Goal: Task Accomplishment & Management: Use online tool/utility

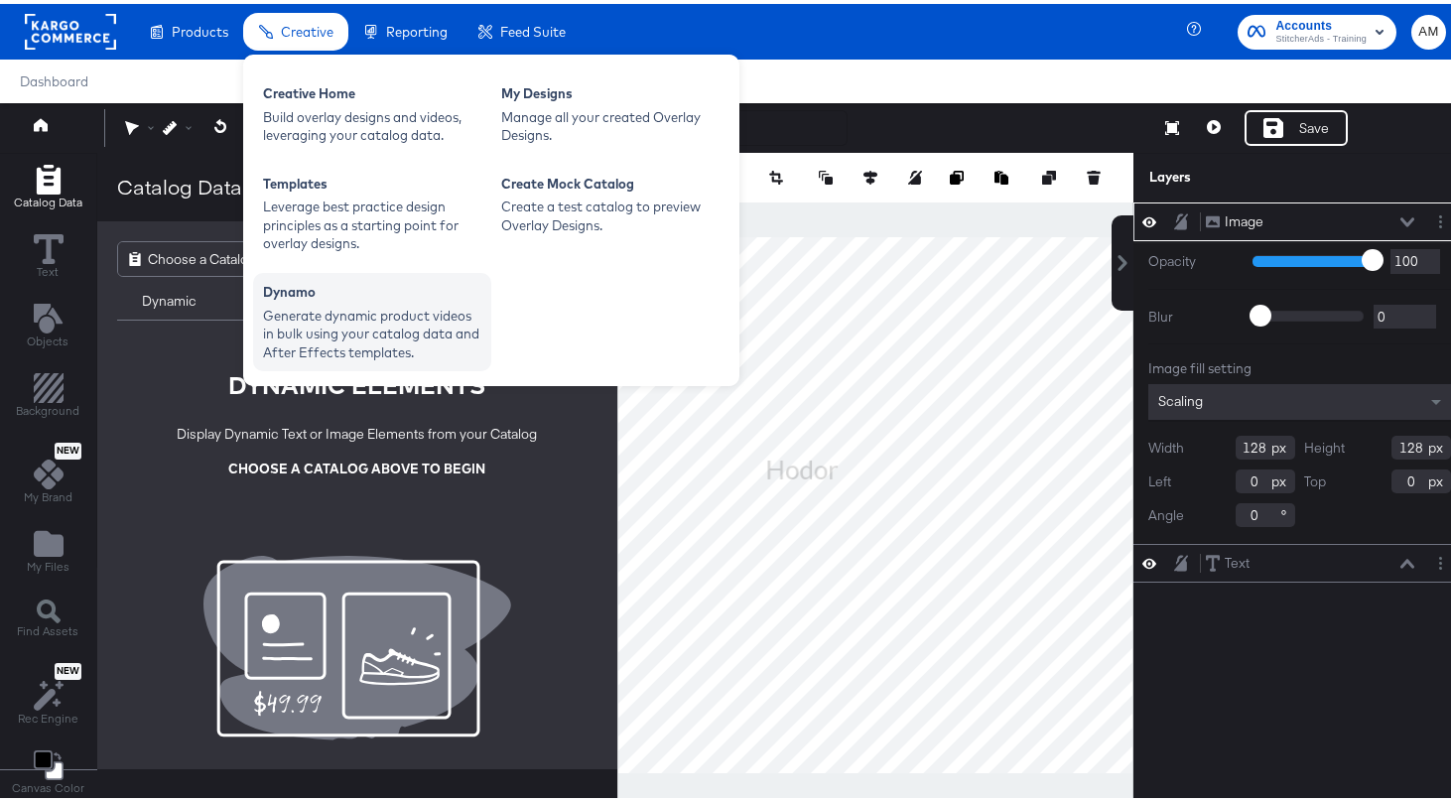
click at [350, 319] on div "Generate dynamic product videos in bulk using your catalog data and After Effec…" at bounding box center [372, 331] width 218 height 56
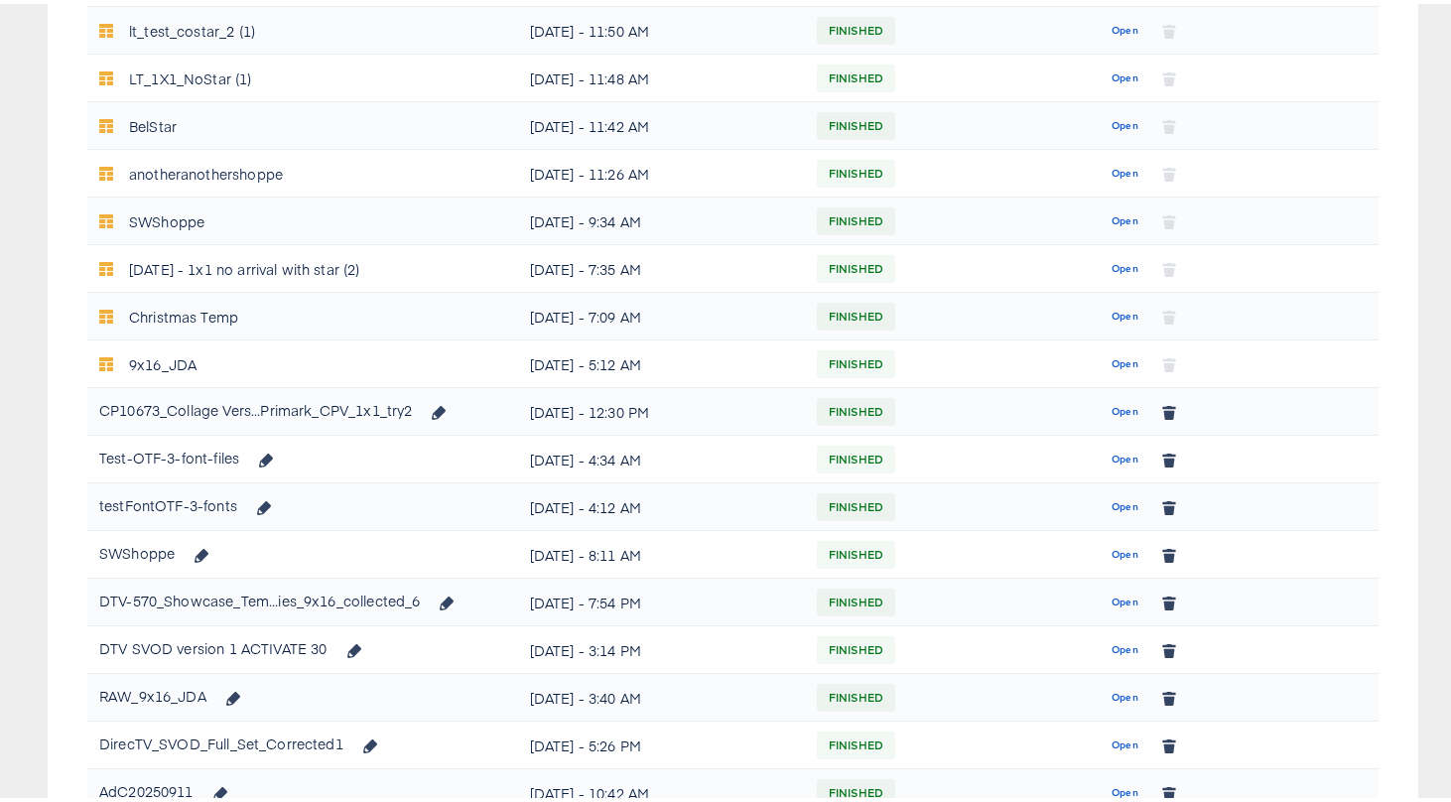
scroll to position [837, 0]
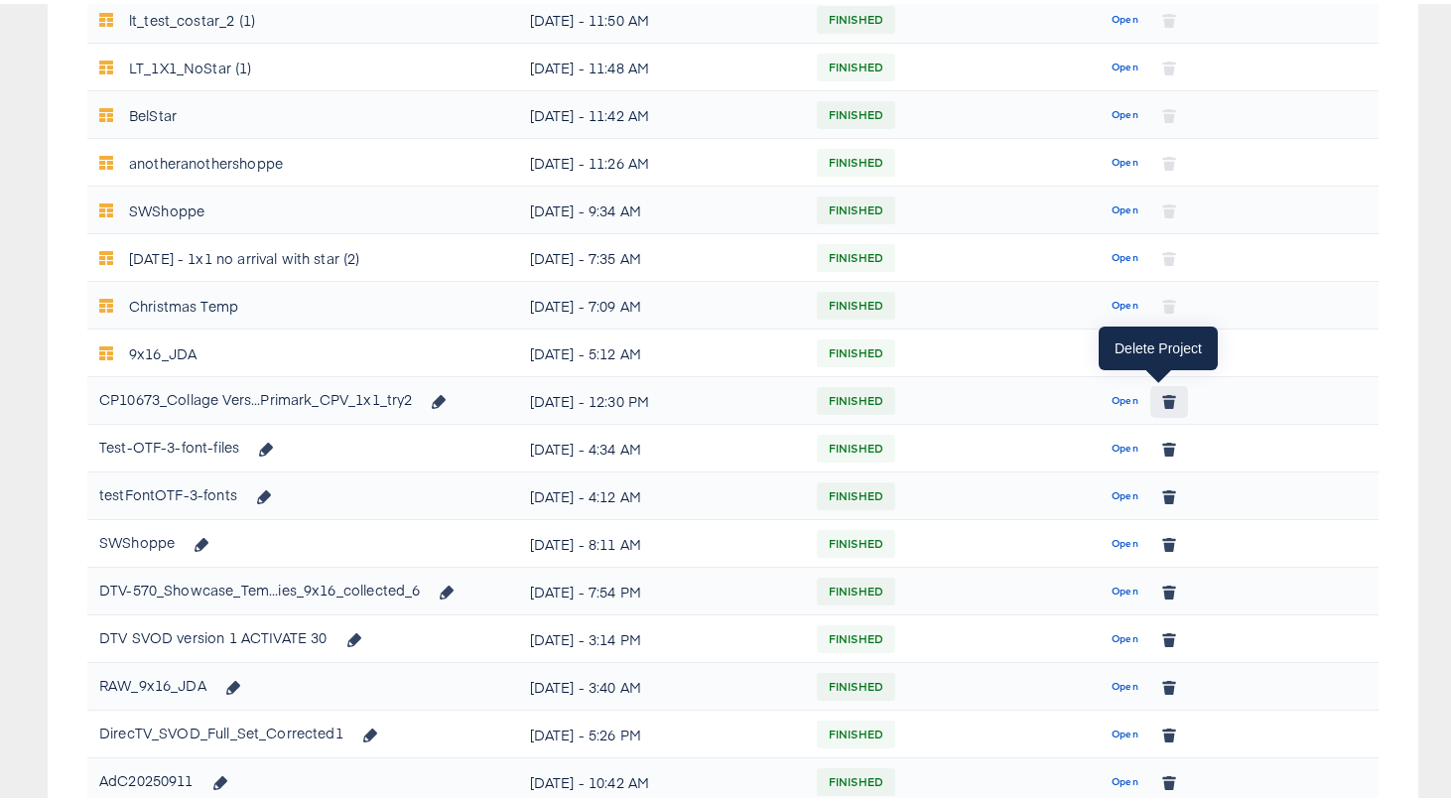
click at [1164, 401] on icon "button" at bounding box center [1169, 399] width 11 height 9
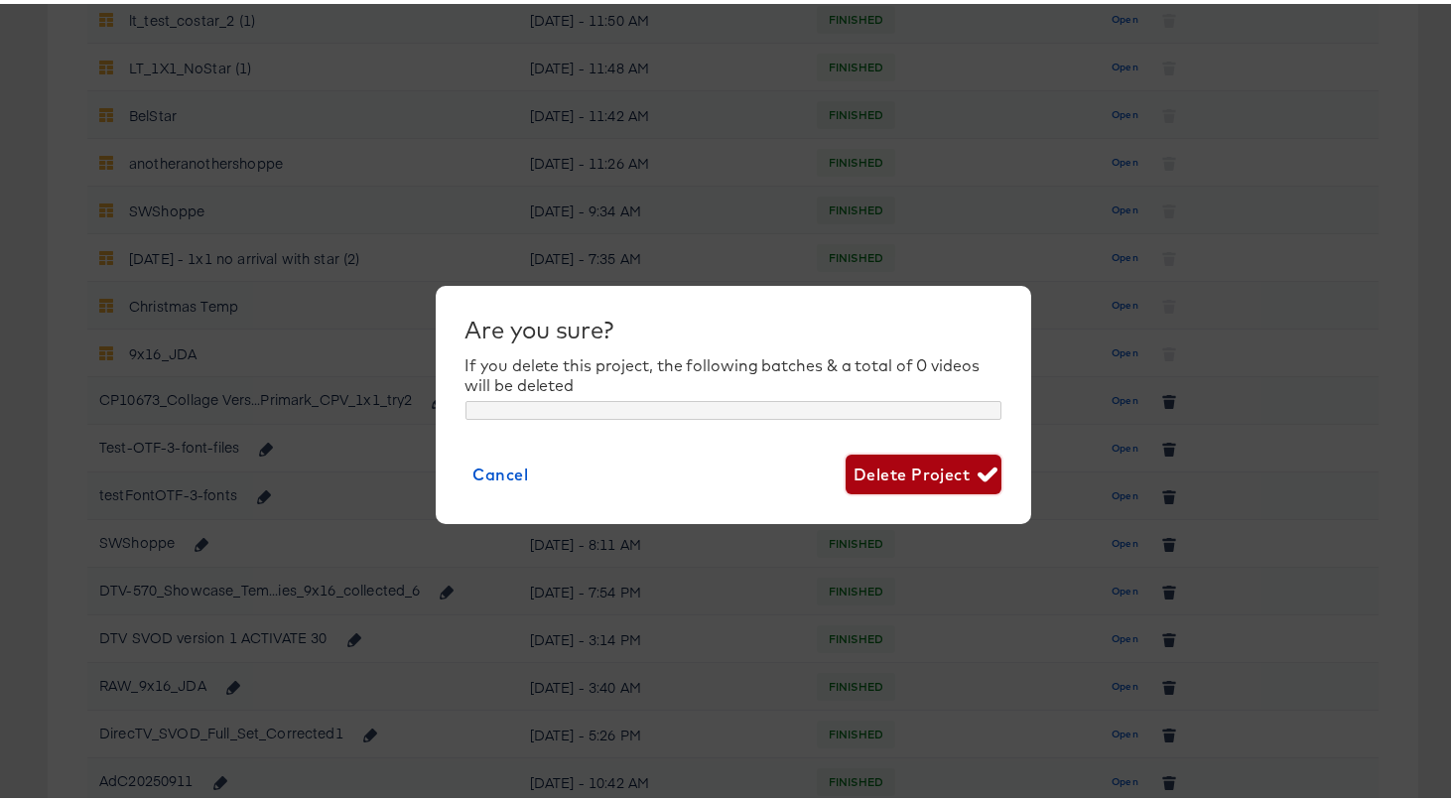
click at [887, 468] on span "Delete Project" at bounding box center [924, 471] width 140 height 28
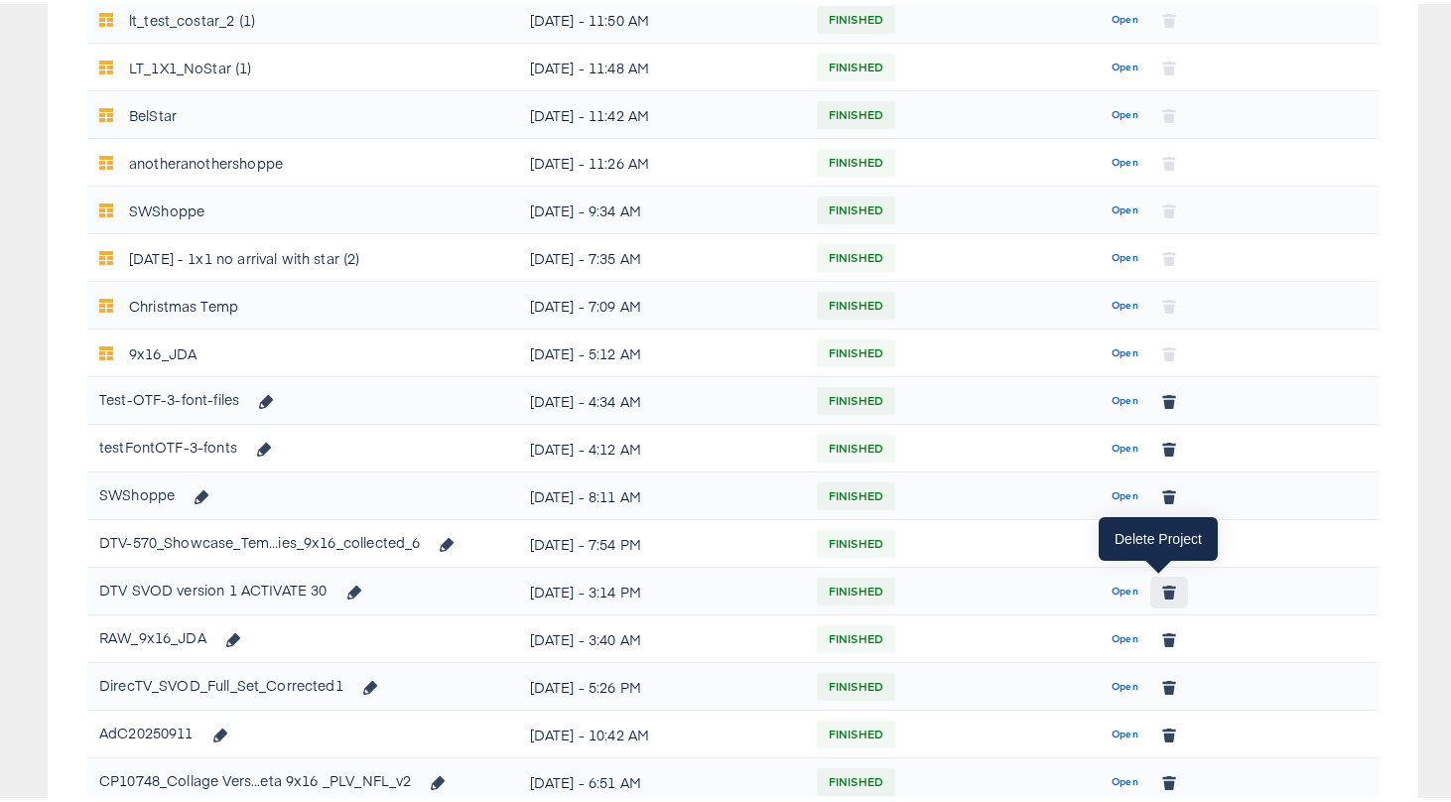
click at [1164, 589] on icon "button" at bounding box center [1169, 590] width 11 height 9
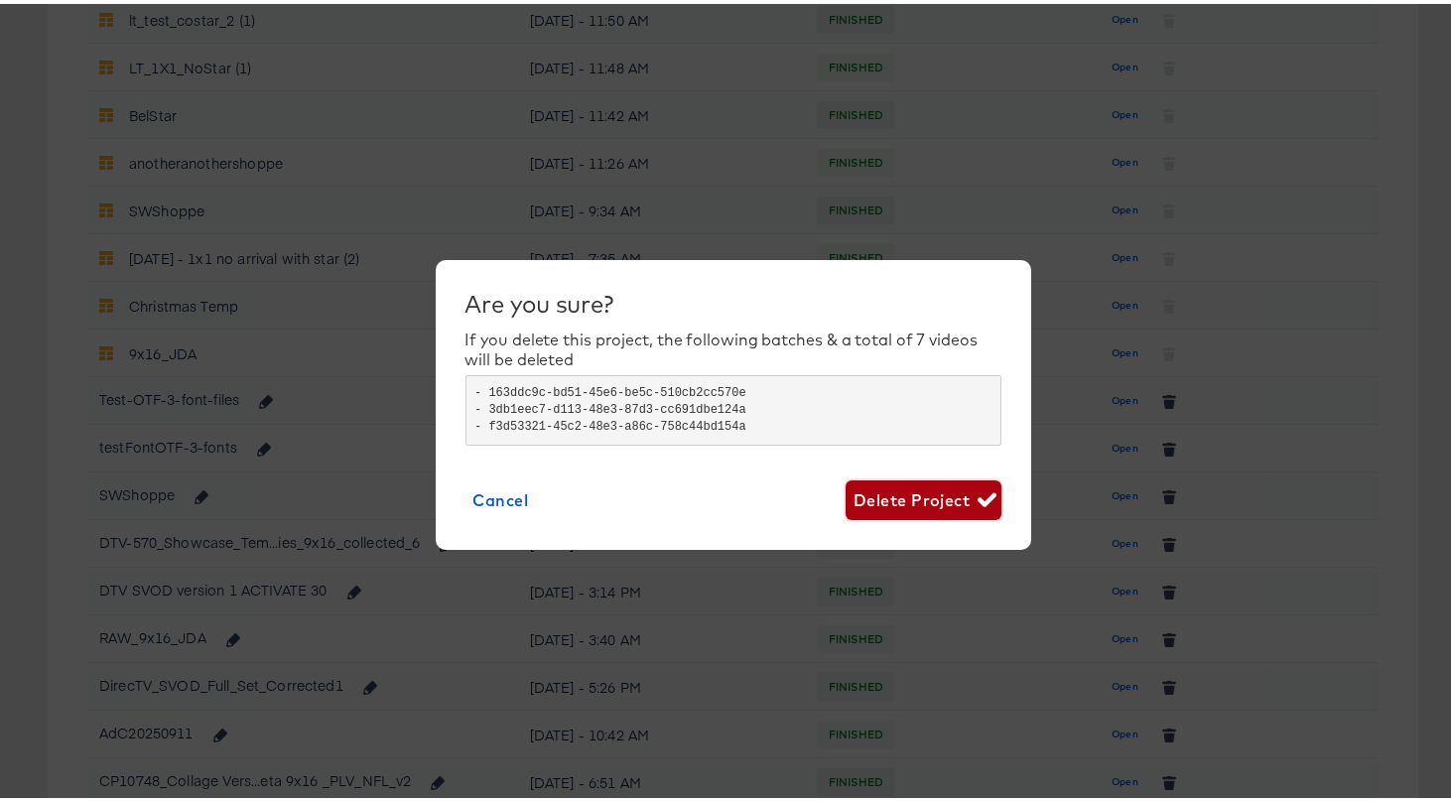
click at [880, 495] on span "Delete Project" at bounding box center [924, 496] width 140 height 28
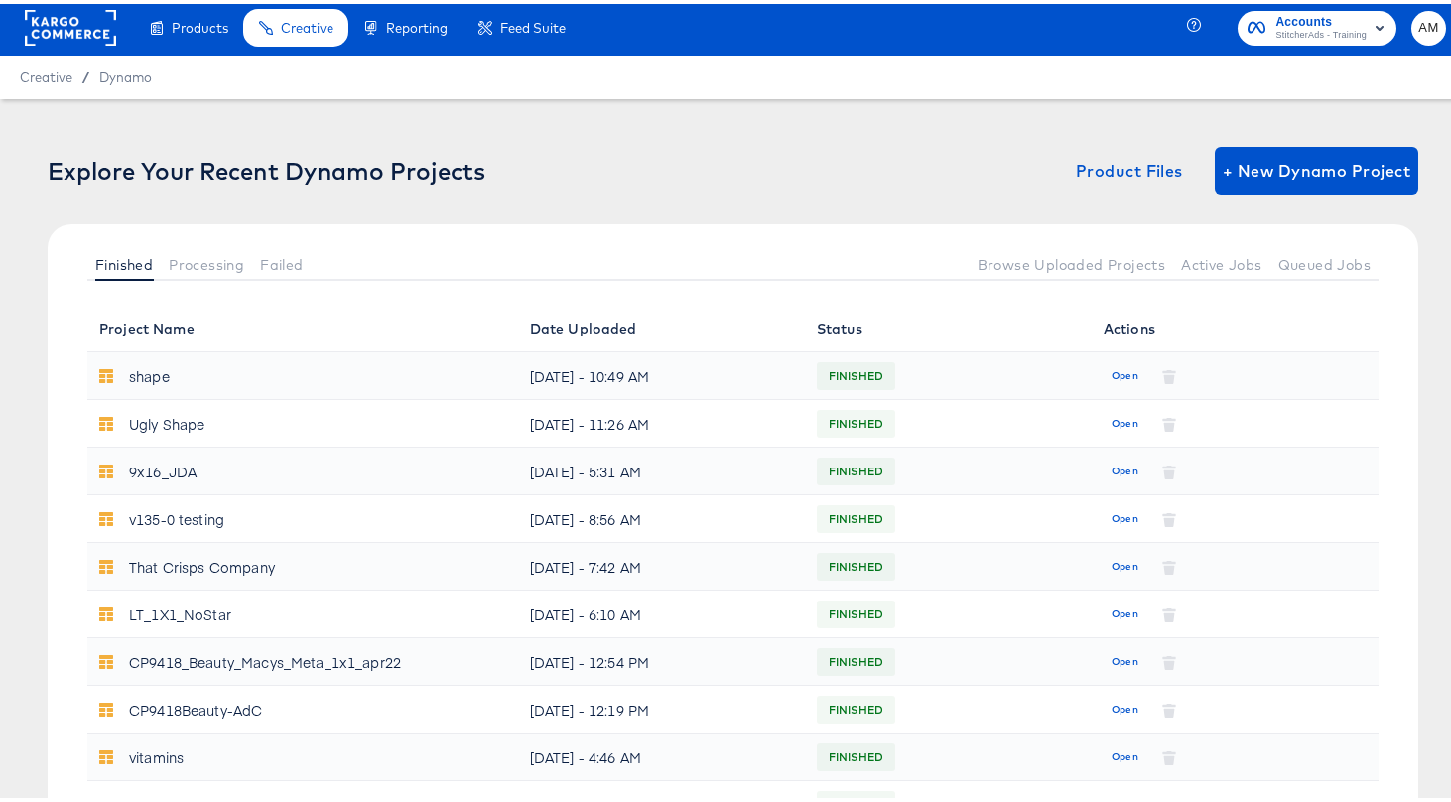
scroll to position [0, 0]
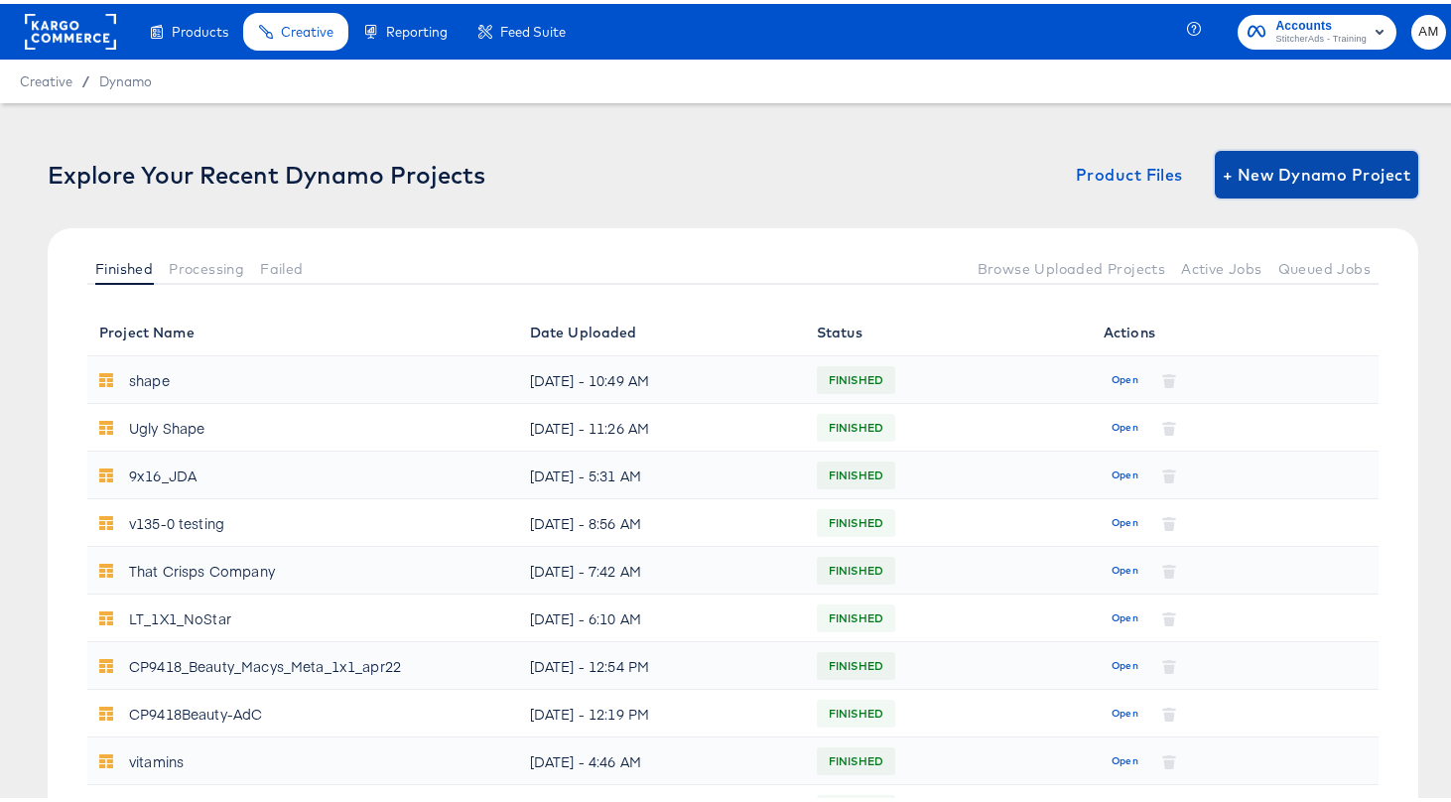
click at [1275, 175] on span "+ New Dynamo Project" at bounding box center [1317, 171] width 188 height 28
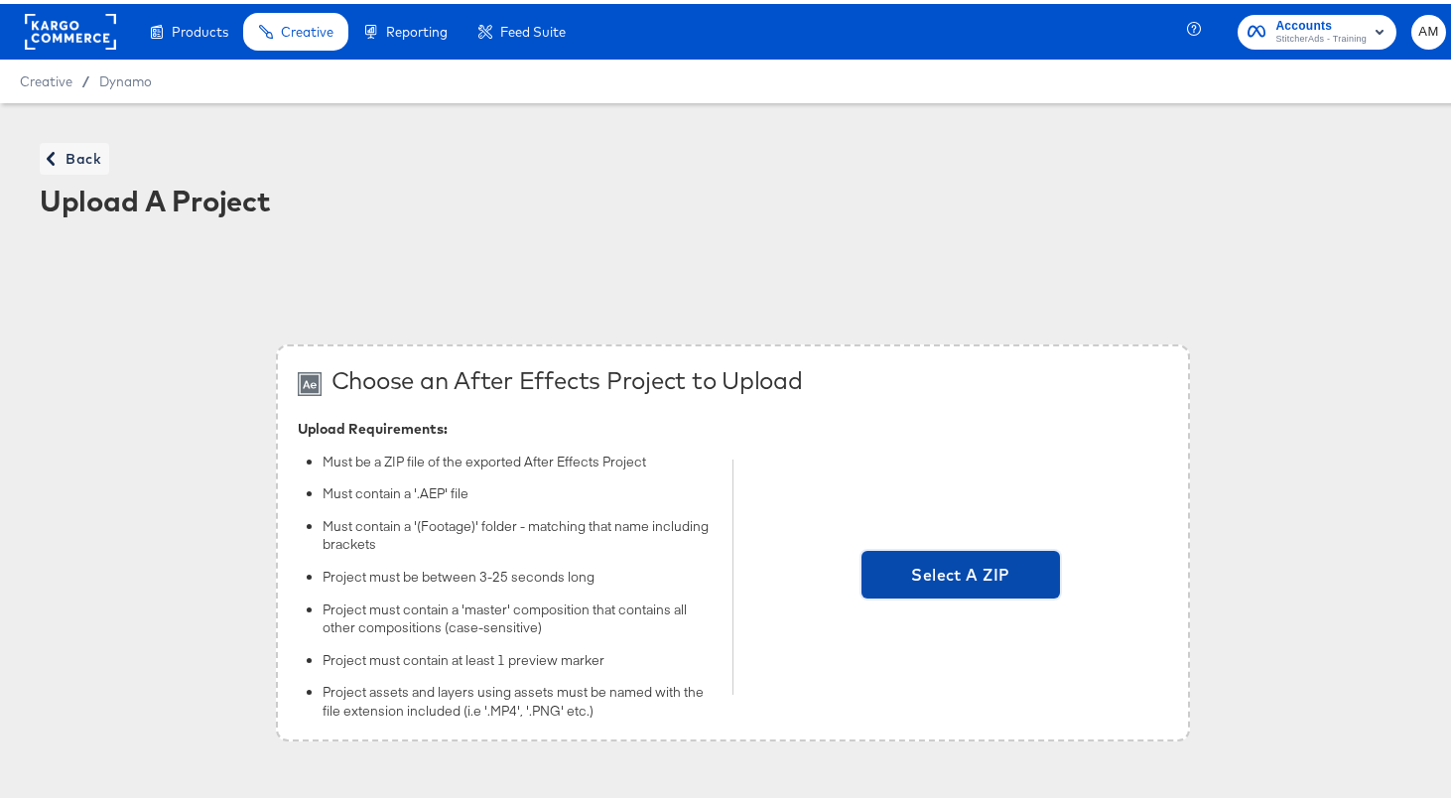
click at [942, 559] on span "Select A ZIP" at bounding box center [961, 571] width 183 height 28
click at [961, 574] on input "Select A ZIP" at bounding box center [961, 574] width 0 height 0
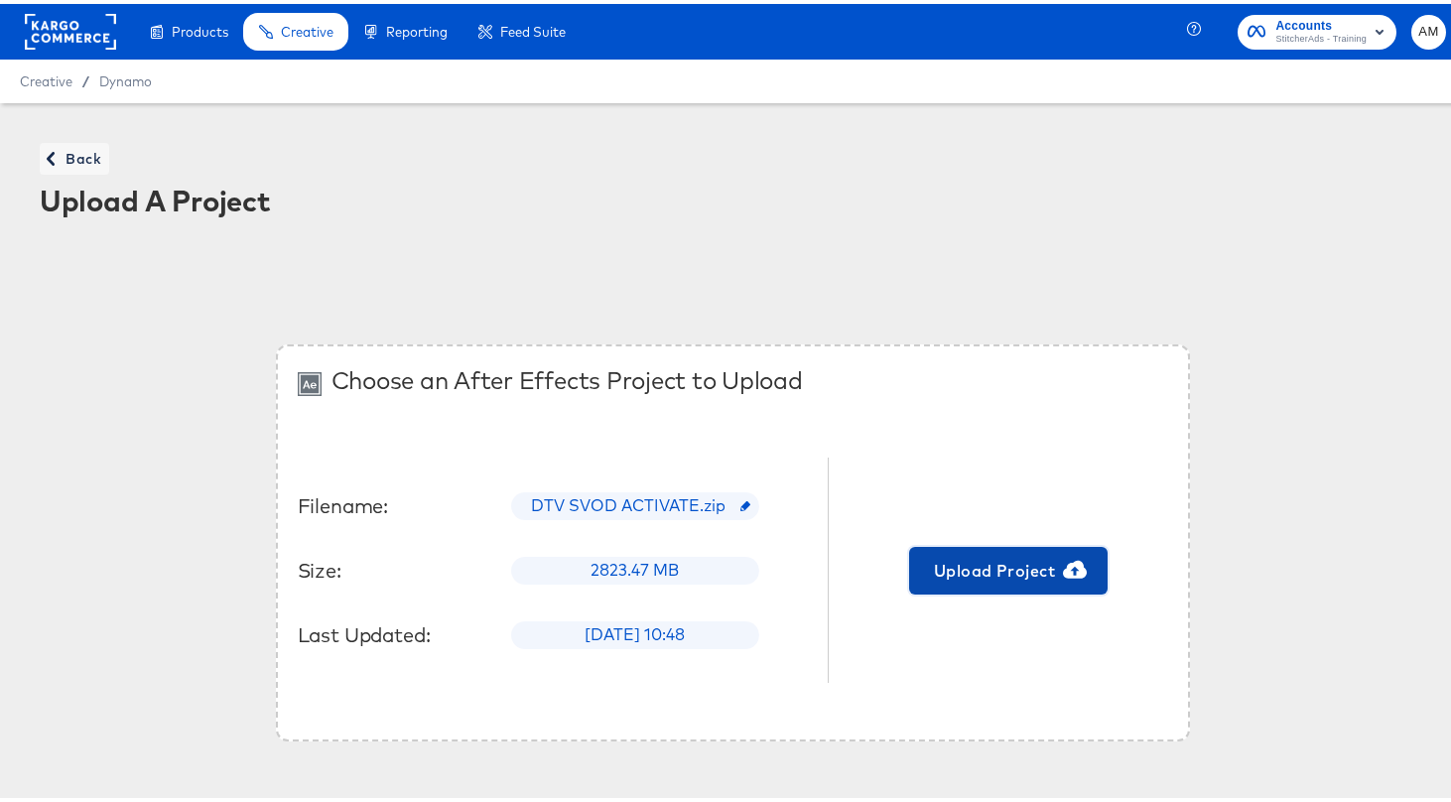
click at [1008, 559] on span "Upload Project" at bounding box center [1008, 567] width 183 height 28
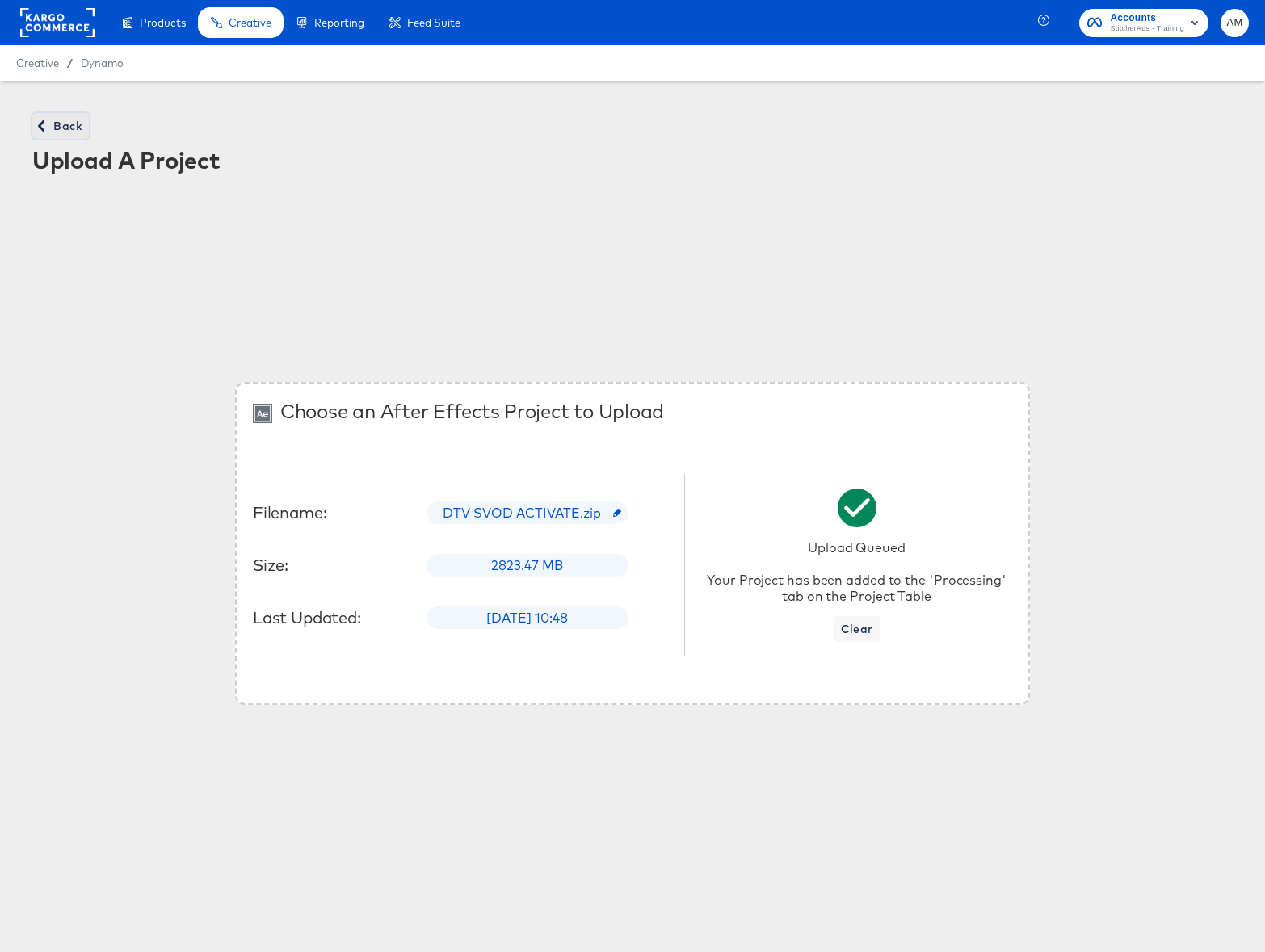
click at [55, 119] on span "Back" at bounding box center [61, 126] width 44 height 20
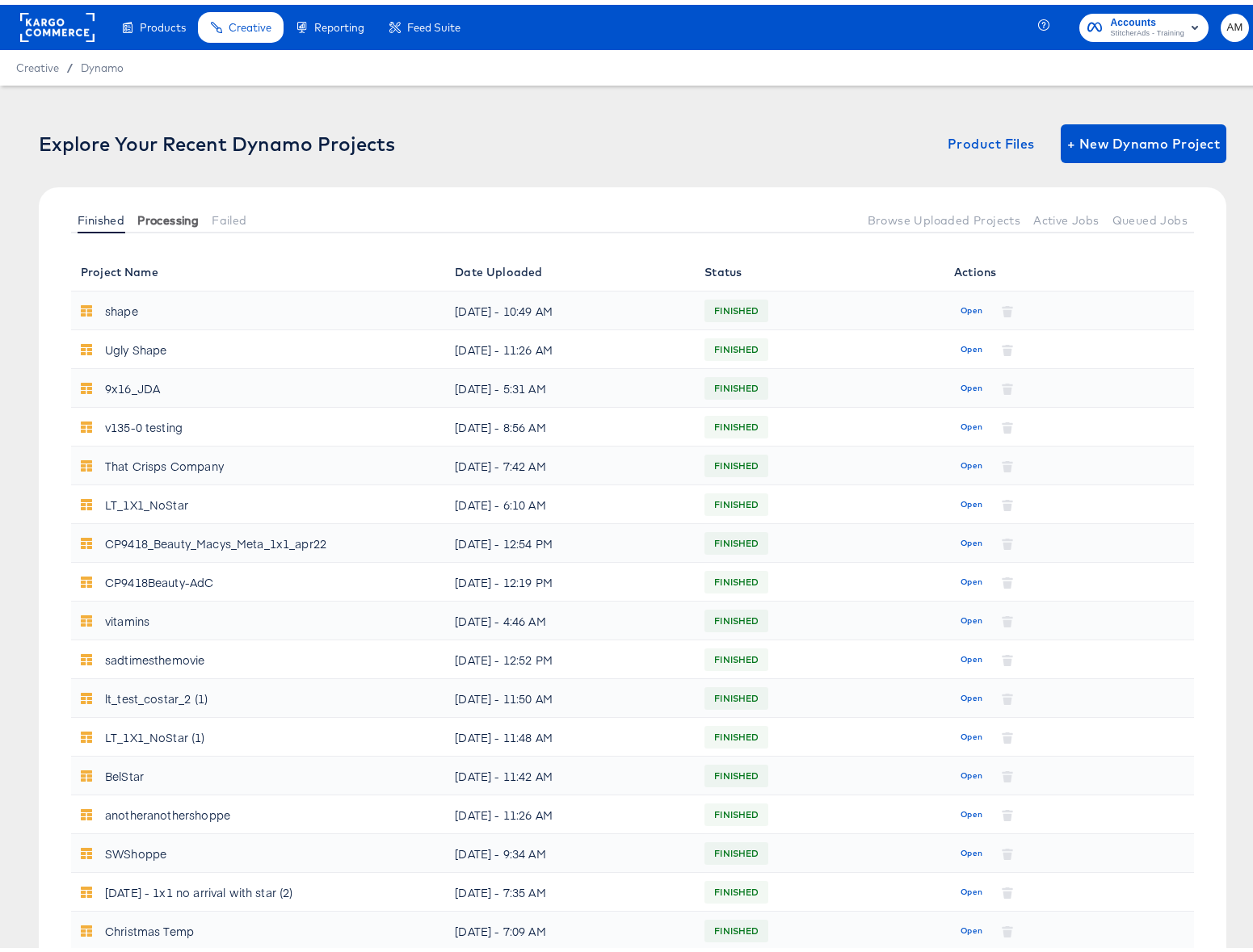
click at [159, 217] on span "Processing" at bounding box center [168, 216] width 61 height 13
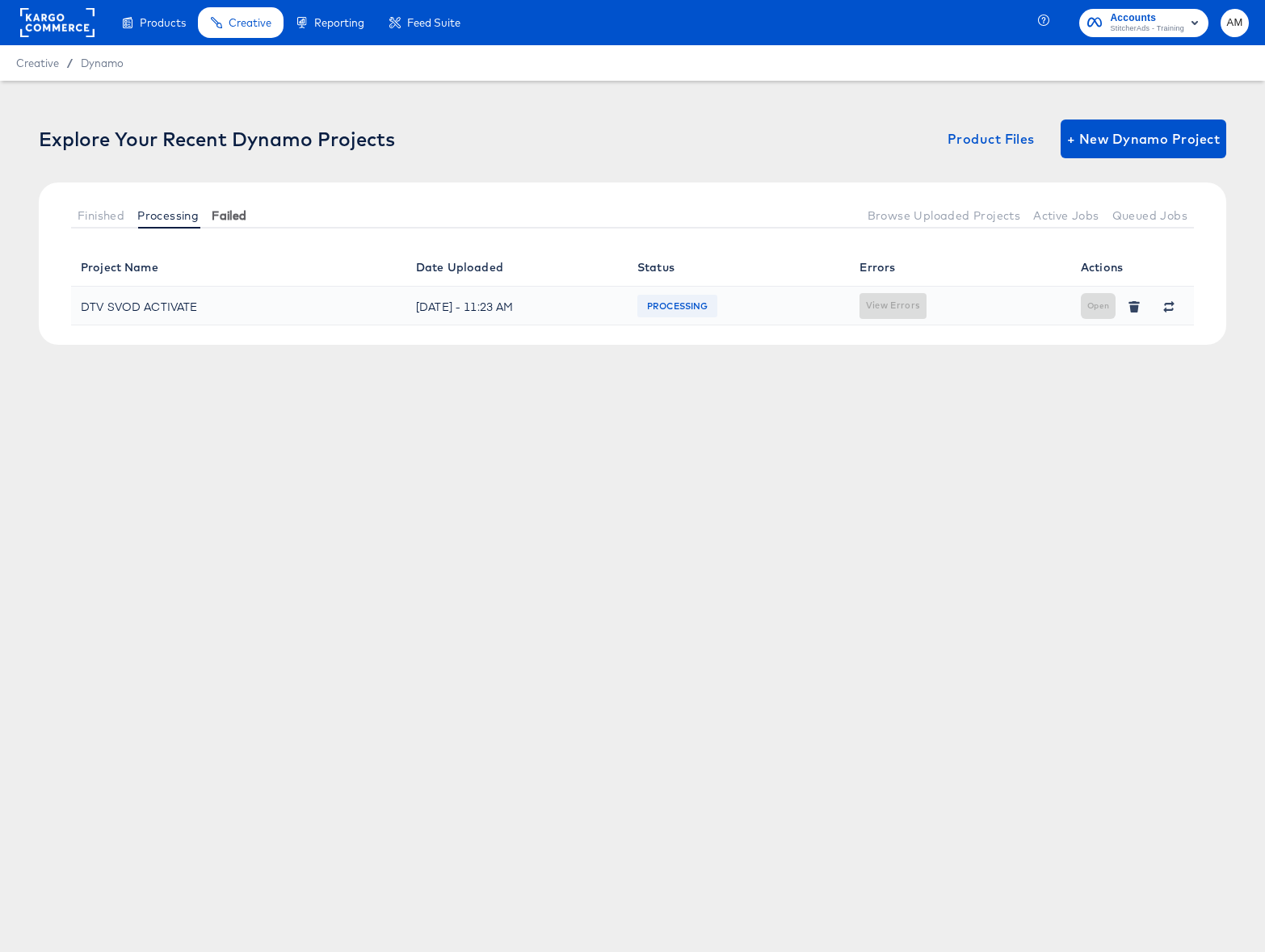
click at [228, 219] on span "Failed" at bounding box center [229, 216] width 35 height 13
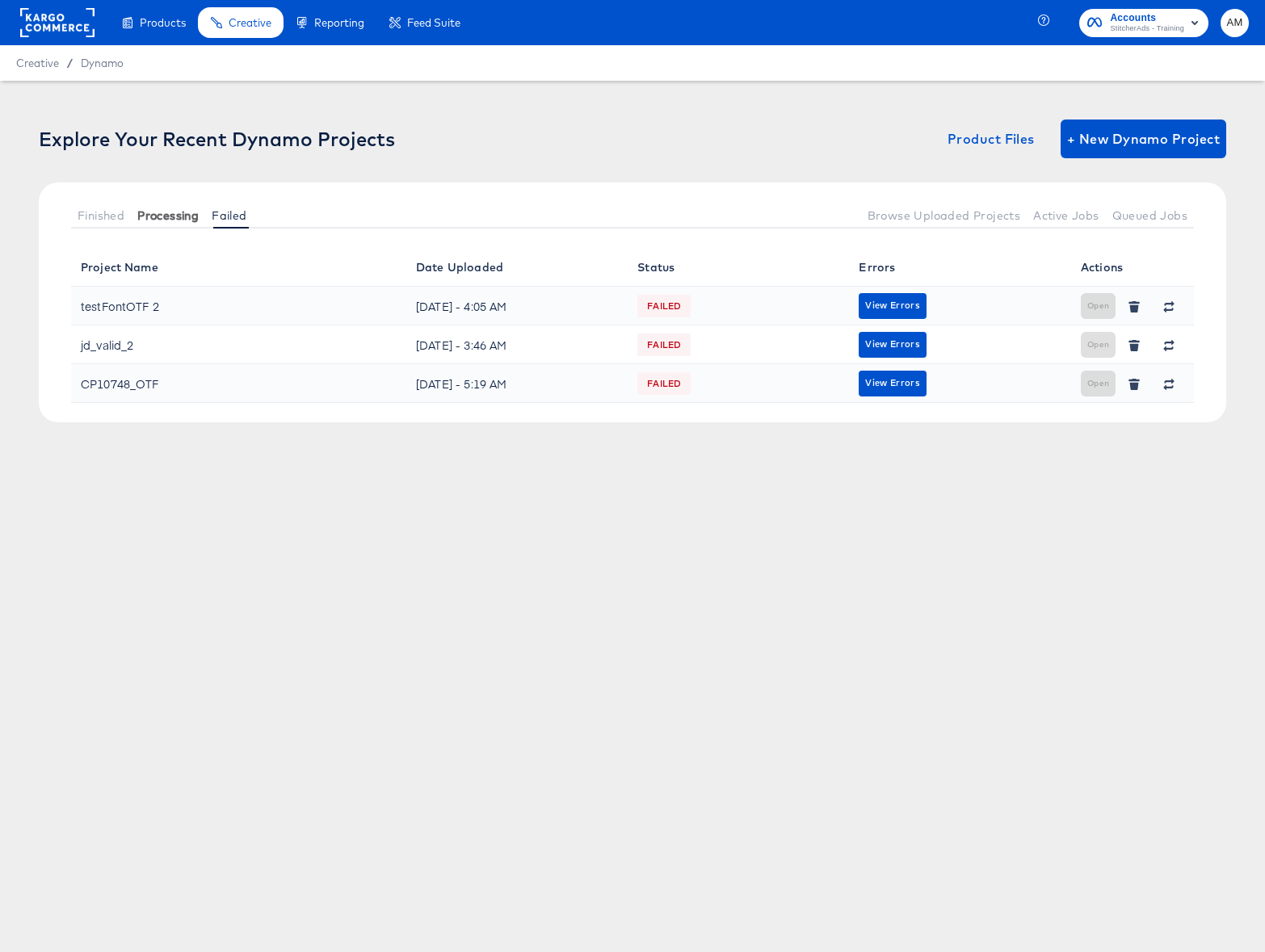
click at [164, 212] on span "Processing" at bounding box center [168, 216] width 61 height 13
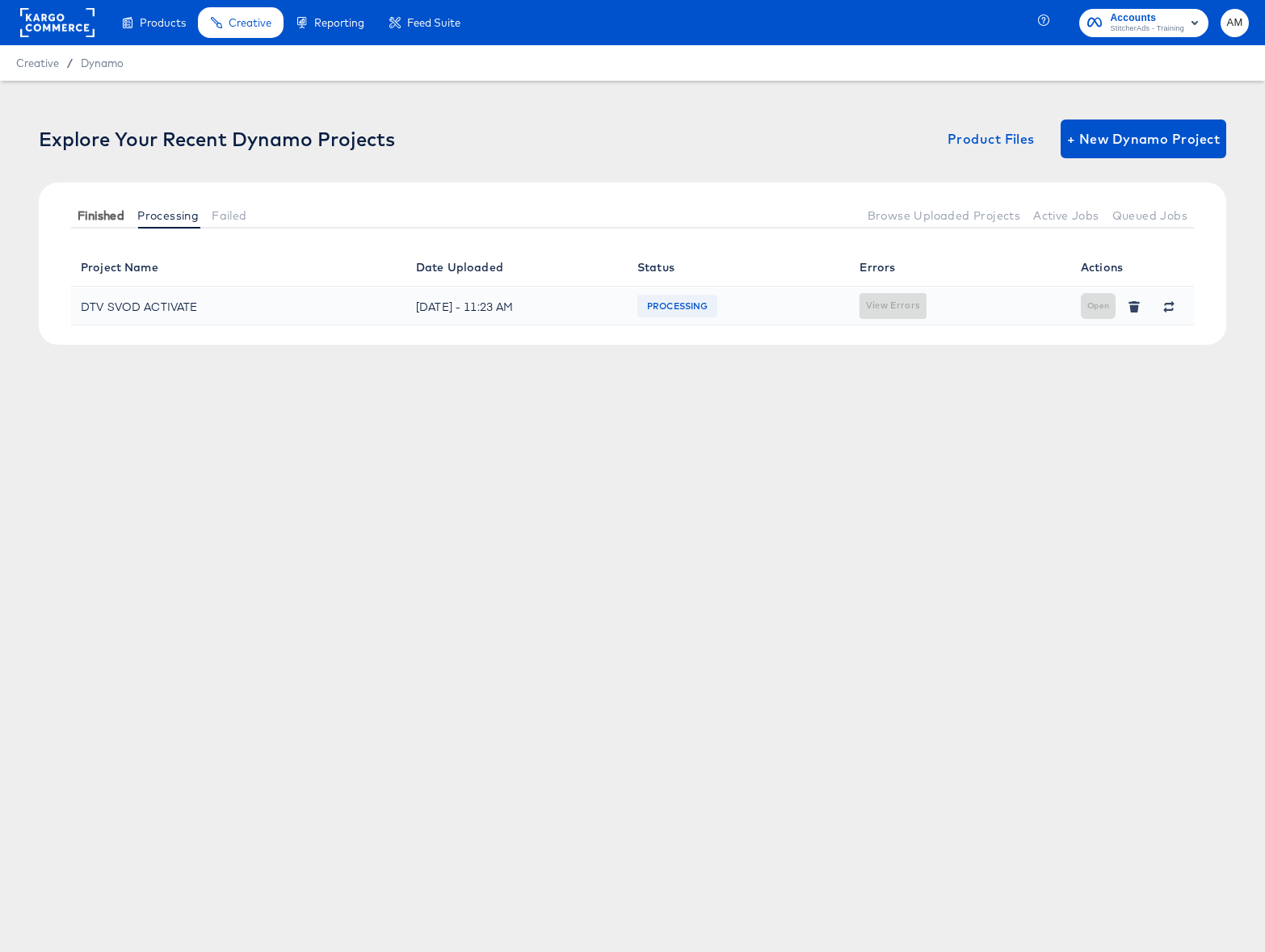
click at [97, 212] on span "Finished" at bounding box center [101, 216] width 47 height 13
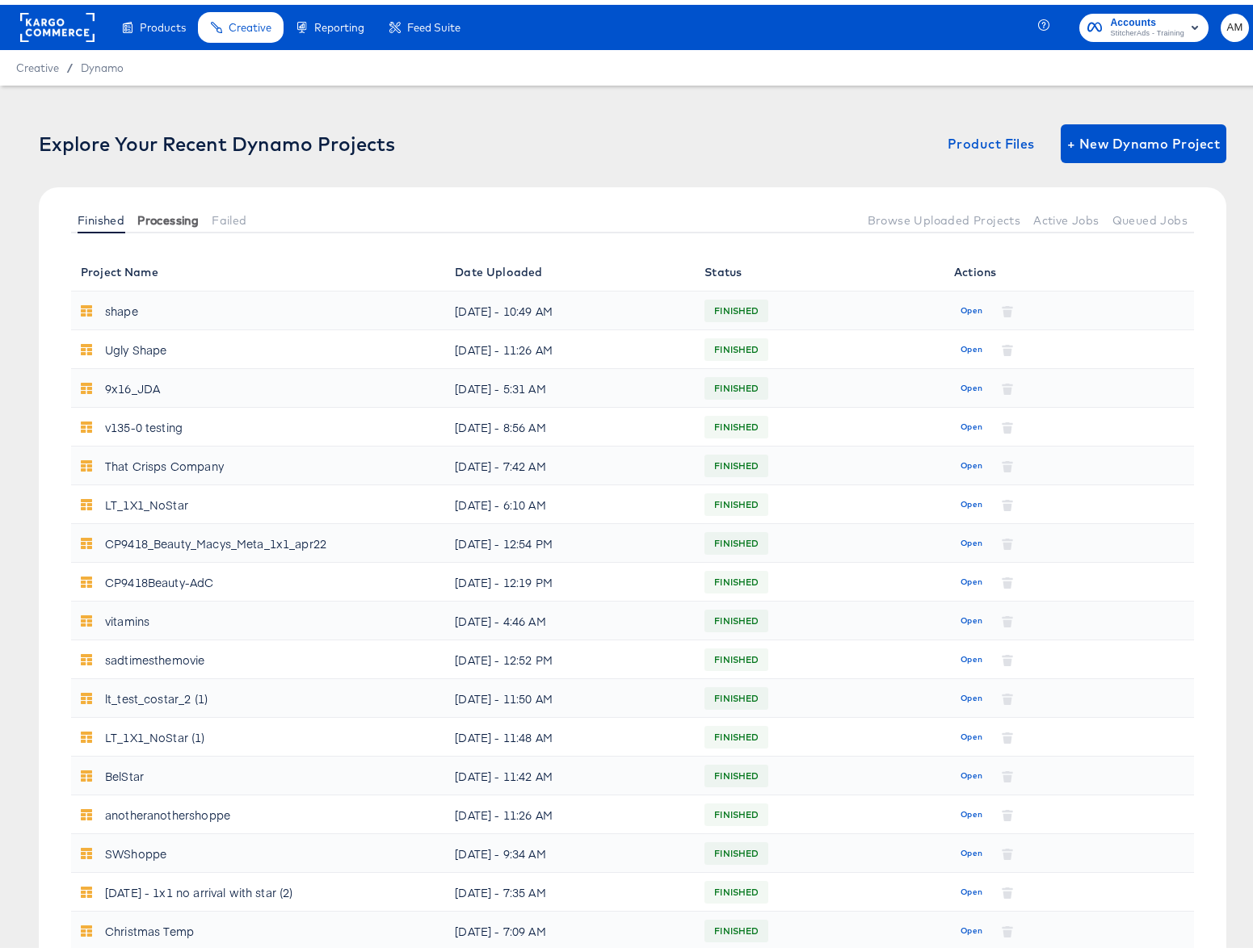
click at [162, 212] on span "Processing" at bounding box center [168, 216] width 61 height 13
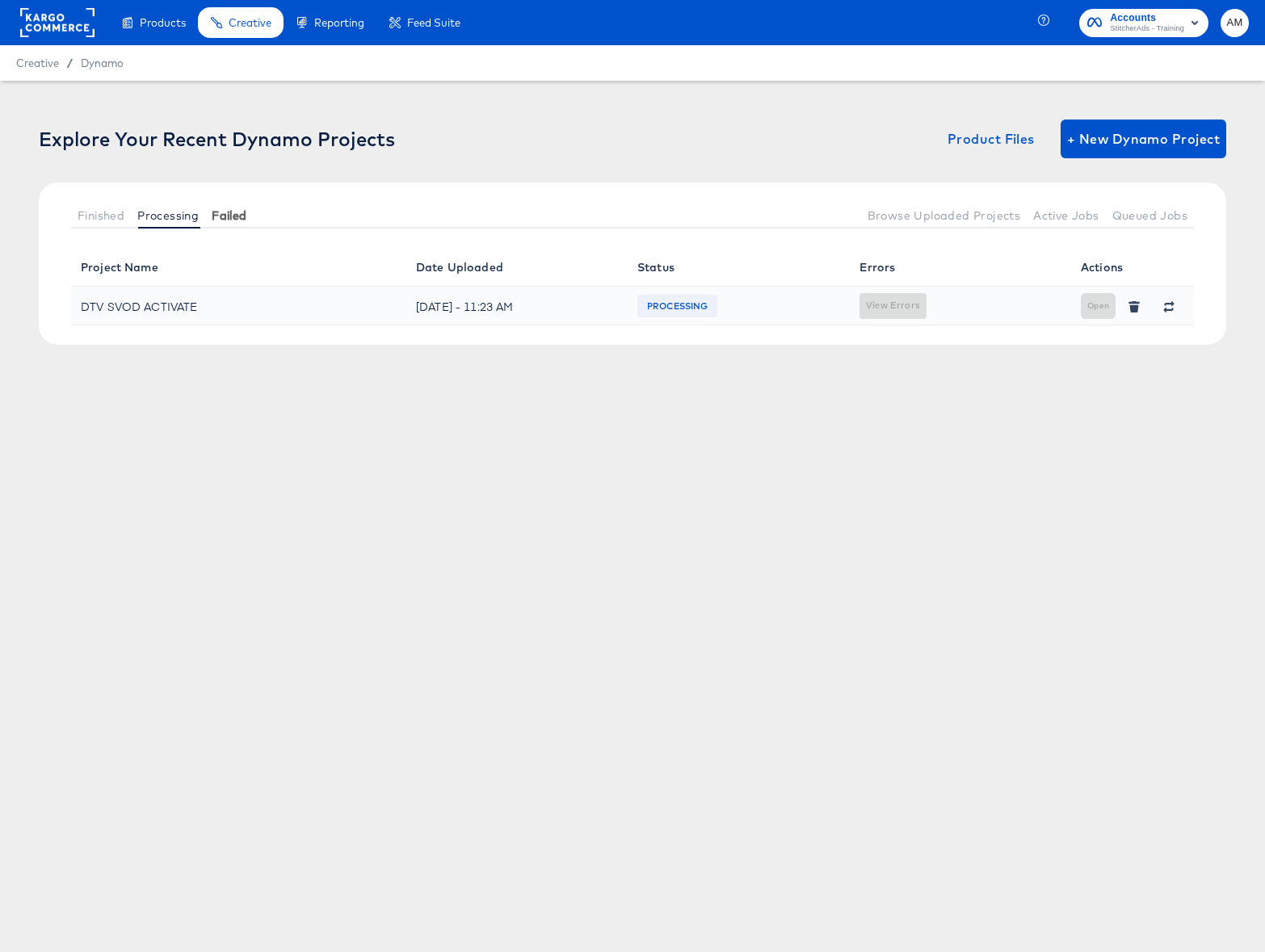
click at [231, 217] on span "Failed" at bounding box center [229, 216] width 35 height 13
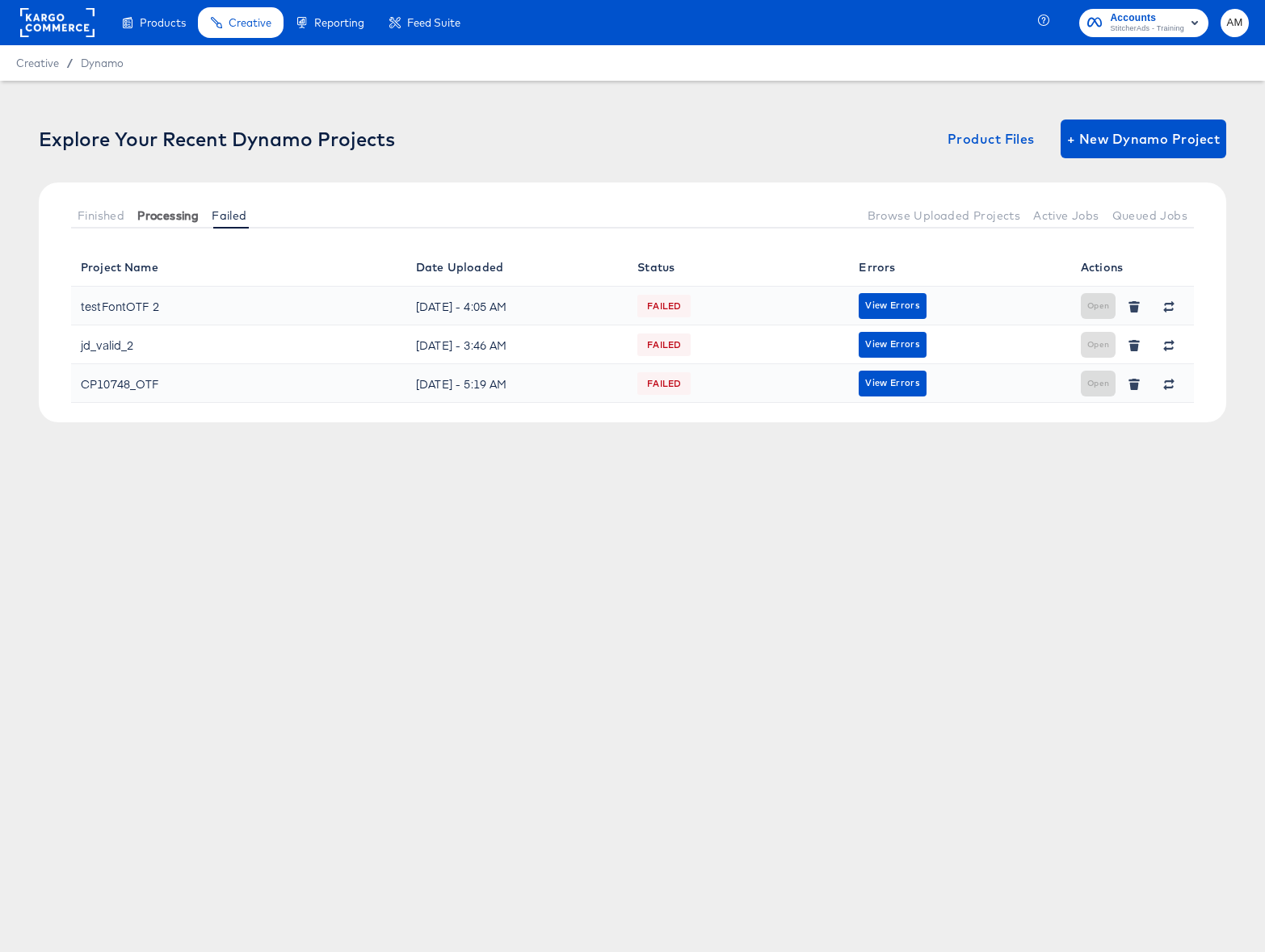
click at [176, 215] on span "Processing" at bounding box center [168, 216] width 61 height 13
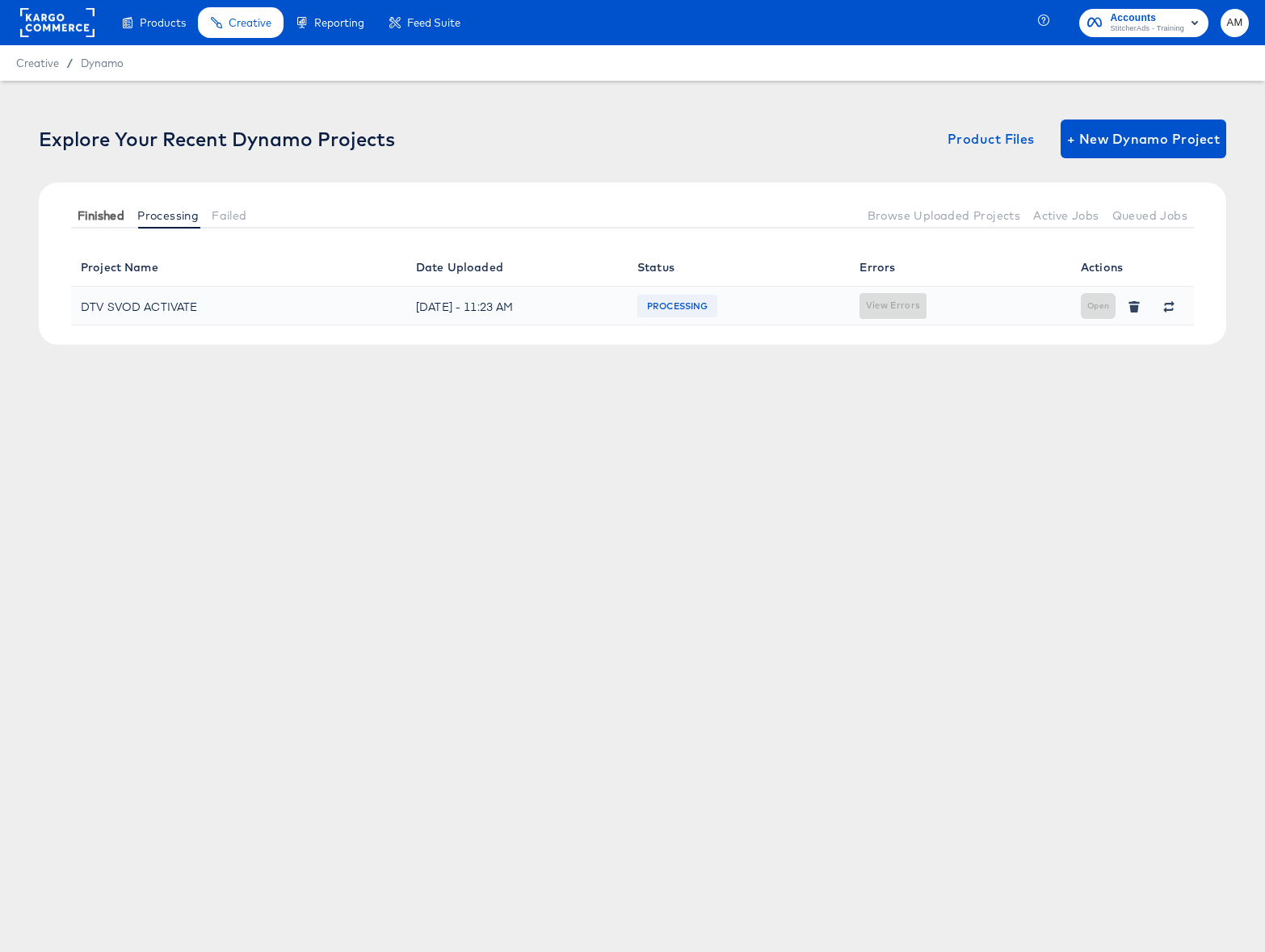
click at [94, 216] on span "Finished" at bounding box center [101, 216] width 47 height 13
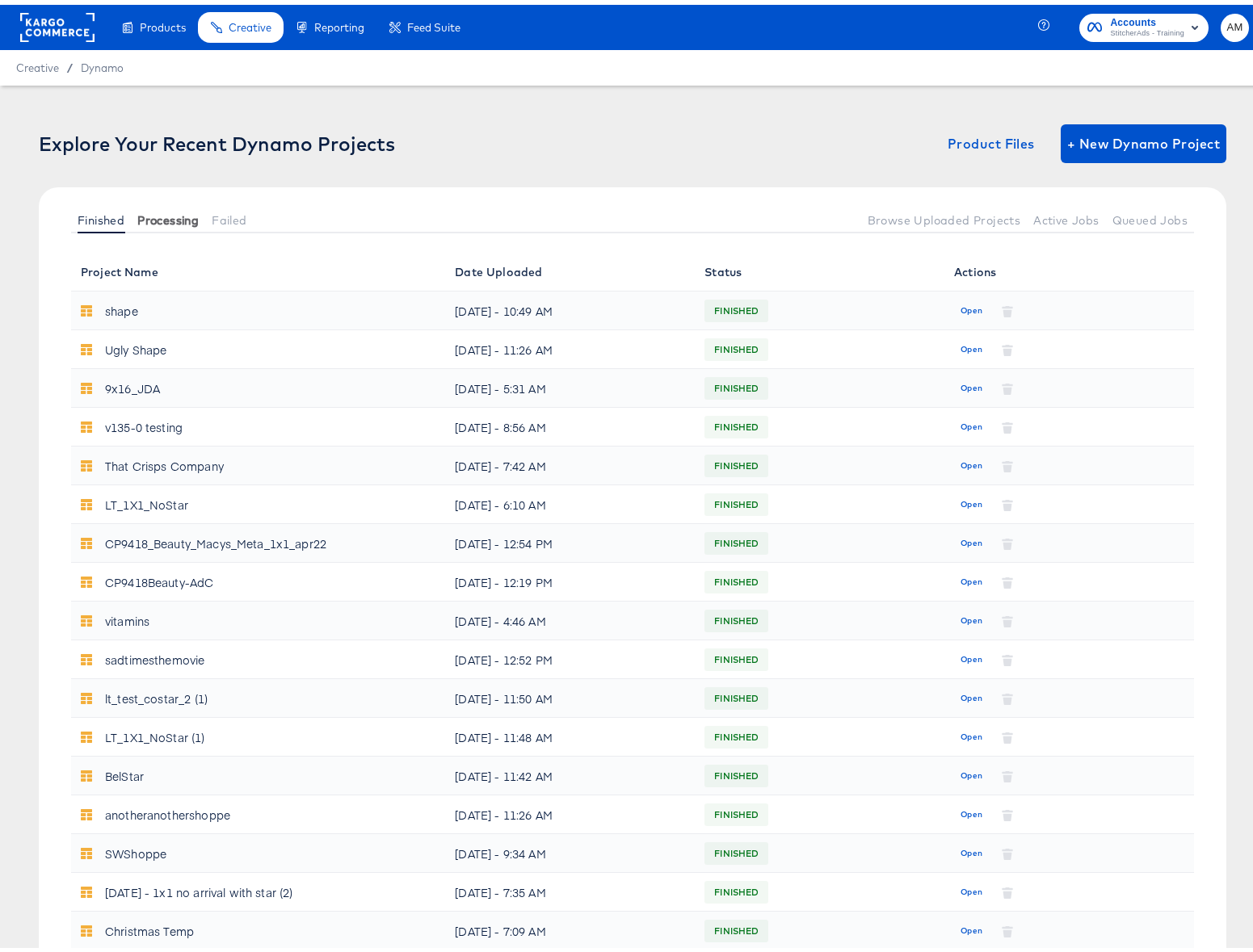
click at [163, 223] on button "Processing" at bounding box center [168, 215] width 74 height 27
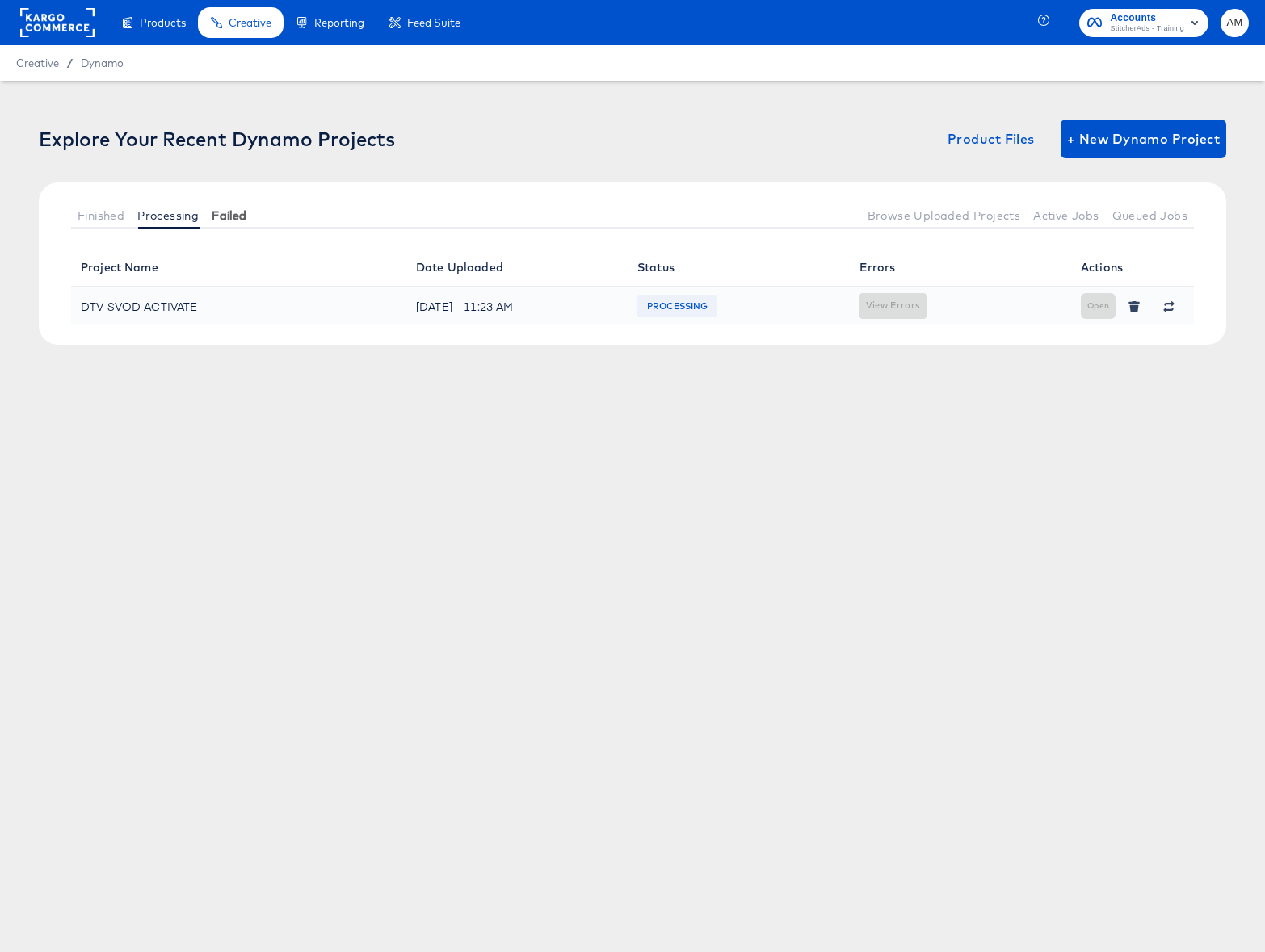
click at [222, 219] on span "Failed" at bounding box center [229, 216] width 35 height 13
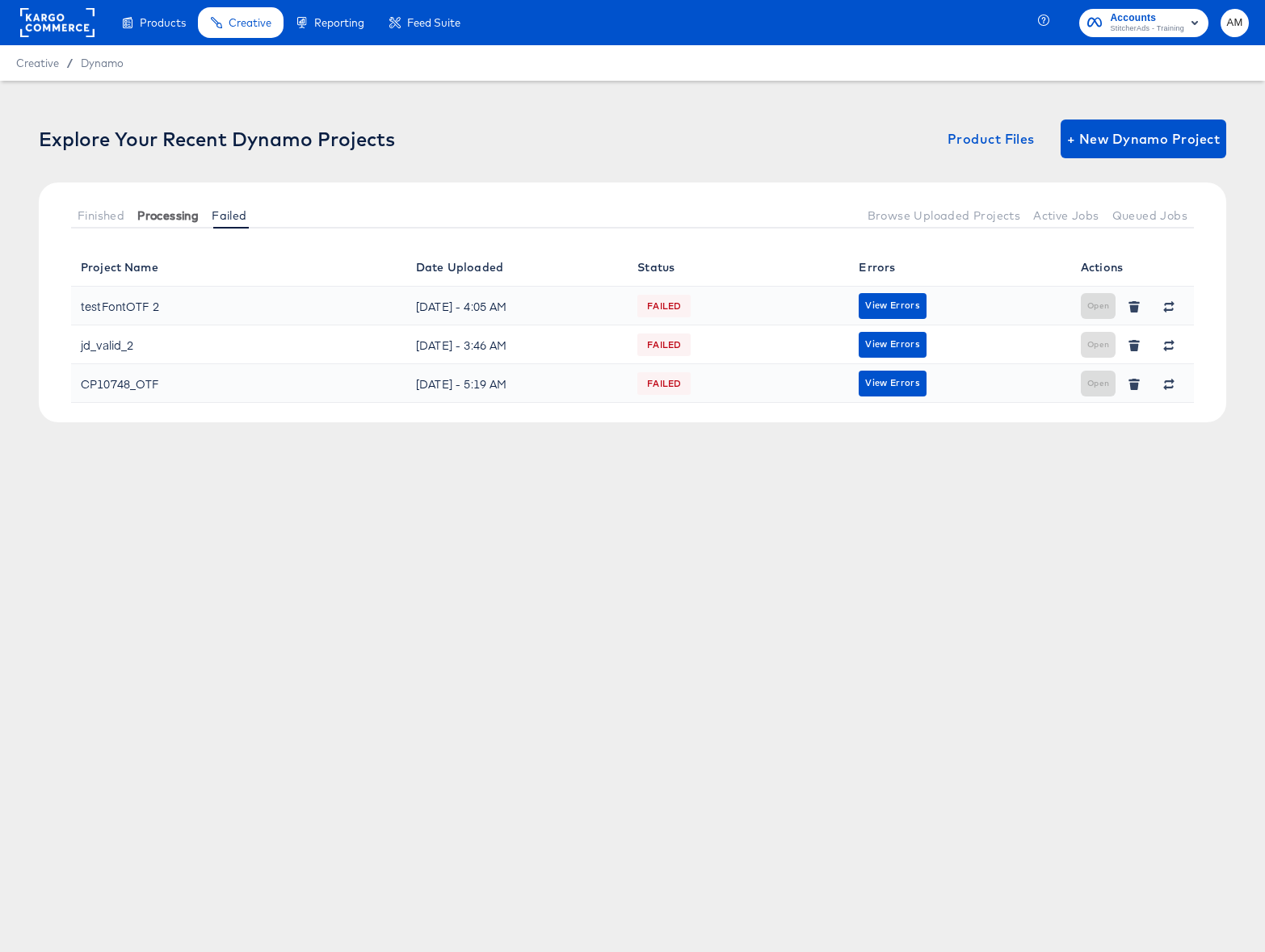
click at [181, 219] on span "Processing" at bounding box center [168, 216] width 61 height 13
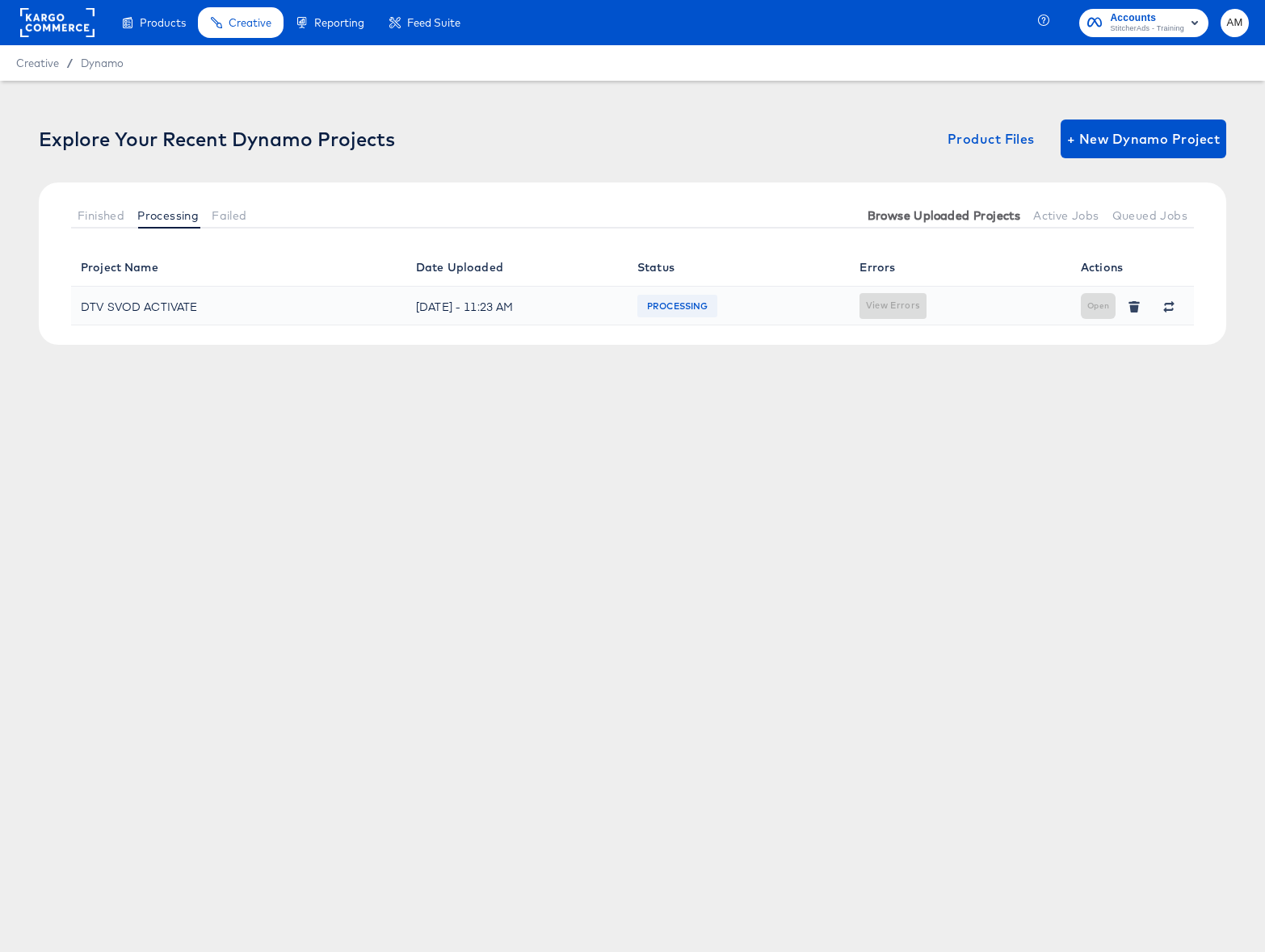
click at [917, 221] on span "Browse Uploaded Projects" at bounding box center [944, 216] width 154 height 13
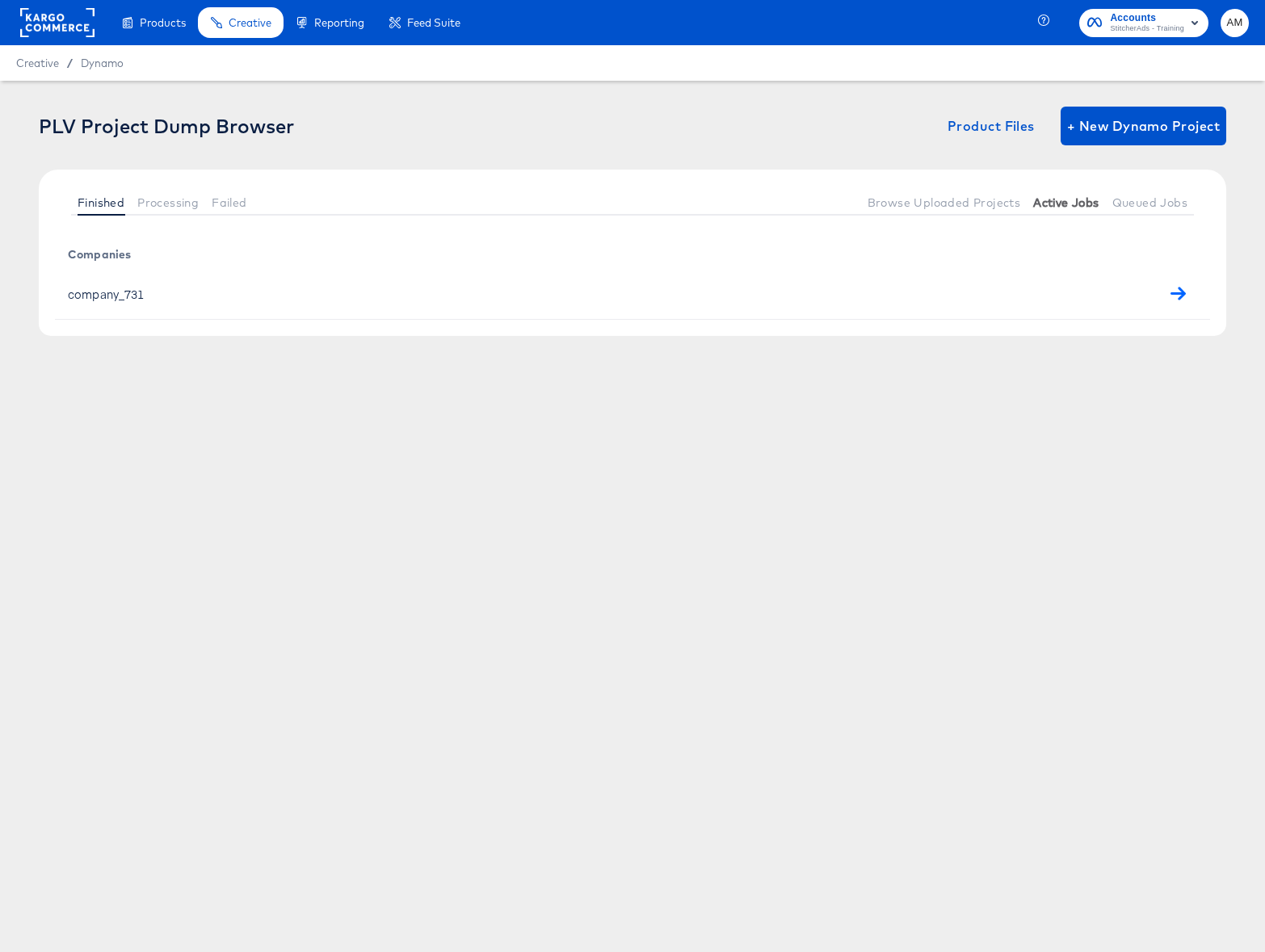
click at [1053, 204] on span "Active Jobs" at bounding box center [1066, 203] width 65 height 13
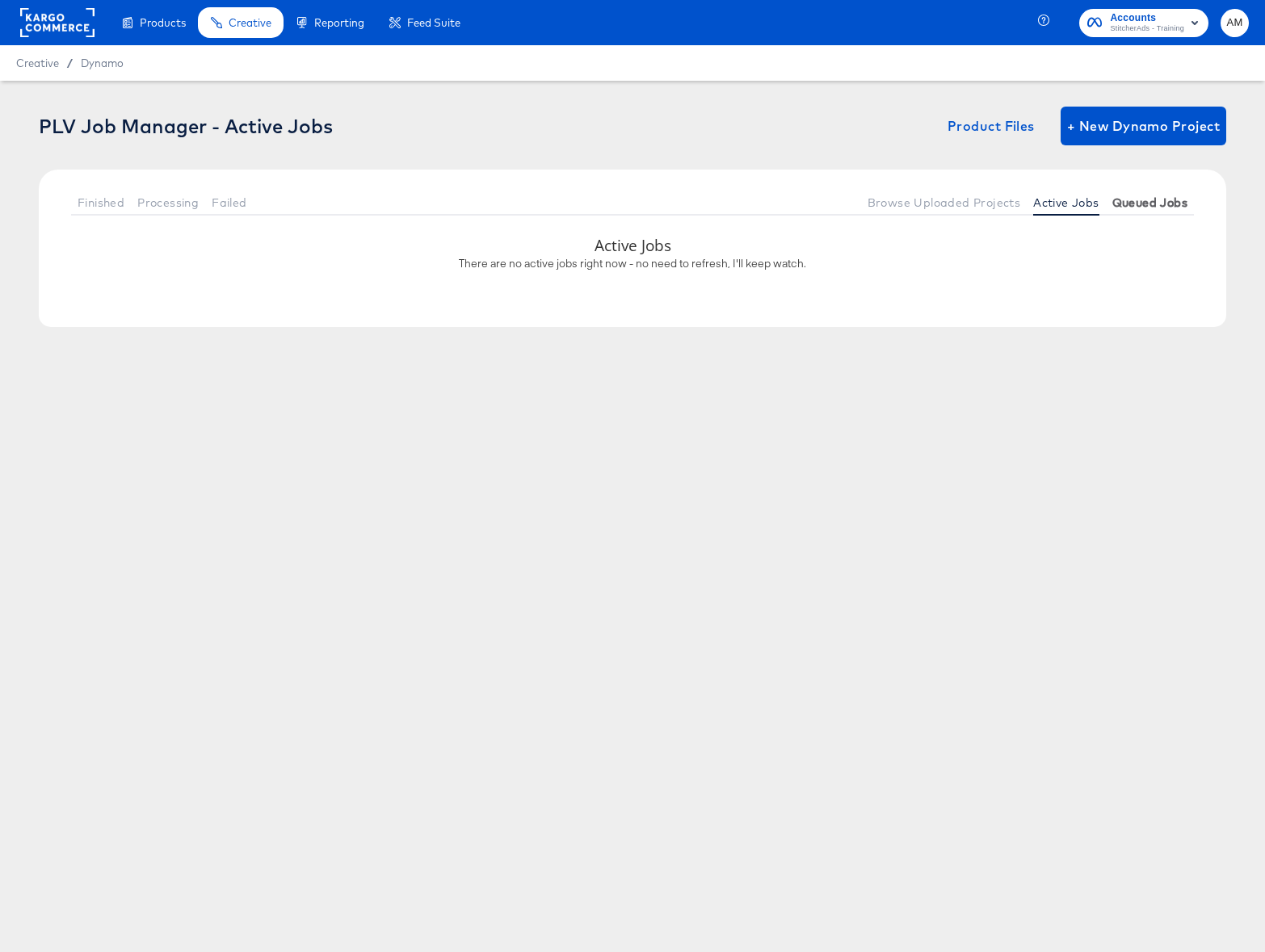
click at [1153, 203] on span "Queued Jobs" at bounding box center [1150, 203] width 75 height 13
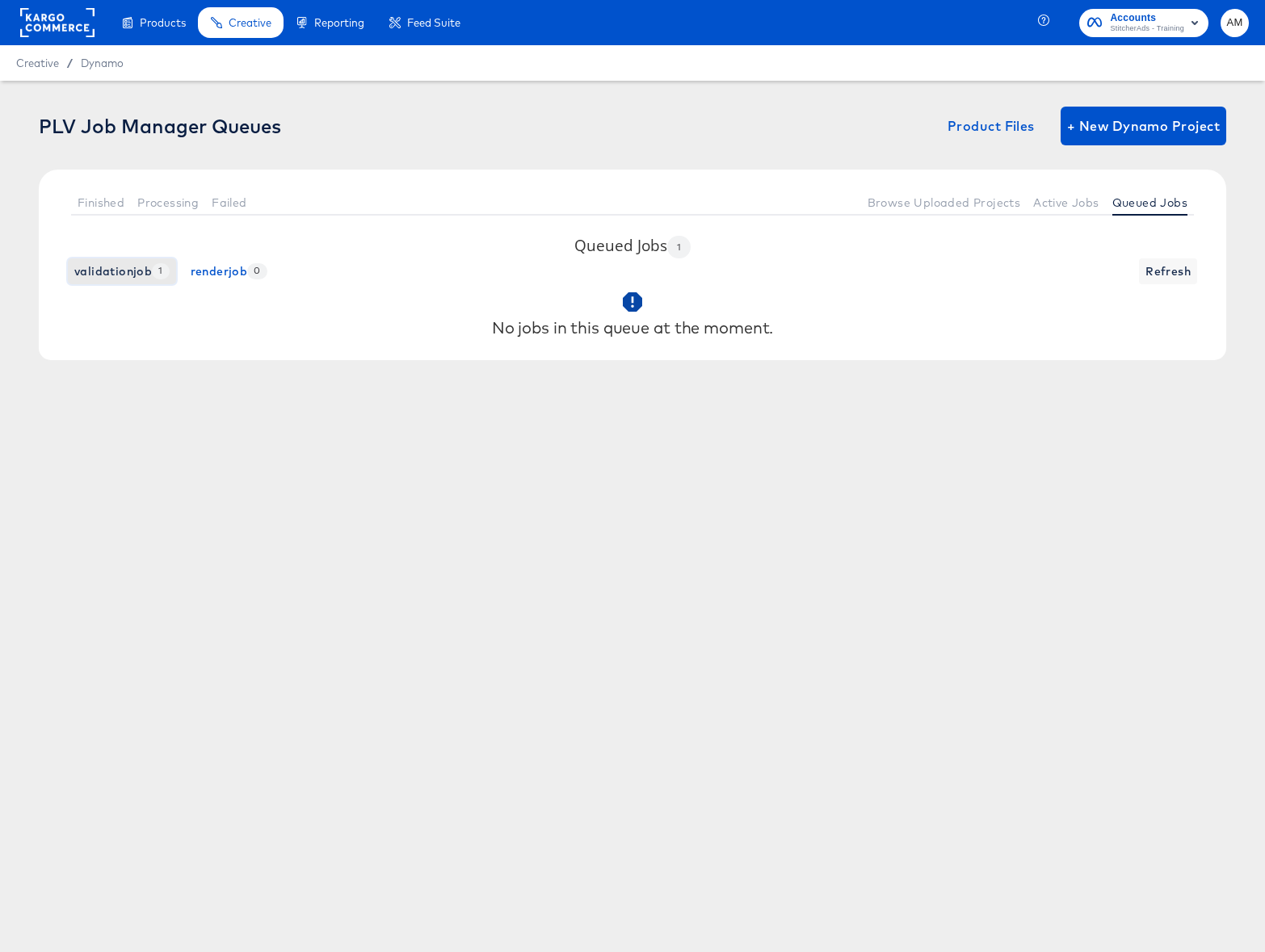
click at [107, 277] on span "validationjob 1" at bounding box center [121, 272] width 95 height 20
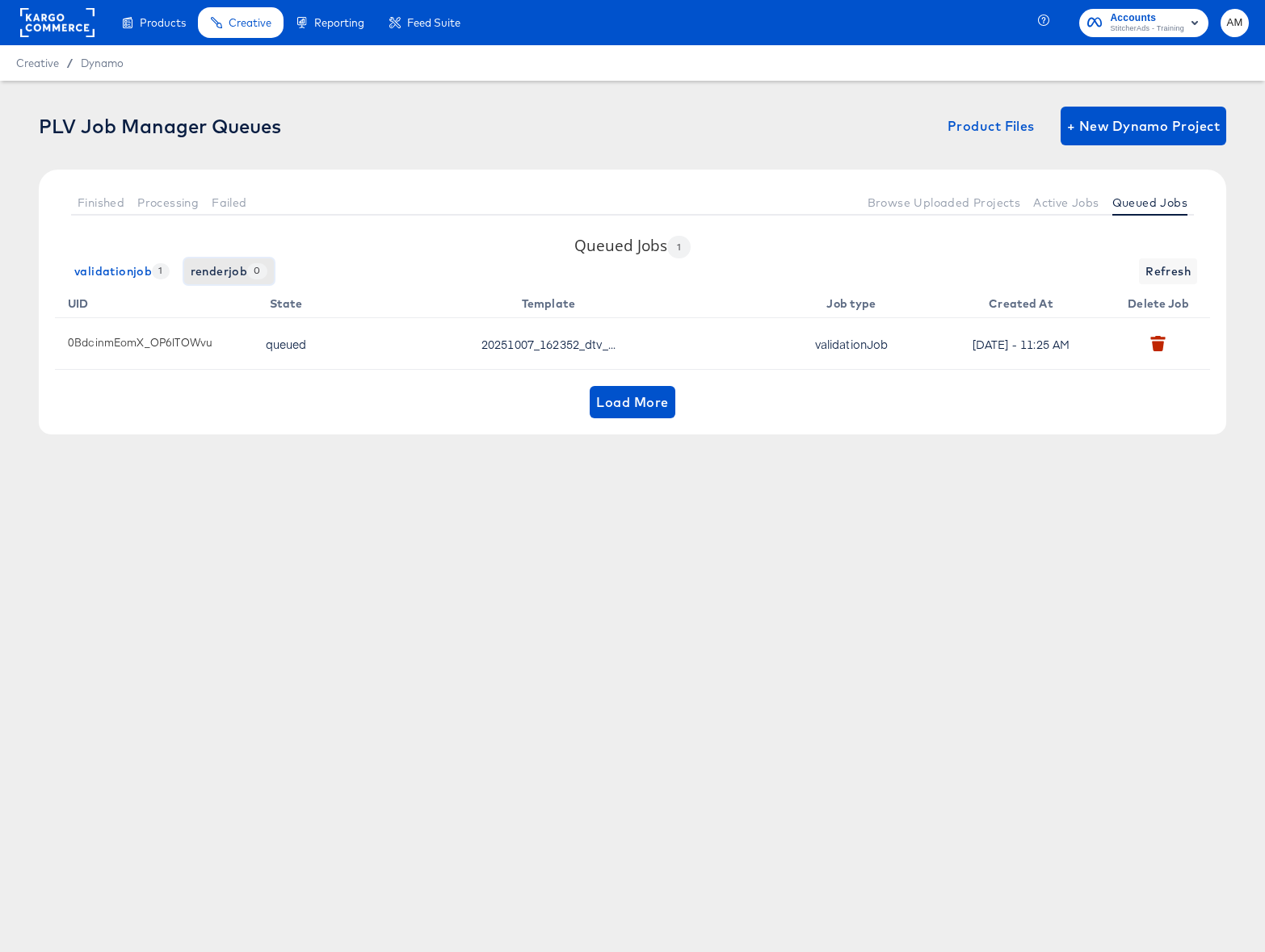
click at [214, 268] on span "renderjob 0" at bounding box center [229, 272] width 77 height 20
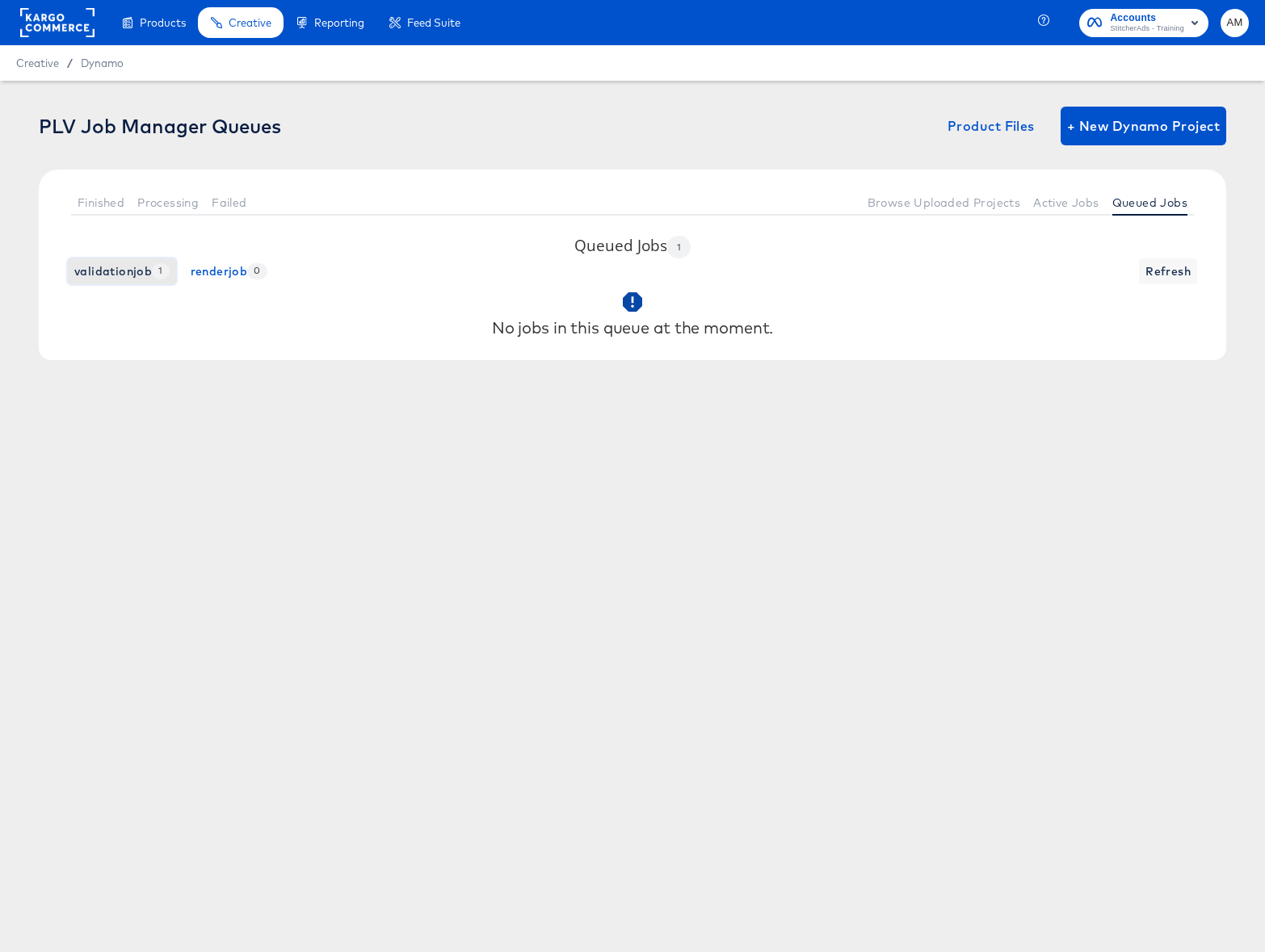
click at [107, 272] on span "validationjob 1" at bounding box center [121, 272] width 95 height 20
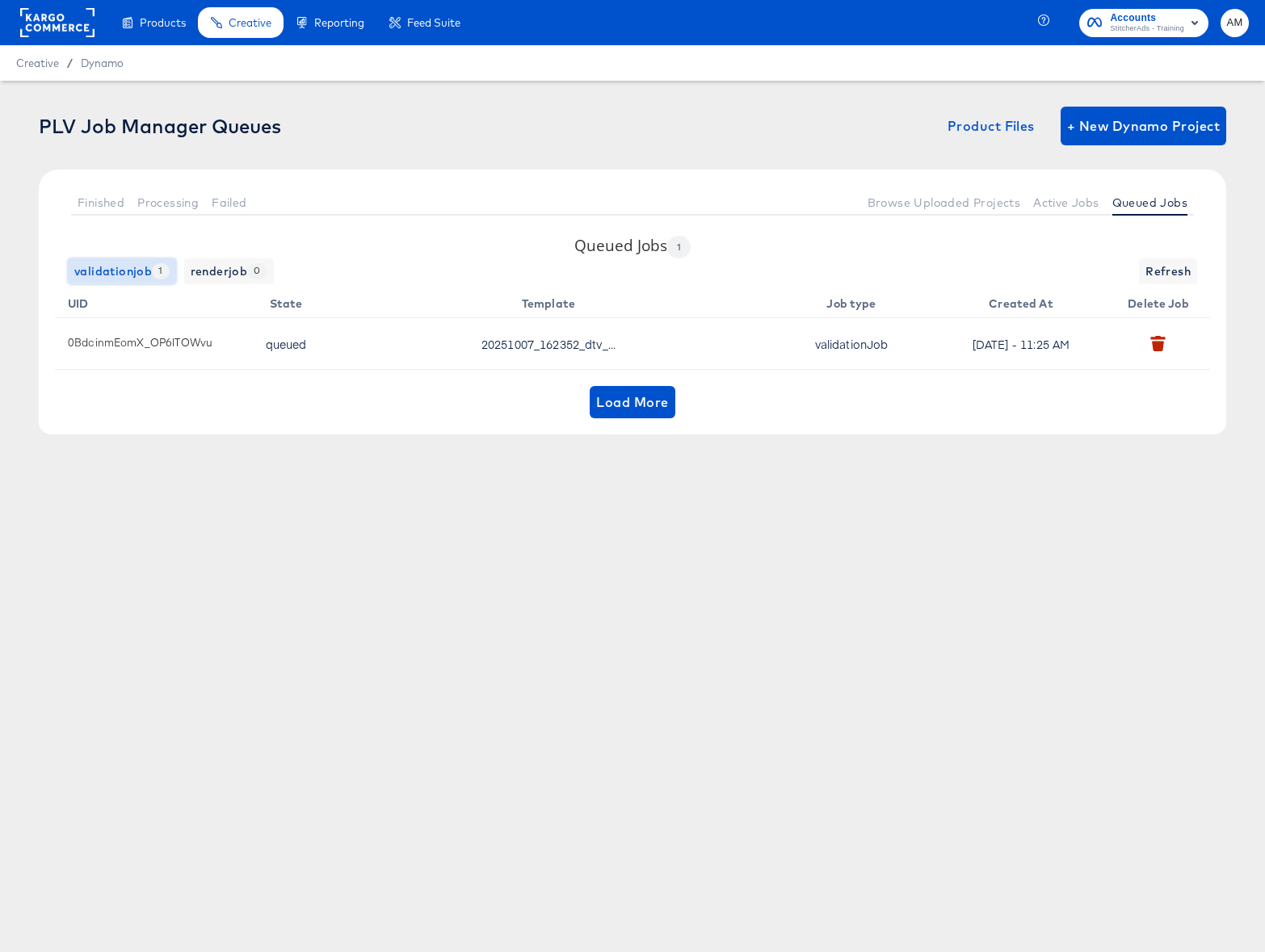
click at [115, 270] on span "validationjob 1" at bounding box center [121, 272] width 95 height 20
click at [149, 199] on span "Processing" at bounding box center [168, 203] width 61 height 13
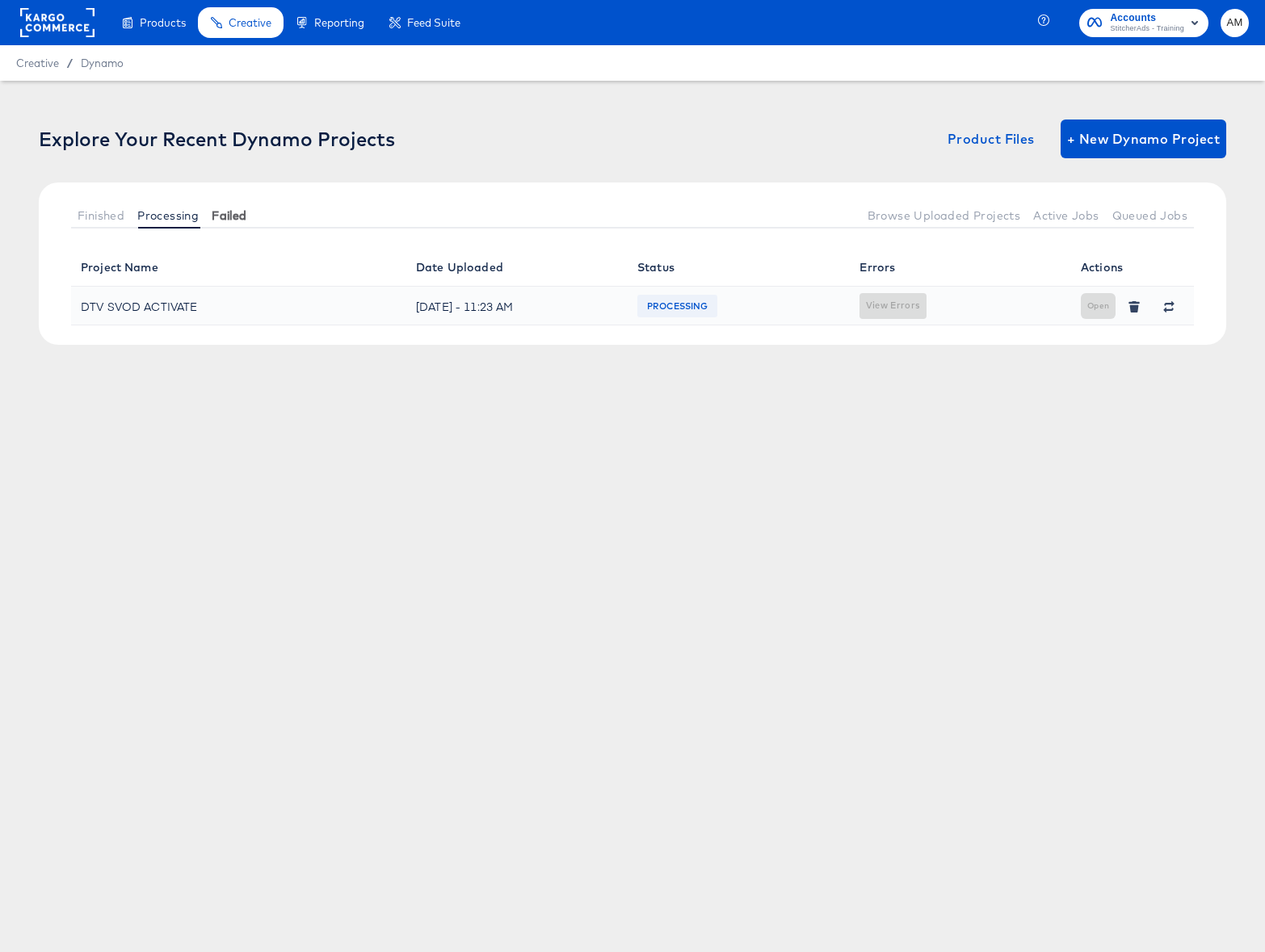
click at [243, 219] on span "Failed" at bounding box center [229, 216] width 35 height 13
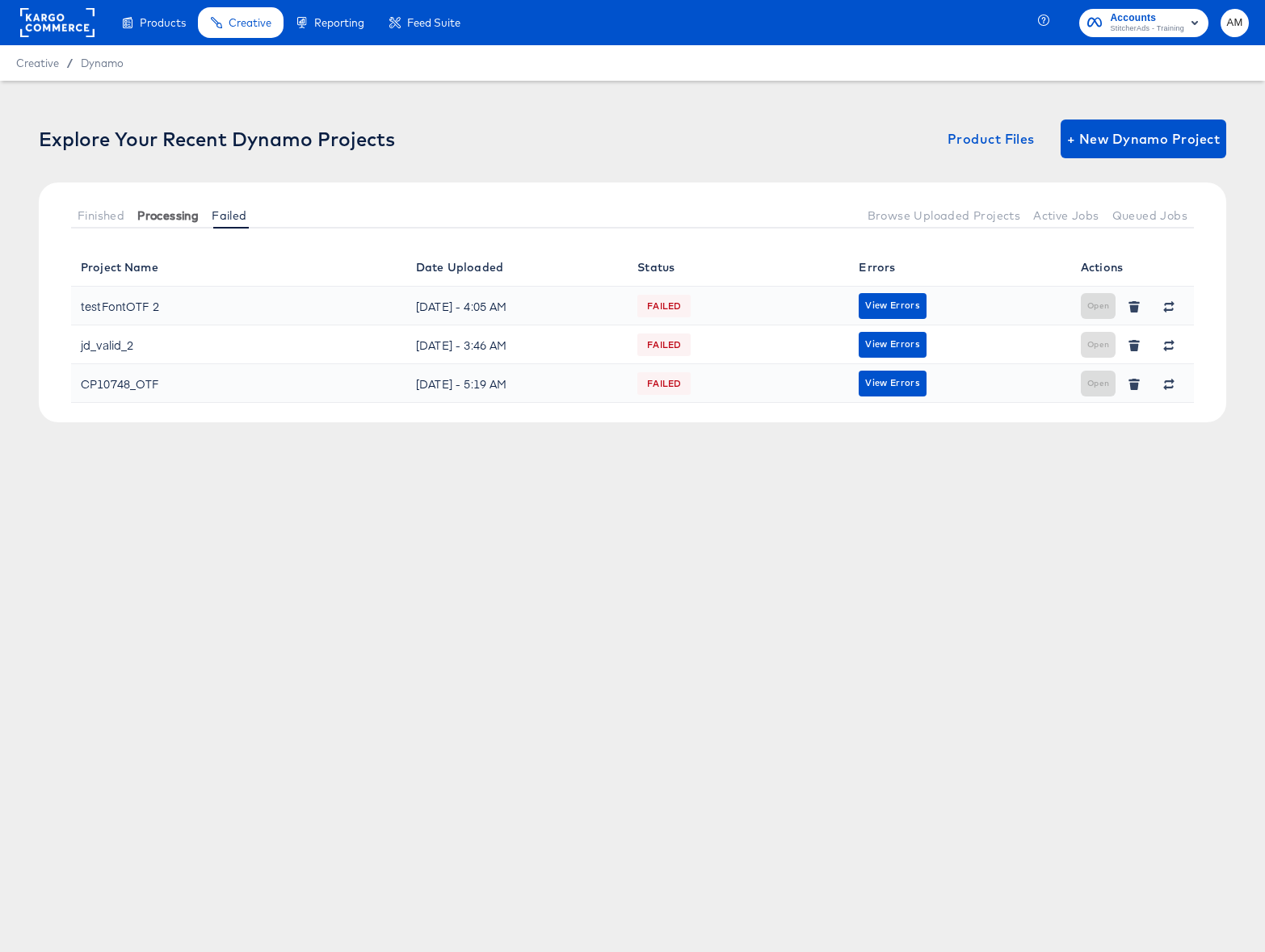
click at [133, 215] on button "Processing" at bounding box center [168, 215] width 74 height 27
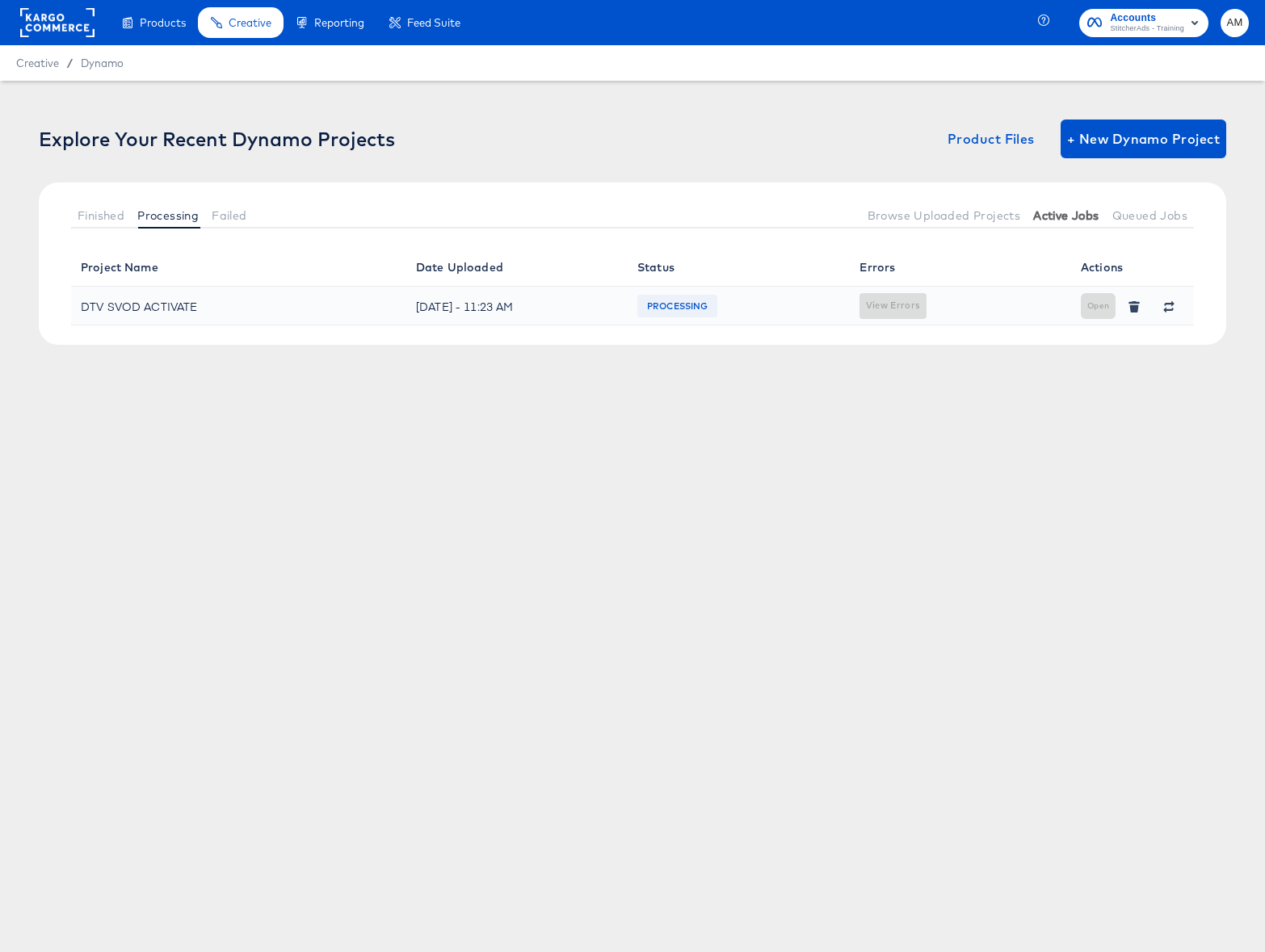
click at [1047, 221] on span "Active Jobs" at bounding box center [1066, 216] width 65 height 13
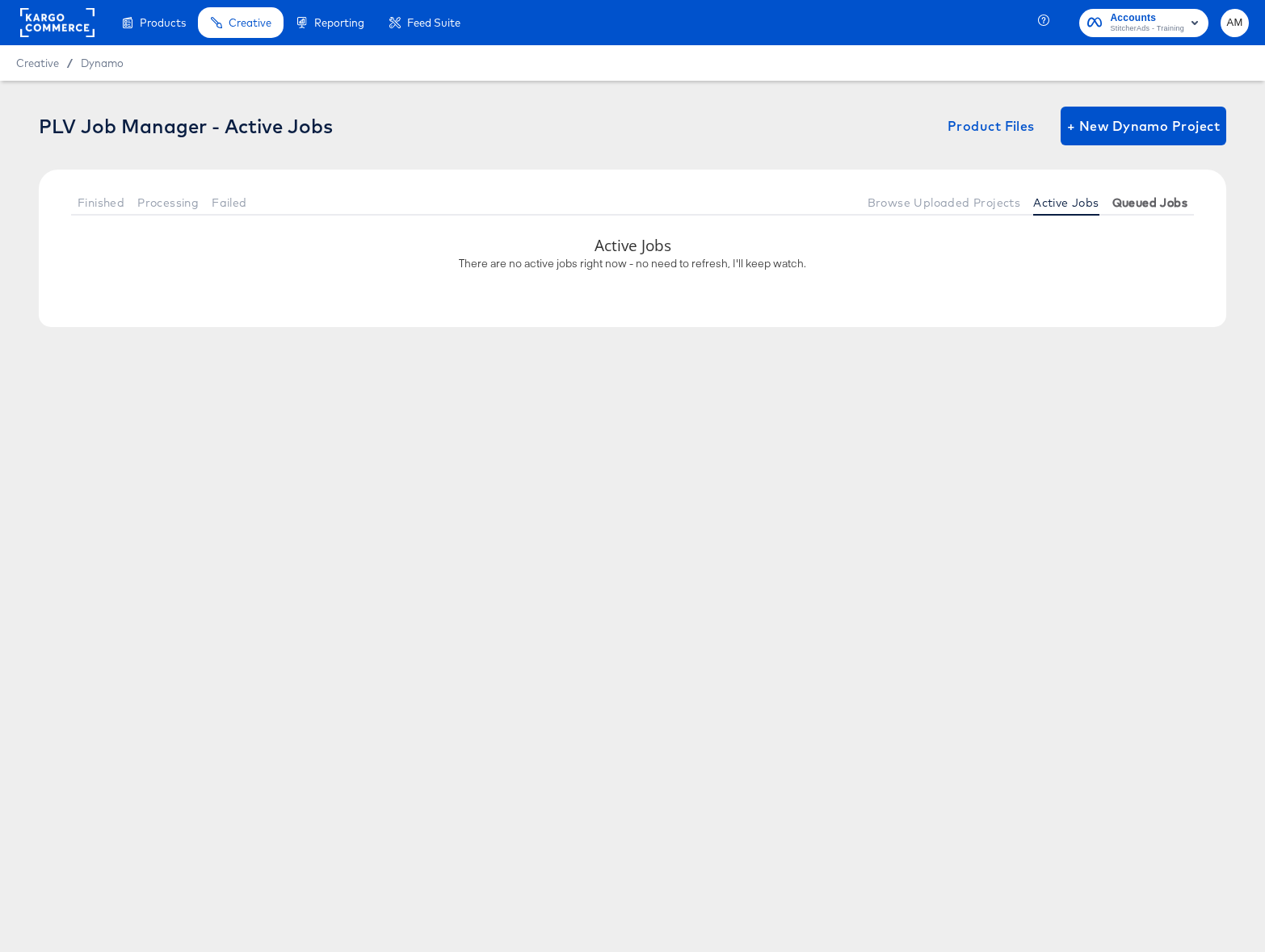
click at [1158, 202] on span "Queued Jobs" at bounding box center [1150, 203] width 75 height 13
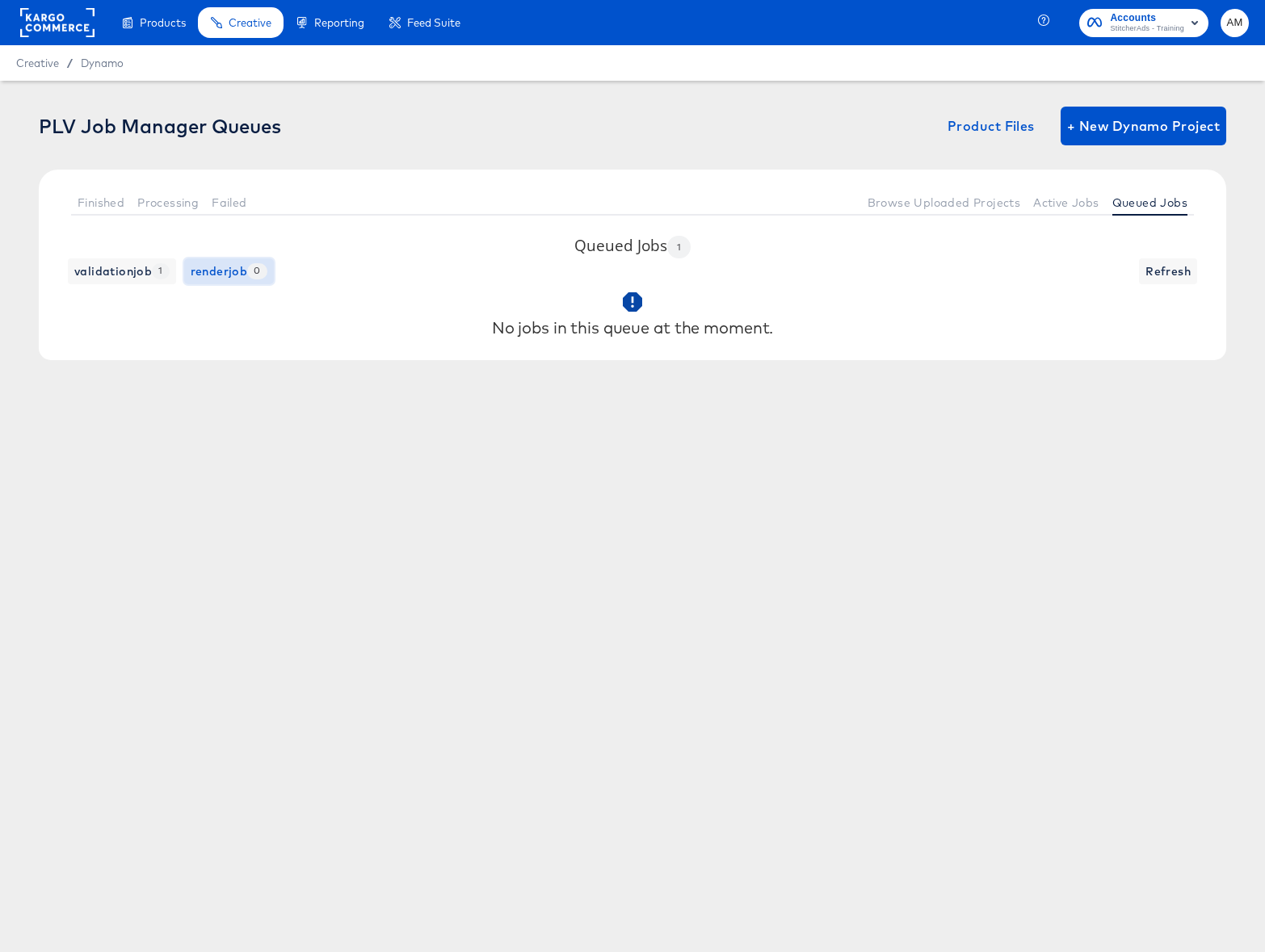
click at [186, 276] on button "renderjob 0" at bounding box center [229, 272] width 90 height 26
click at [116, 277] on span "validationjob 1" at bounding box center [121, 272] width 95 height 20
click at [103, 204] on span "Finished" at bounding box center [101, 203] width 47 height 13
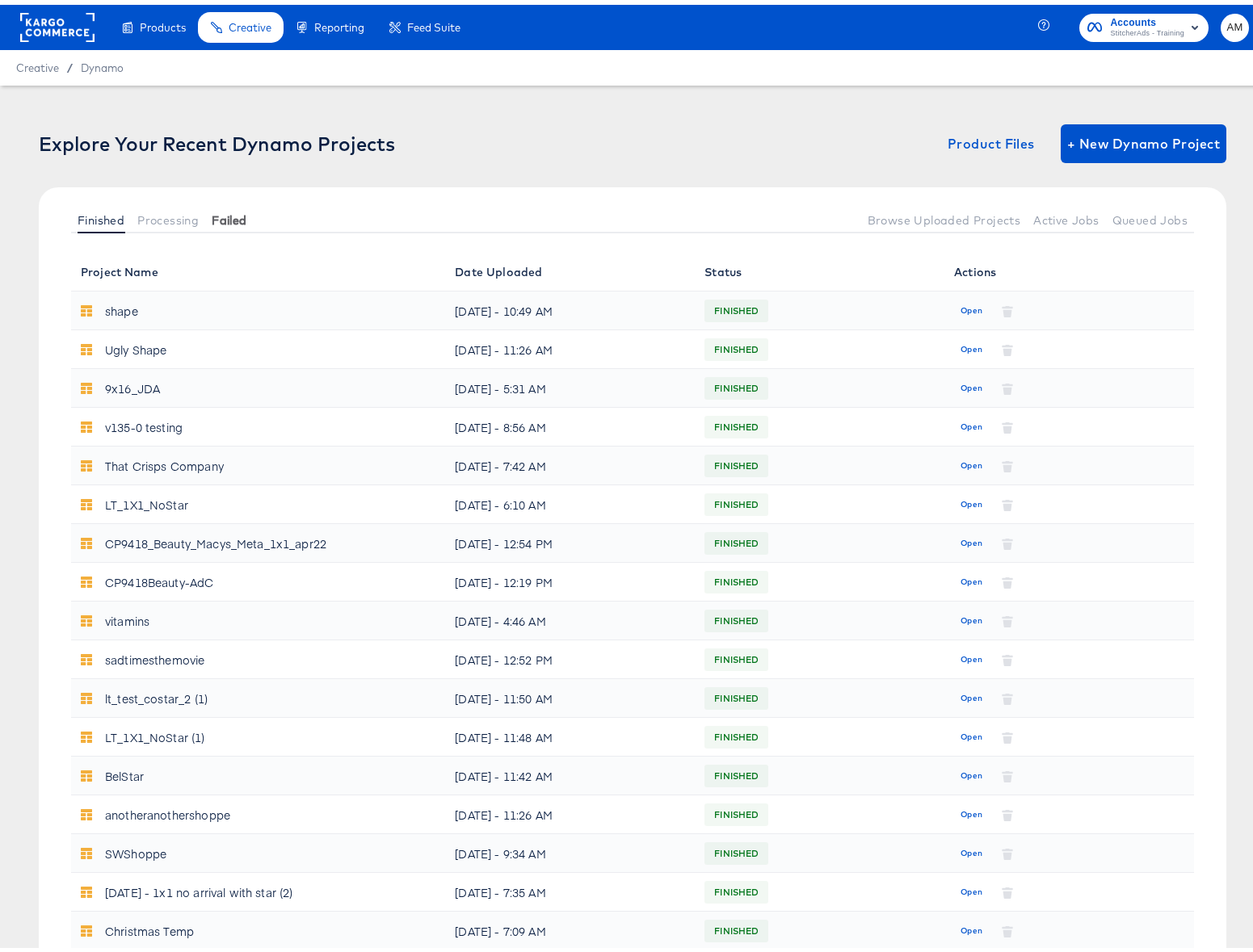
click at [236, 221] on span "Failed" at bounding box center [229, 216] width 35 height 13
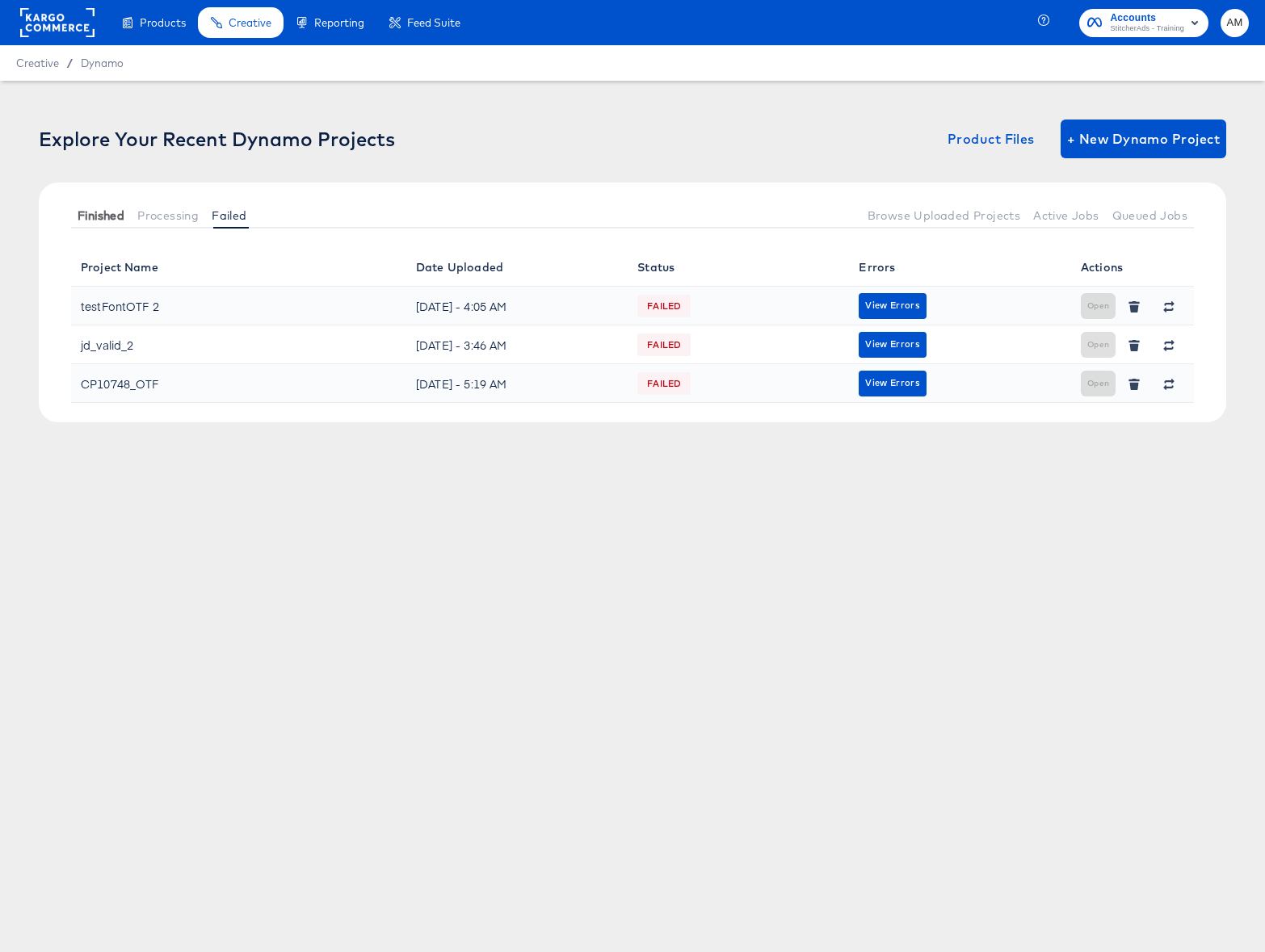
click at [97, 217] on span "Finished" at bounding box center [101, 216] width 47 height 13
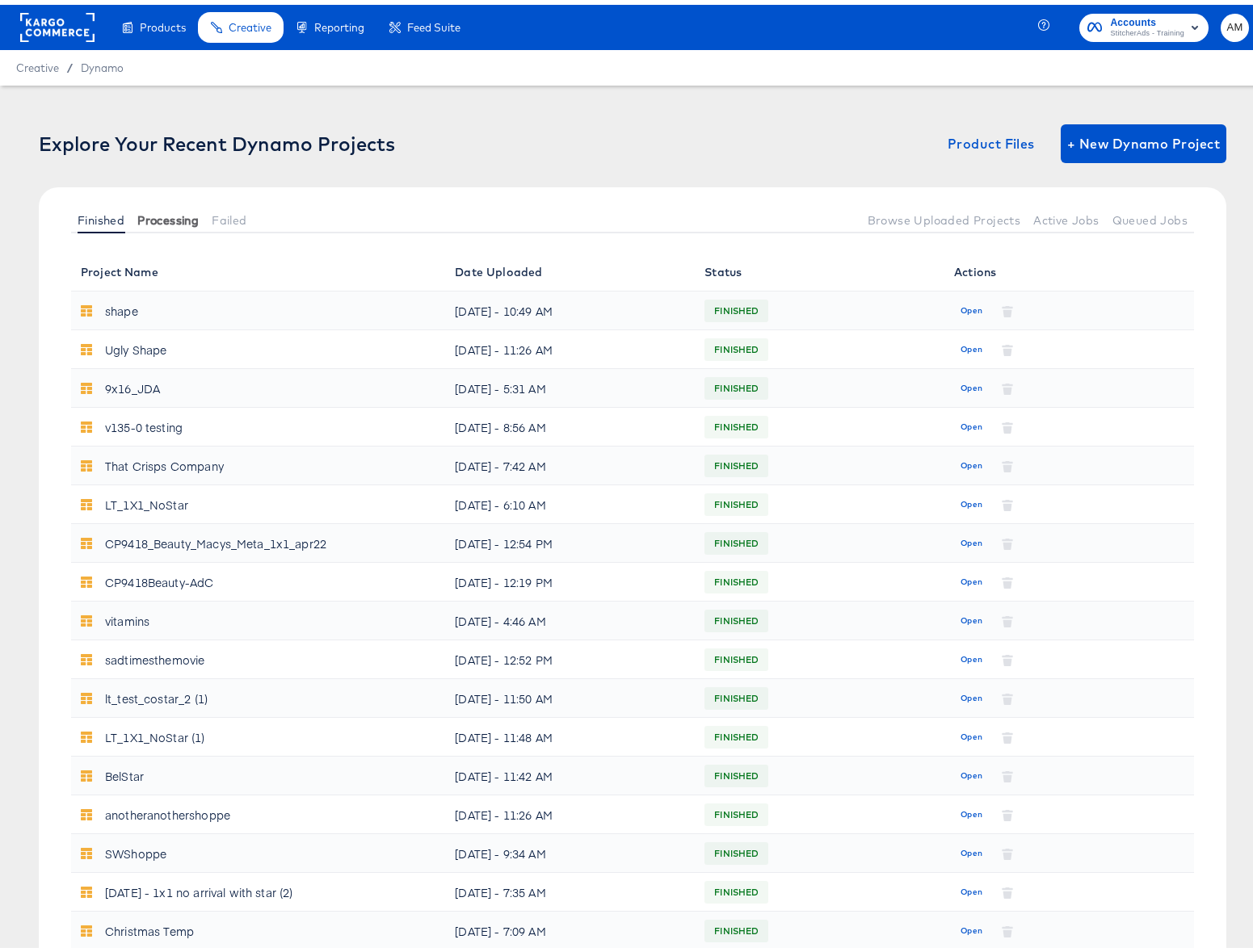
click at [150, 203] on button "Processing" at bounding box center [168, 215] width 74 height 27
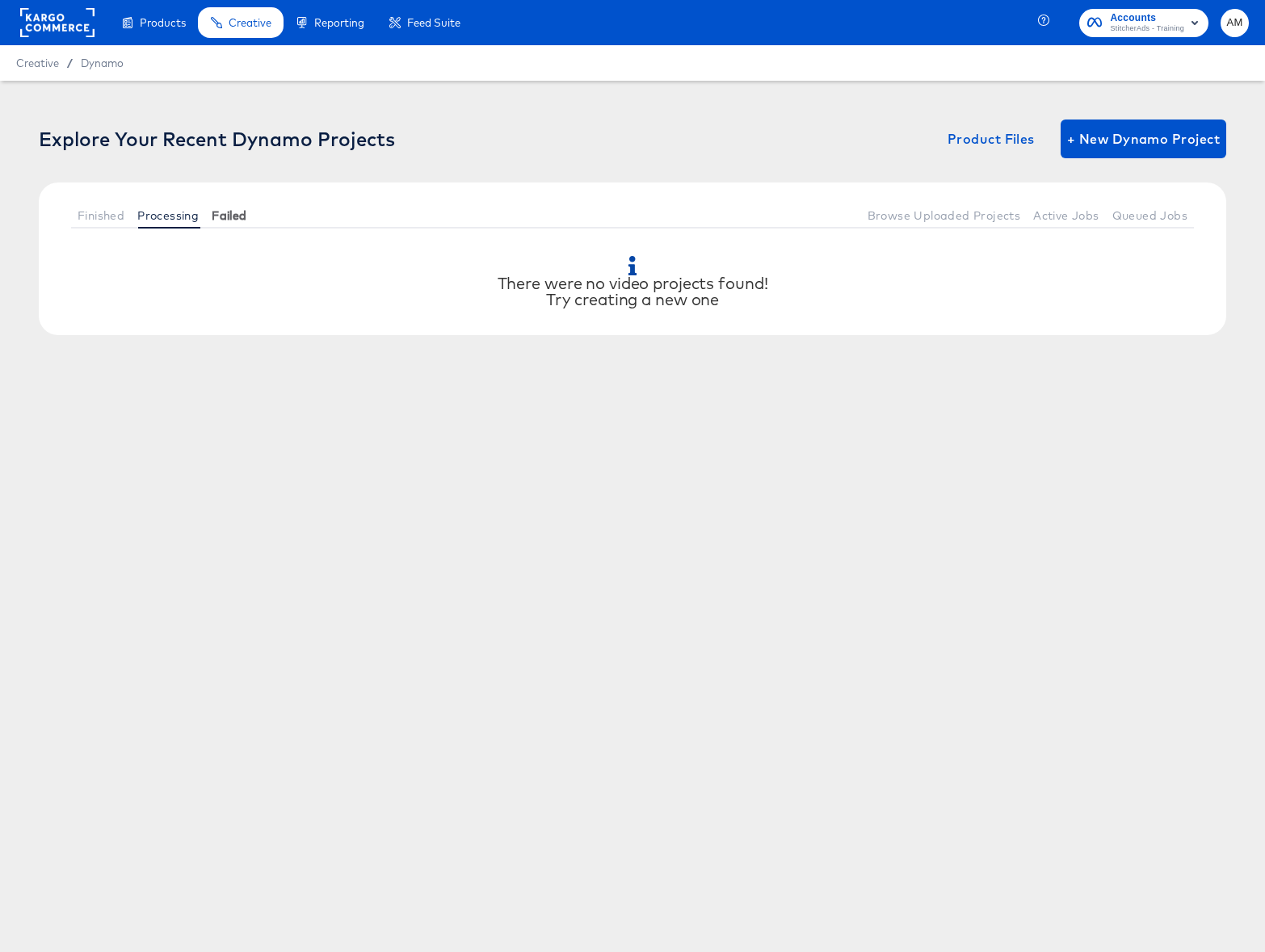
click at [241, 215] on span "Failed" at bounding box center [229, 216] width 35 height 13
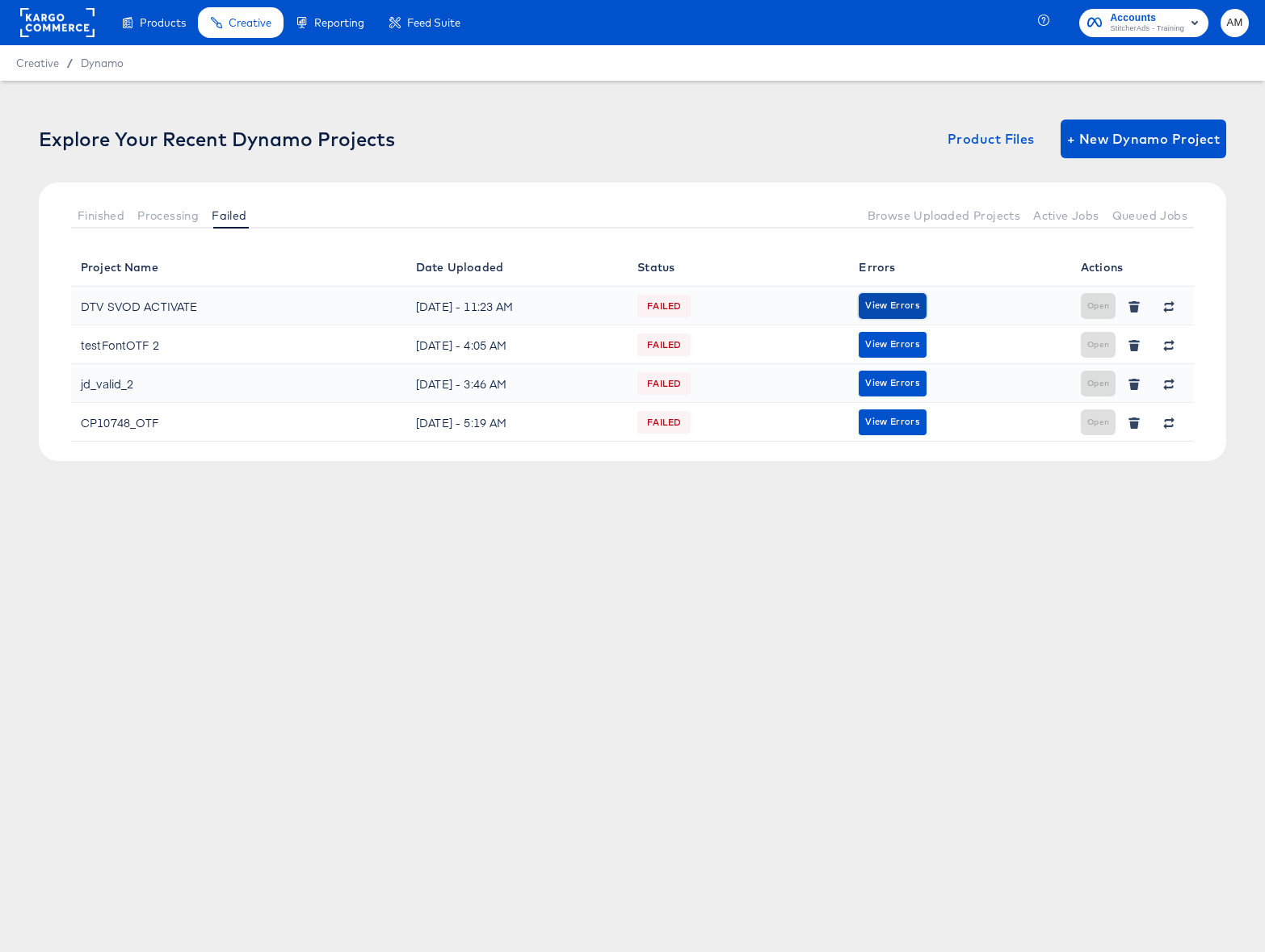
click at [897, 304] on span "View Errors" at bounding box center [892, 305] width 55 height 15
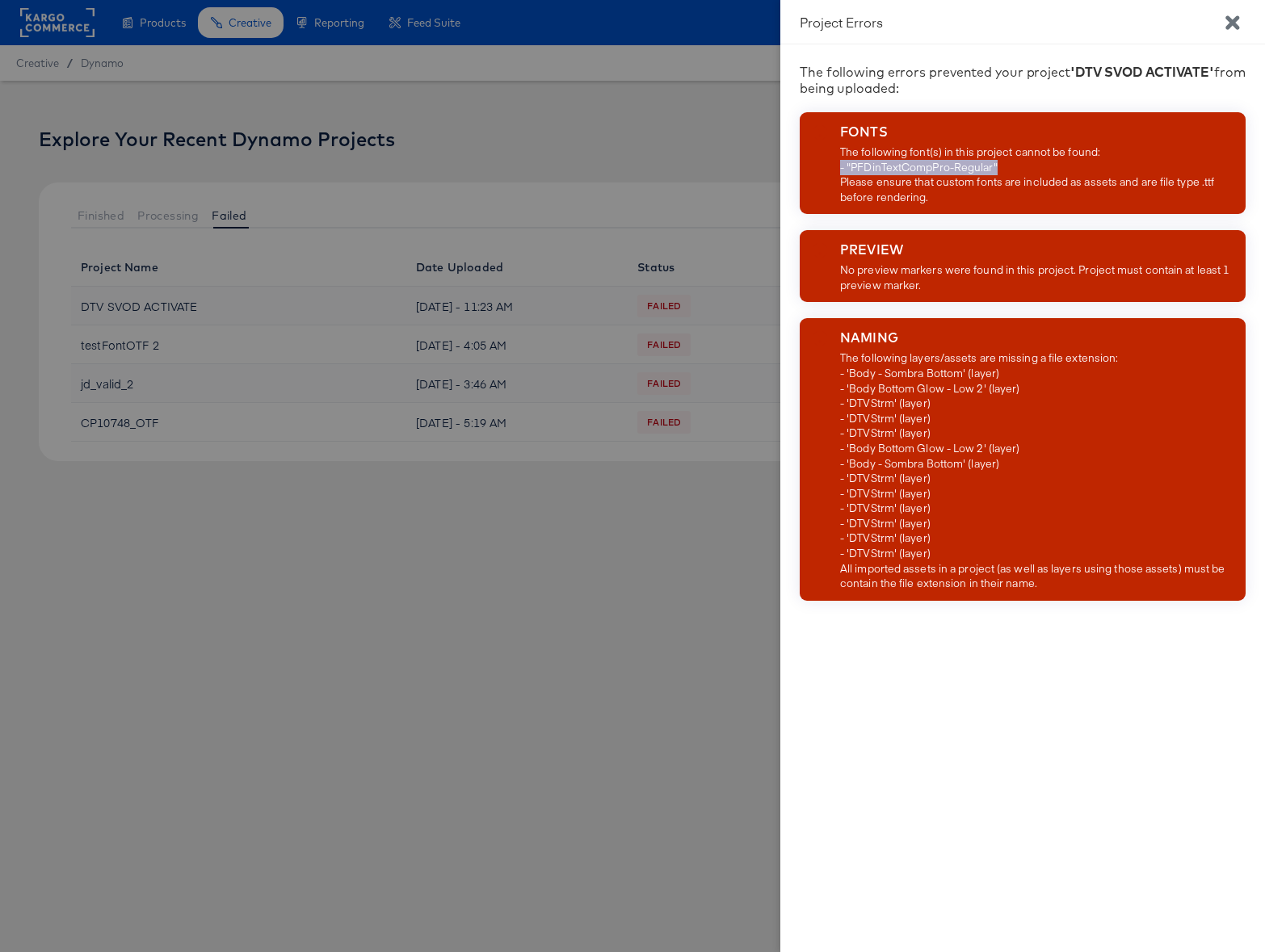
drag, startPoint x: 1003, startPoint y: 171, endPoint x: 837, endPoint y: 166, distance: 166.1
click at [837, 166] on div "FONTS The following font(s) in this project cannot be found: - "PFDinTextCompPr…" at bounding box center [1023, 163] width 446 height 102
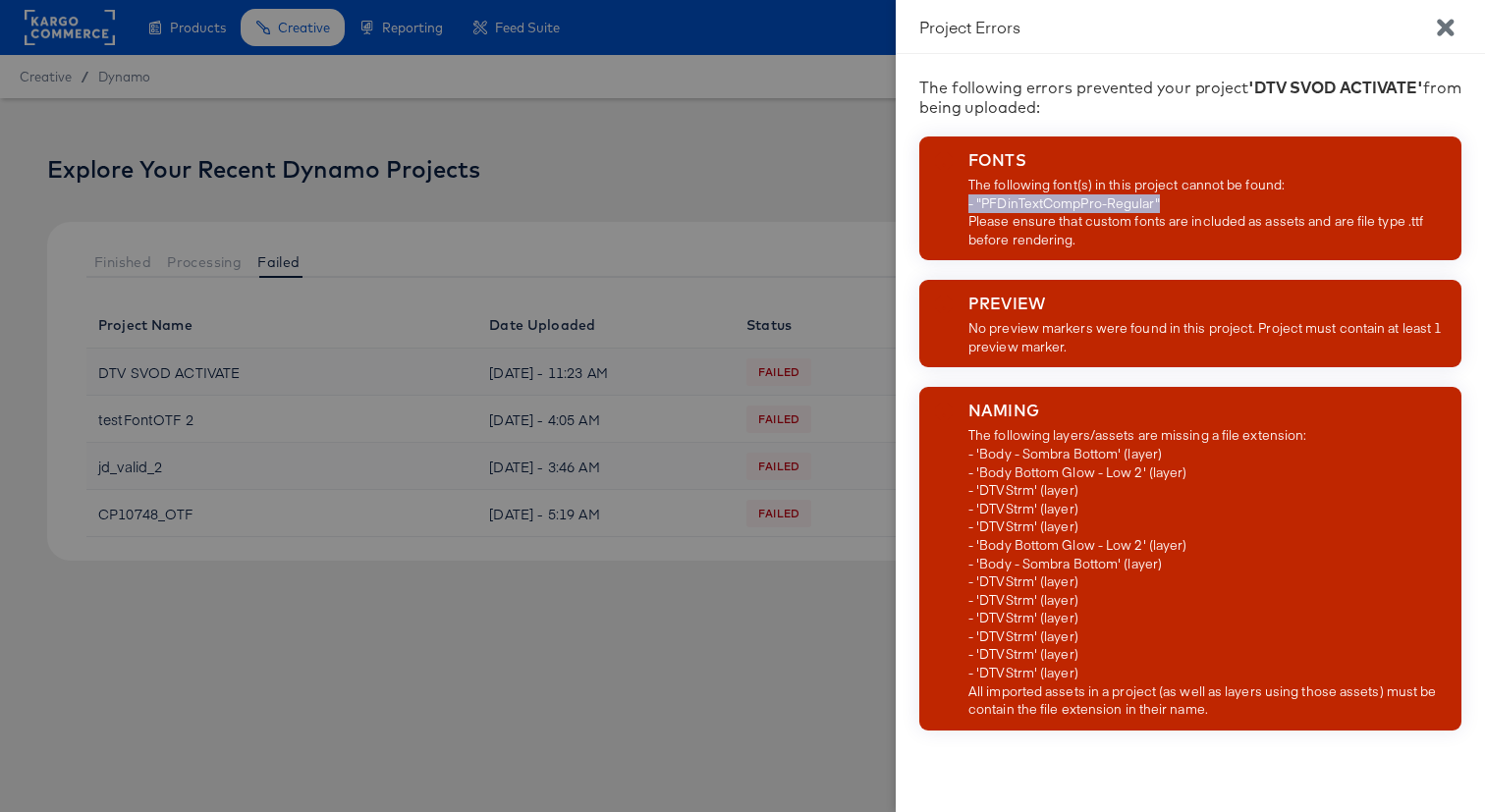
click at [1441, 32] on icon "Close" at bounding box center [1444, 27] width 17 height 17
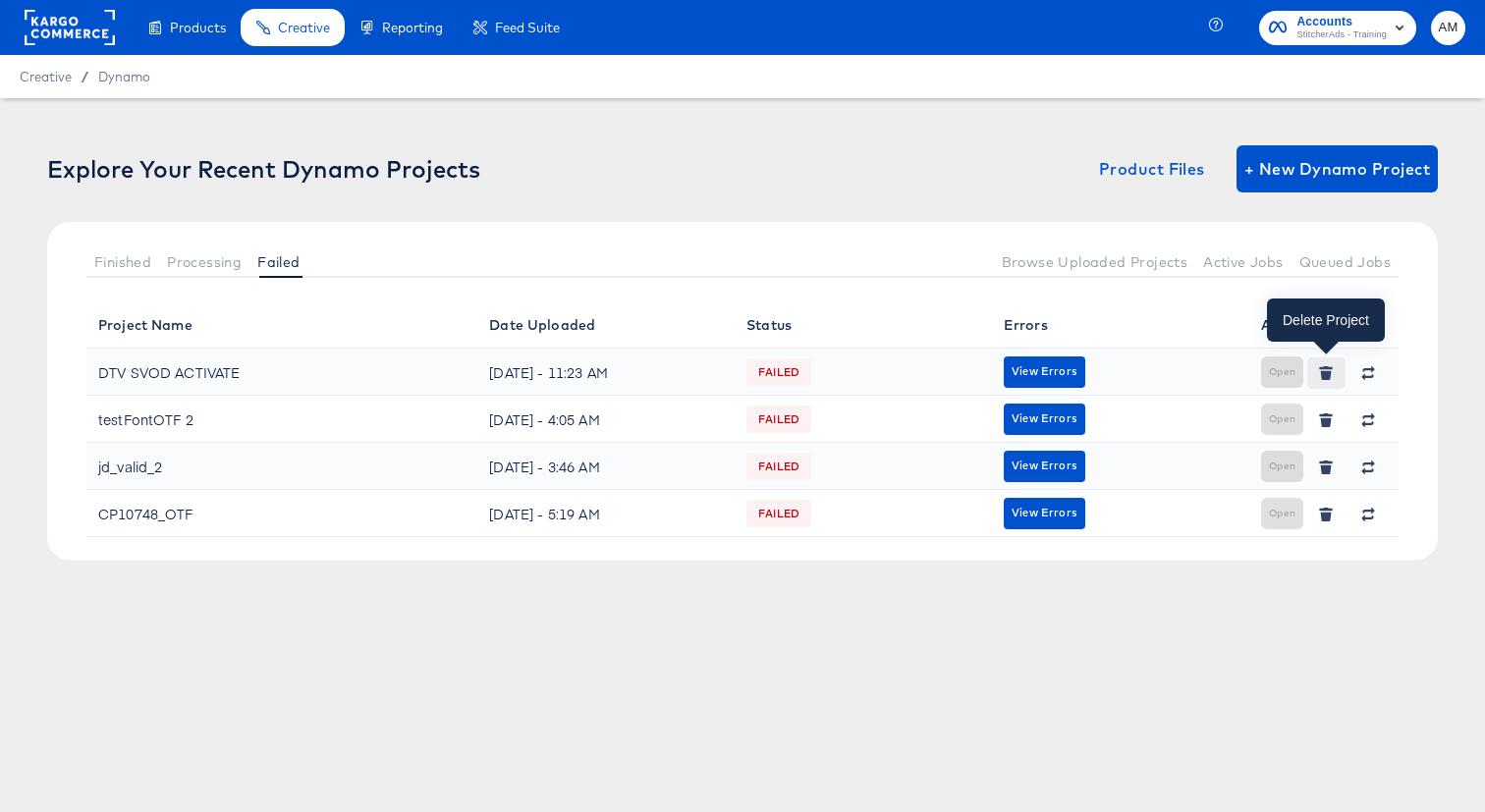
click at [1326, 377] on icon "button" at bounding box center [1326, 374] width 11 height 9
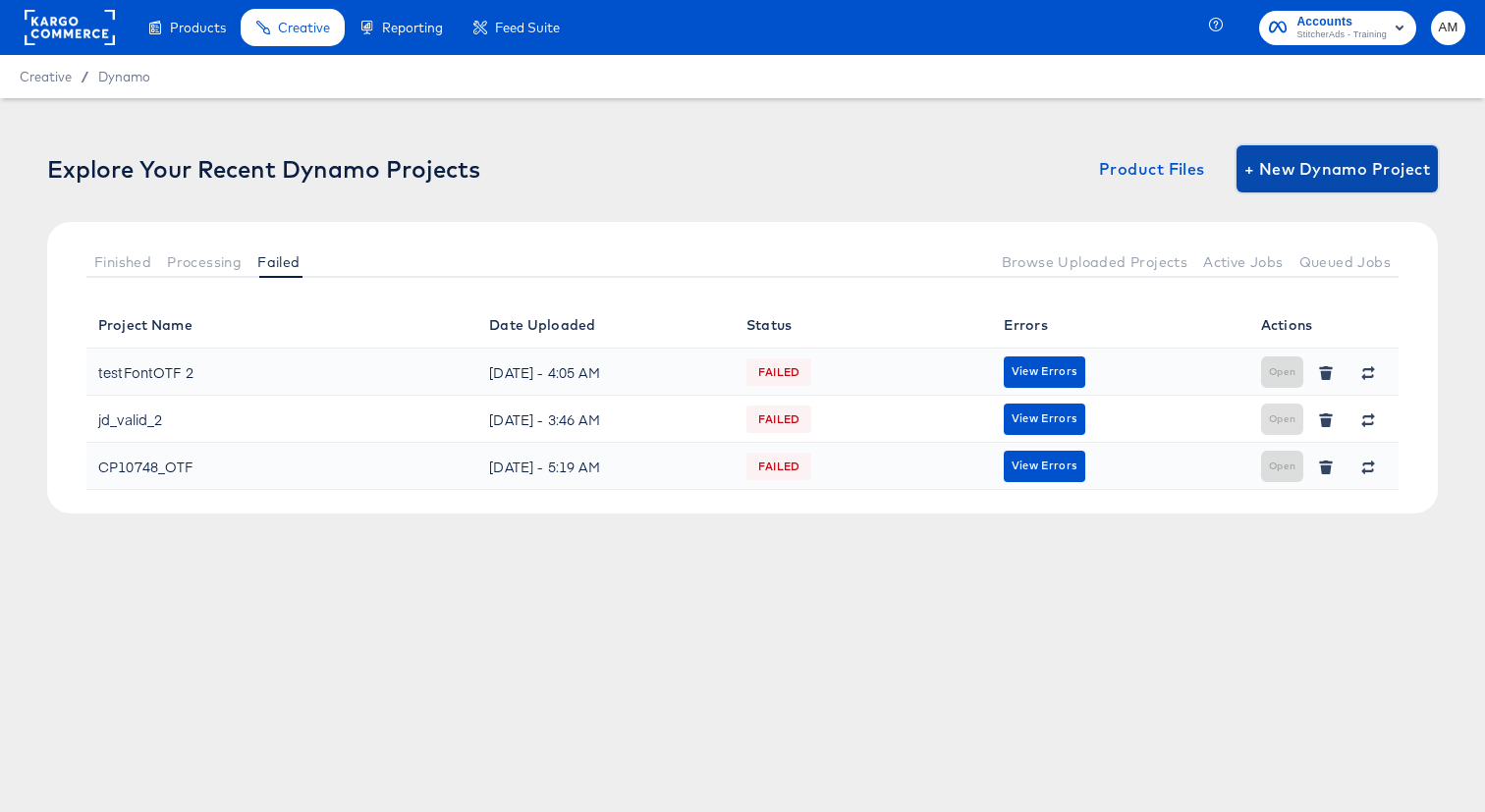
click at [1297, 177] on span "+ New Dynamo Project" at bounding box center [1338, 169] width 186 height 28
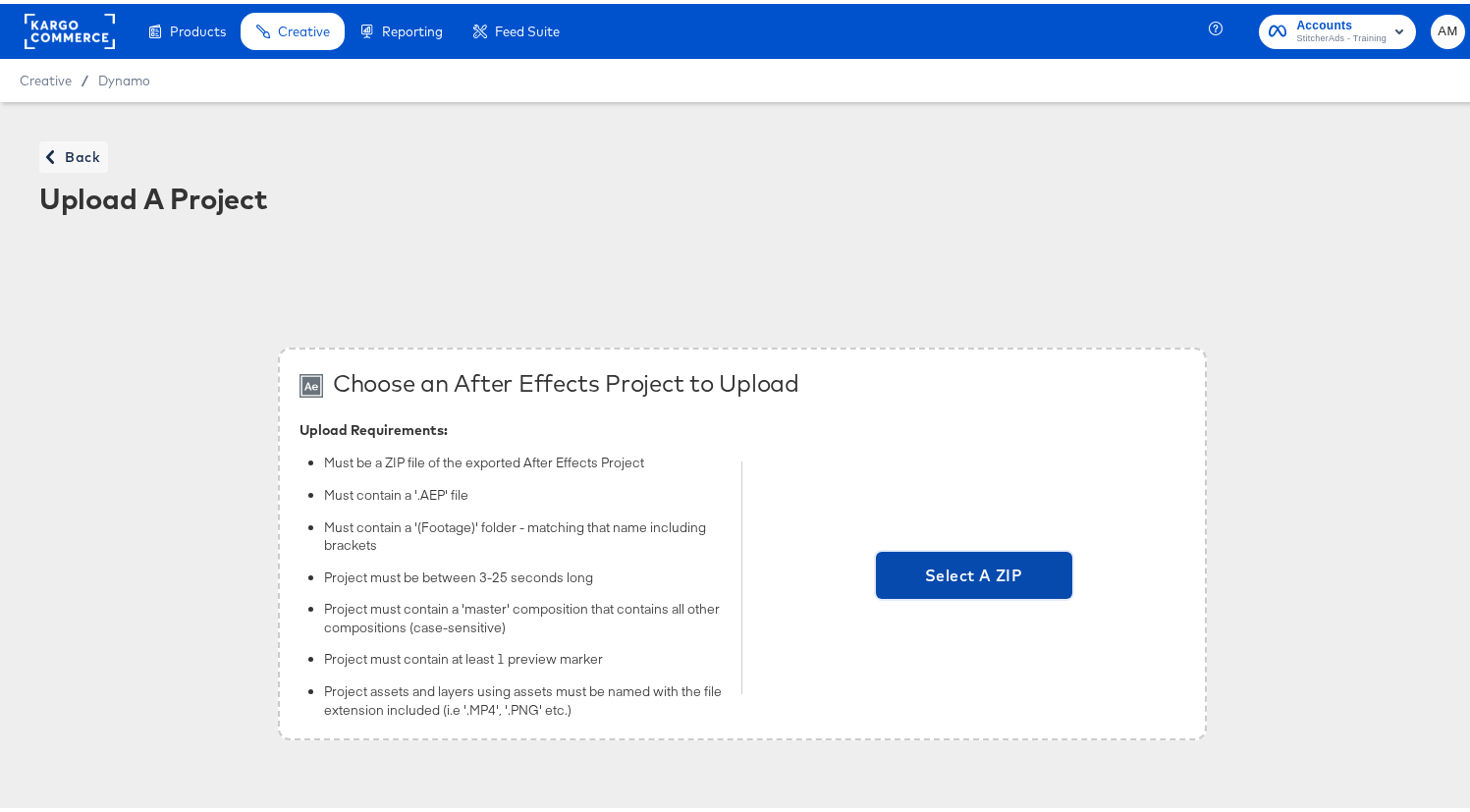
click at [924, 570] on span "Select A ZIP" at bounding box center [973, 572] width 181 height 28
click at [974, 574] on input "Select A ZIP" at bounding box center [974, 574] width 0 height 0
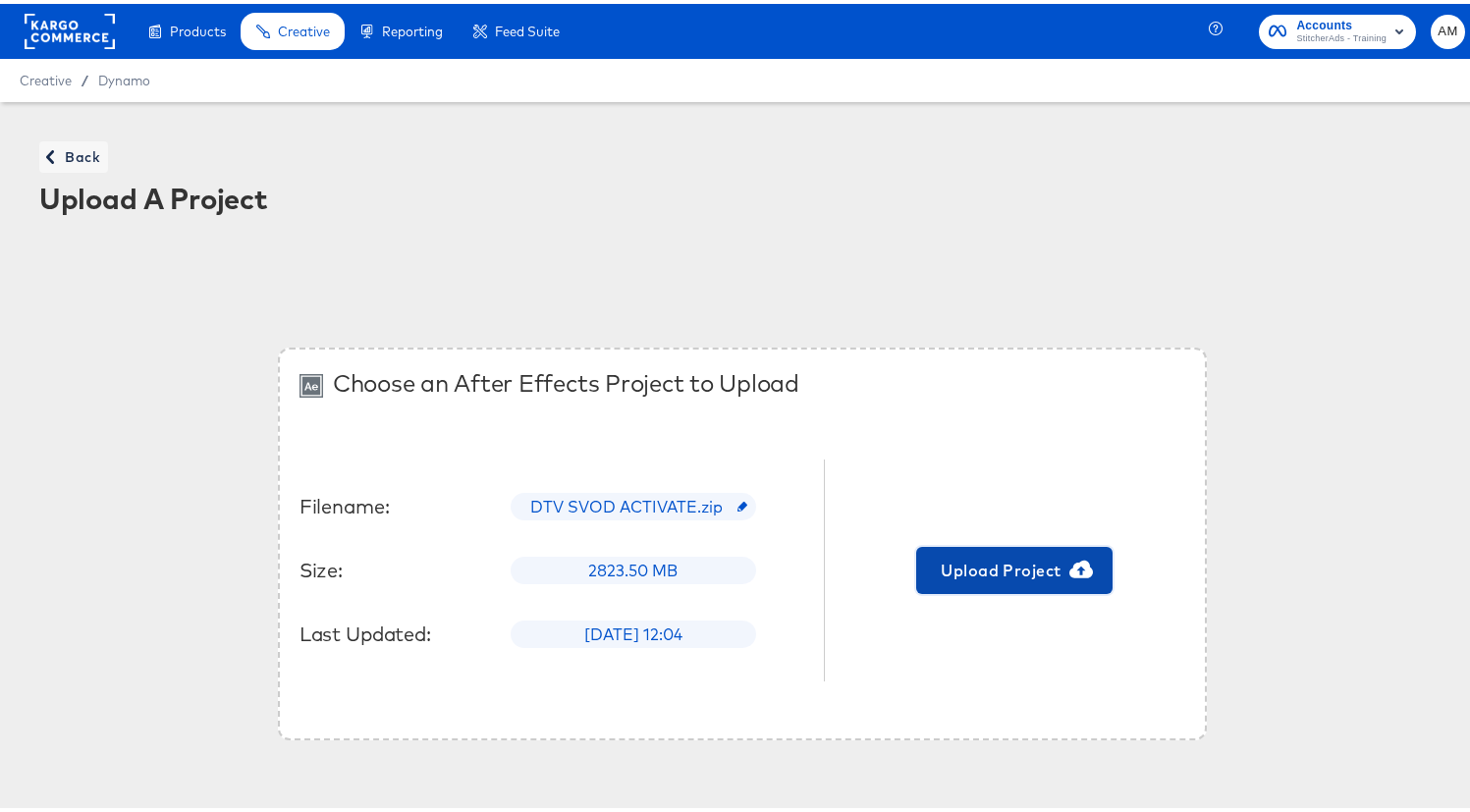
click at [999, 574] on span "Upload Project" at bounding box center [1014, 567] width 181 height 28
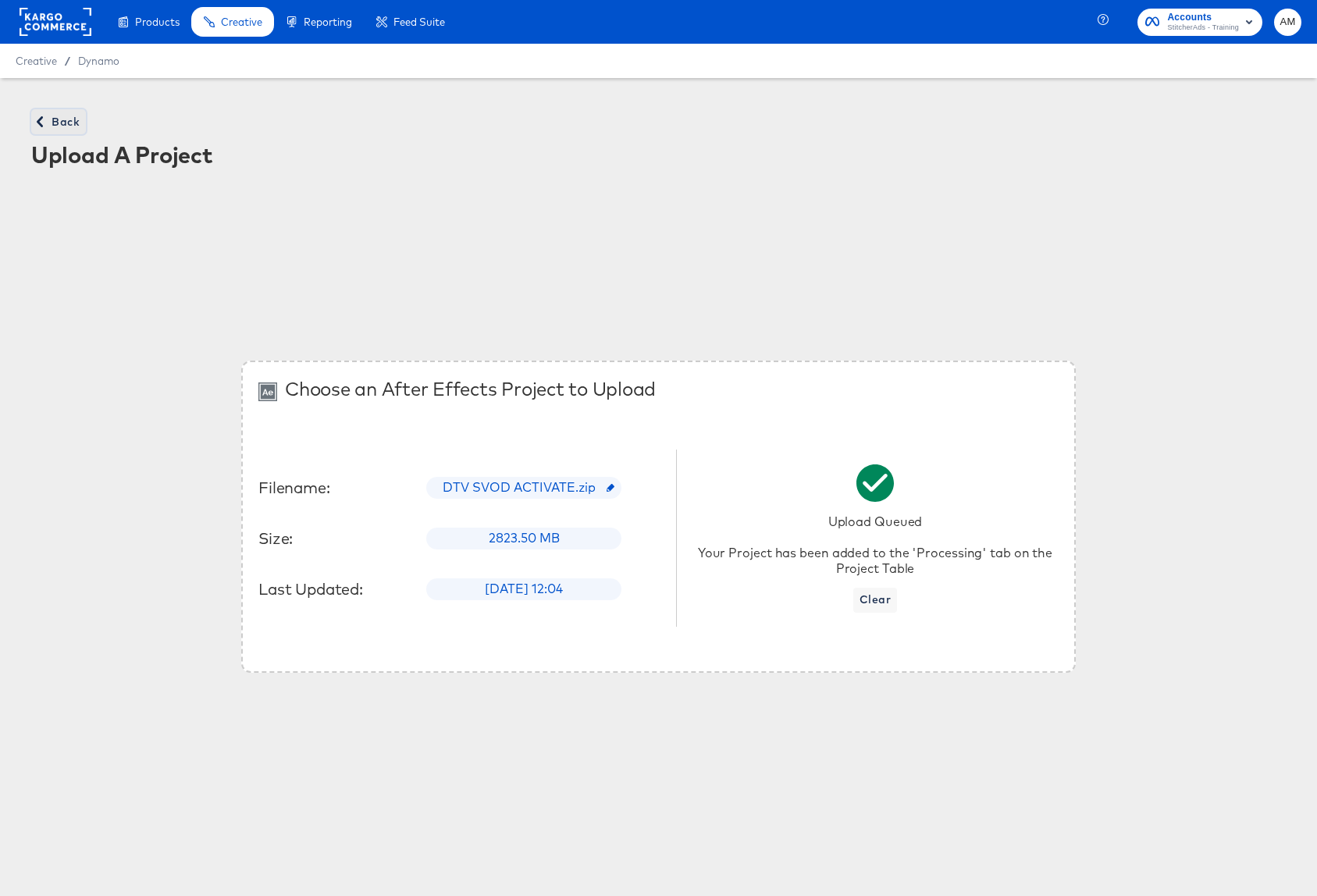
click at [61, 123] on span "Back" at bounding box center [59, 122] width 42 height 20
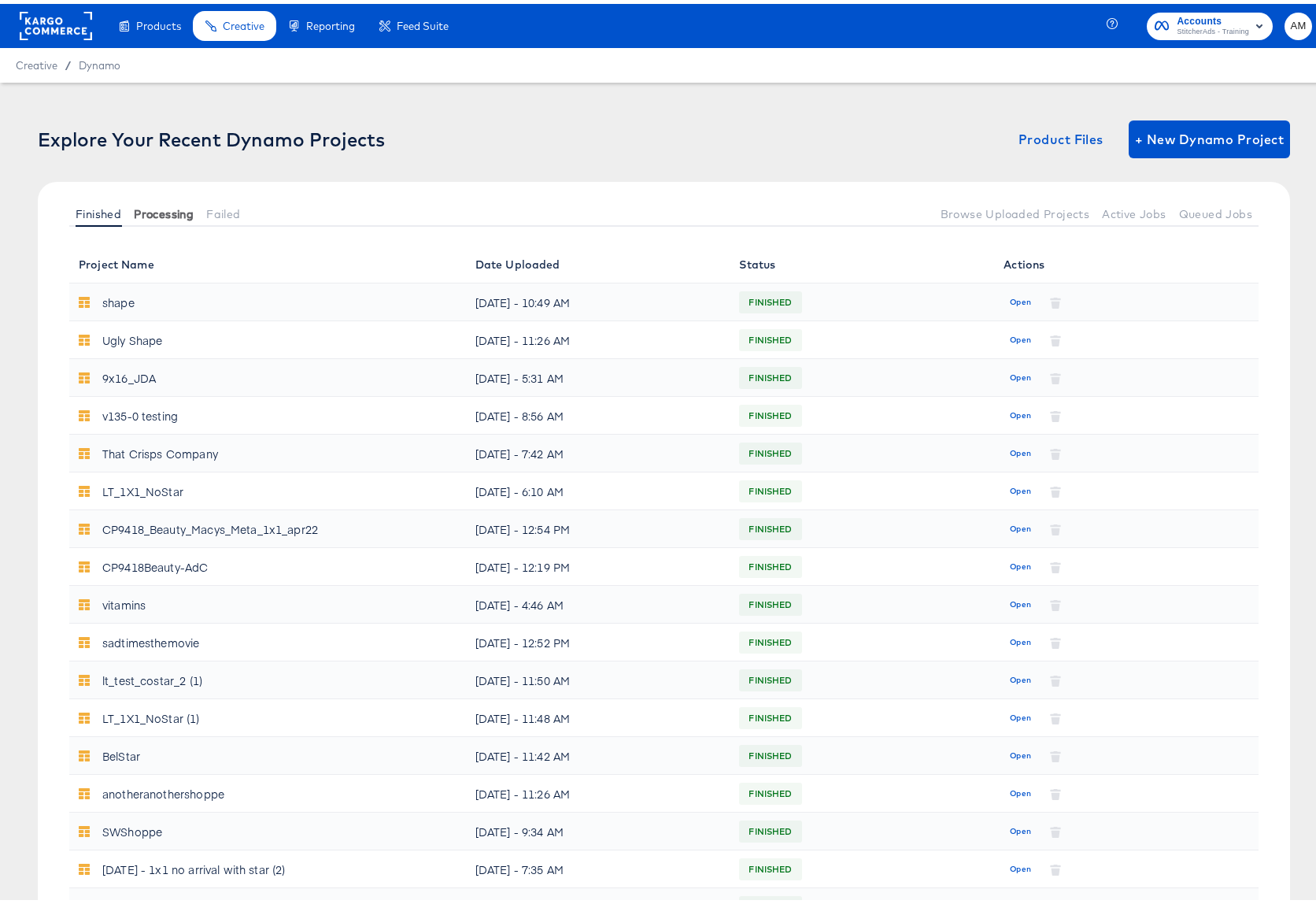
click at [163, 211] on span "Processing" at bounding box center [163, 210] width 59 height 13
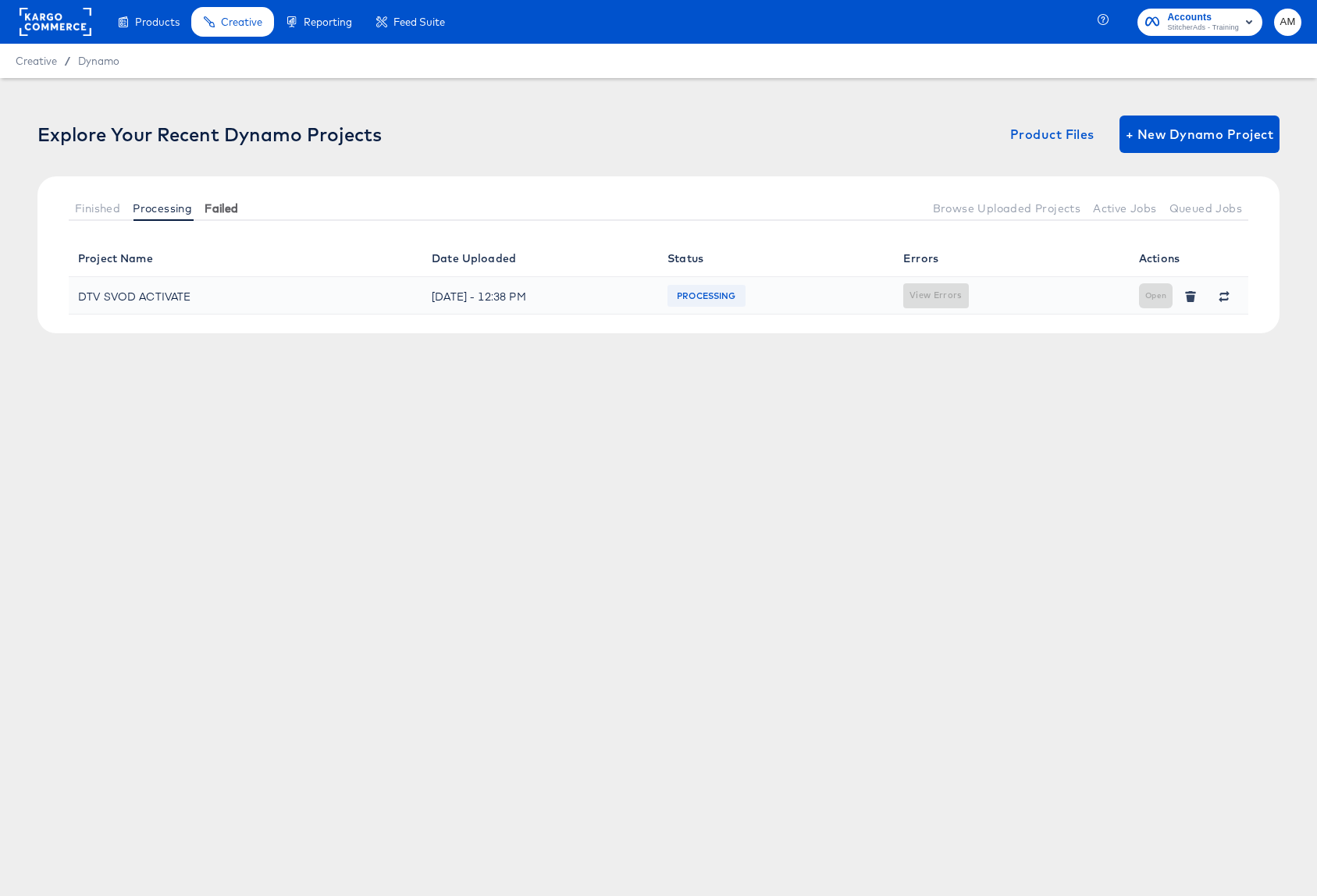
click at [226, 206] on span "Failed" at bounding box center [221, 208] width 34 height 13
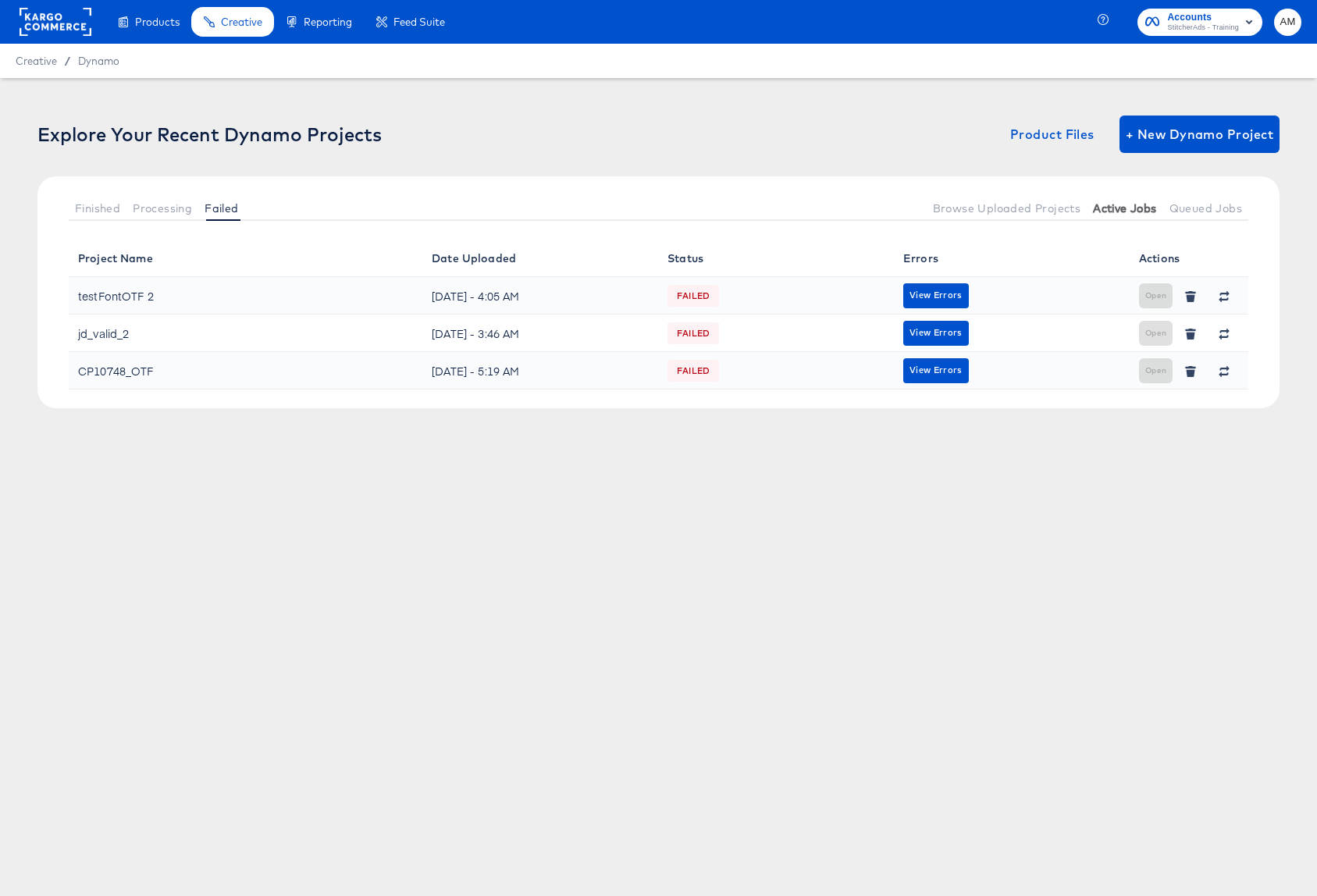
click at [1117, 213] on span "Active Jobs" at bounding box center [1124, 208] width 63 height 13
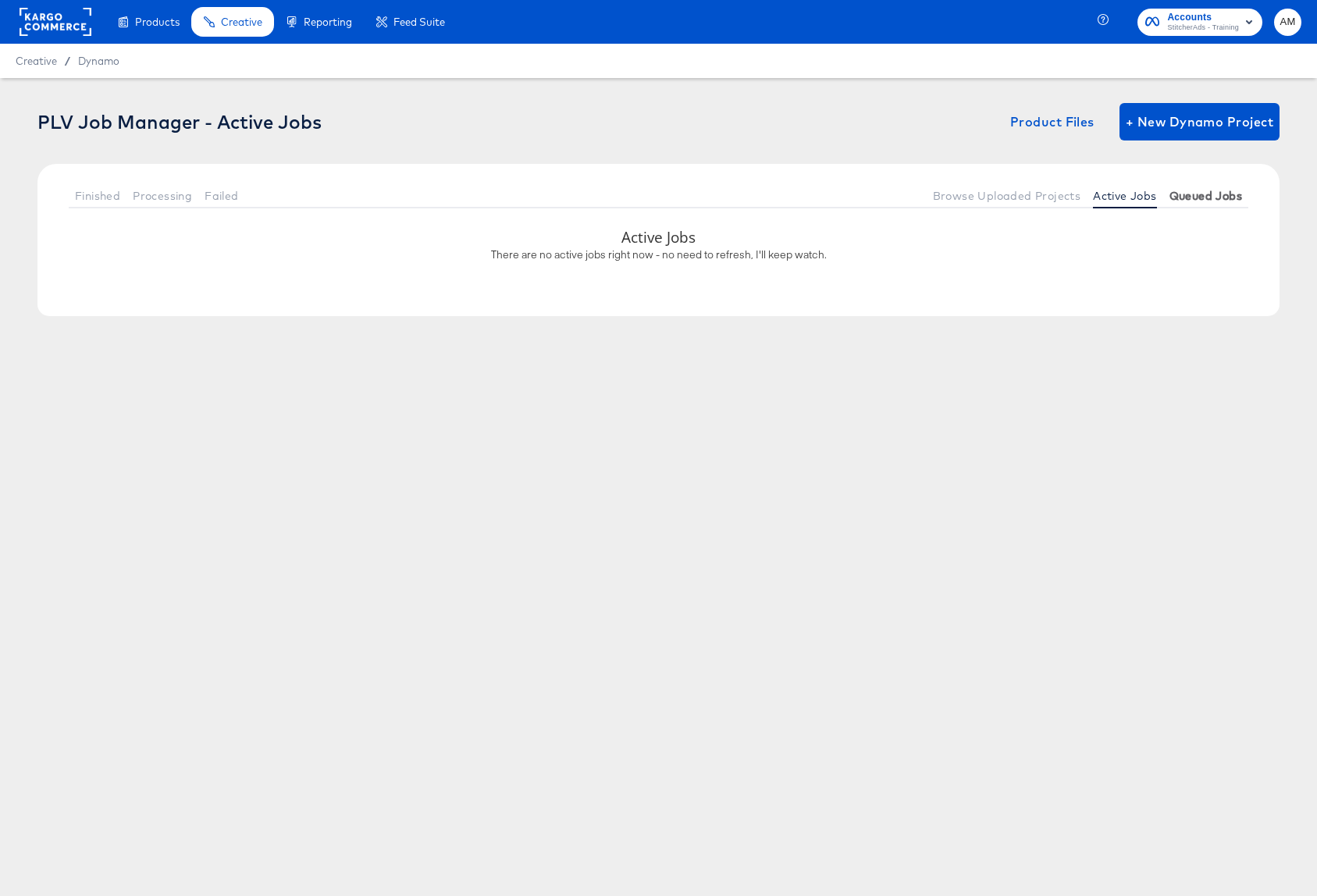
click at [1152, 200] on span "Queued Jobs" at bounding box center [1205, 196] width 72 height 13
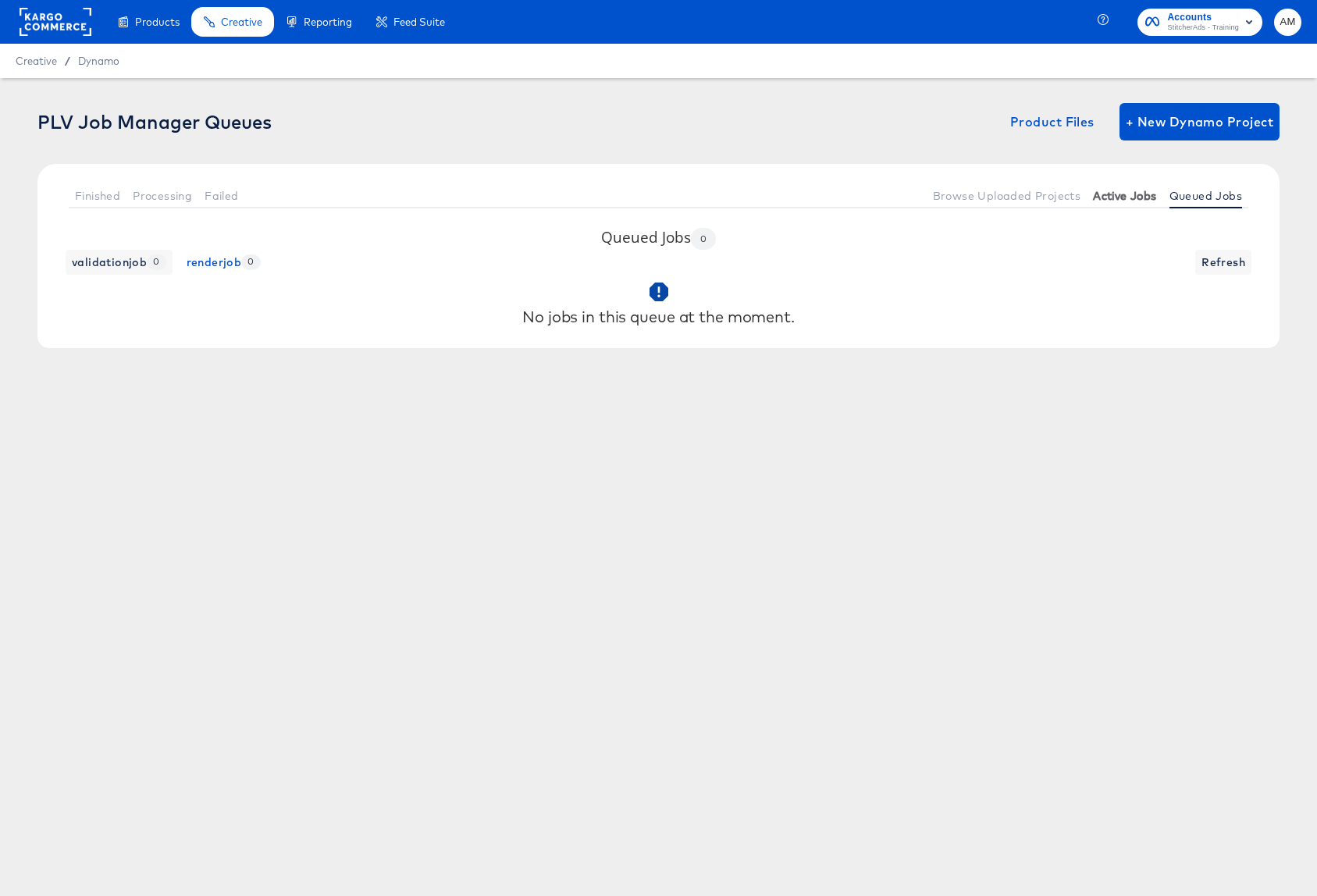
click at [1119, 199] on span "Active Jobs" at bounding box center [1124, 196] width 63 height 13
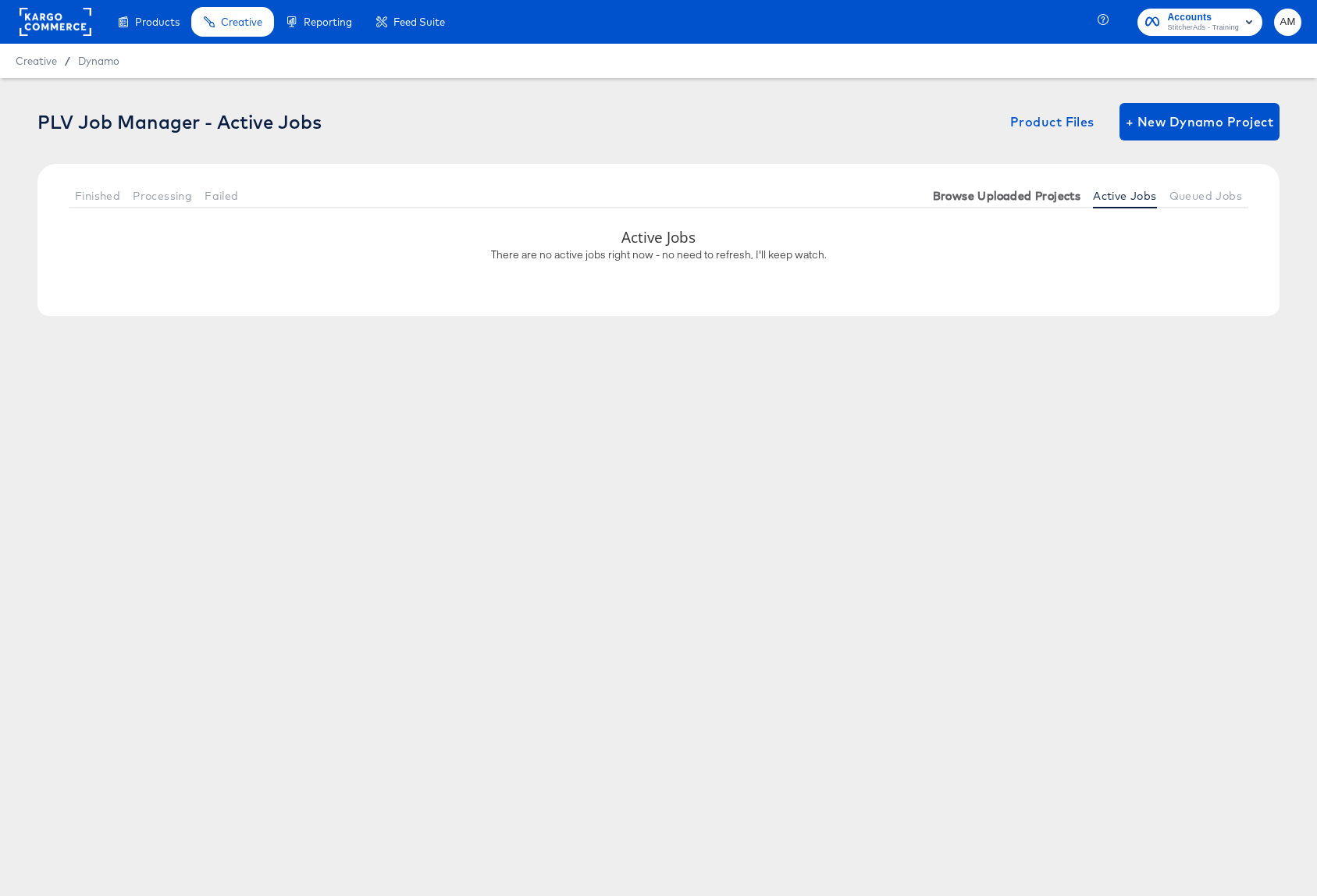
click at [1007, 191] on span "Browse Uploaded Projects" at bounding box center [1006, 196] width 149 height 13
click at [1123, 196] on span "Active Jobs" at bounding box center [1124, 196] width 63 height 13
click at [1152, 197] on span "Queued Jobs" at bounding box center [1205, 196] width 72 height 13
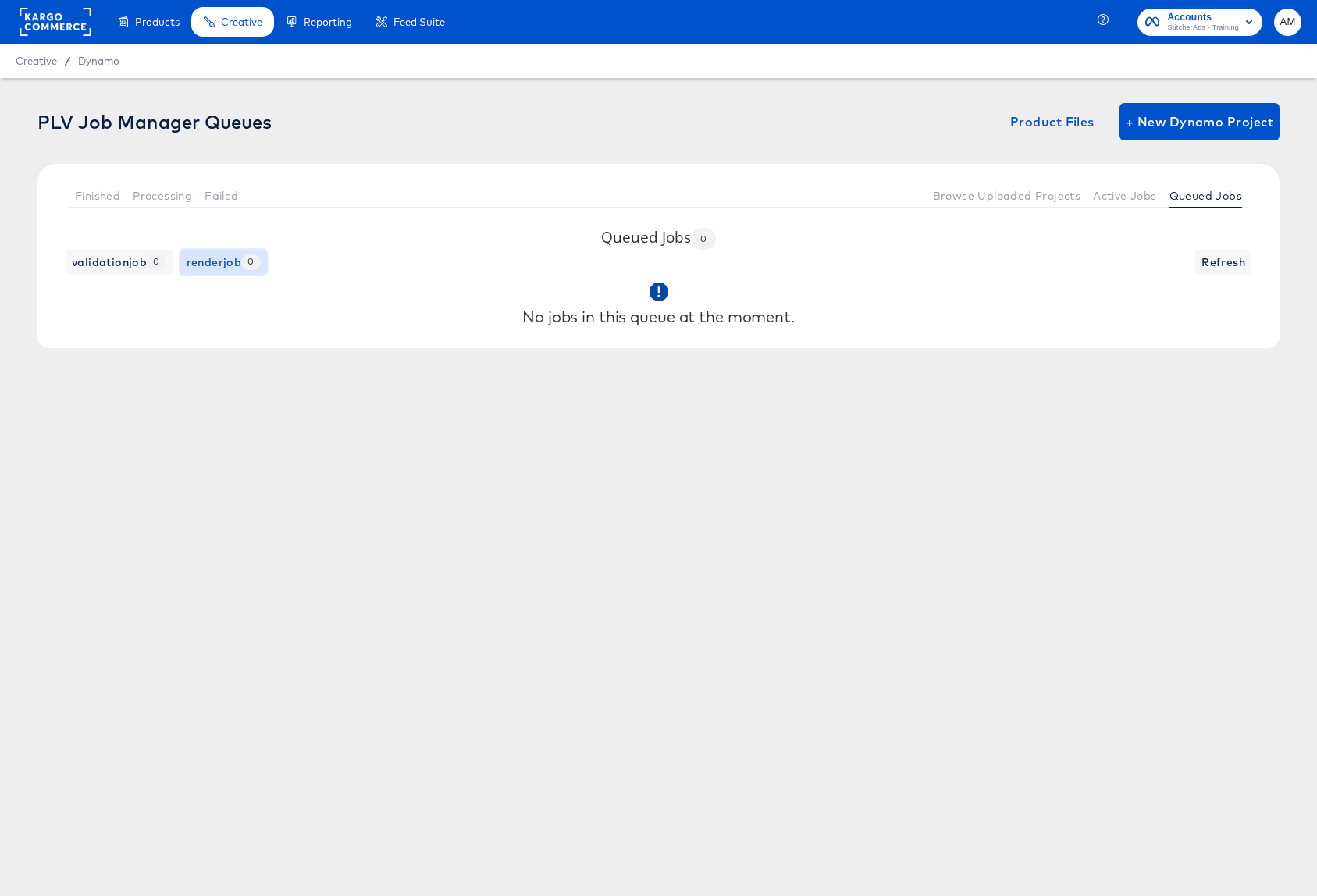
click at [217, 269] on span "renderjob 0" at bounding box center [223, 263] width 74 height 20
click at [109, 266] on span "validationjob 0" at bounding box center [119, 263] width 94 height 20
click at [207, 197] on span "Failed" at bounding box center [221, 196] width 34 height 13
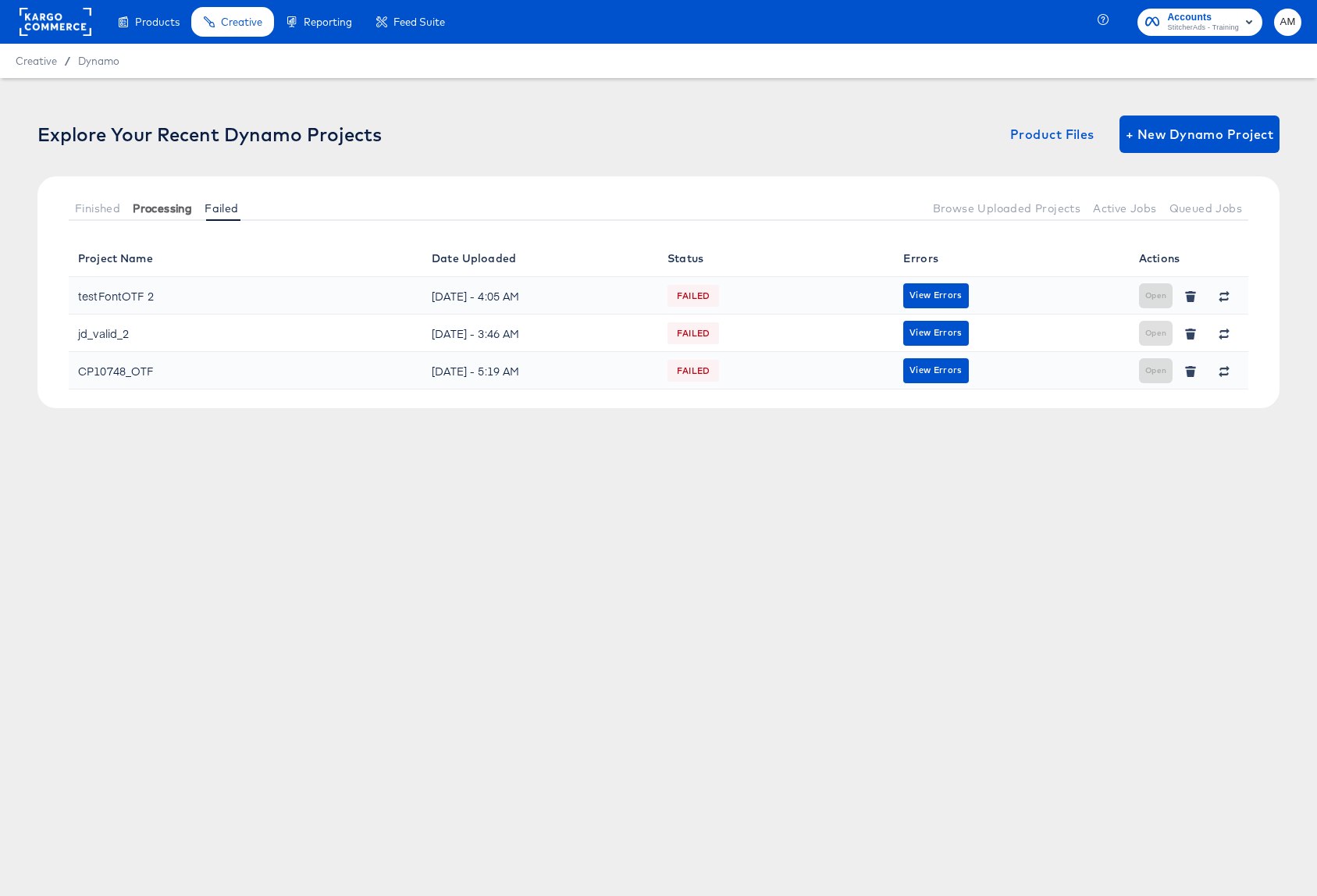
click at [161, 210] on span "Processing" at bounding box center [162, 208] width 59 height 13
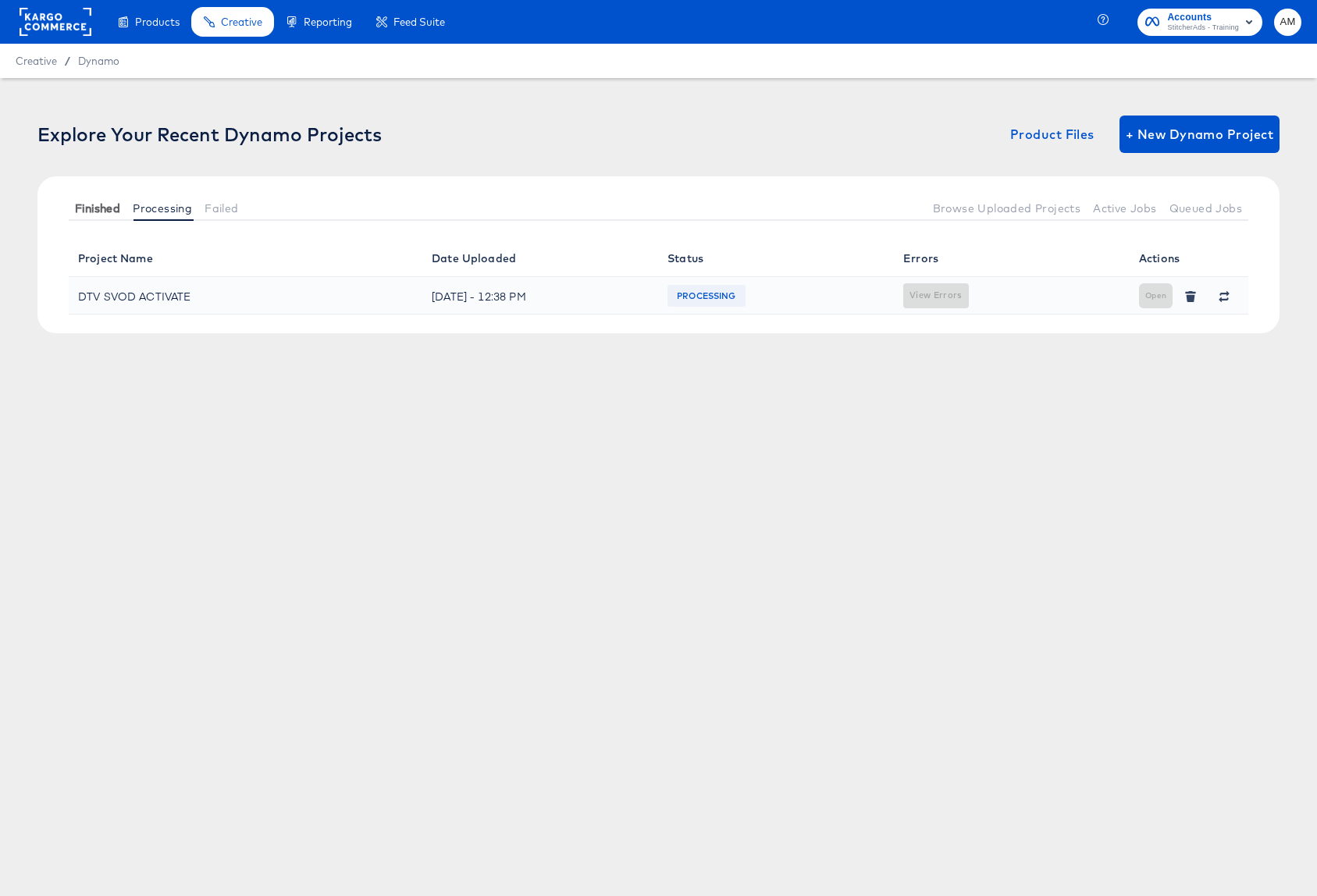
click at [97, 210] on span "Finished" at bounding box center [97, 208] width 46 height 13
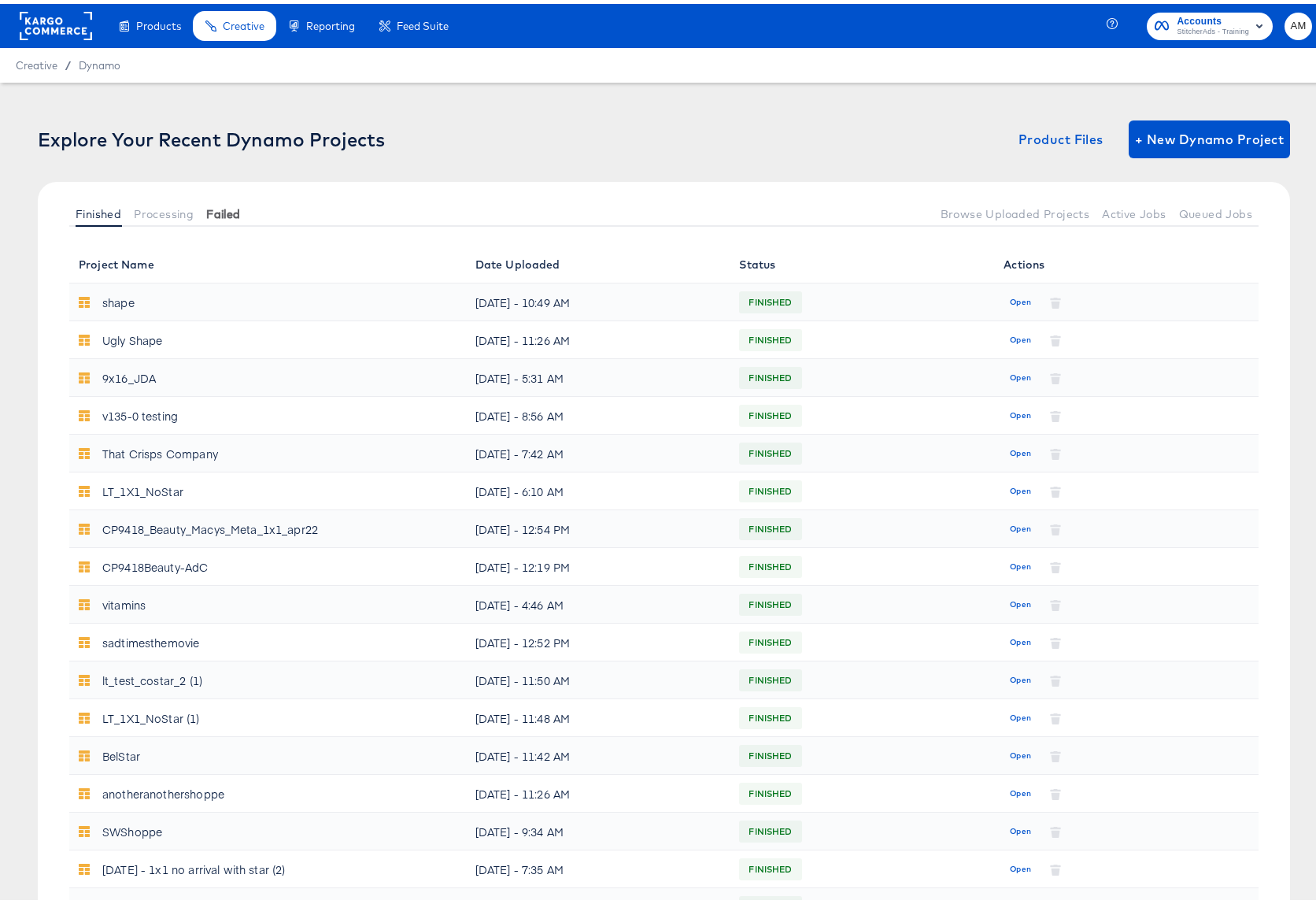
click at [227, 214] on span "Failed" at bounding box center [223, 210] width 34 height 13
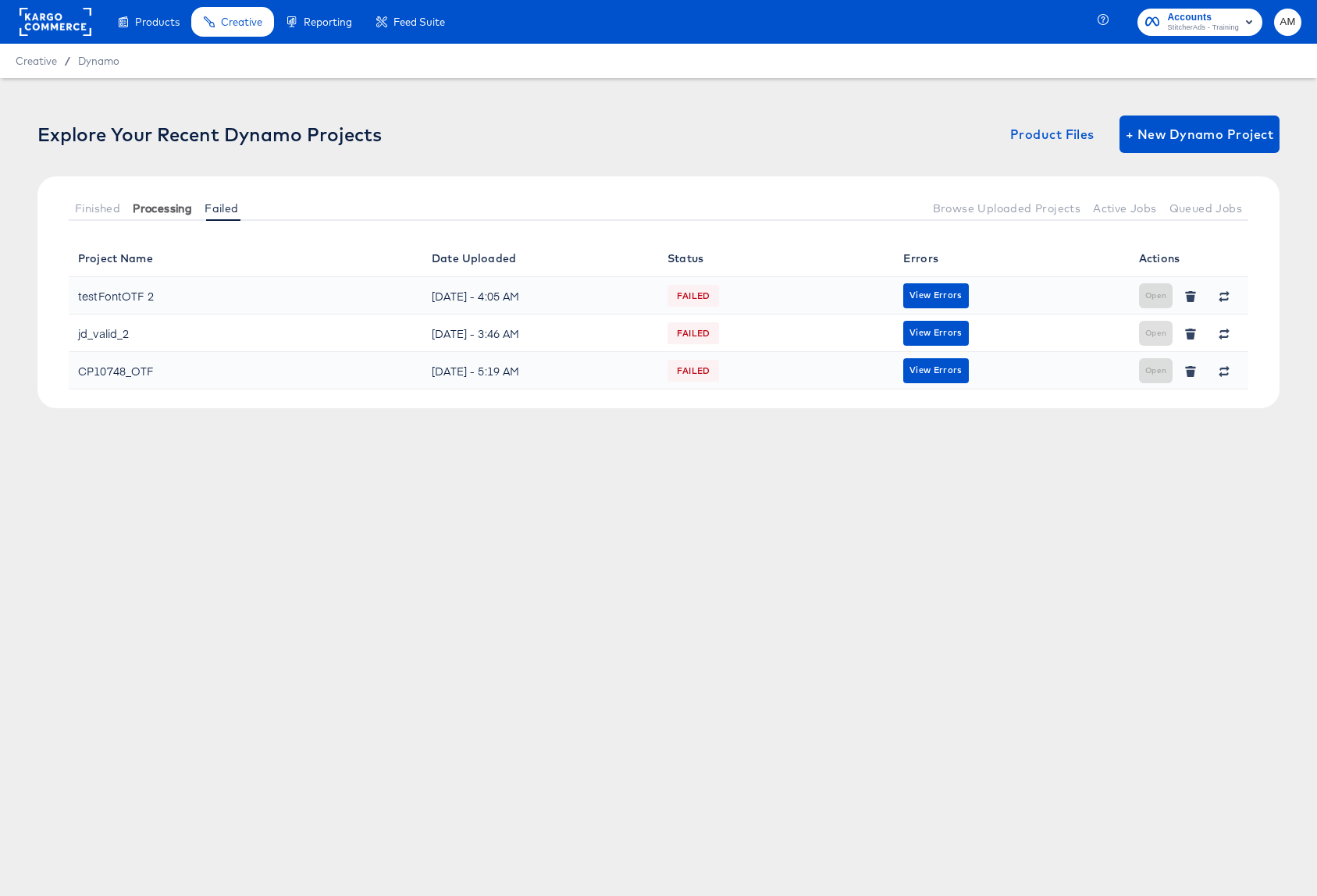
click at [160, 215] on button "Processing" at bounding box center [162, 207] width 72 height 26
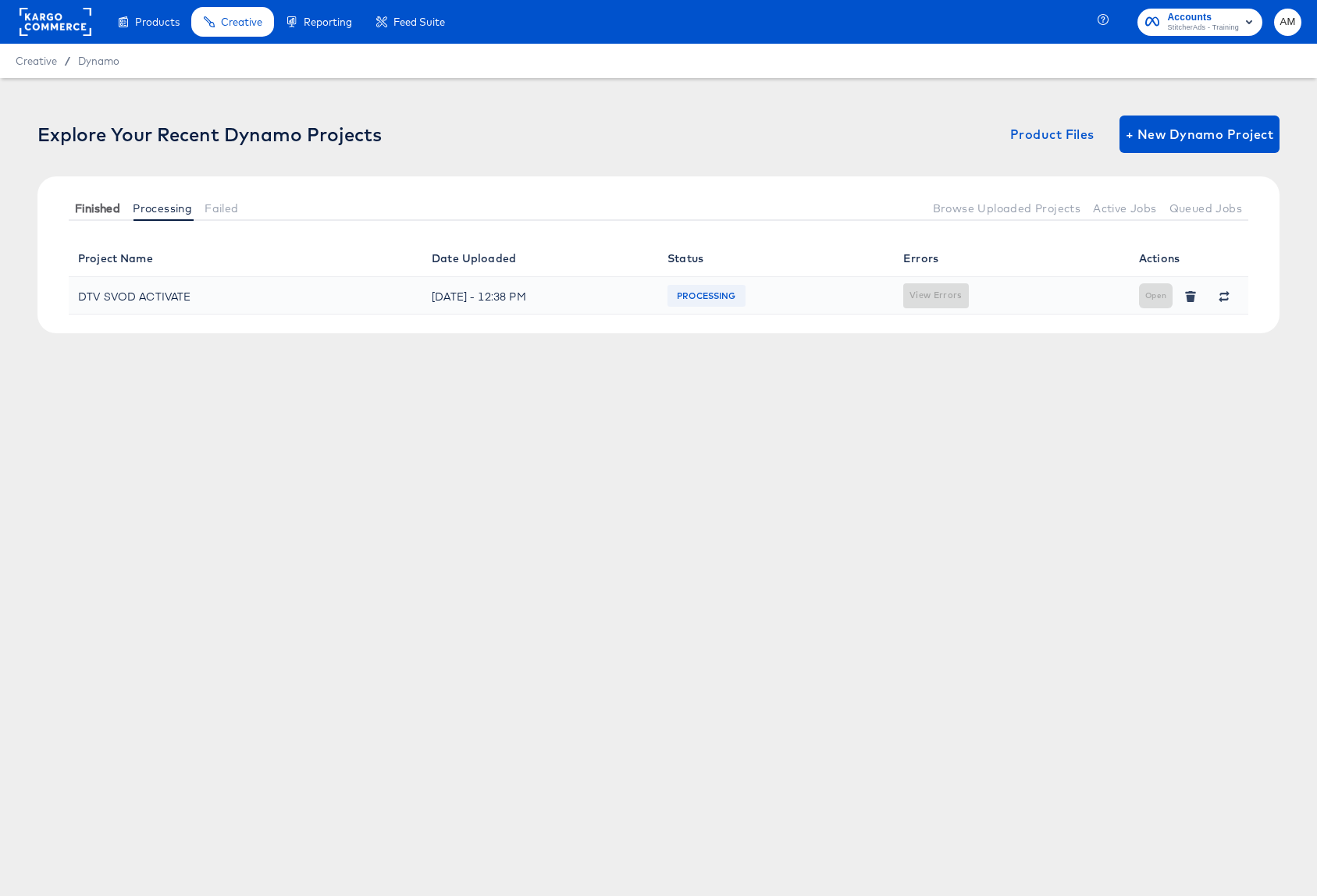
click at [101, 211] on span "Finished" at bounding box center [97, 208] width 46 height 13
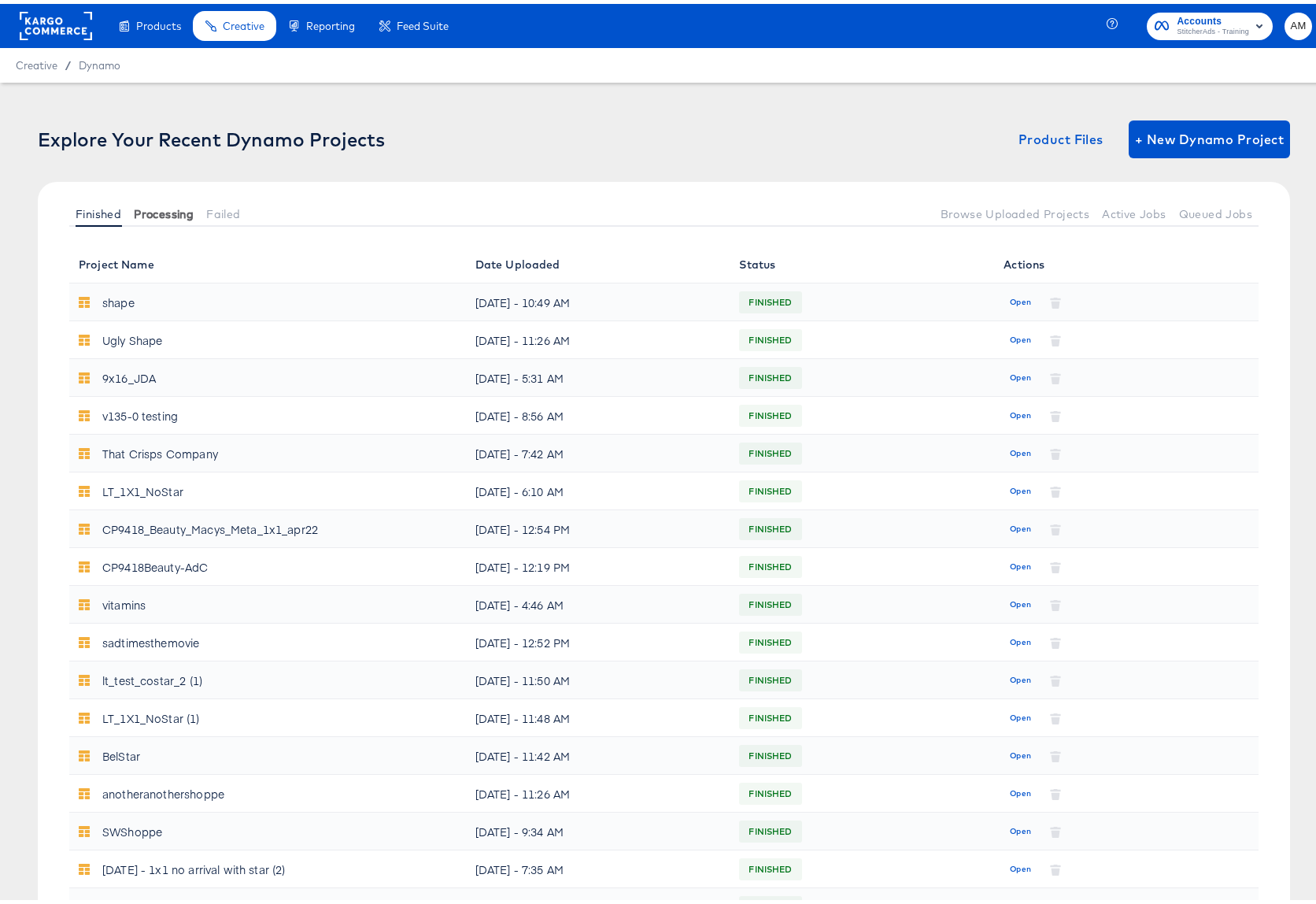
click at [151, 206] on span "Processing" at bounding box center [163, 210] width 59 height 13
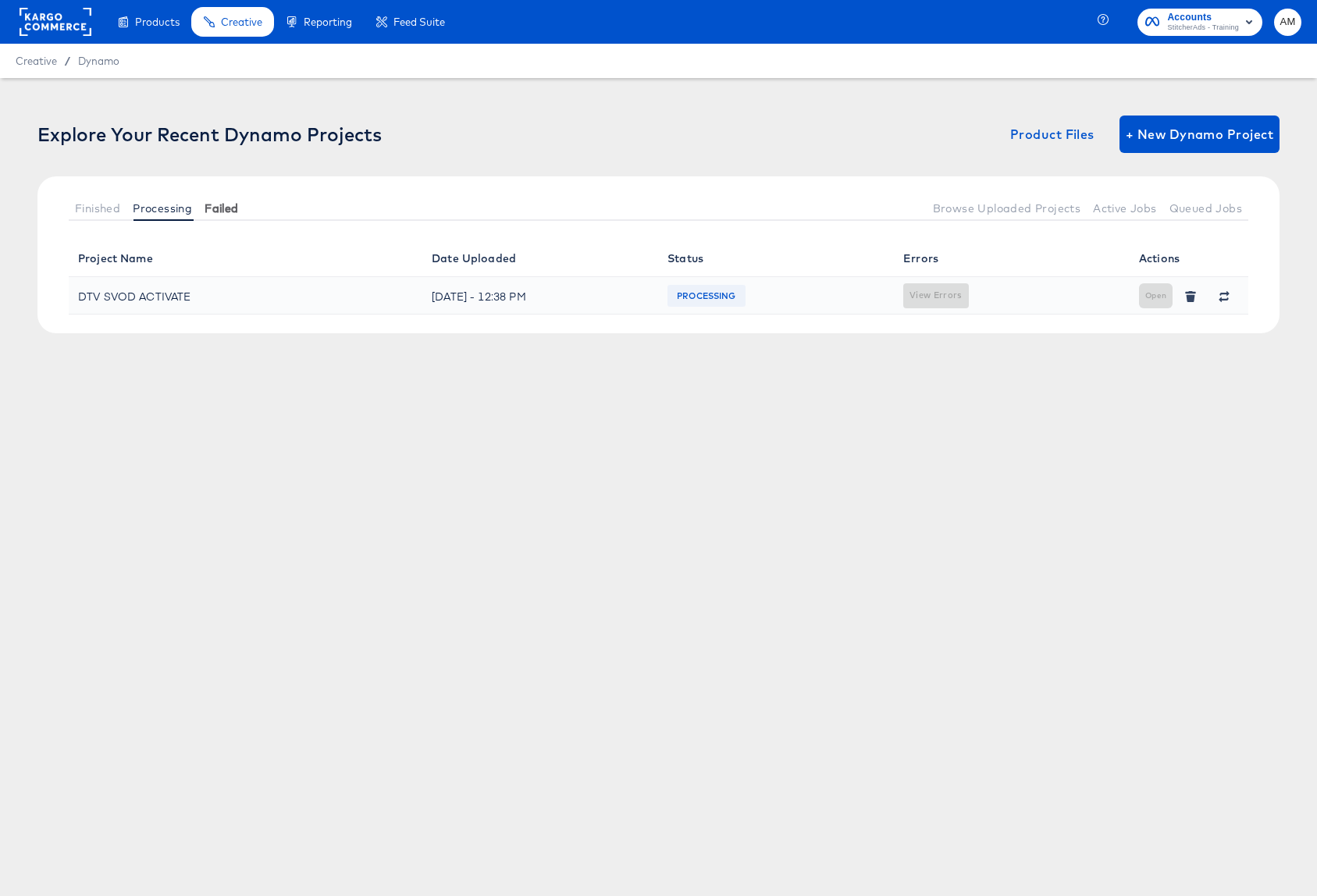
click at [219, 207] on span "Failed" at bounding box center [221, 208] width 34 height 13
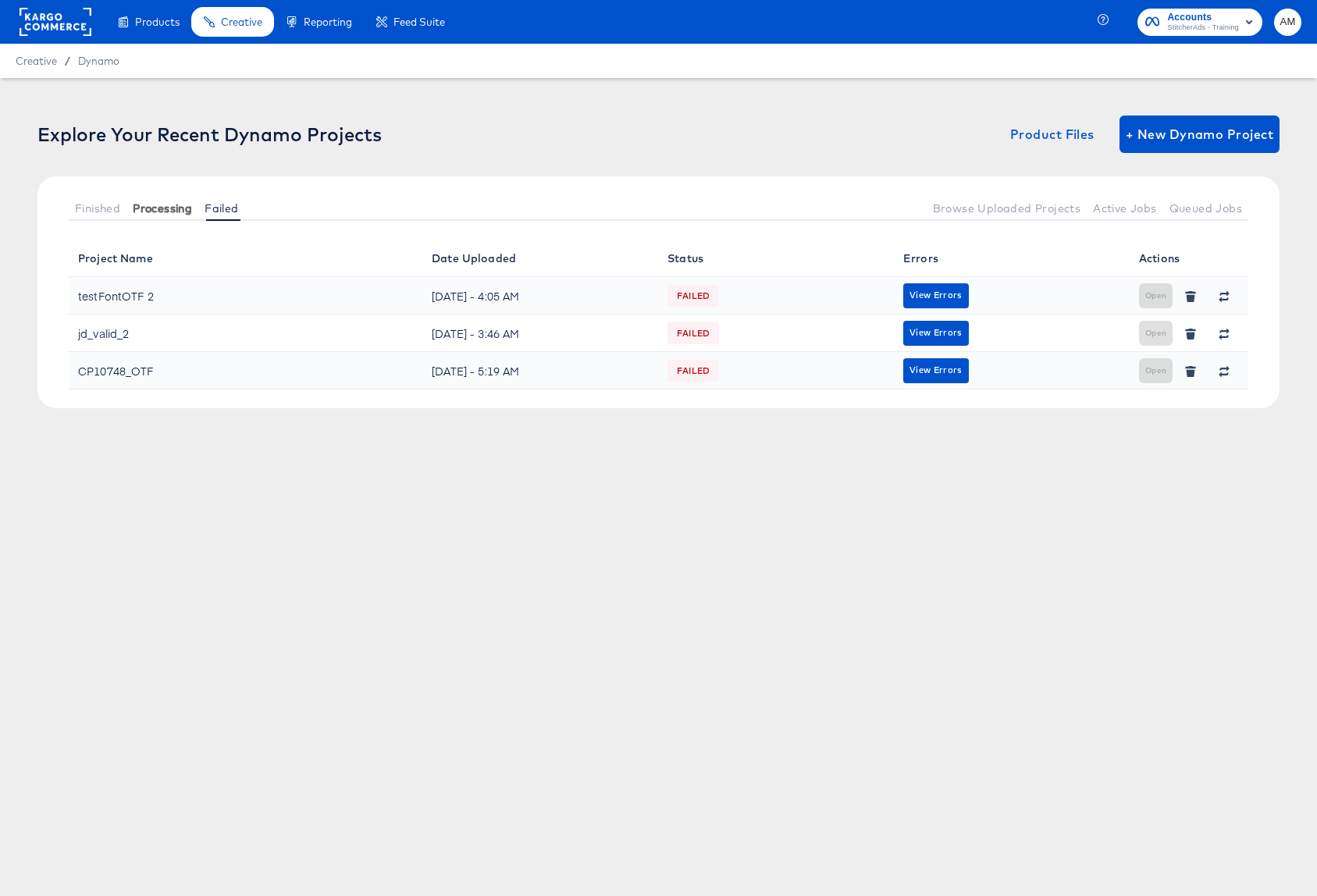
click at [167, 208] on span "Processing" at bounding box center [162, 208] width 59 height 13
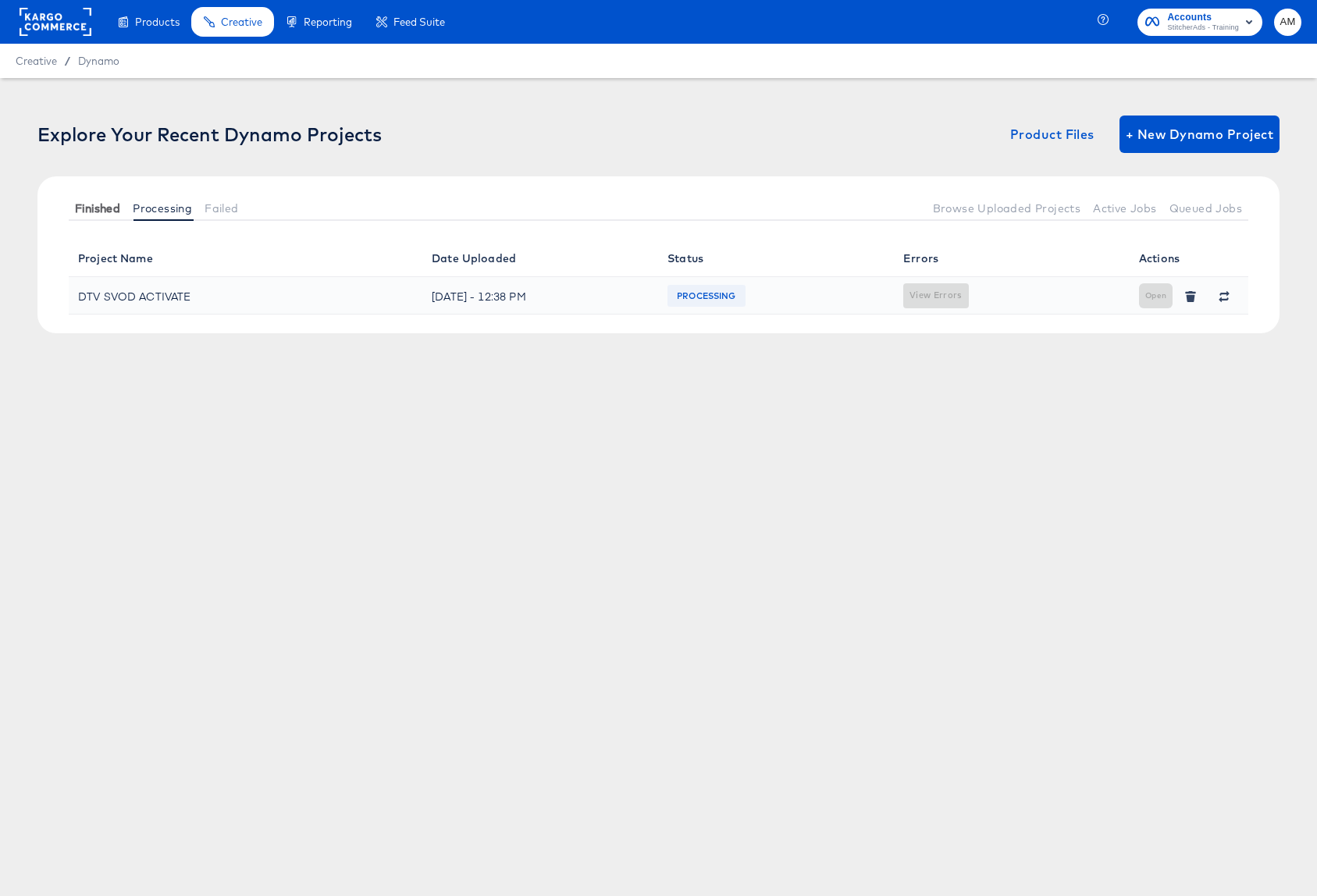
click at [105, 207] on span "Finished" at bounding box center [97, 208] width 46 height 13
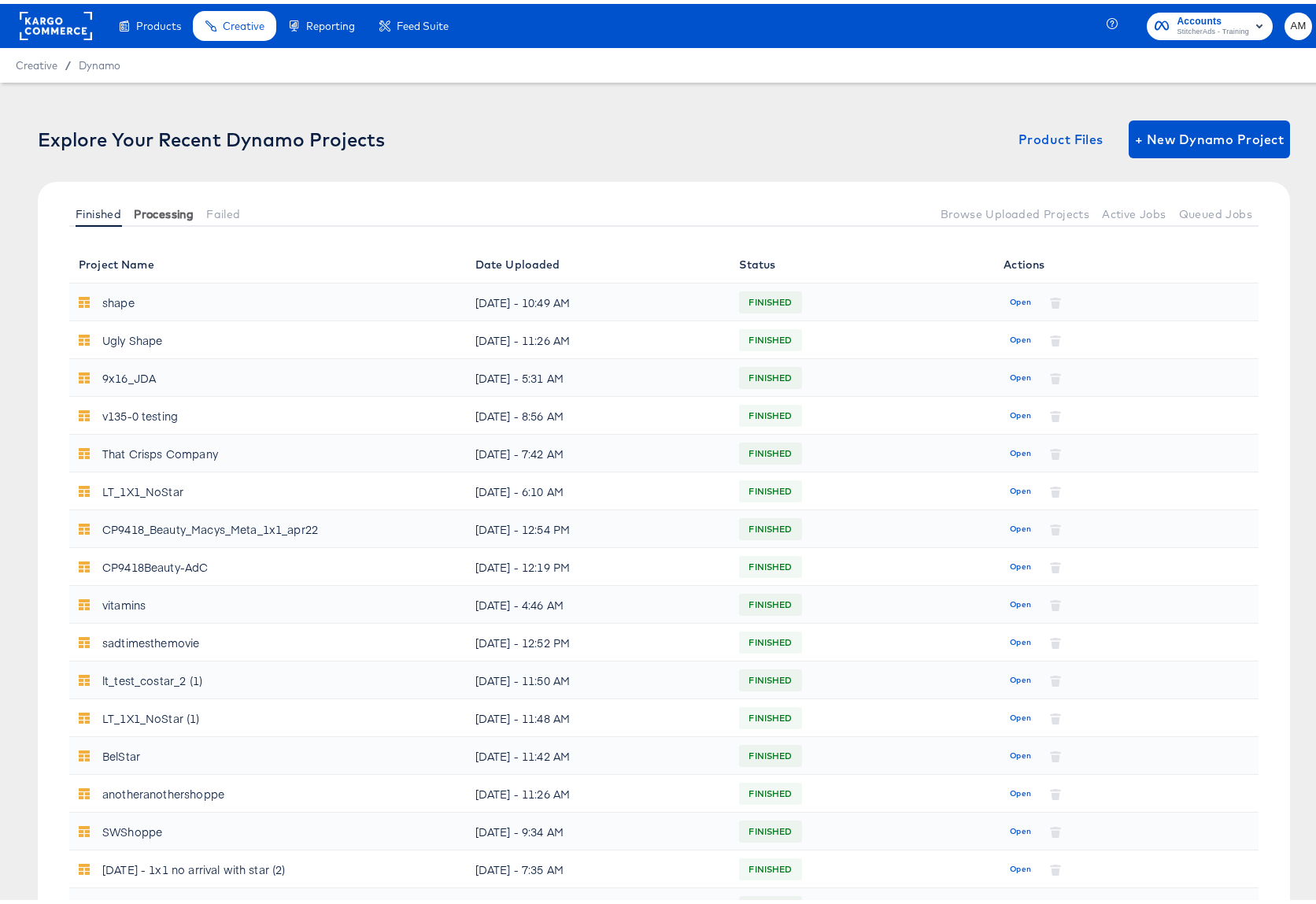
click at [178, 216] on button "Processing" at bounding box center [163, 209] width 72 height 26
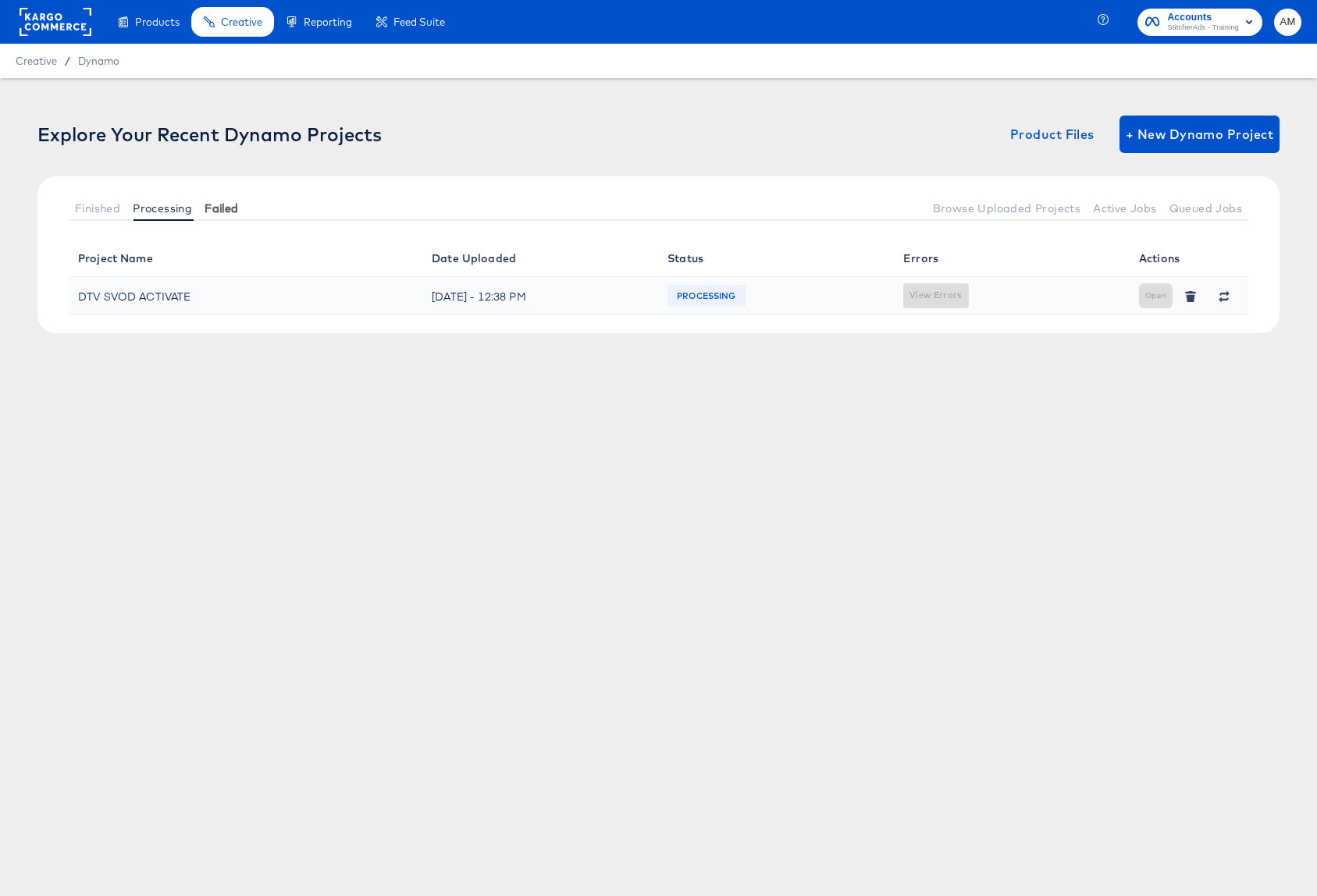
click at [219, 208] on span "Failed" at bounding box center [221, 208] width 34 height 13
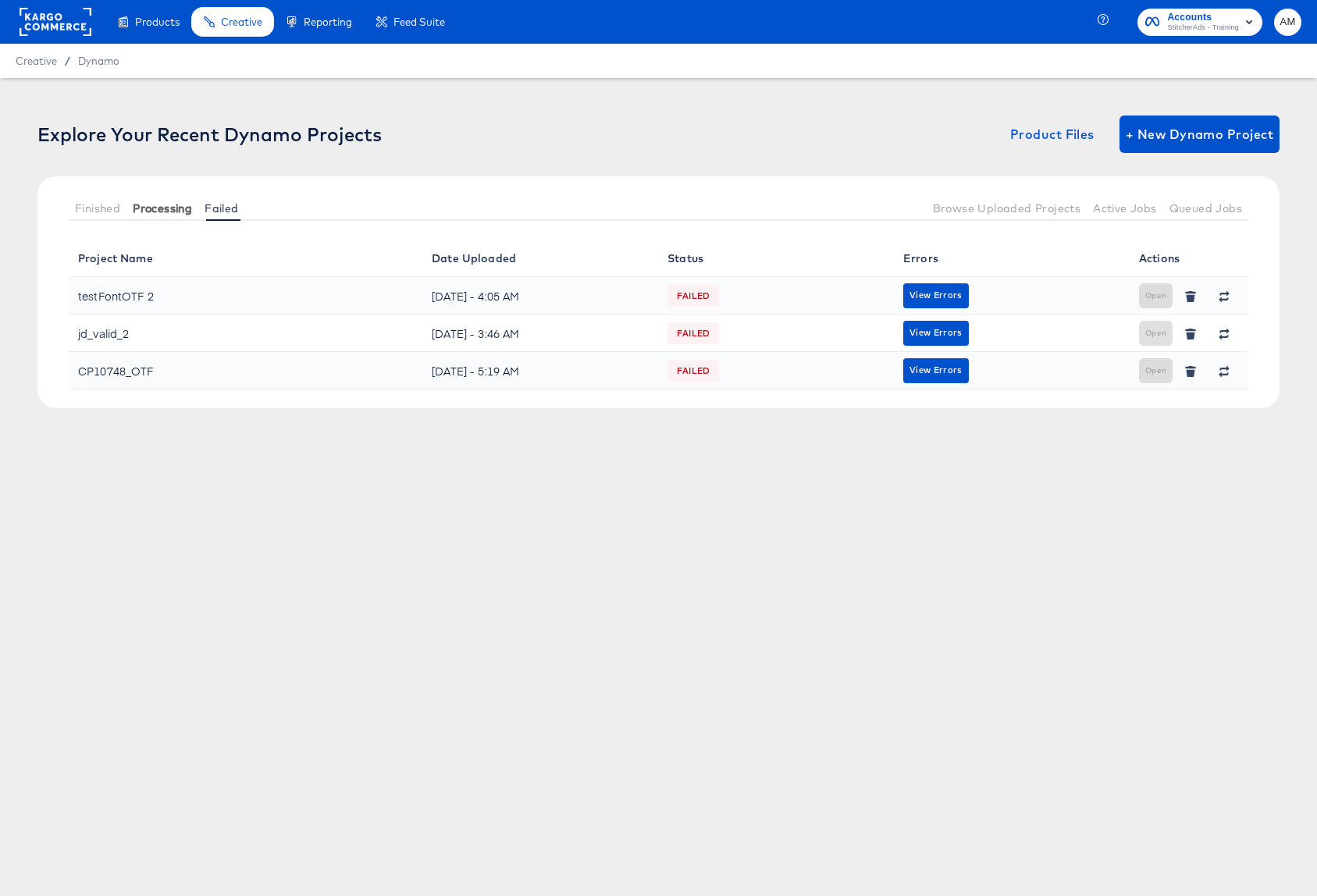
click at [166, 207] on span "Processing" at bounding box center [162, 208] width 59 height 13
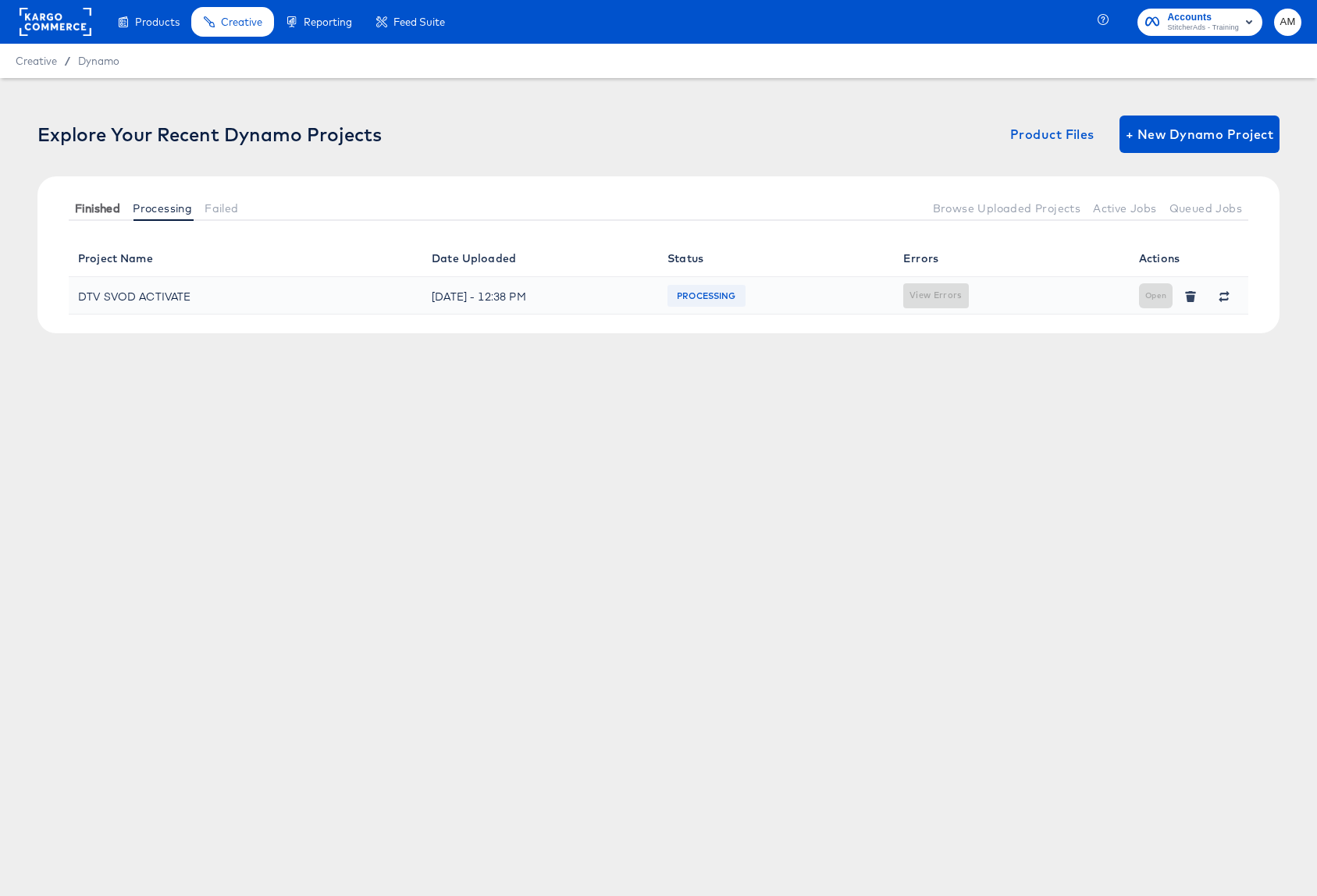
click at [118, 202] on span "Finished" at bounding box center [97, 208] width 46 height 13
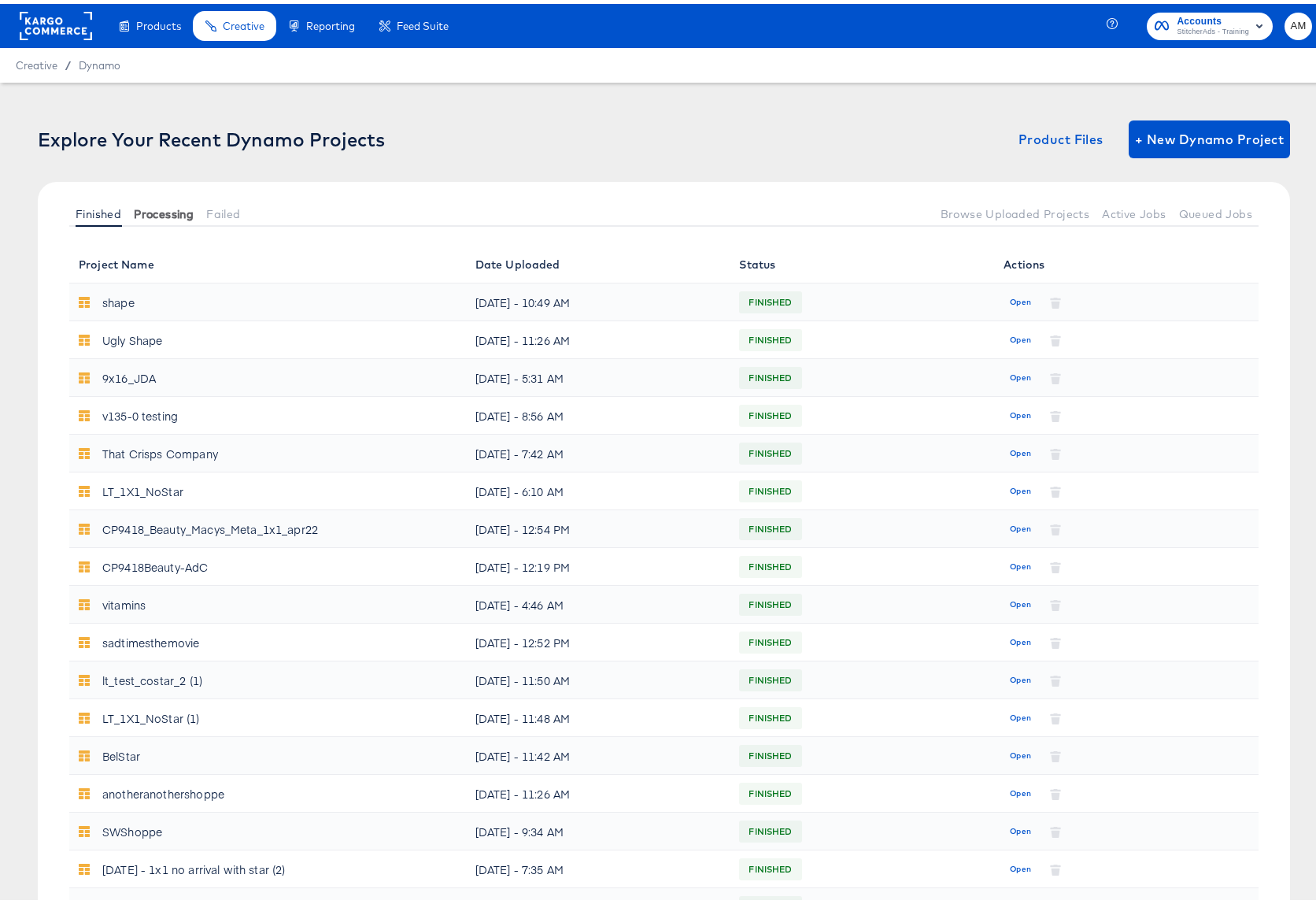
click at [151, 209] on span "Processing" at bounding box center [163, 210] width 59 height 13
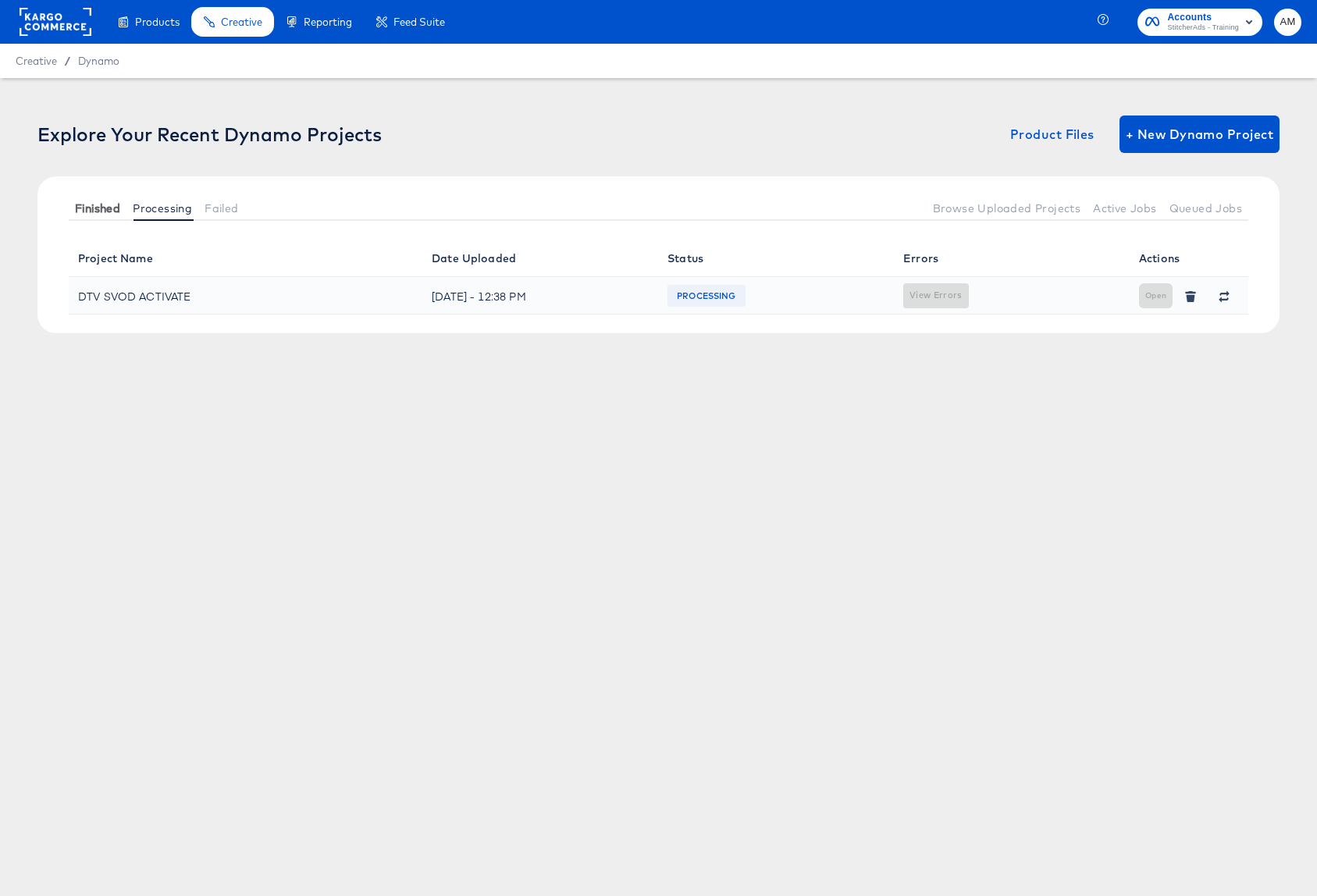
click at [90, 205] on span "Finished" at bounding box center [97, 208] width 46 height 13
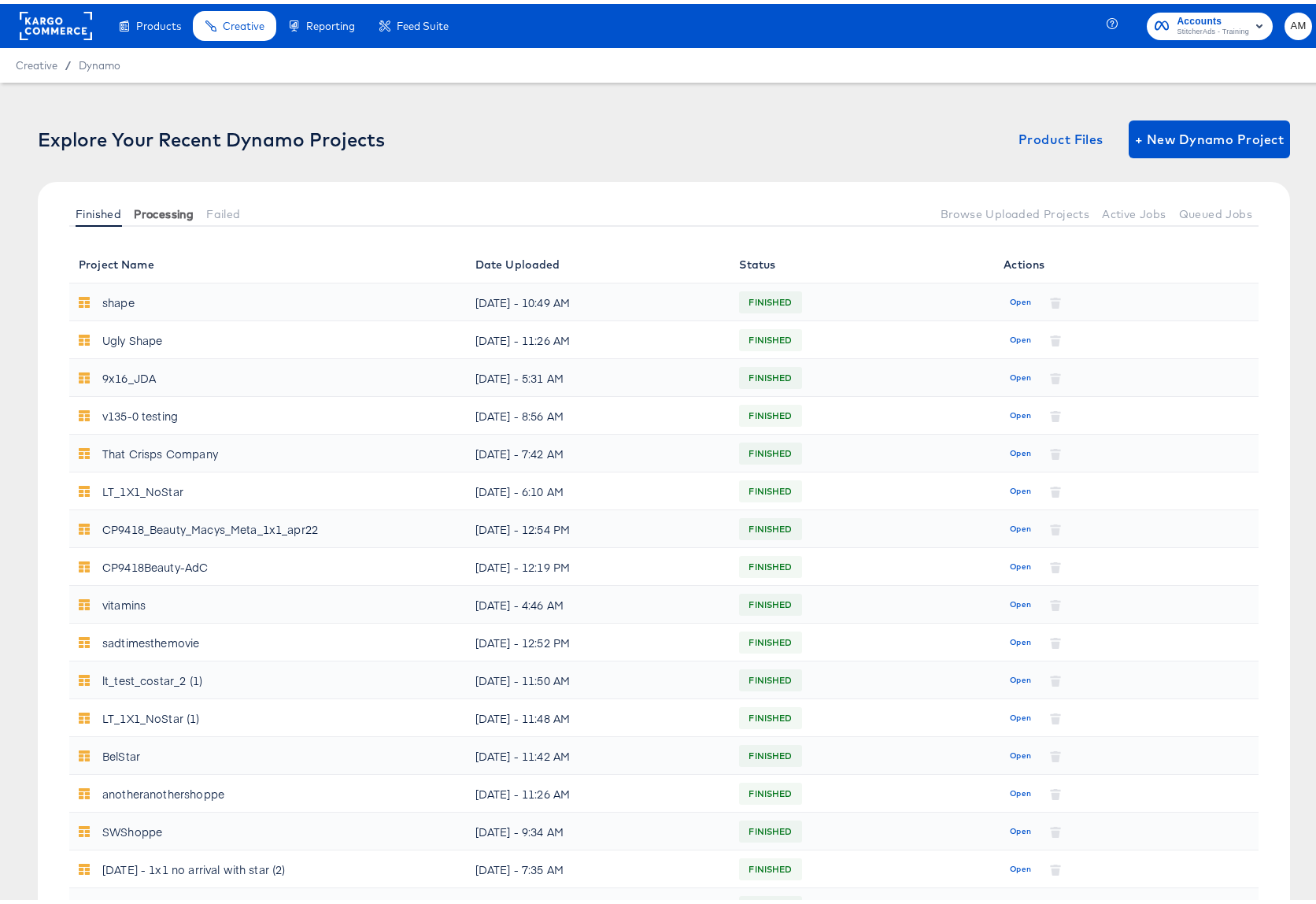
click at [145, 210] on span "Processing" at bounding box center [163, 210] width 59 height 13
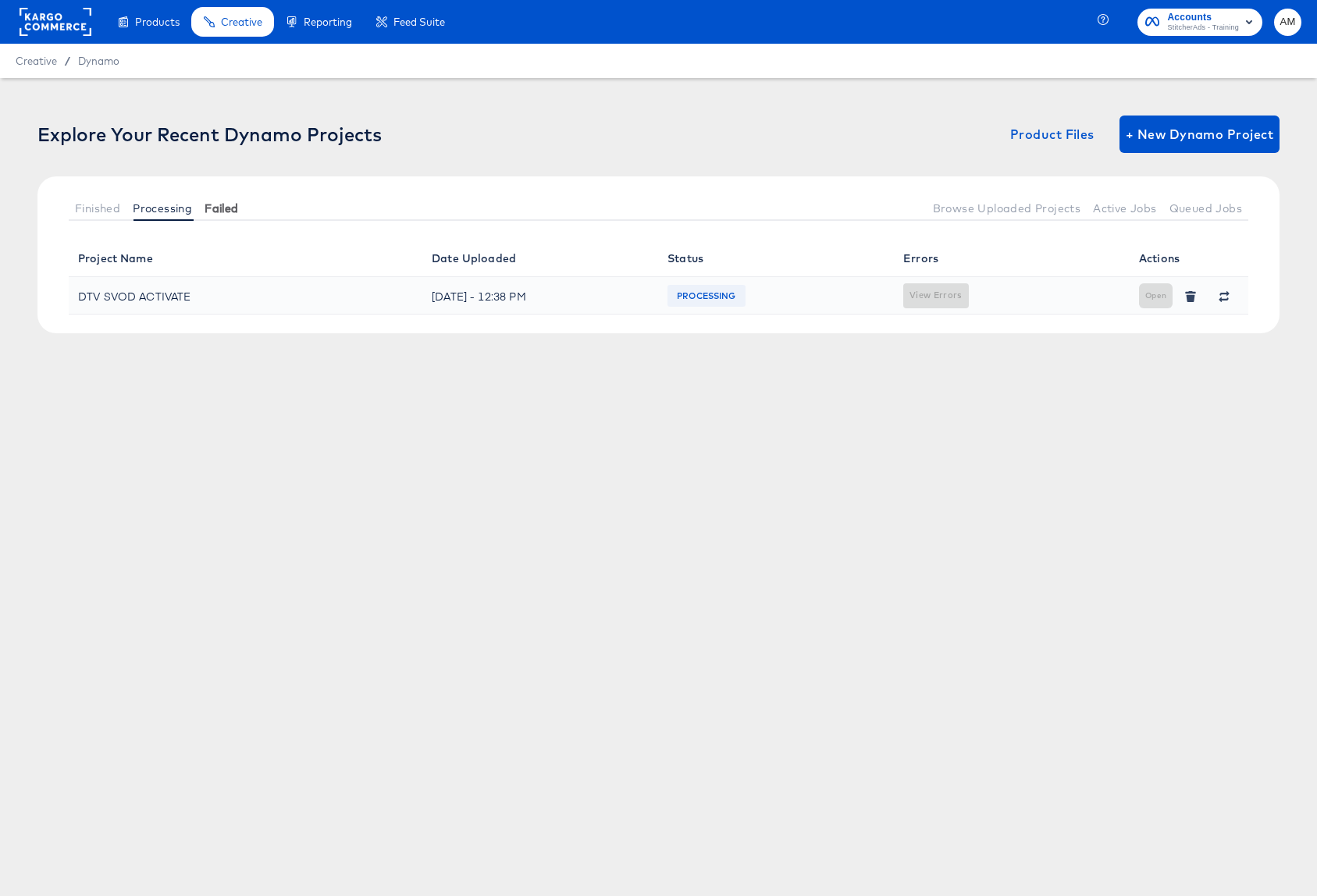
click at [237, 206] on span "Failed" at bounding box center [221, 208] width 34 height 13
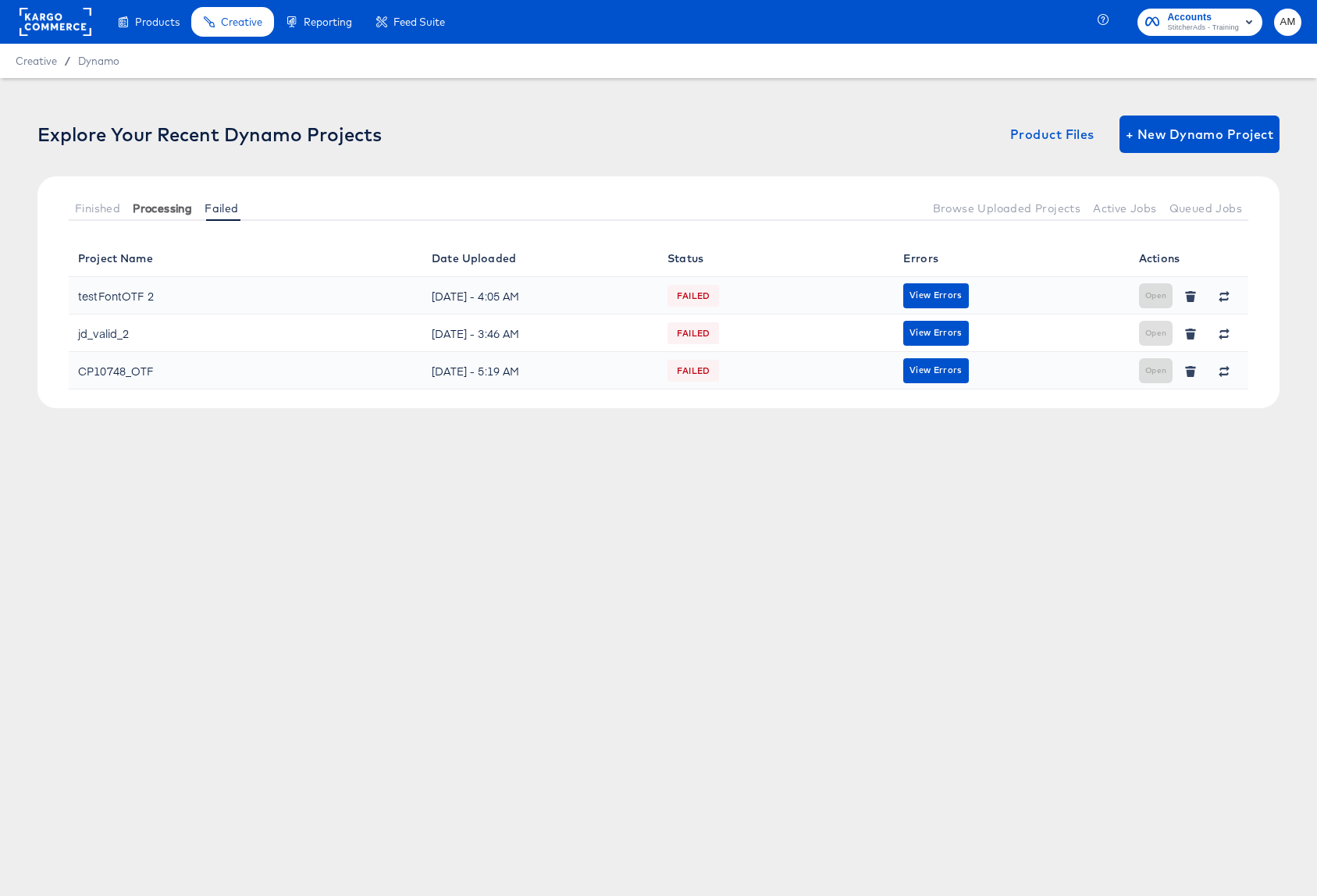
click at [176, 207] on span "Processing" at bounding box center [162, 208] width 59 height 13
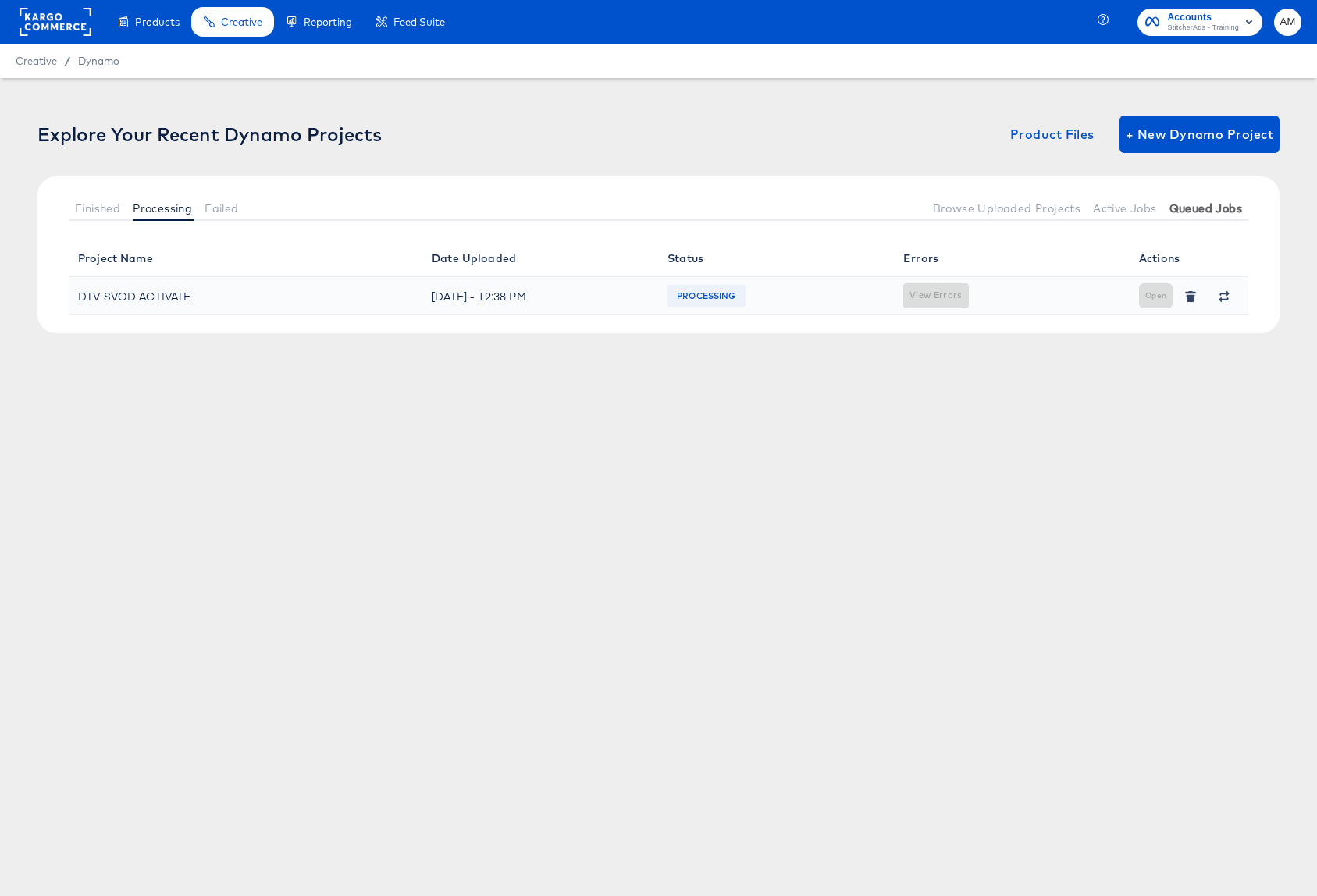
click at [1152, 205] on span "Queued Jobs" at bounding box center [1205, 208] width 72 height 13
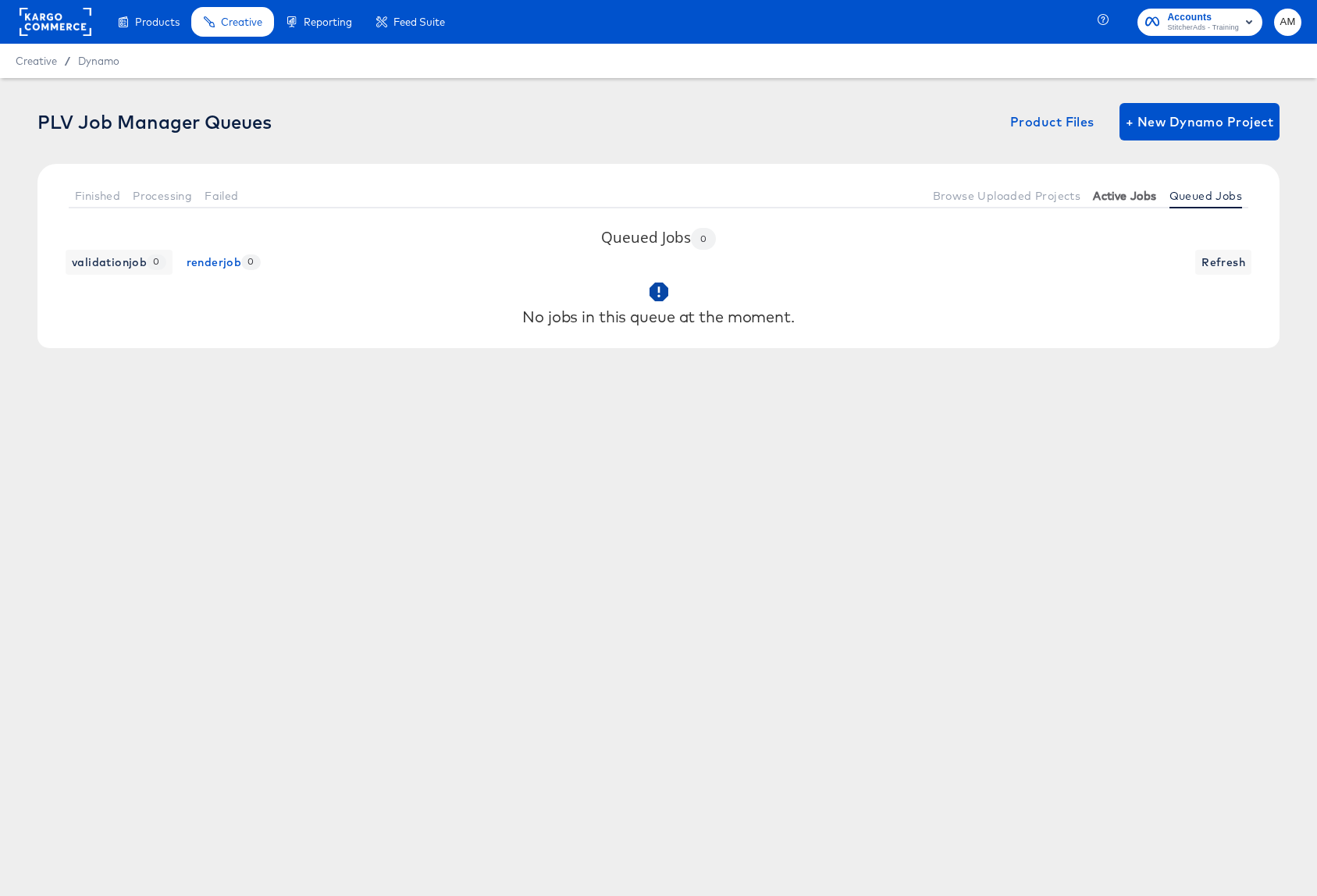
click at [1135, 205] on button "Active Jobs" at bounding box center [1124, 195] width 75 height 26
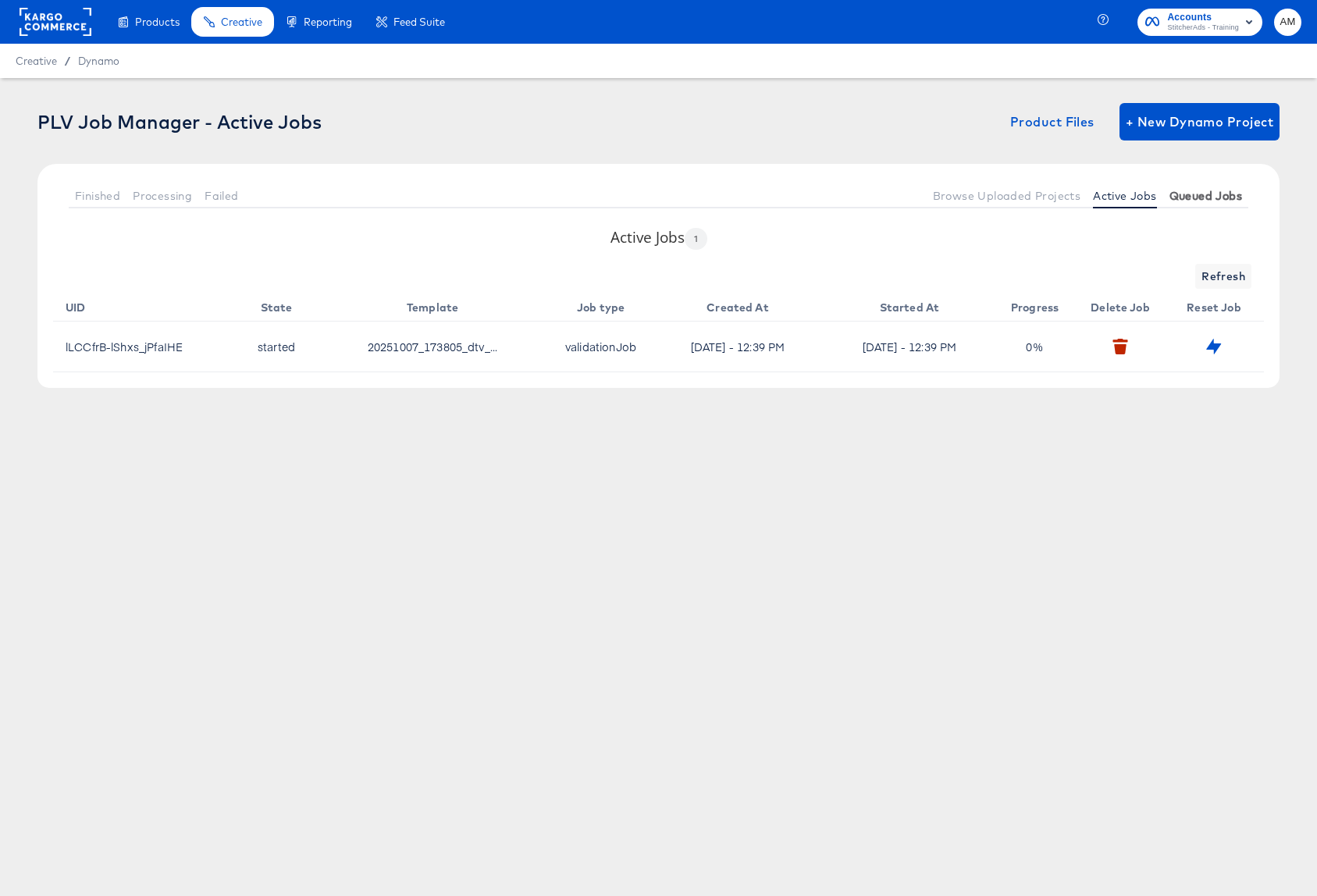
click at [1152, 201] on span "Queued Jobs" at bounding box center [1205, 196] width 72 height 13
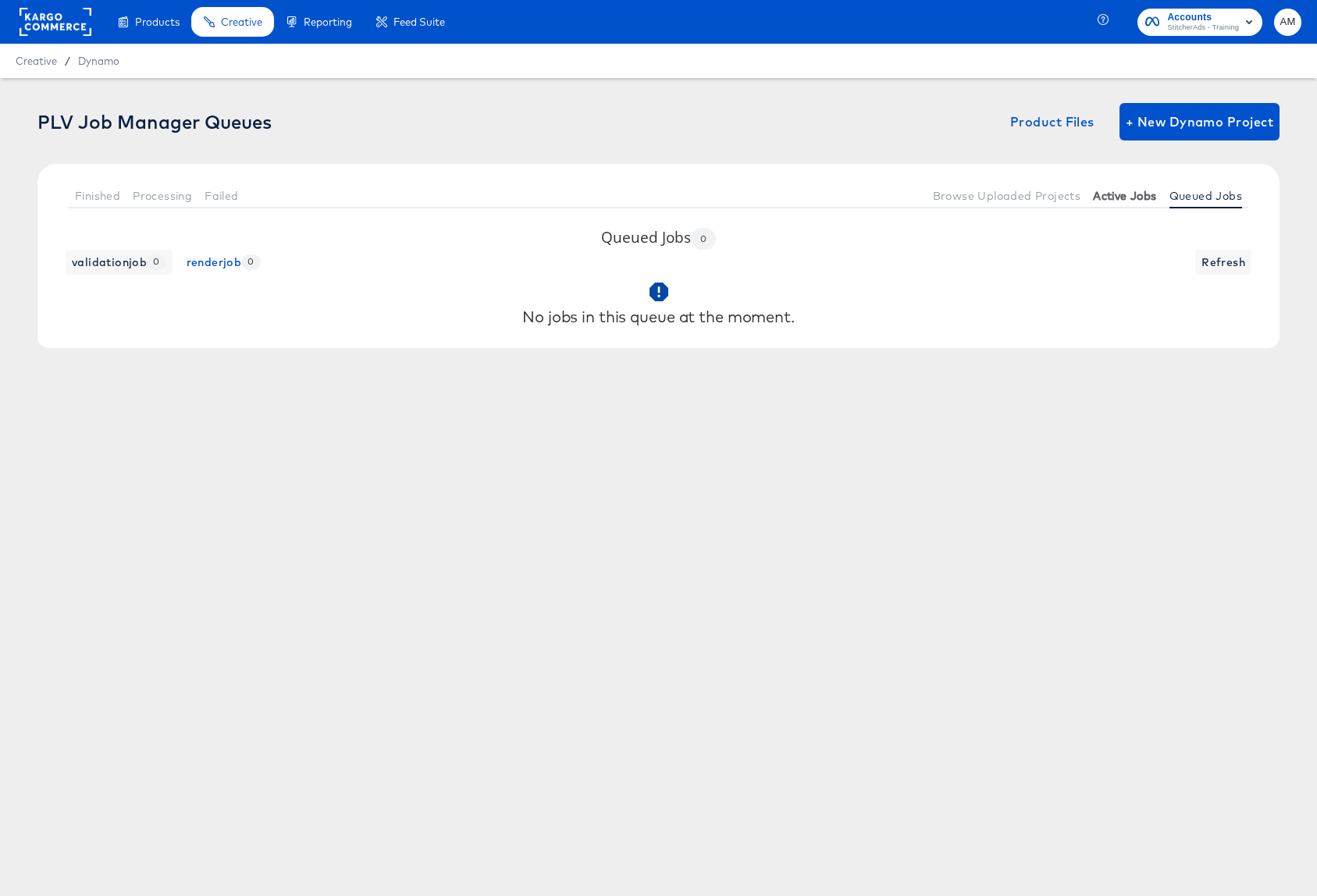
click at [1109, 200] on span "Active Jobs" at bounding box center [1124, 196] width 63 height 13
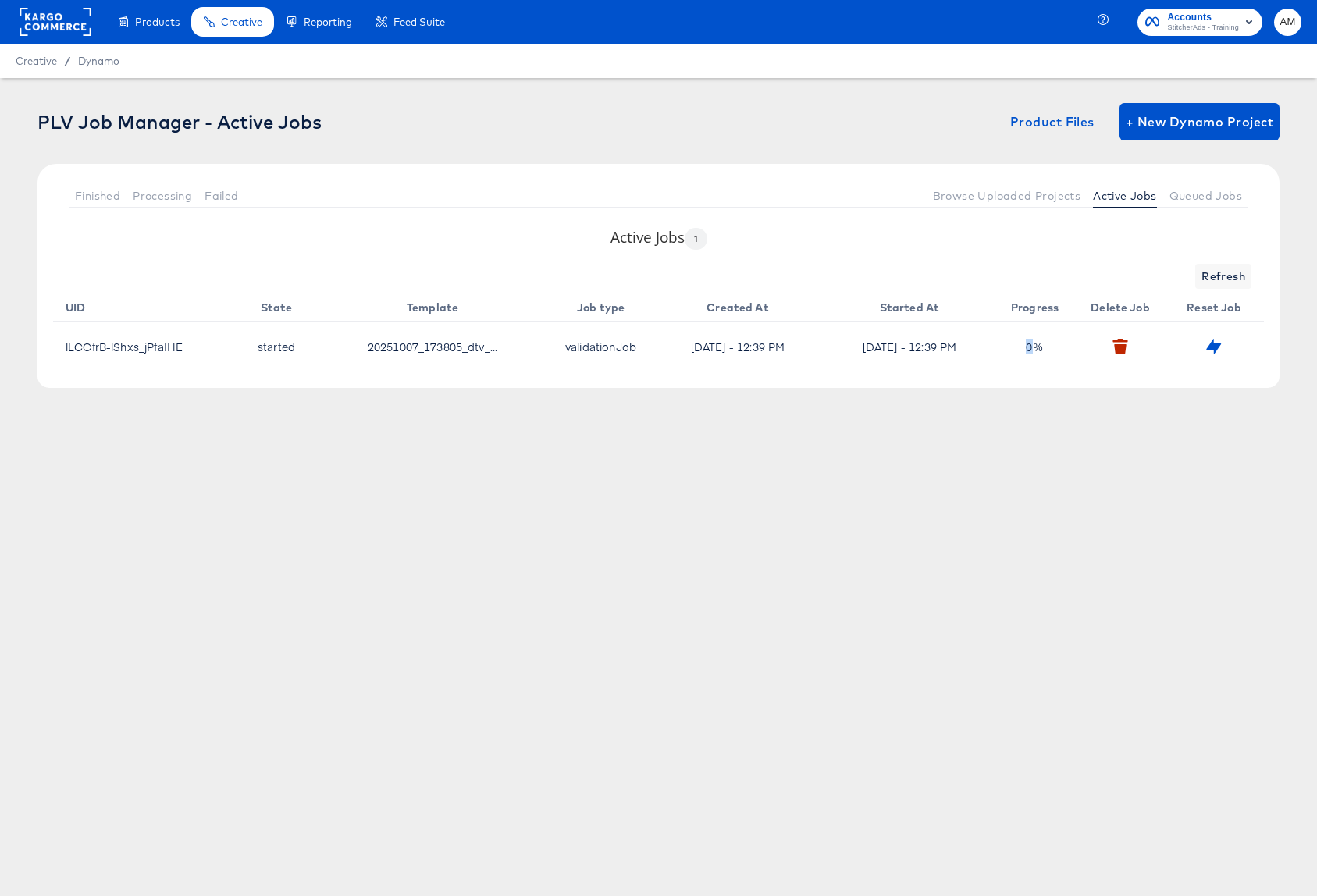
click at [1032, 348] on td "0 %" at bounding box center [1037, 347] width 78 height 50
click at [1152, 199] on span "Queued Jobs" at bounding box center [1205, 196] width 72 height 13
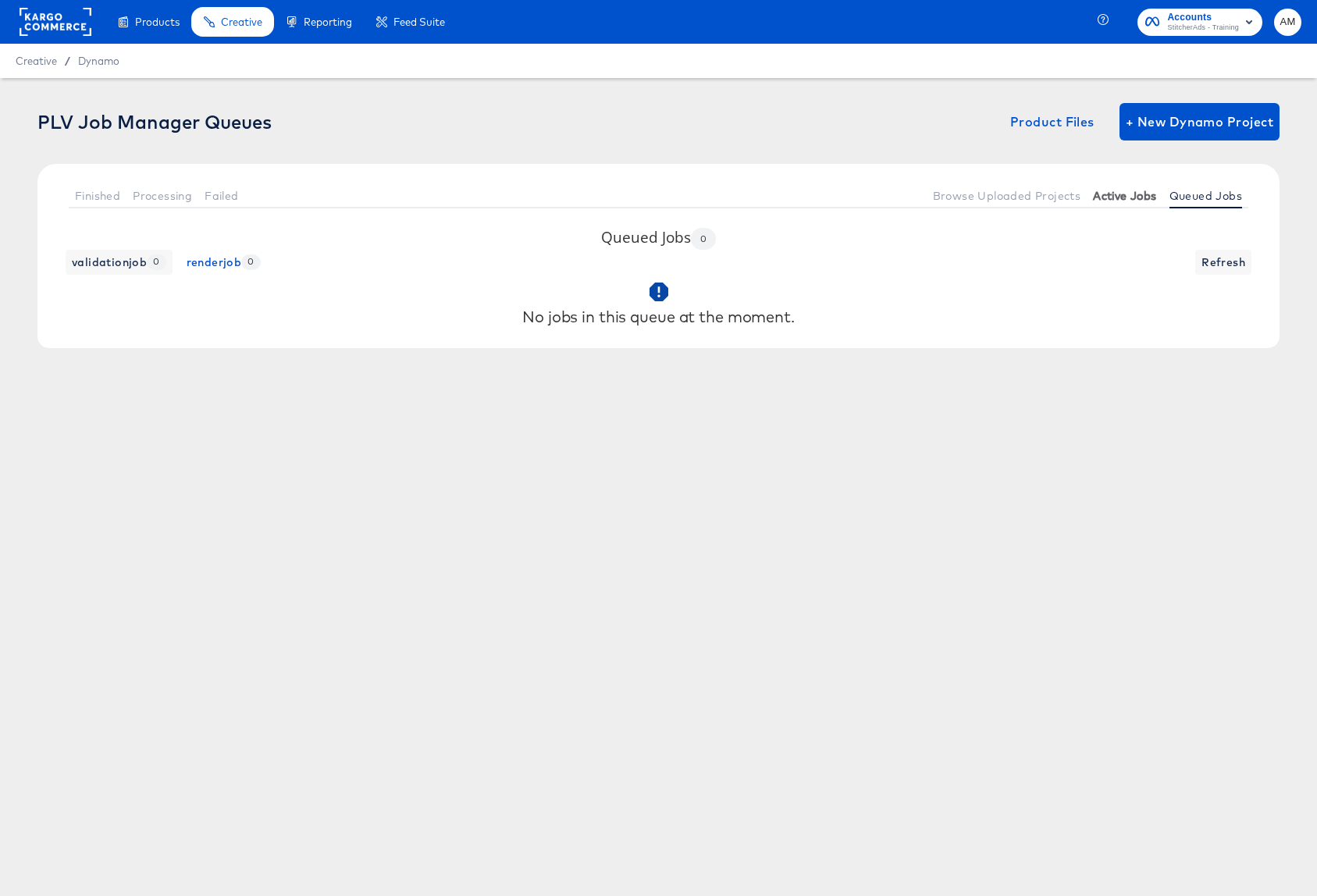
click at [1129, 197] on span "Active Jobs" at bounding box center [1124, 196] width 63 height 13
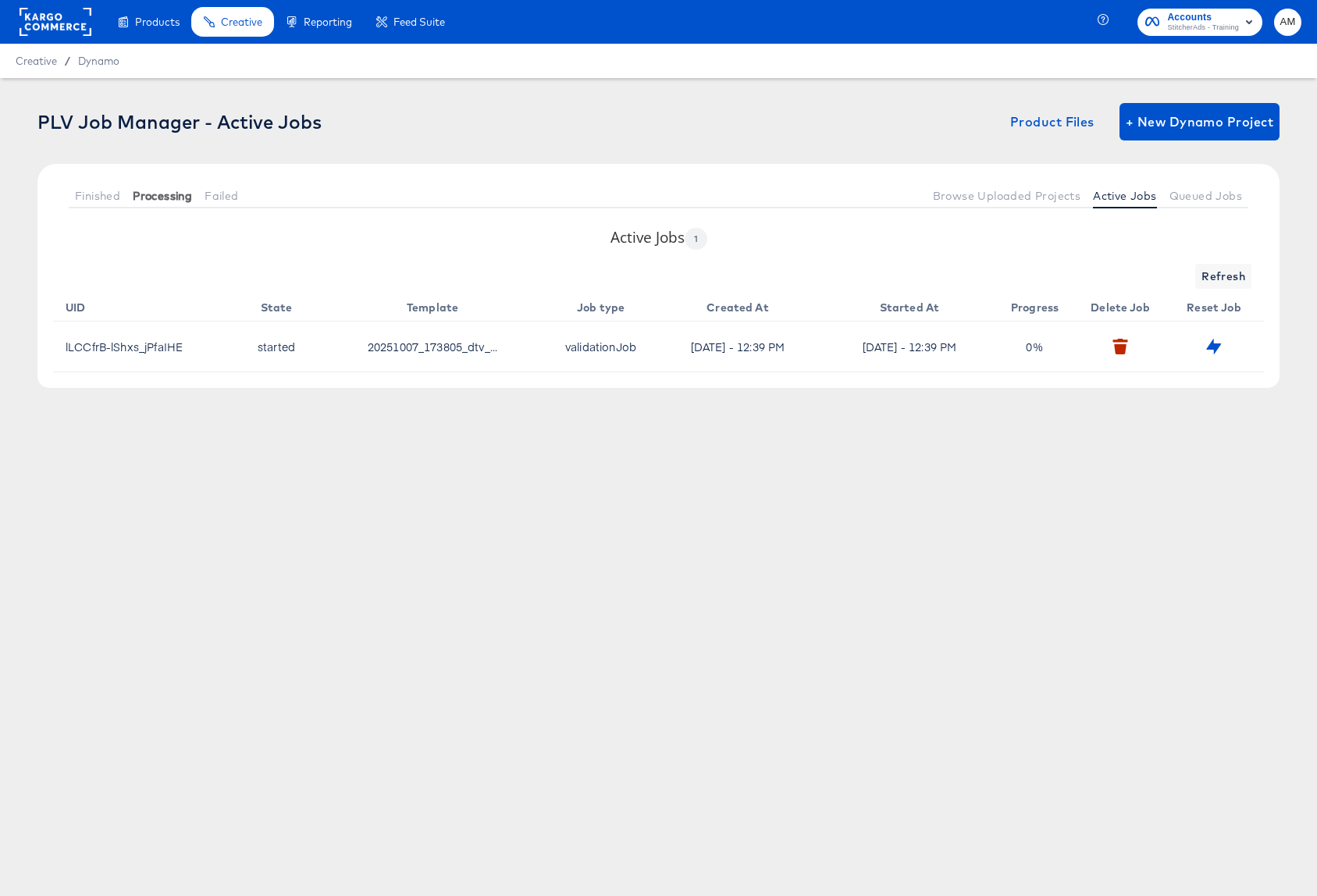
click at [159, 196] on span "Processing" at bounding box center [162, 196] width 59 height 13
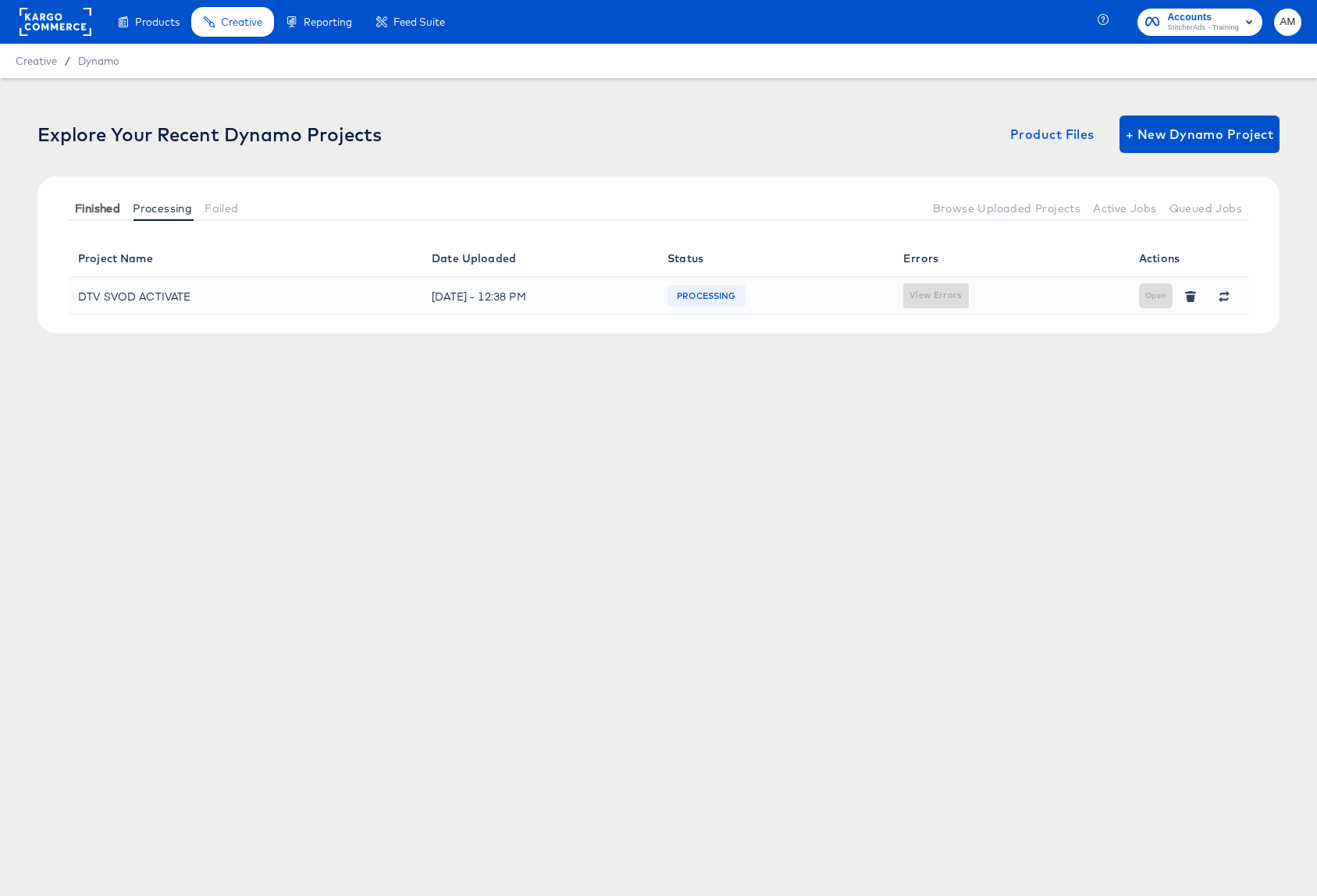
click at [103, 202] on span "Finished" at bounding box center [97, 208] width 46 height 13
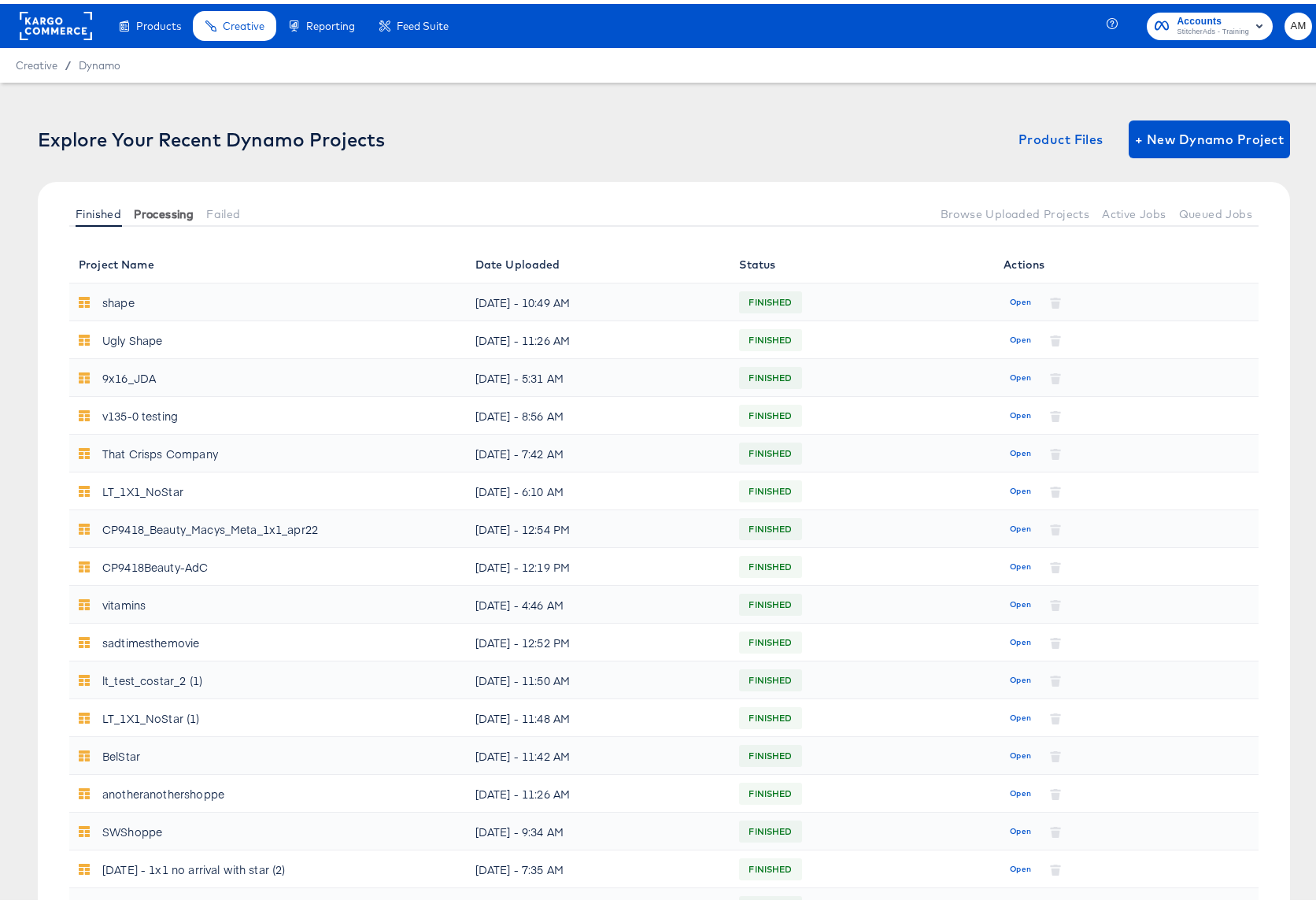
click at [173, 209] on span "Processing" at bounding box center [163, 210] width 59 height 13
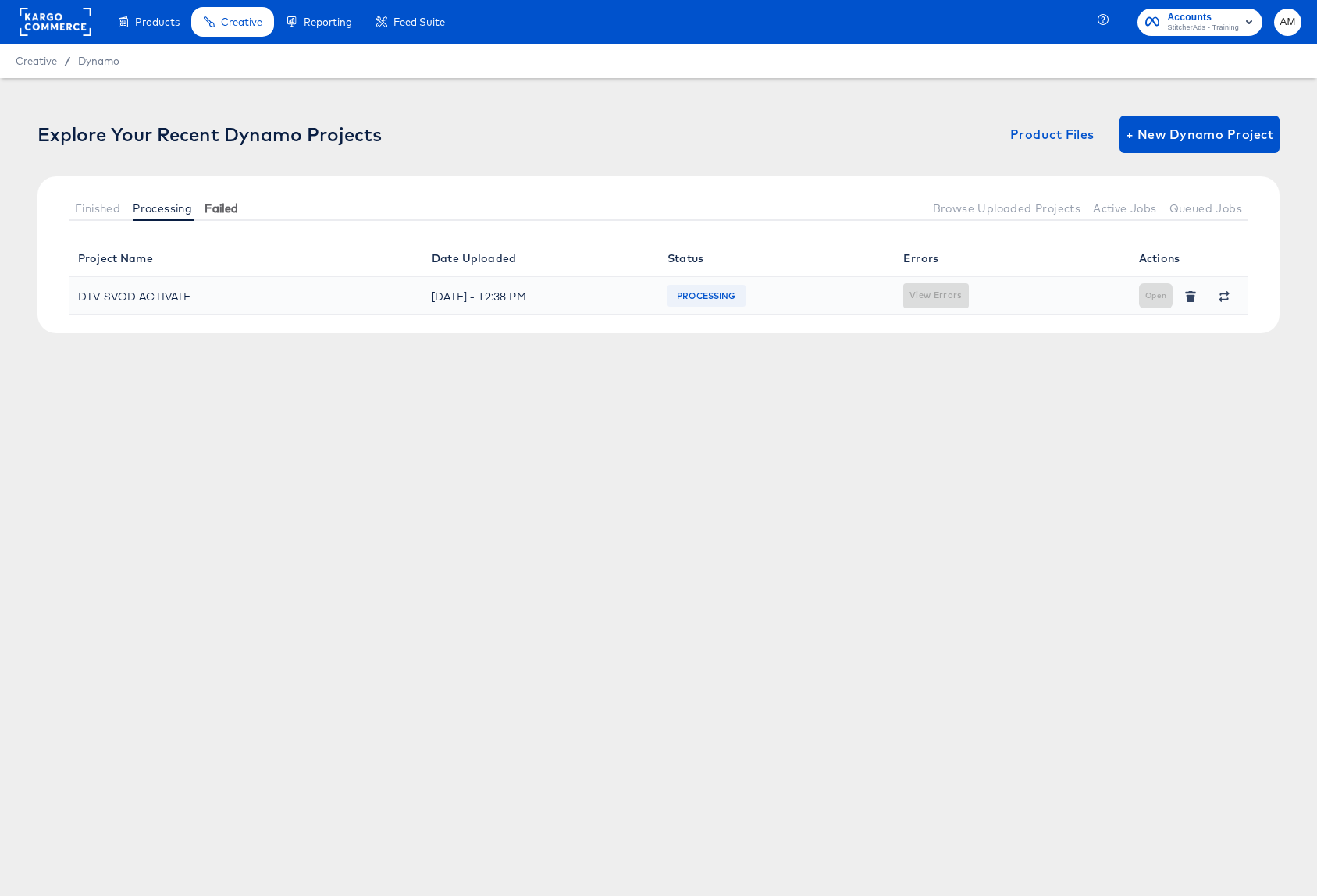
click at [228, 207] on span "Failed" at bounding box center [221, 208] width 34 height 13
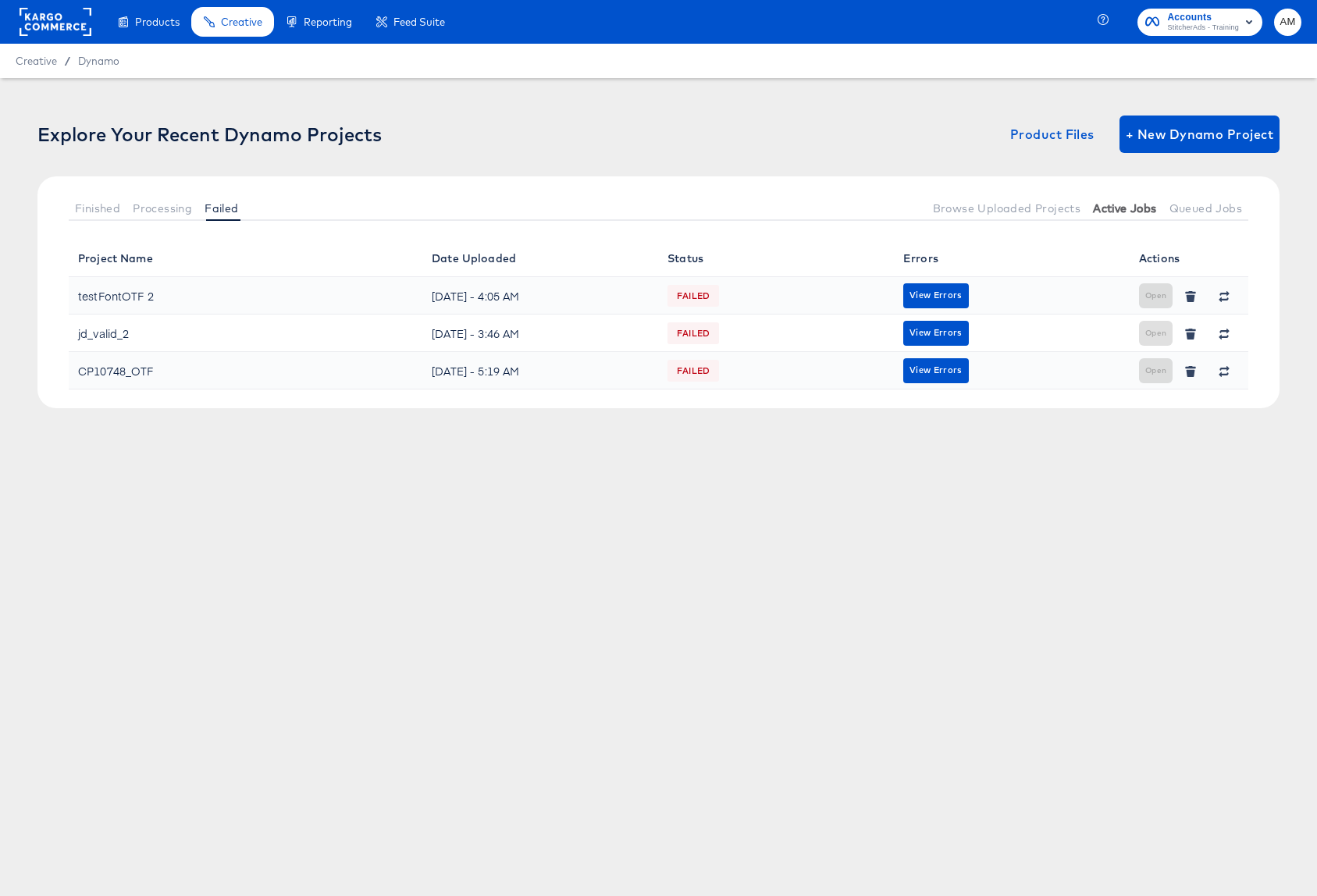
click at [1122, 207] on span "Active Jobs" at bounding box center [1124, 208] width 63 height 13
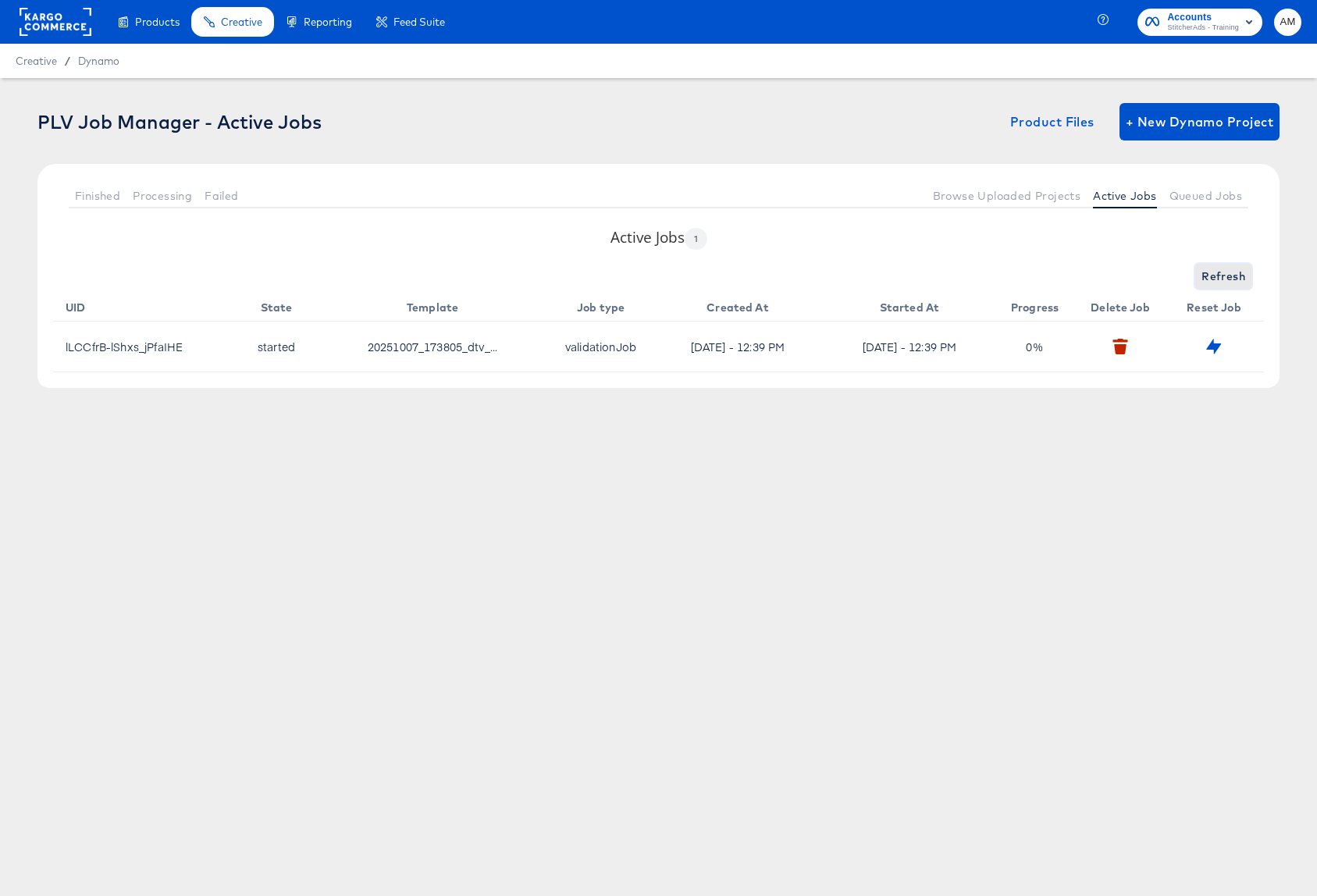
click at [1152, 279] on span "Refresh" at bounding box center [1223, 276] width 44 height 20
click at [1152, 347] on icon "button" at bounding box center [1214, 346] width 14 height 15
click at [1152, 277] on span "Refresh" at bounding box center [1223, 276] width 44 height 20
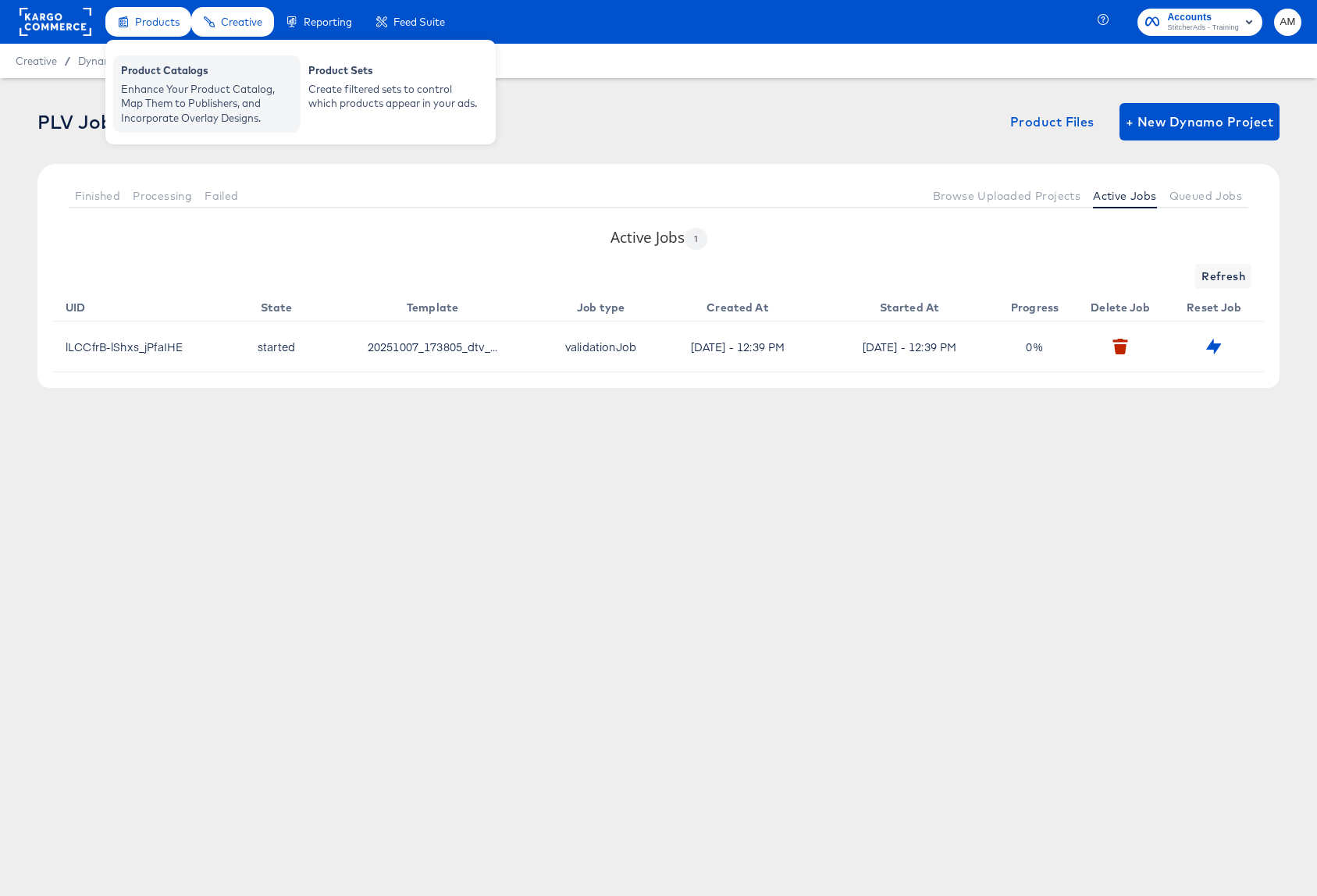
click at [154, 84] on div "Enhance Your Product Catalog, Map Them to Publishers, and Incorporate Overlay D…" at bounding box center [207, 104] width 171 height 44
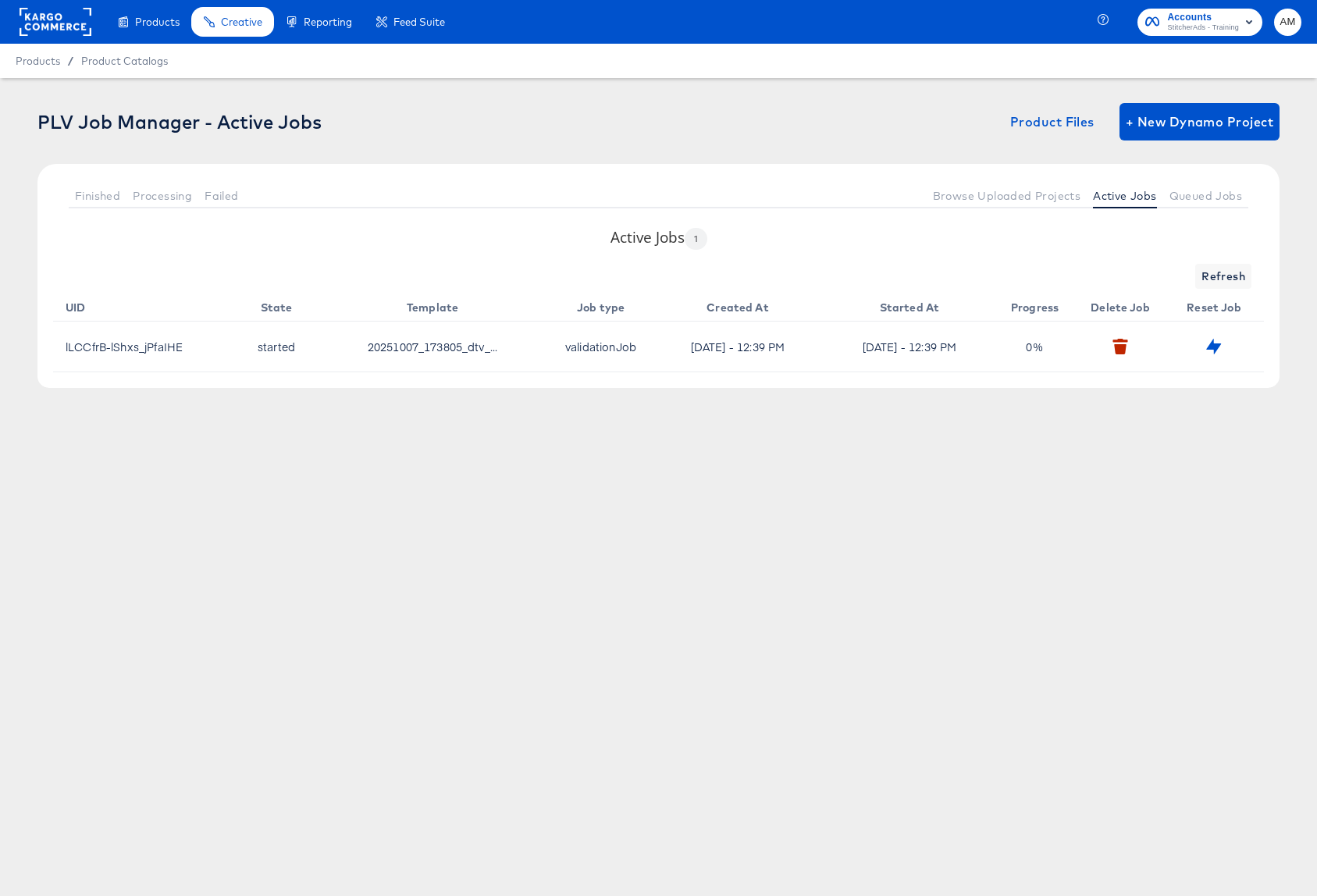
drag, startPoint x: 38, startPoint y: 61, endPoint x: 50, endPoint y: 61, distance: 12.0
click at [40, 60] on span "Products" at bounding box center [38, 61] width 45 height 13
click at [122, 67] on span "Product Catalogs" at bounding box center [124, 61] width 87 height 13
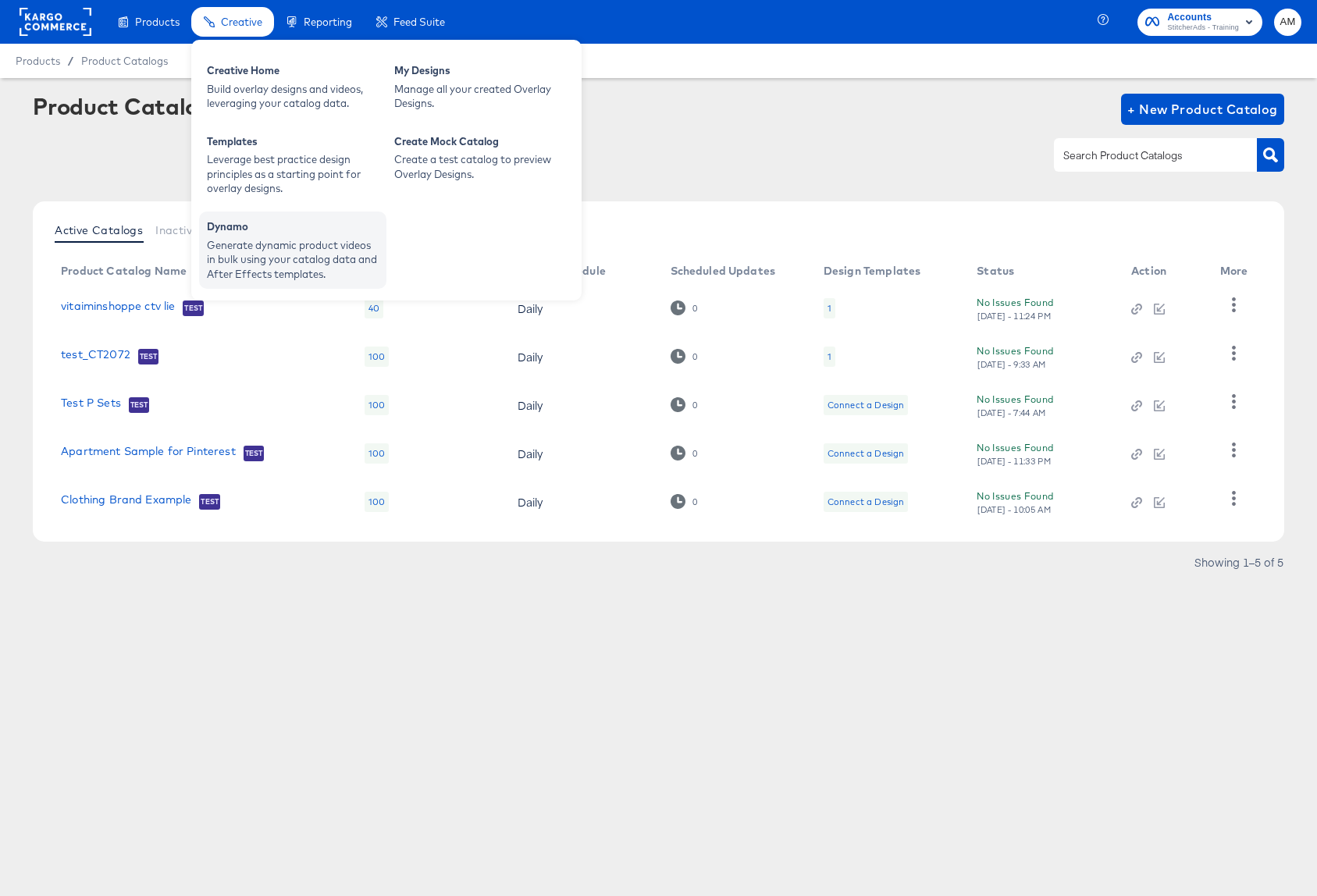
click at [259, 237] on div "Dynamo" at bounding box center [292, 229] width 171 height 19
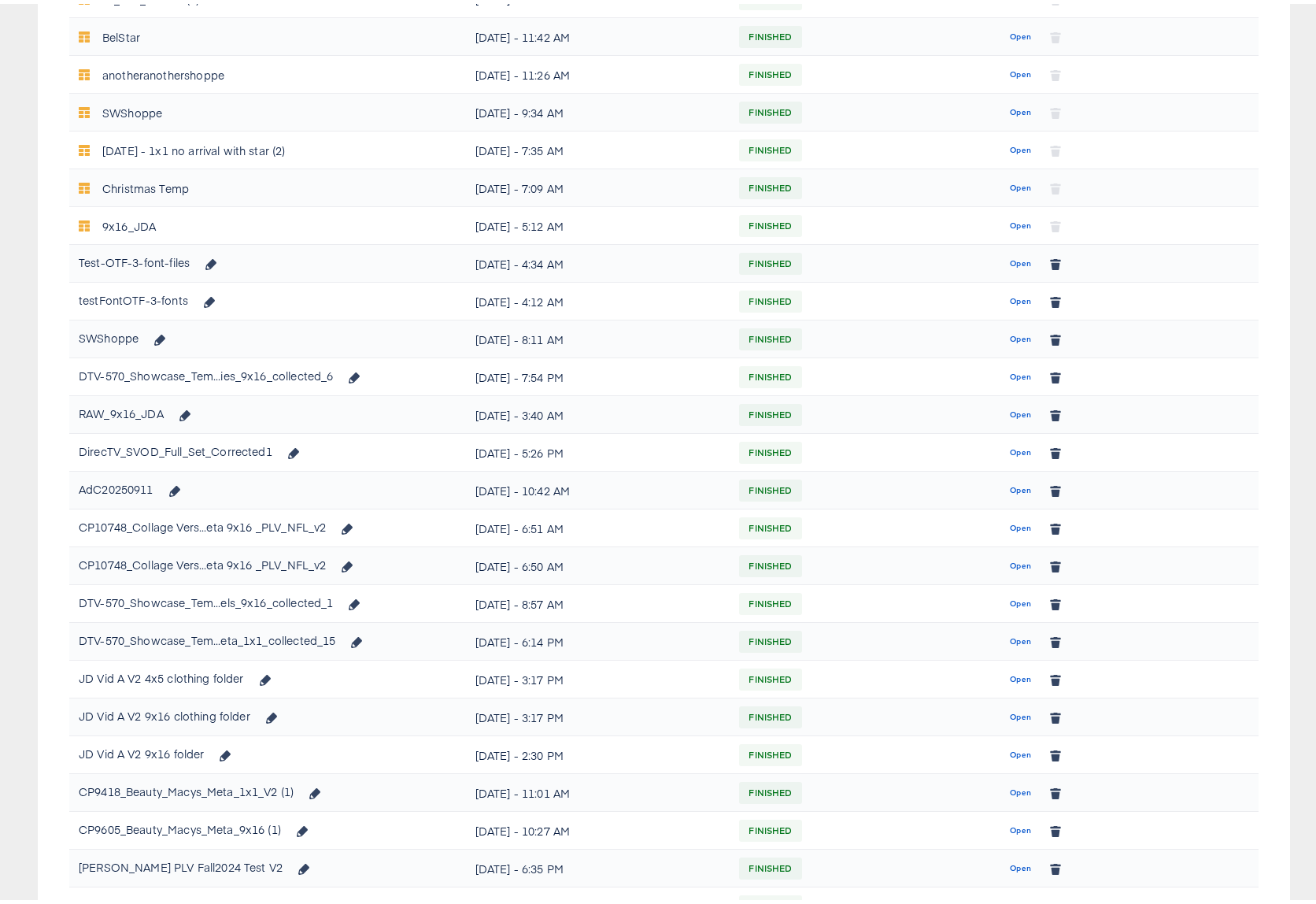
scroll to position [718, 0]
click at [1010, 370] on span "Open" at bounding box center [1020, 374] width 21 height 14
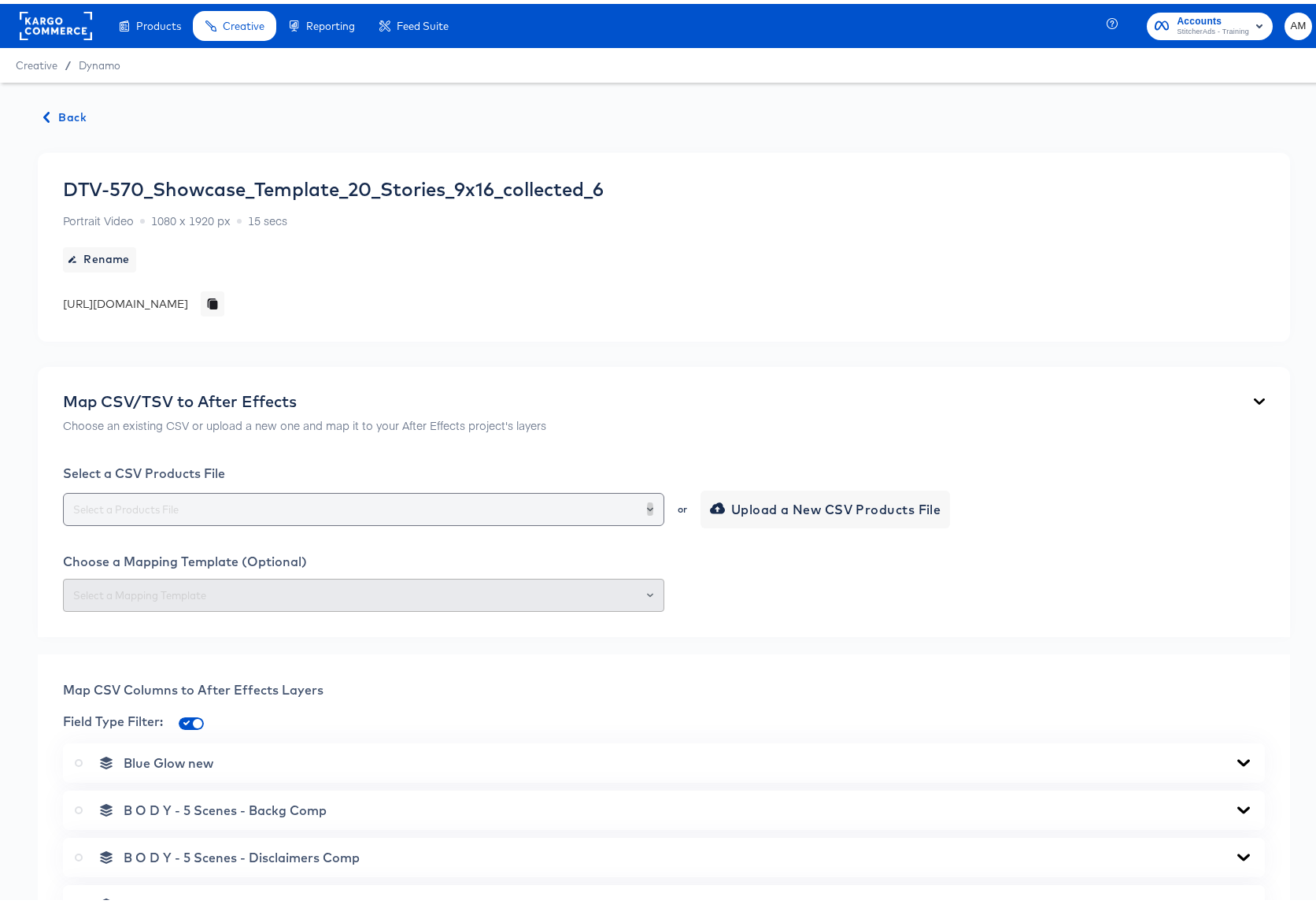
click at [647, 505] on icon "Open" at bounding box center [650, 504] width 6 height 4
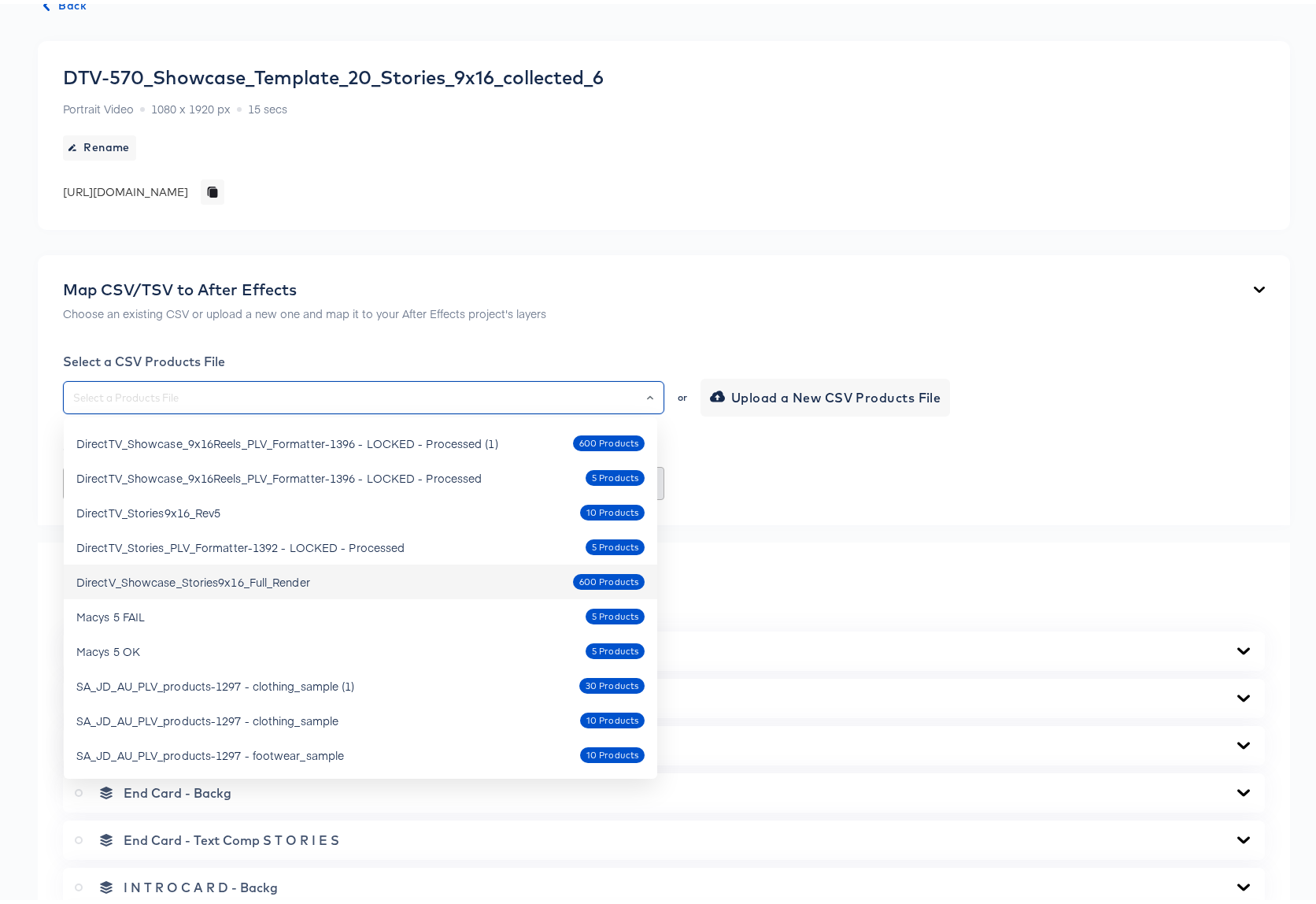
scroll to position [164, 0]
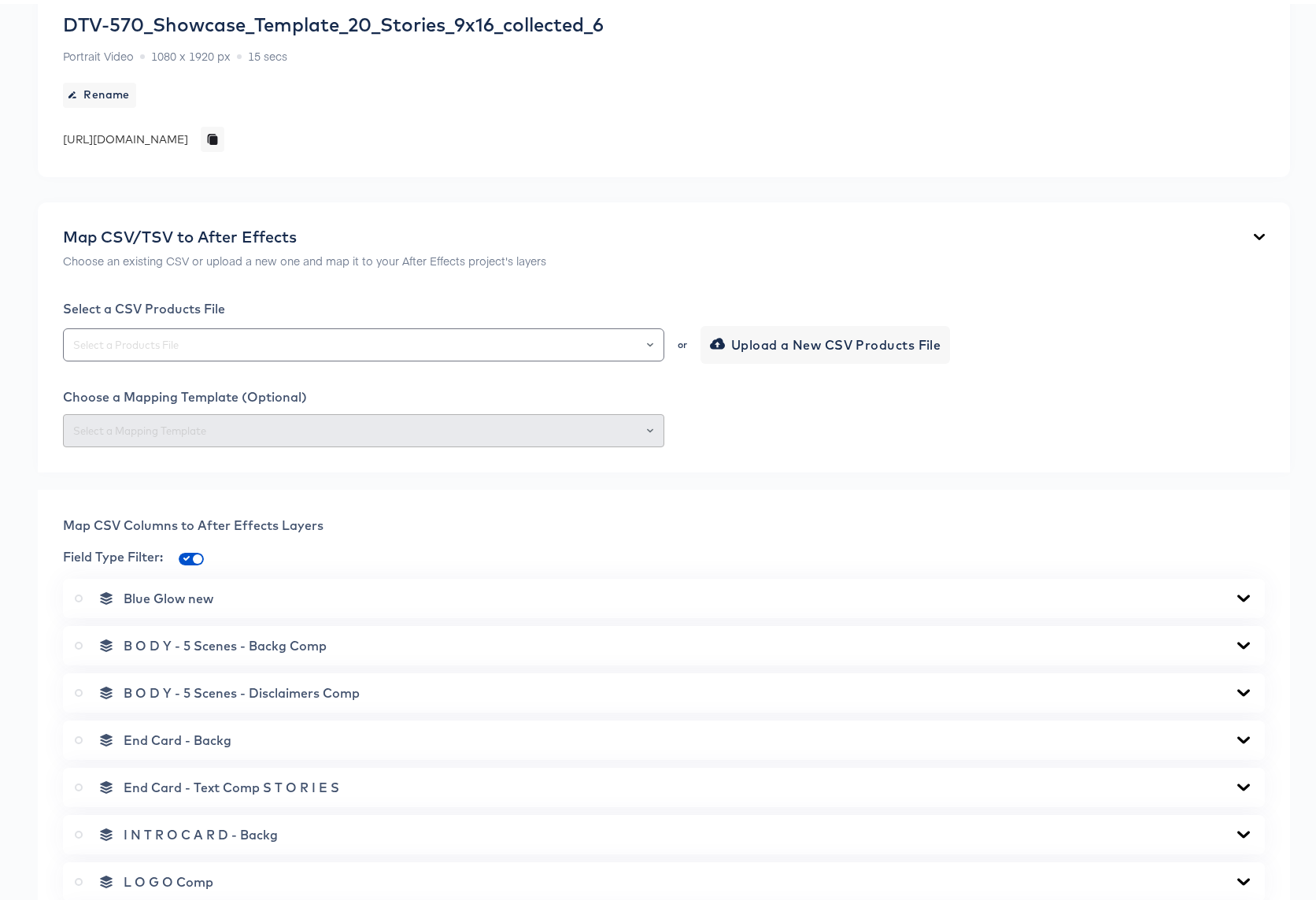
click at [845, 485] on div "Map CSV Columns to After Effects Layers Field Type Filter: Blue Glow new B O D …" at bounding box center [664, 775] width 1252 height 579
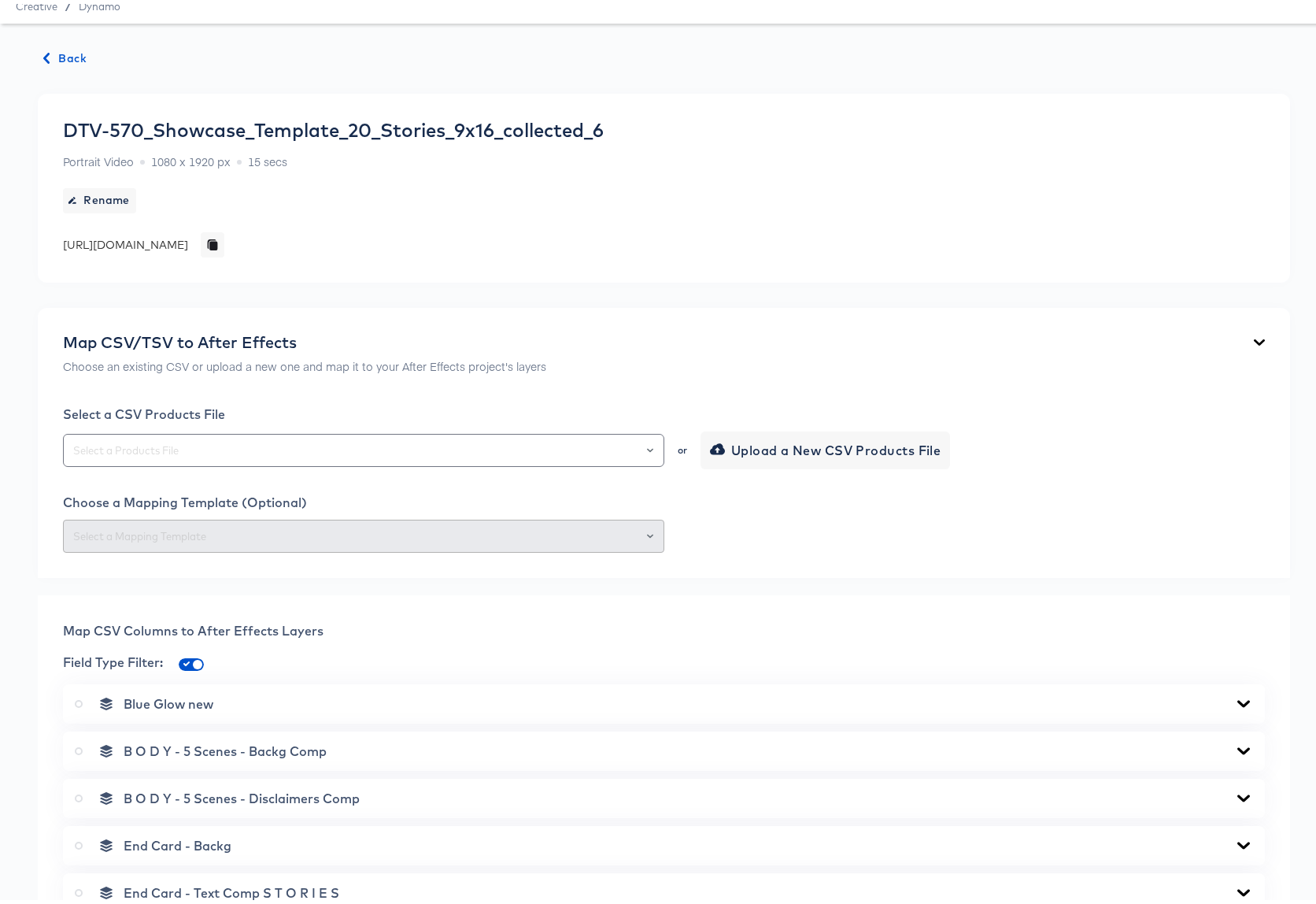
scroll to position [0, 0]
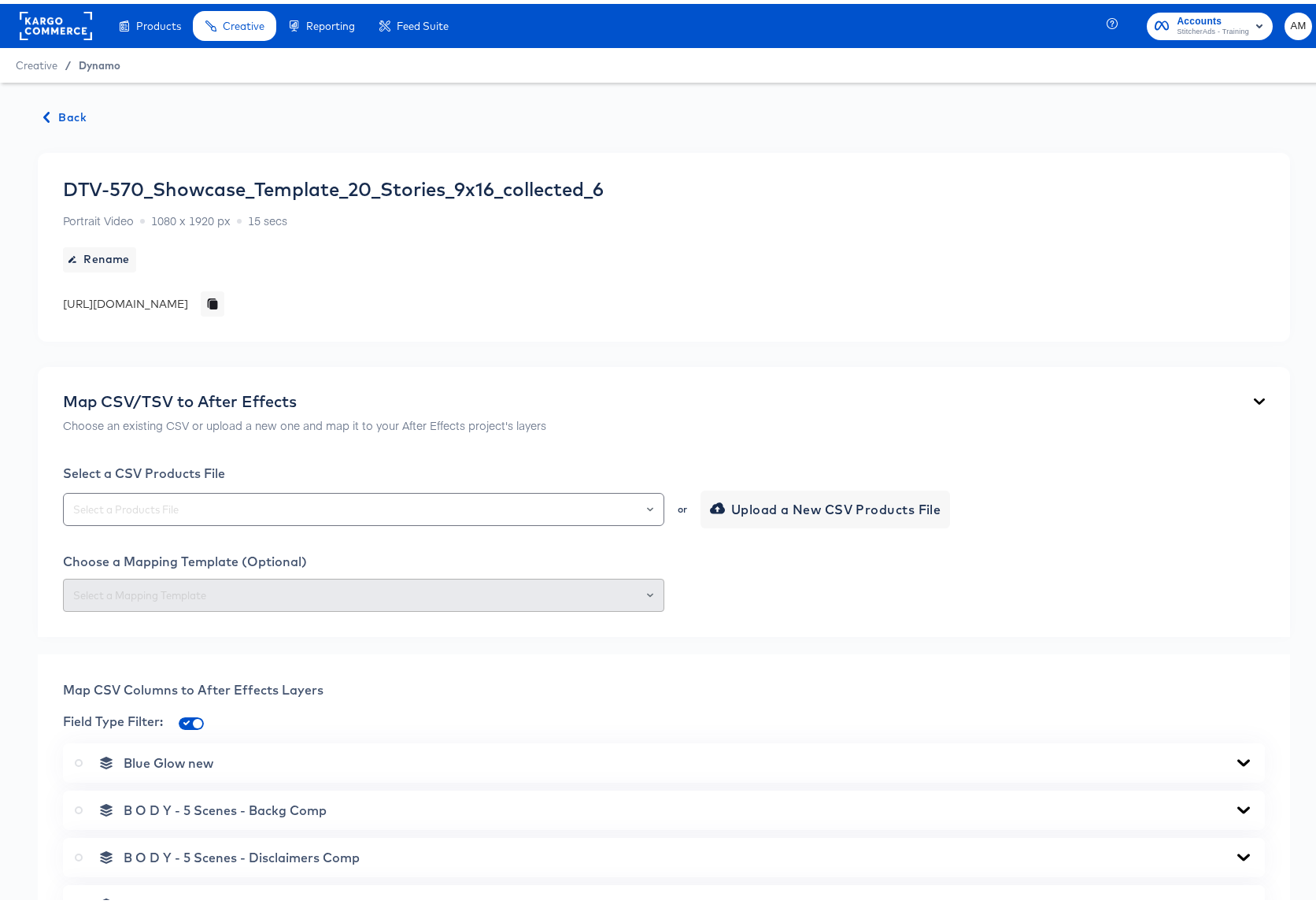
click at [109, 55] on span "Dynamo" at bounding box center [99, 61] width 42 height 13
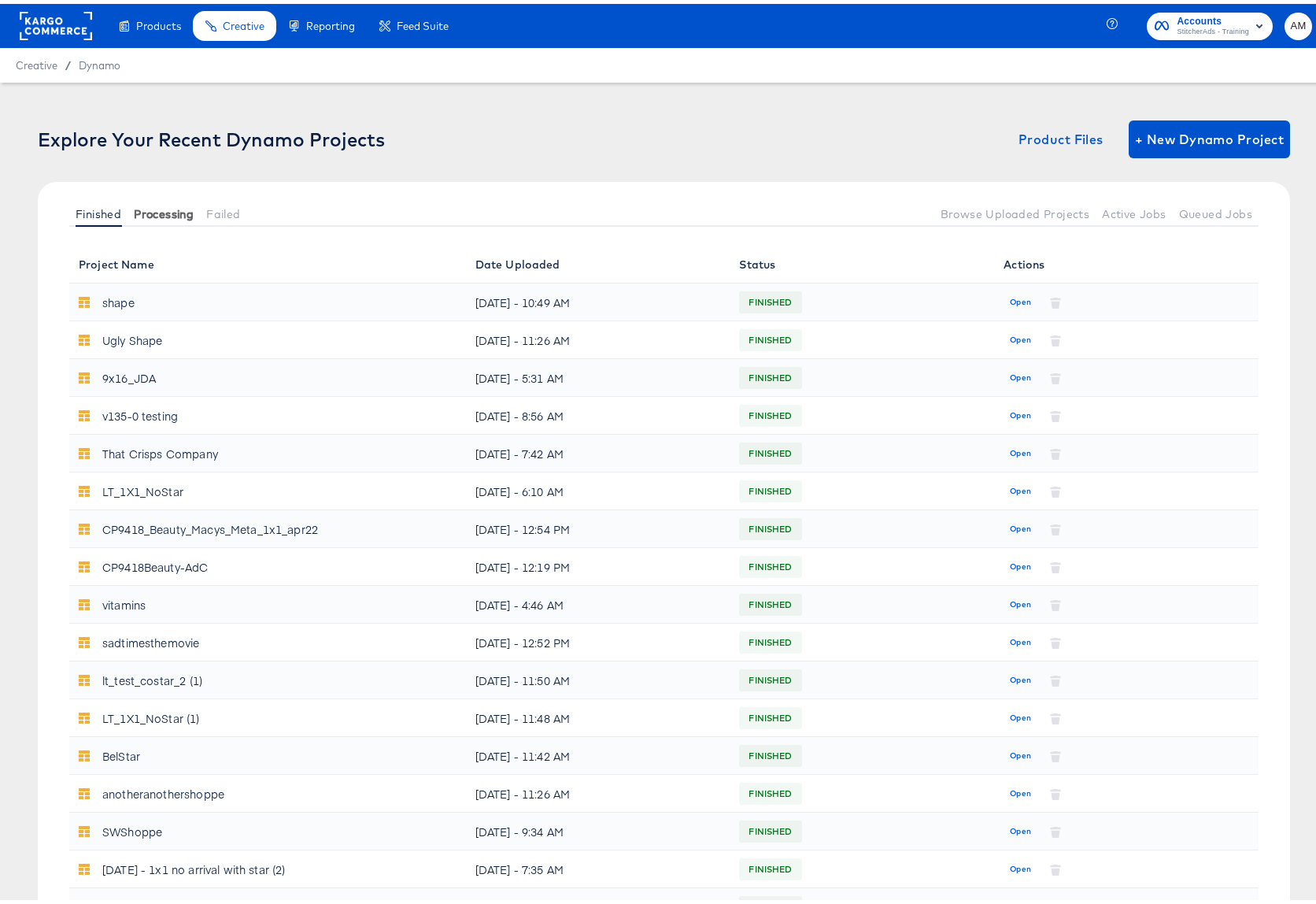
click at [170, 205] on span "Processing" at bounding box center [163, 210] width 59 height 13
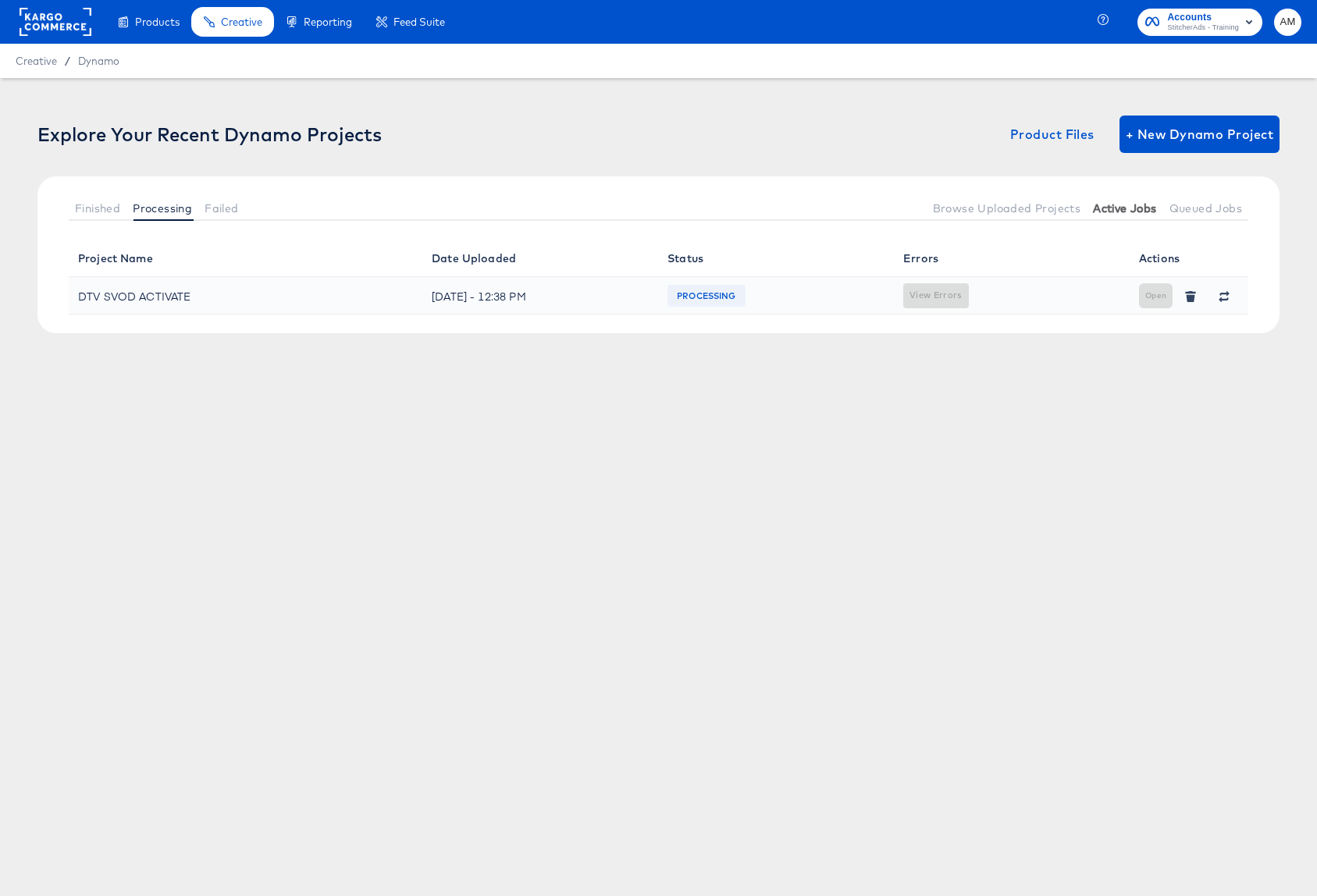
click at [1142, 211] on span "Active Jobs" at bounding box center [1124, 208] width 63 height 13
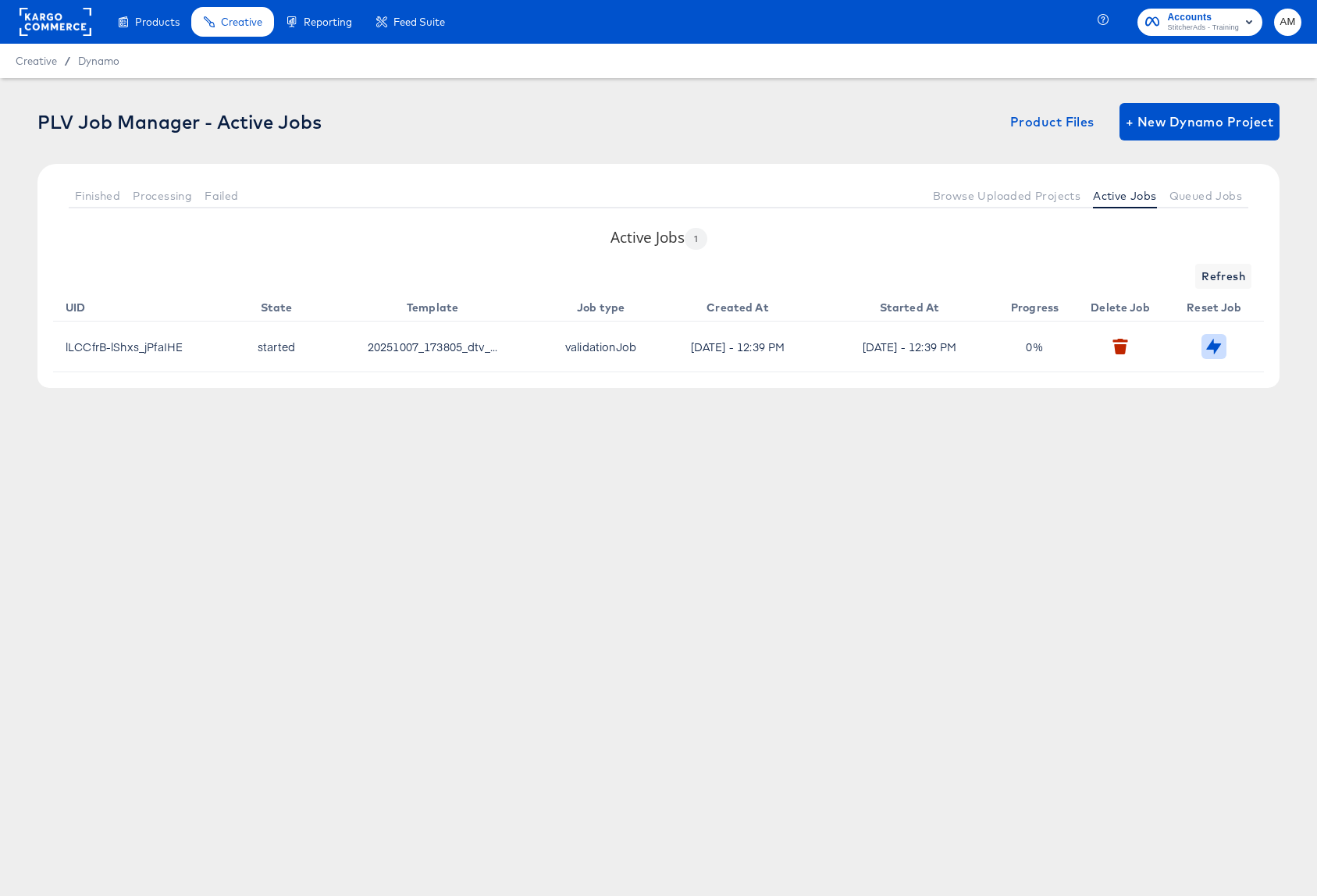
click at [1152, 347] on icon "button" at bounding box center [1214, 346] width 14 height 15
click at [1028, 196] on span "Browse Uploaded Projects" at bounding box center [1006, 196] width 149 height 13
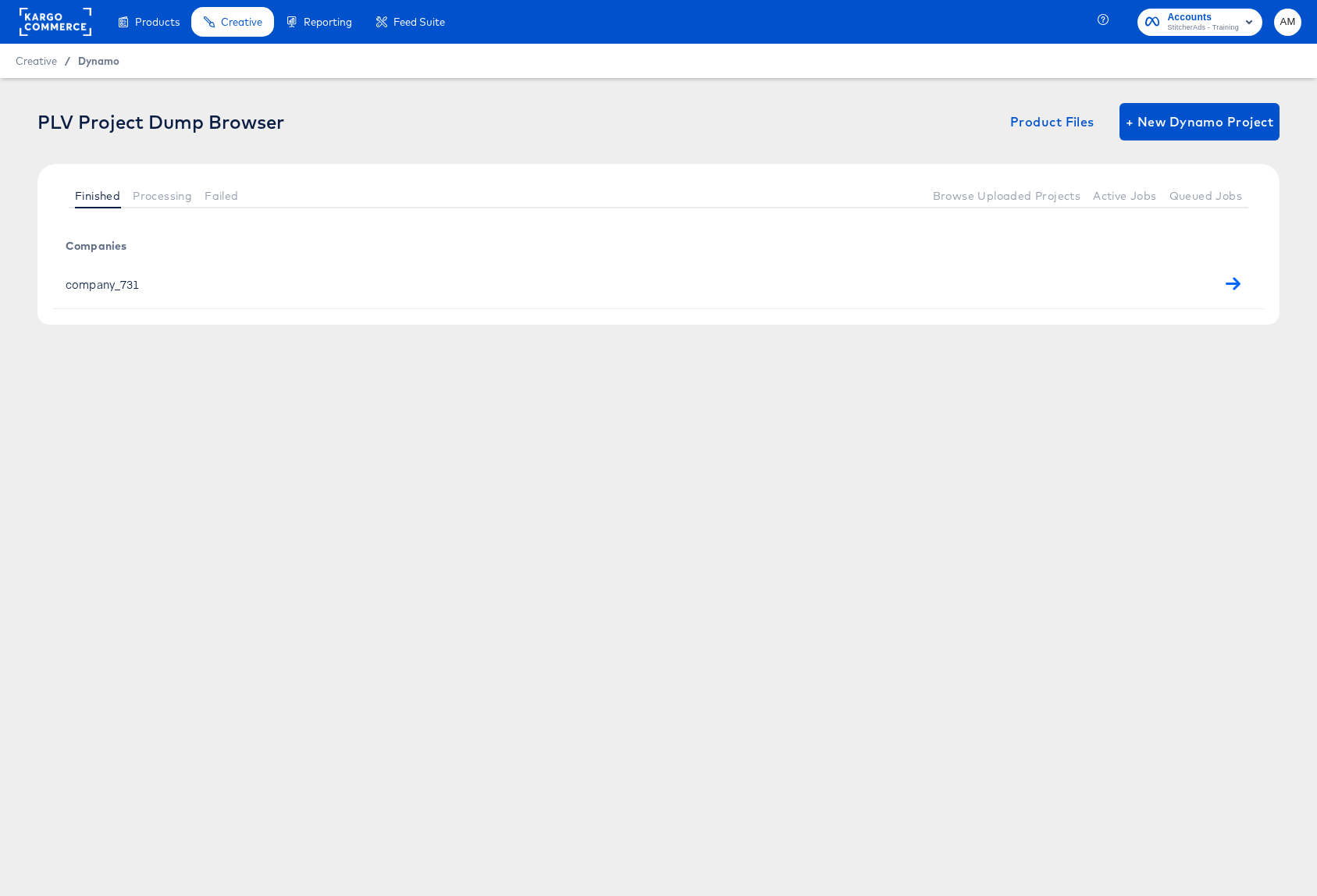
click at [97, 61] on span "Dynamo" at bounding box center [98, 61] width 42 height 13
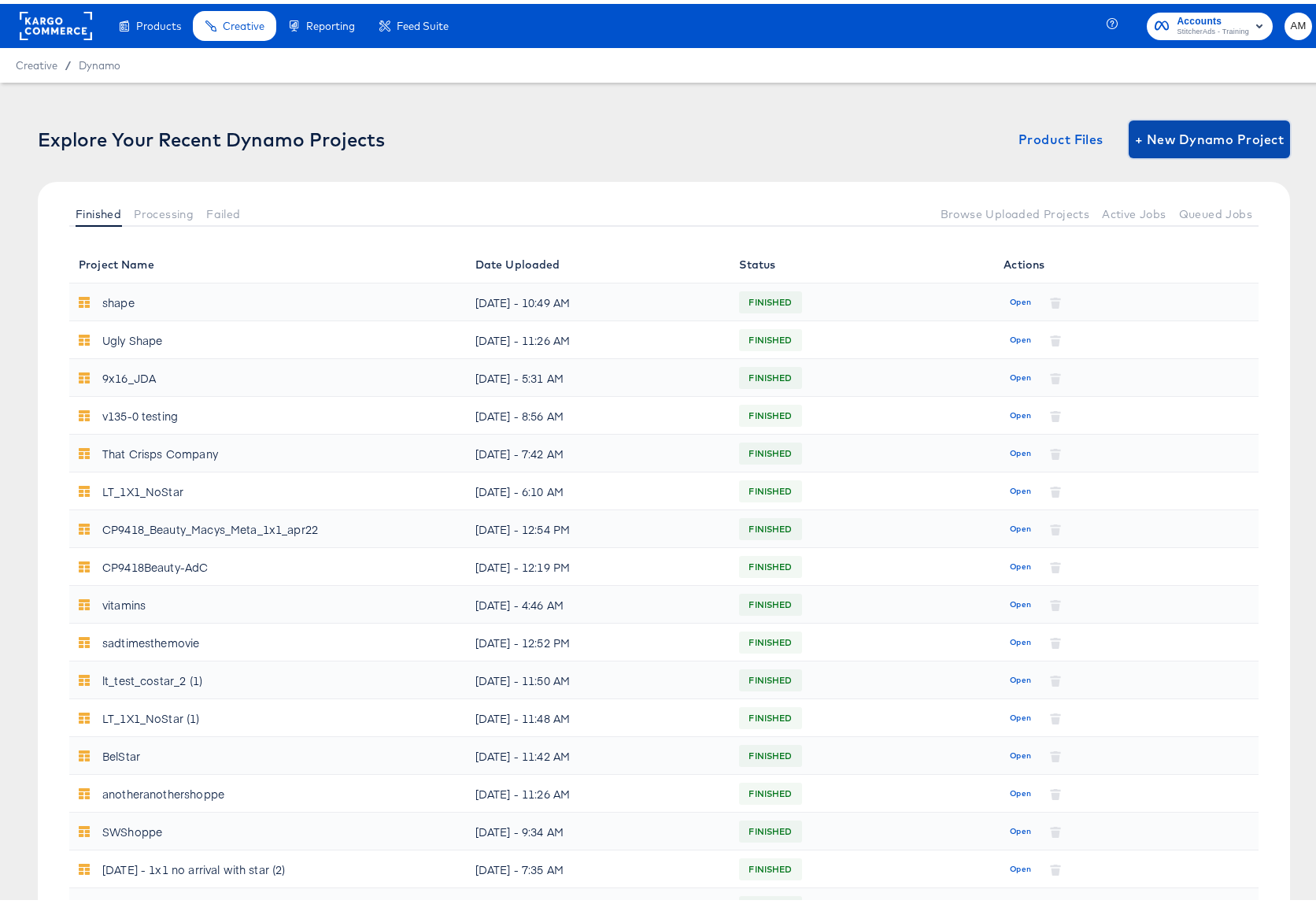
click at [1161, 136] on span "+ New Dynamo Project" at bounding box center [1209, 136] width 149 height 22
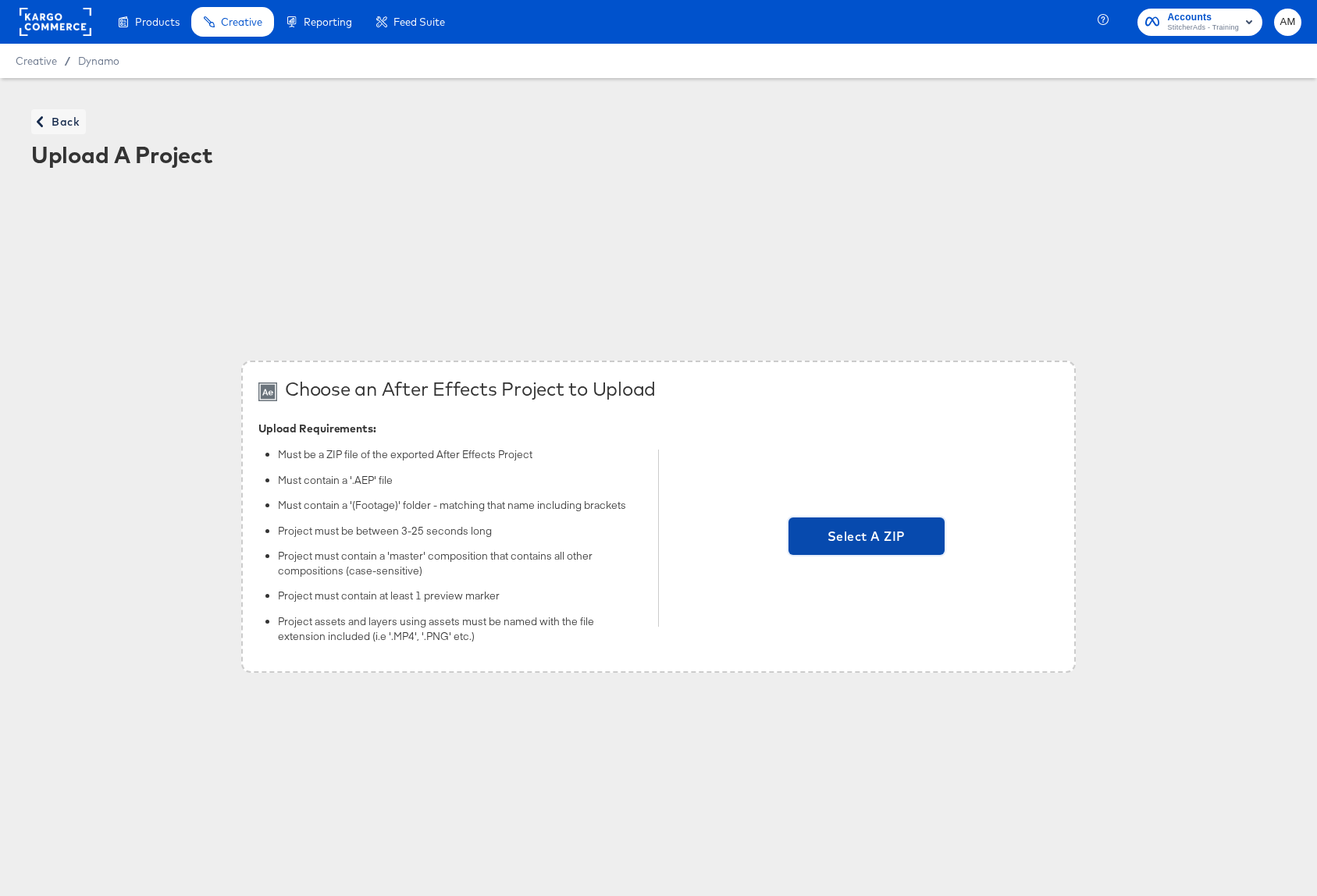
click at [835, 530] on span "Select A ZIP" at bounding box center [866, 536] width 144 height 22
click at [866, 538] on input "Select A ZIP" at bounding box center [866, 538] width 0 height 0
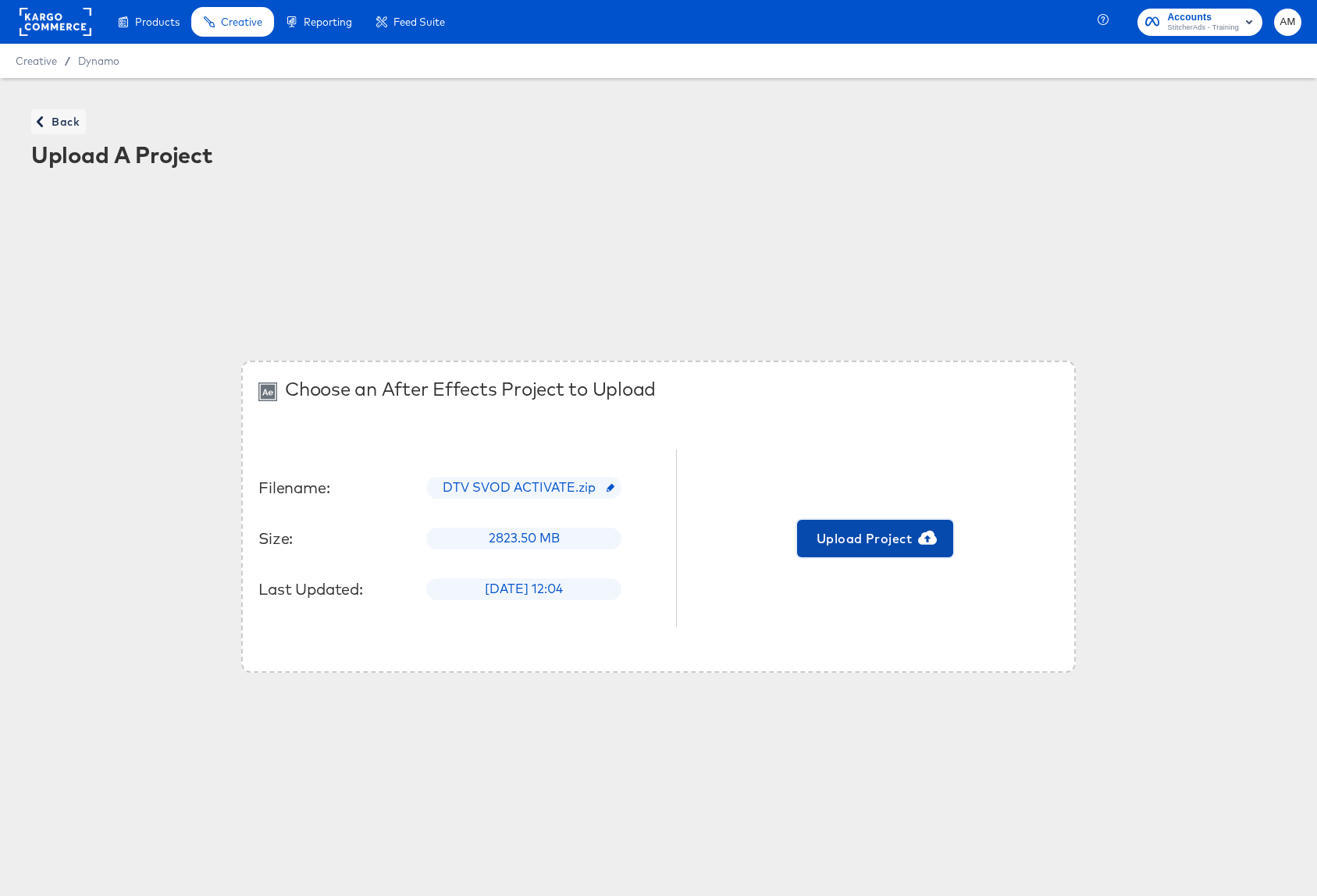
click at [881, 541] on span "Upload Project" at bounding box center [874, 538] width 144 height 22
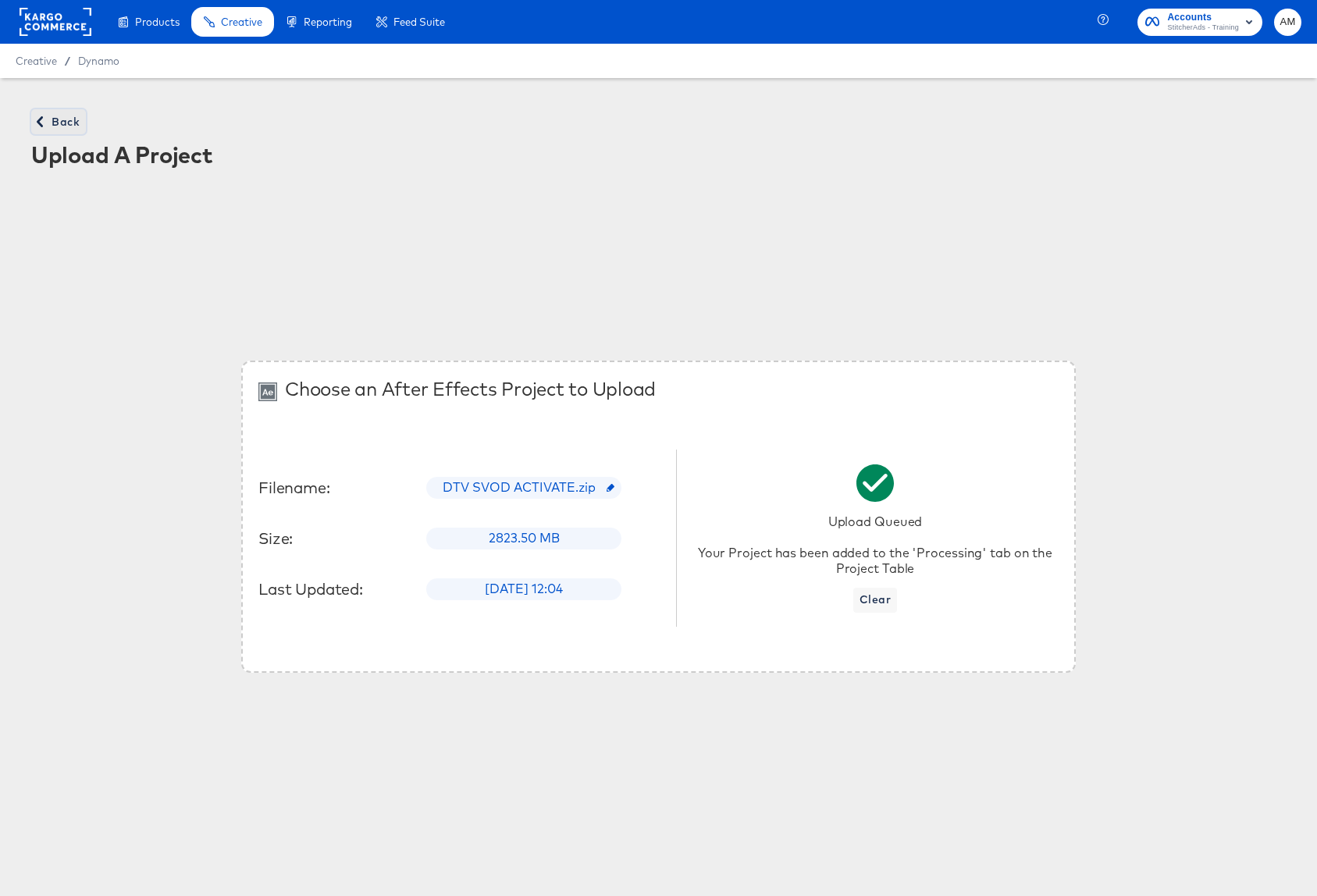
click at [63, 119] on span "Back" at bounding box center [59, 122] width 42 height 20
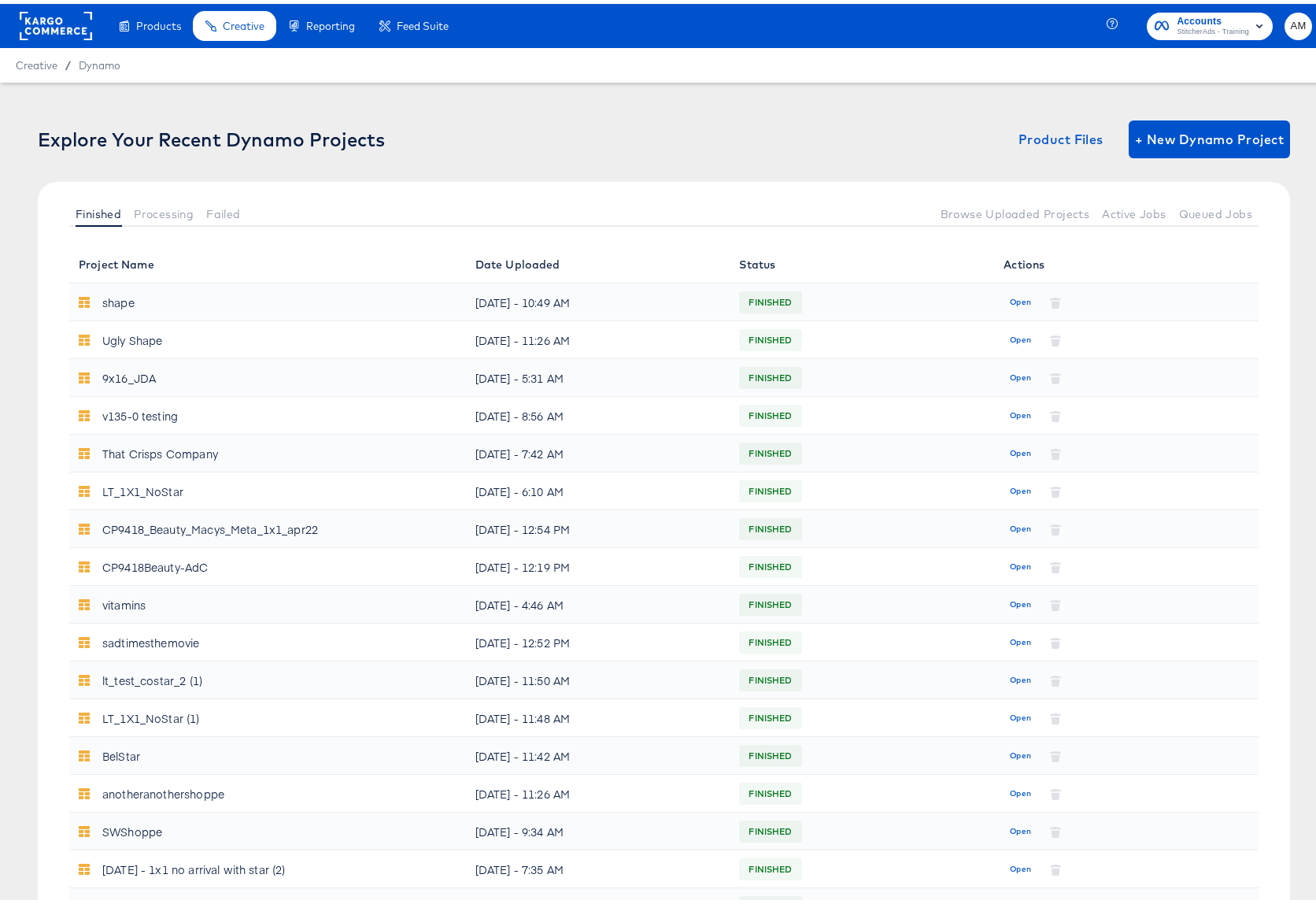
click at [221, 224] on div "Finished Processing Failed Browse Uploaded Projects Active Jobs Queued Jobs" at bounding box center [664, 209] width 1252 height 63
click at [223, 210] on span "Failed" at bounding box center [223, 210] width 34 height 13
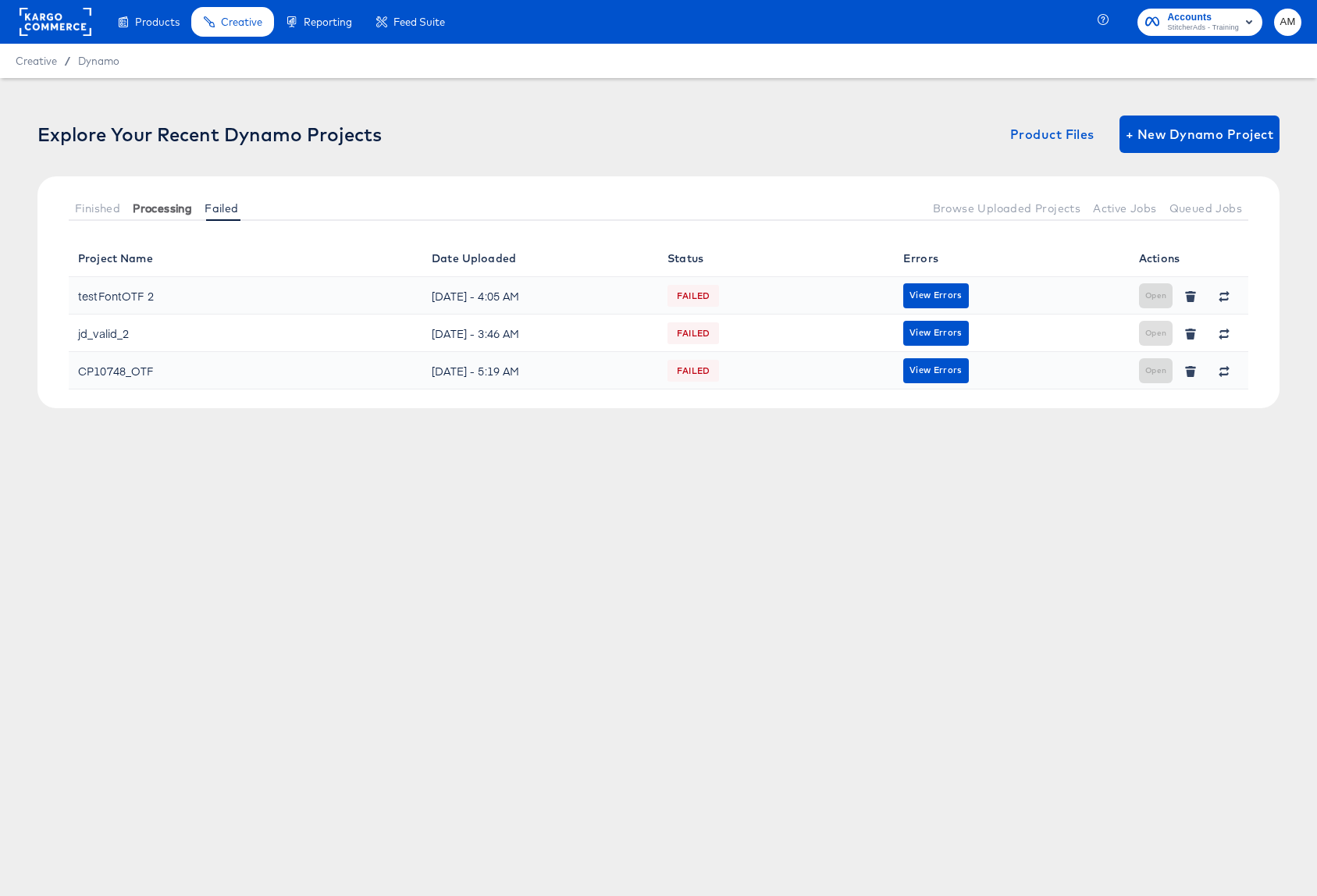
click at [153, 209] on span "Processing" at bounding box center [162, 208] width 59 height 13
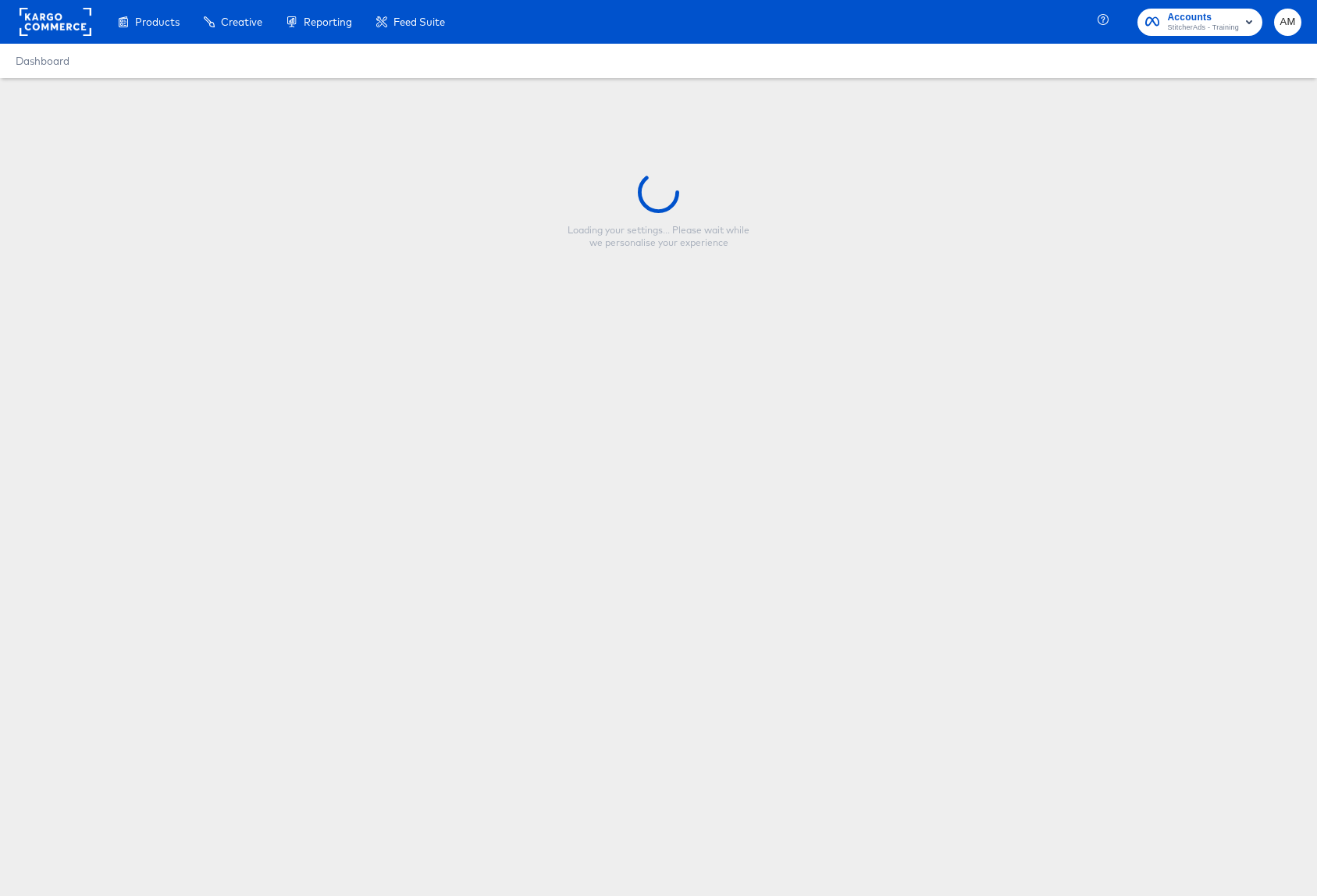
type input "[PERSON_NAME] simple test"
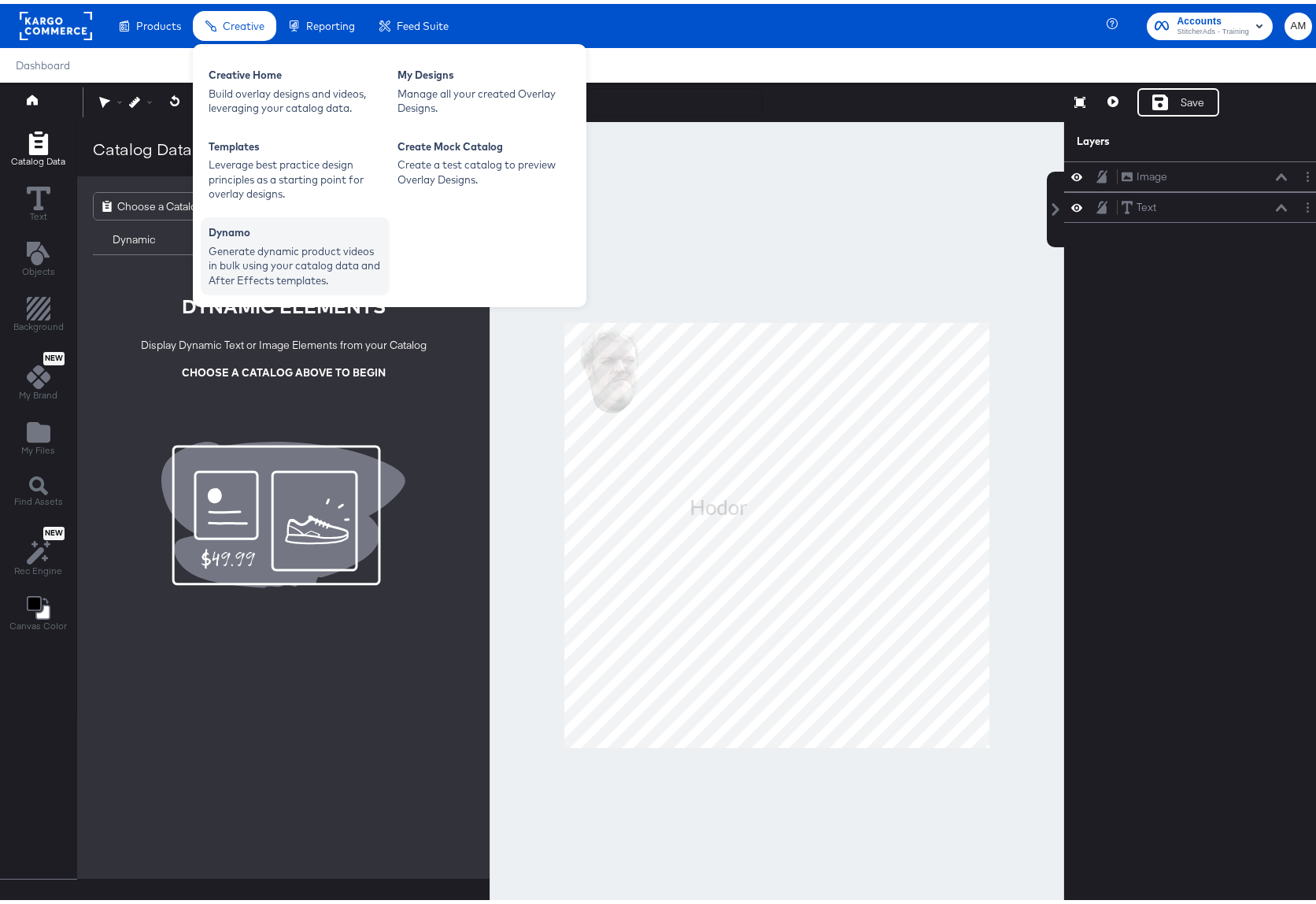
click at [277, 247] on div "Generate dynamic product videos in bulk using your catalog data and After Effec…" at bounding box center [295, 262] width 173 height 44
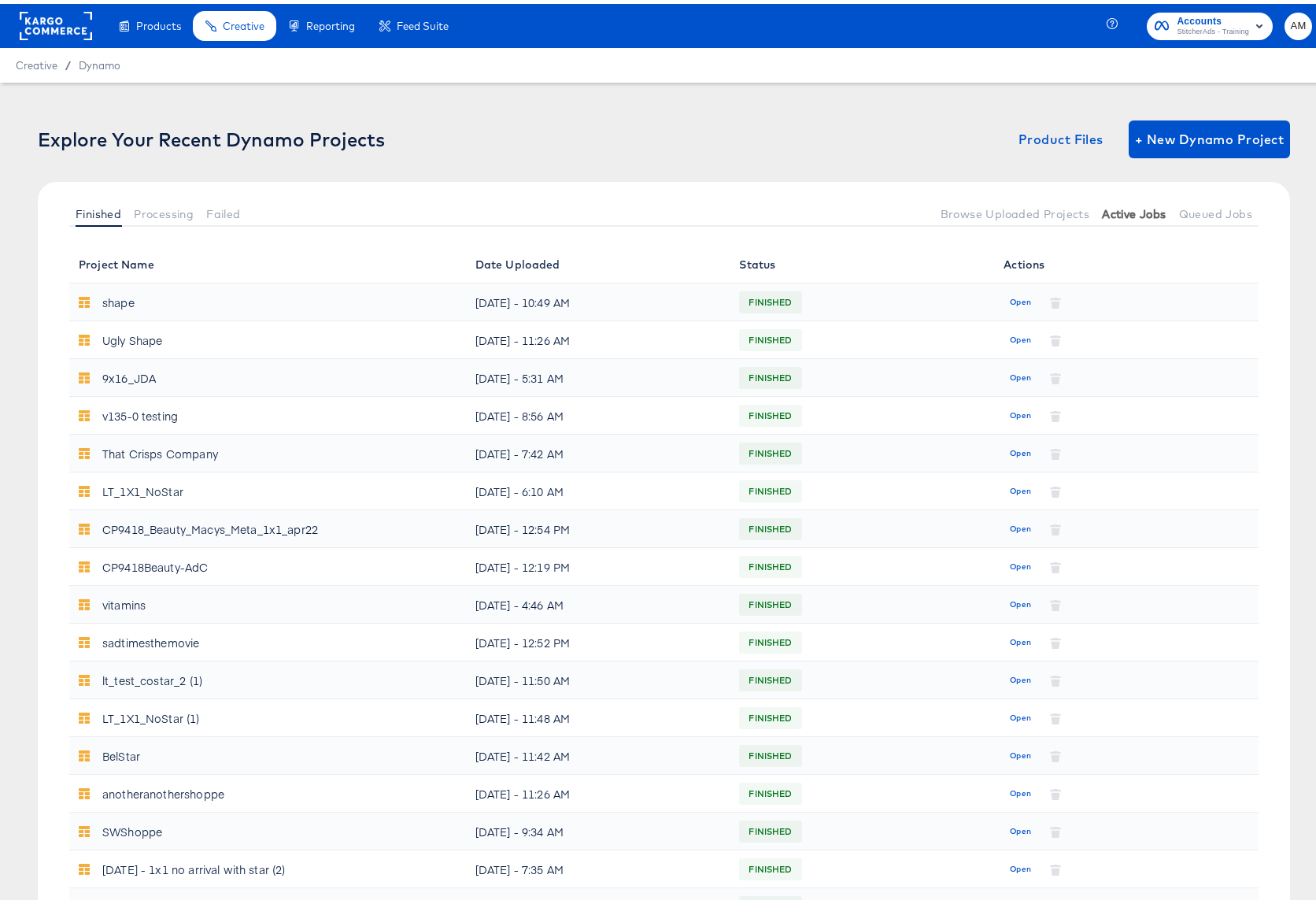
click at [1113, 213] on span "Active Jobs" at bounding box center [1134, 210] width 63 height 13
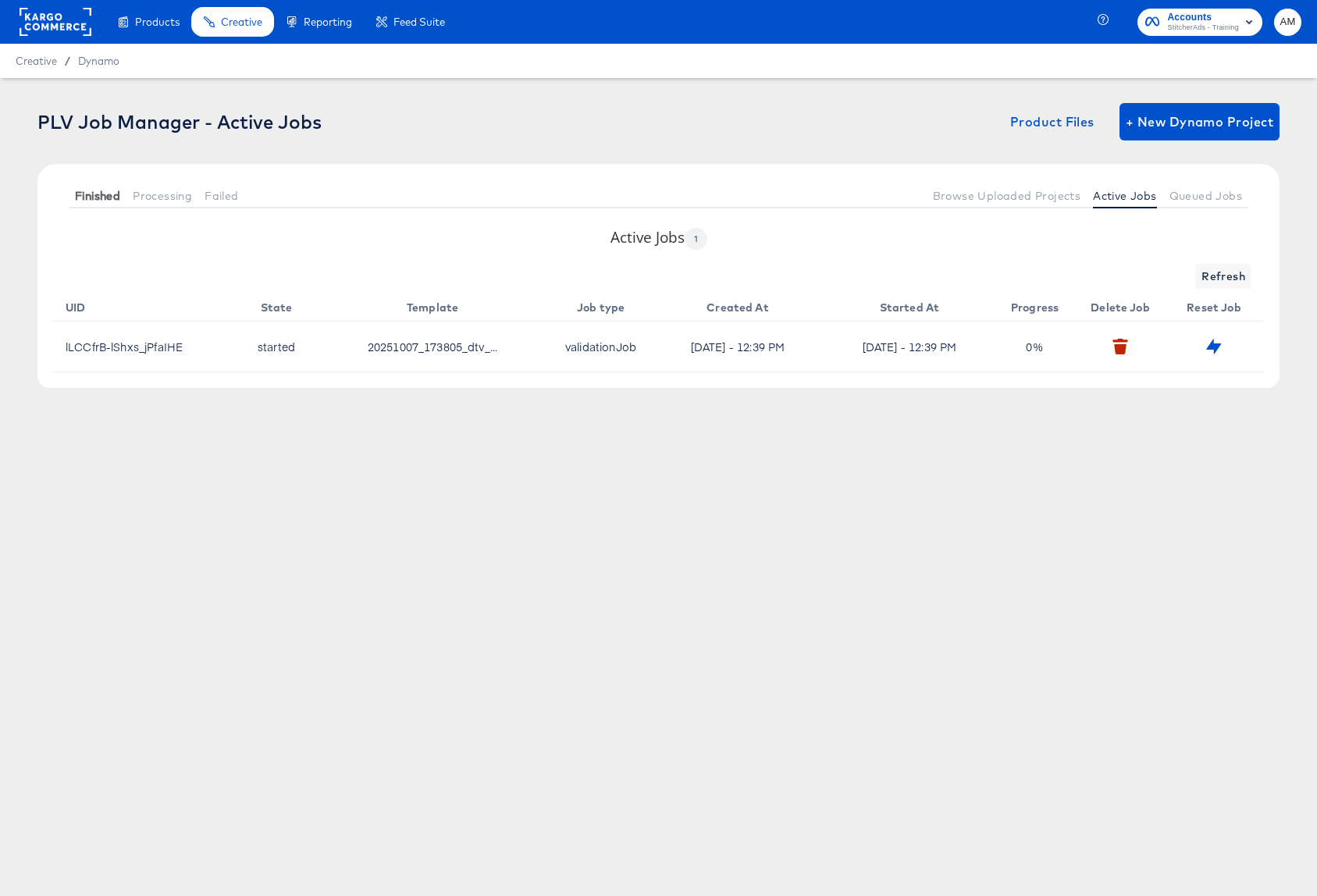
click at [93, 194] on span "Finished" at bounding box center [97, 196] width 46 height 13
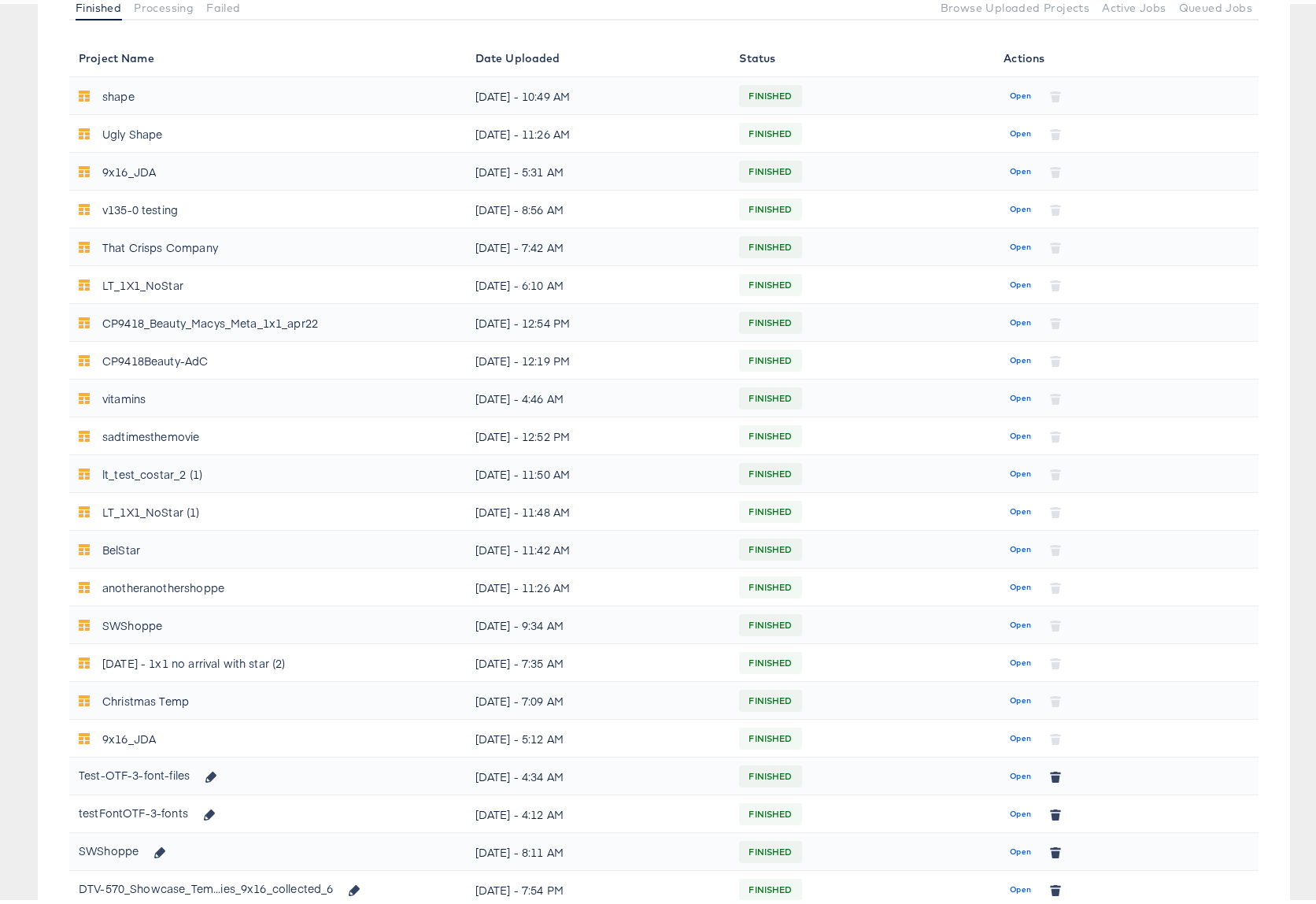
scroll to position [497, 0]
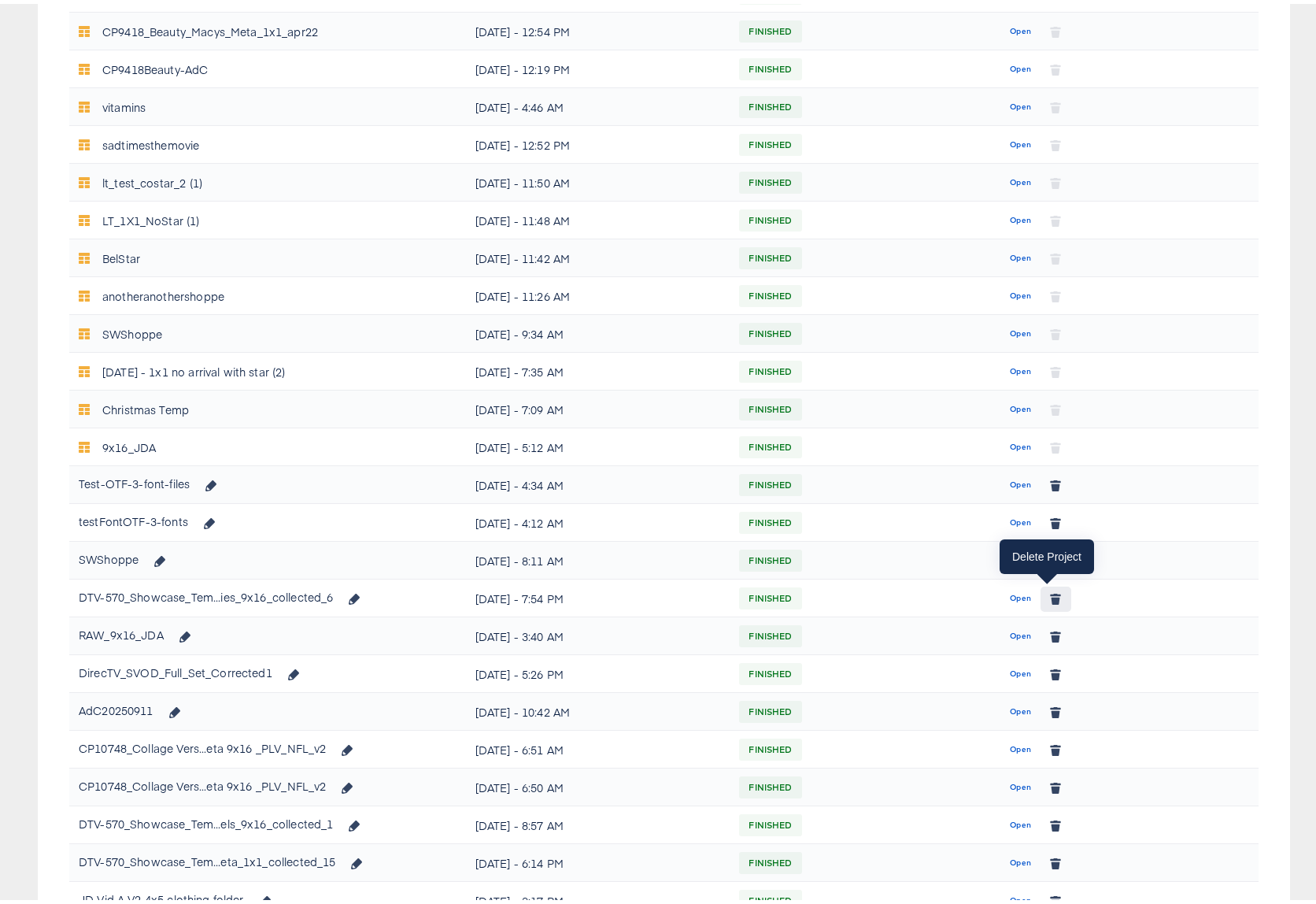
click at [1051, 596] on icon "button" at bounding box center [1055, 596] width 9 height 7
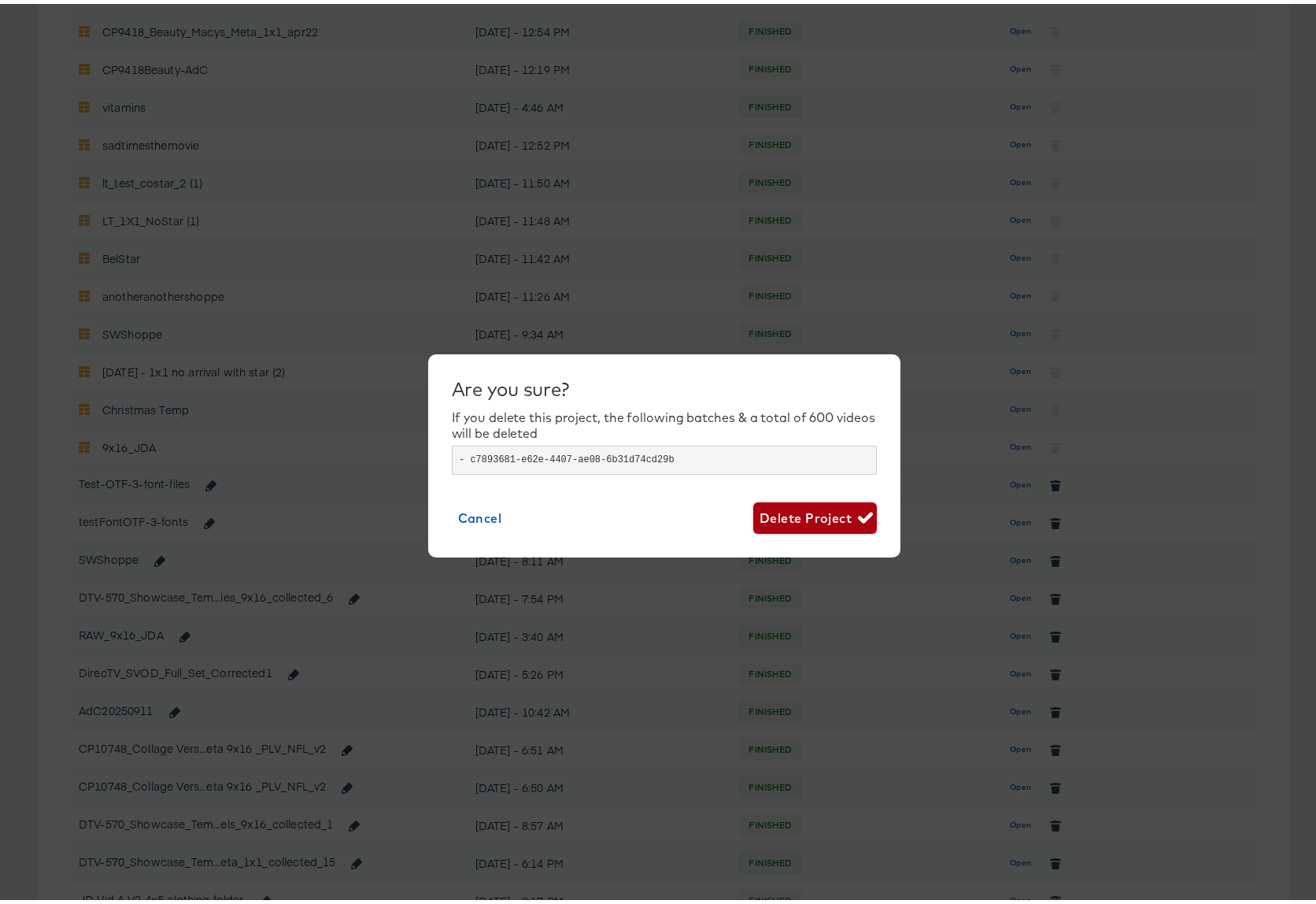
click at [786, 514] on span "Delete Project" at bounding box center [815, 514] width 111 height 22
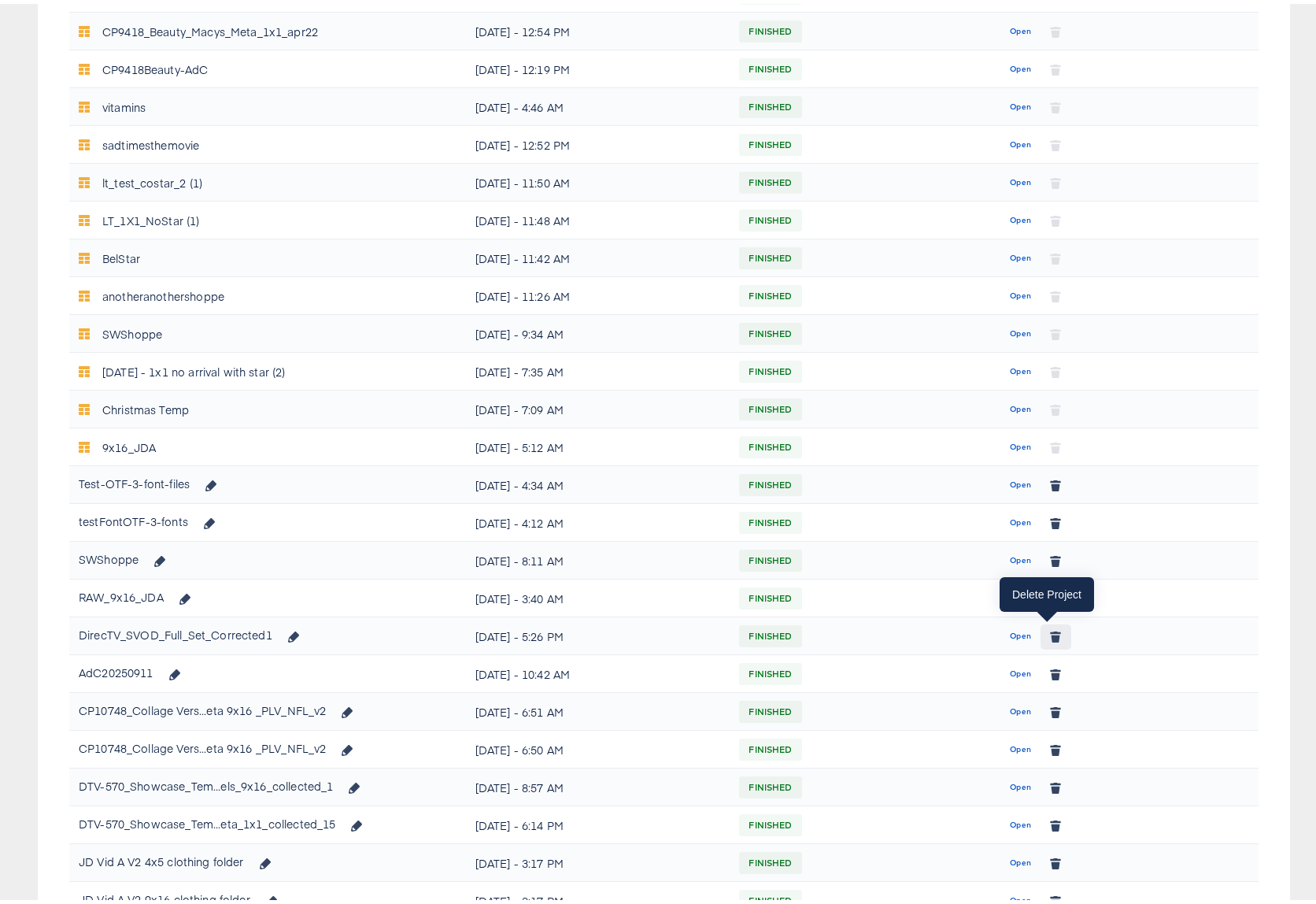
click at [1051, 632] on icon "button" at bounding box center [1055, 634] width 9 height 7
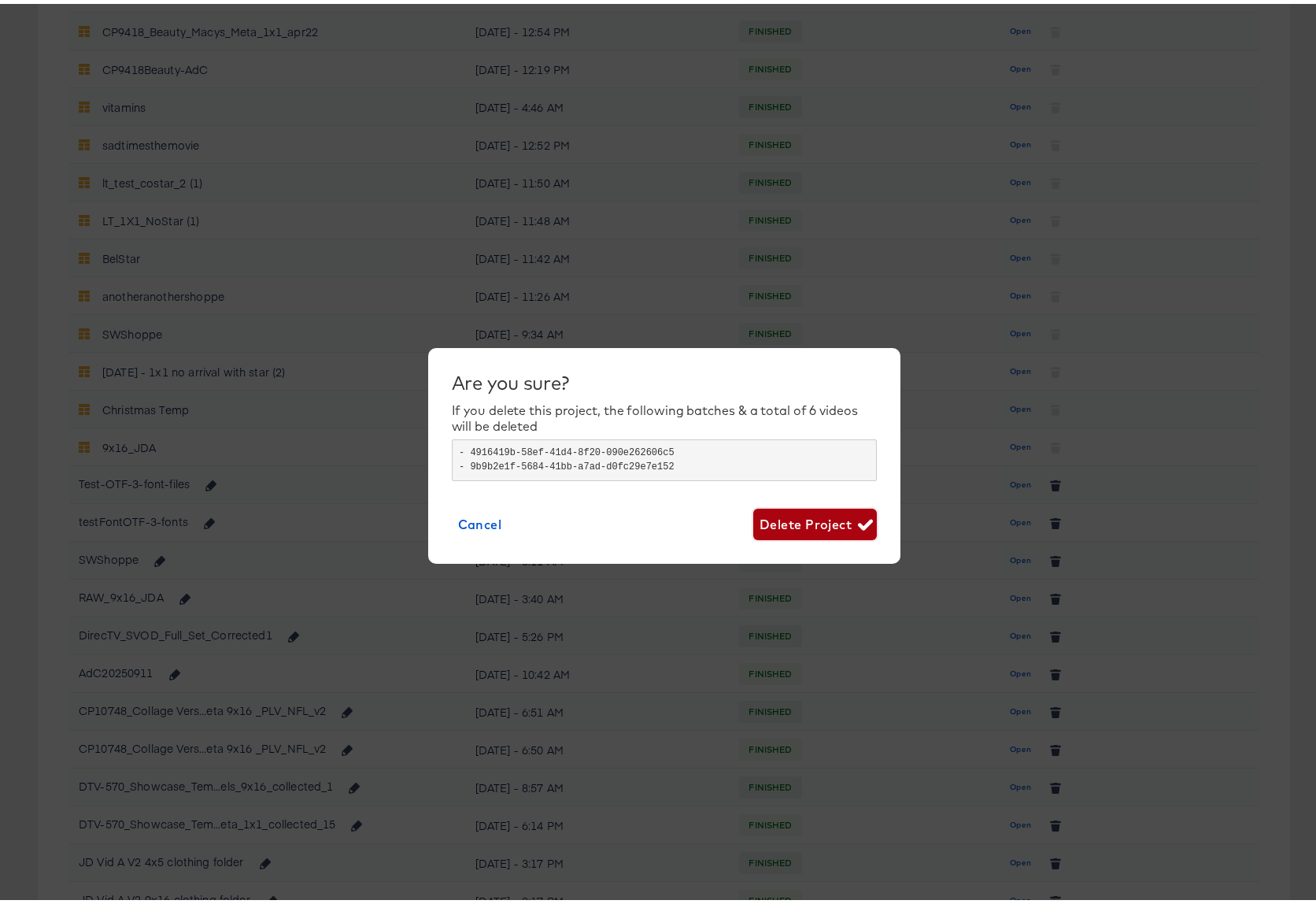
click at [790, 522] on span "Delete Project" at bounding box center [815, 520] width 111 height 22
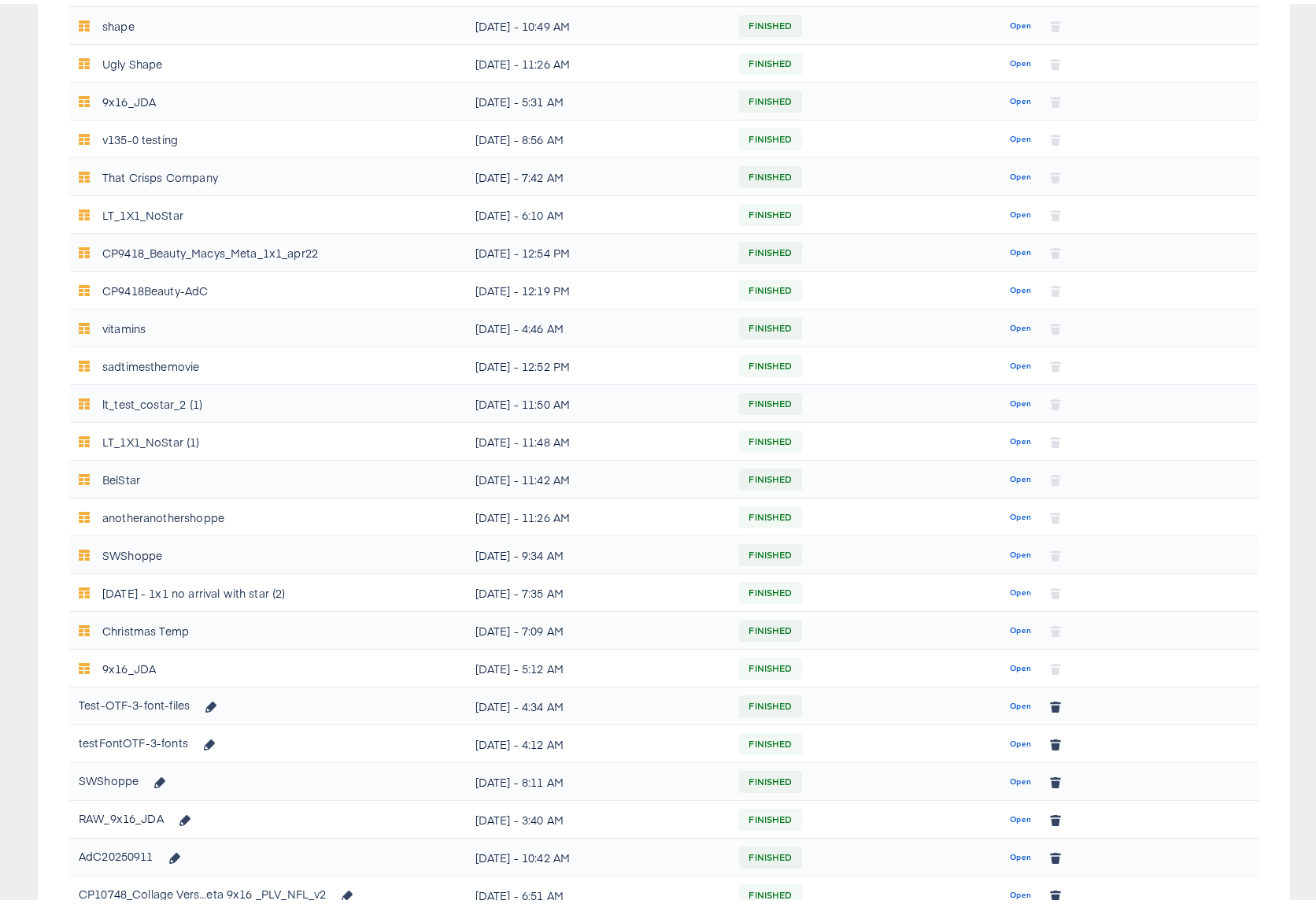
scroll to position [0, 0]
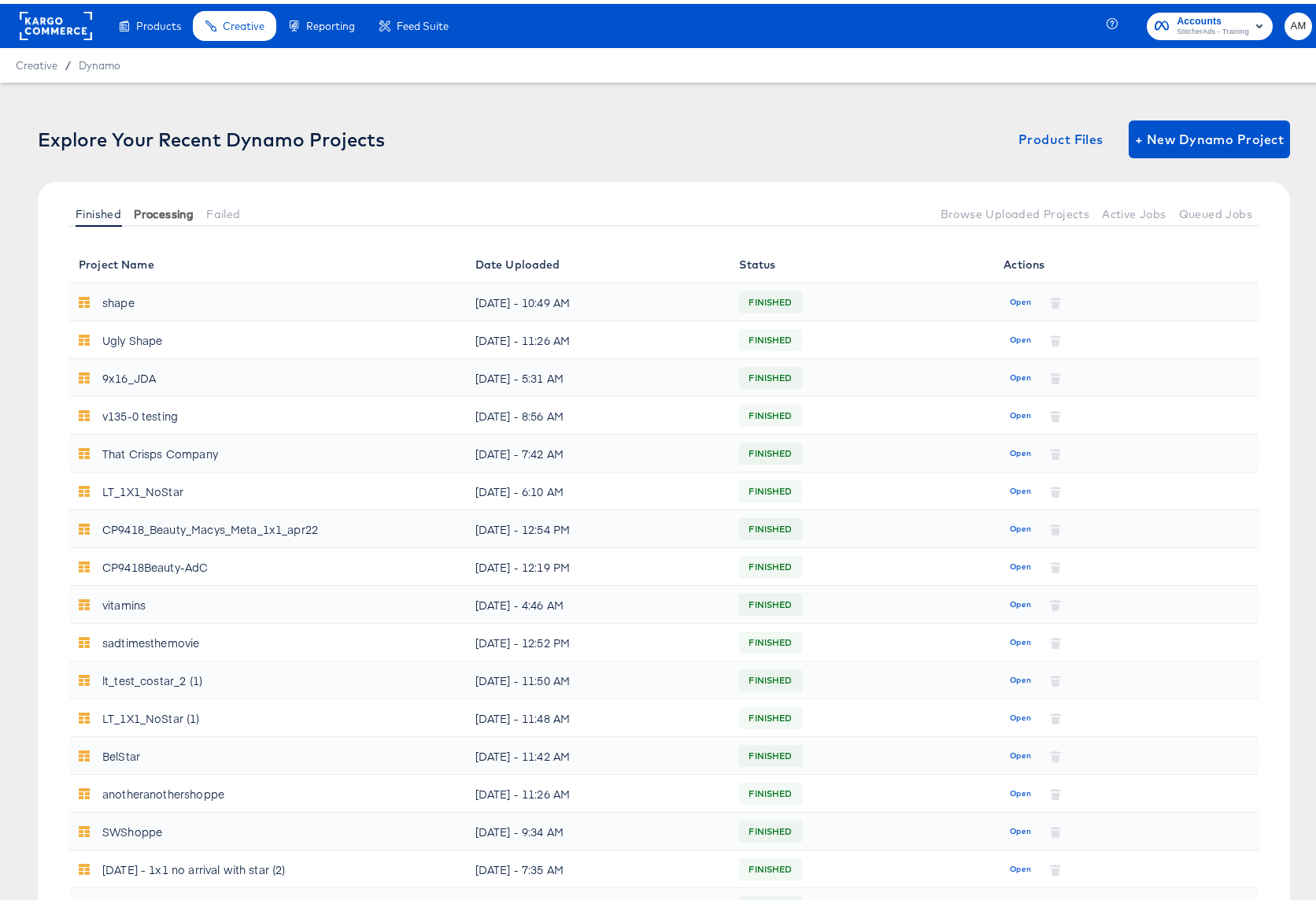
click at [166, 214] on span "Processing" at bounding box center [163, 210] width 59 height 13
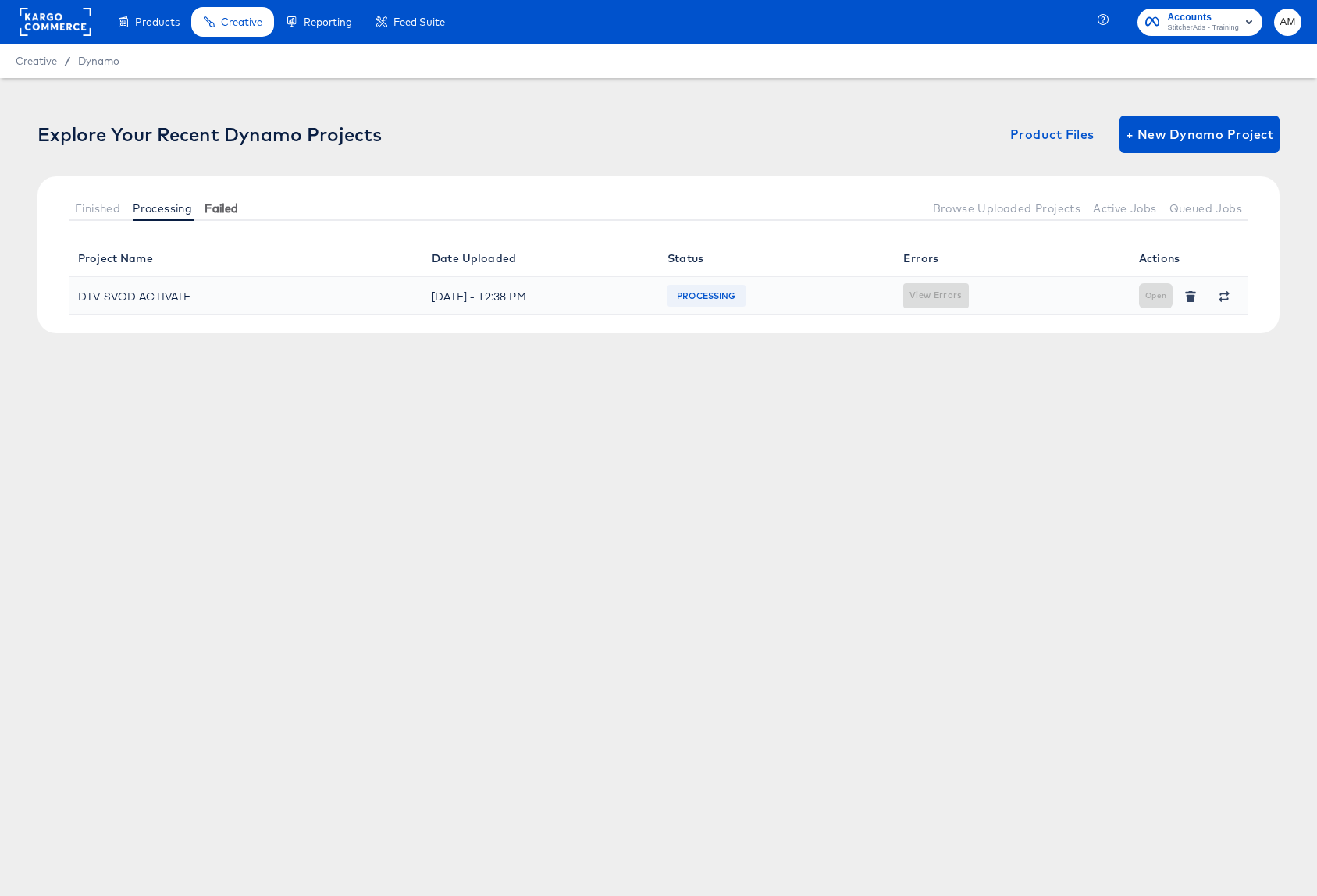
click at [226, 211] on span "Failed" at bounding box center [221, 208] width 34 height 13
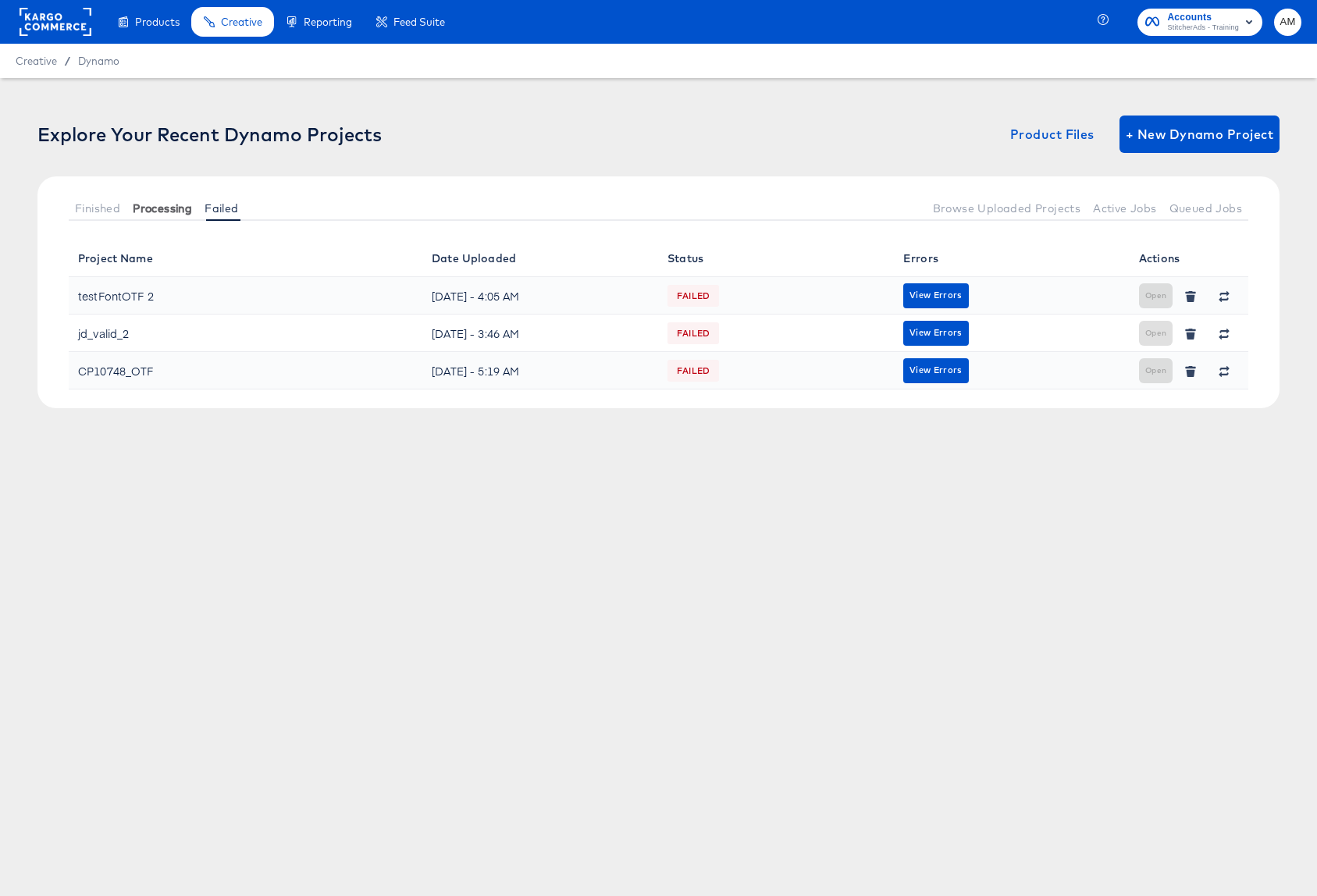
click at [165, 208] on span "Processing" at bounding box center [162, 208] width 59 height 13
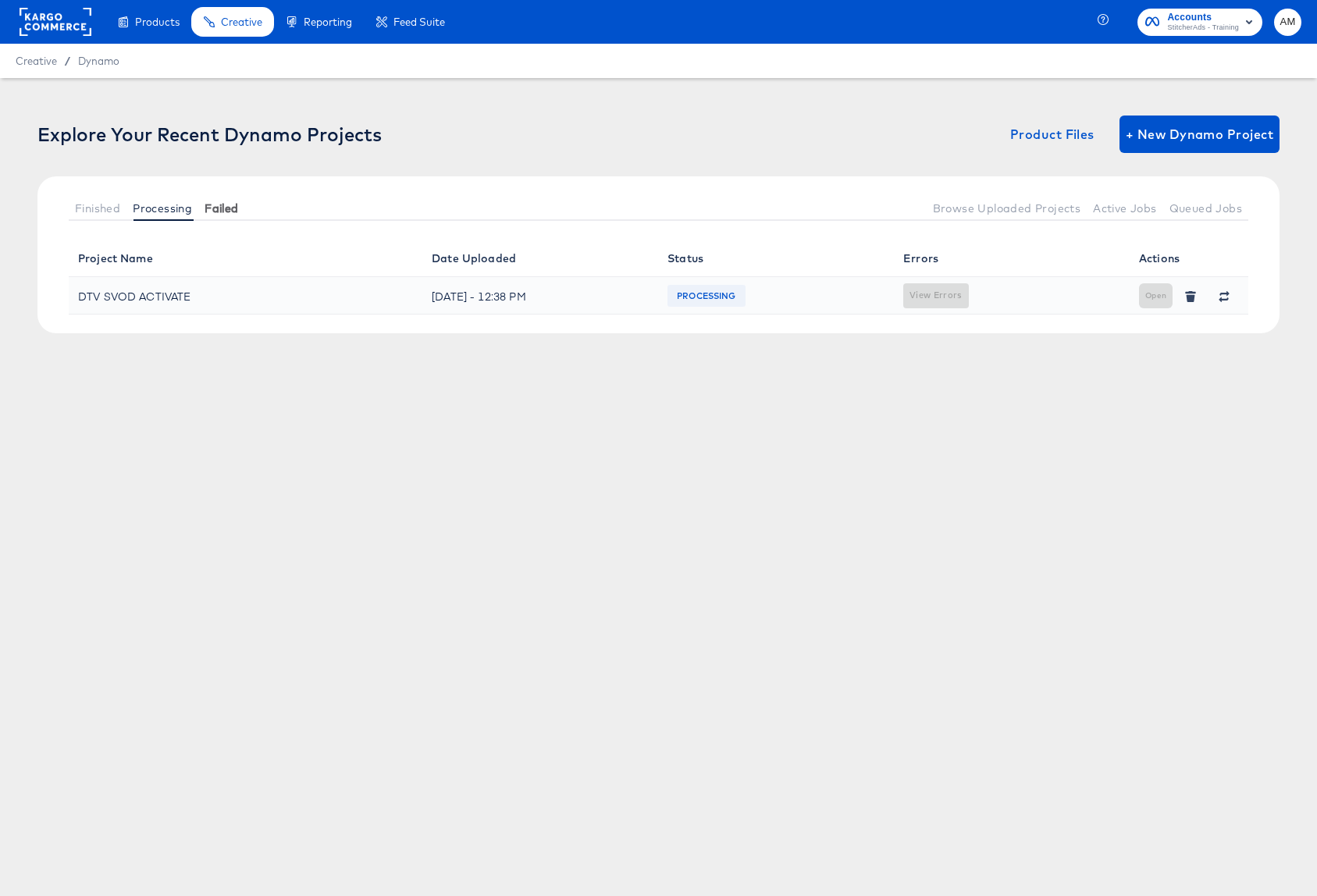
click at [213, 207] on span "Failed" at bounding box center [221, 208] width 34 height 13
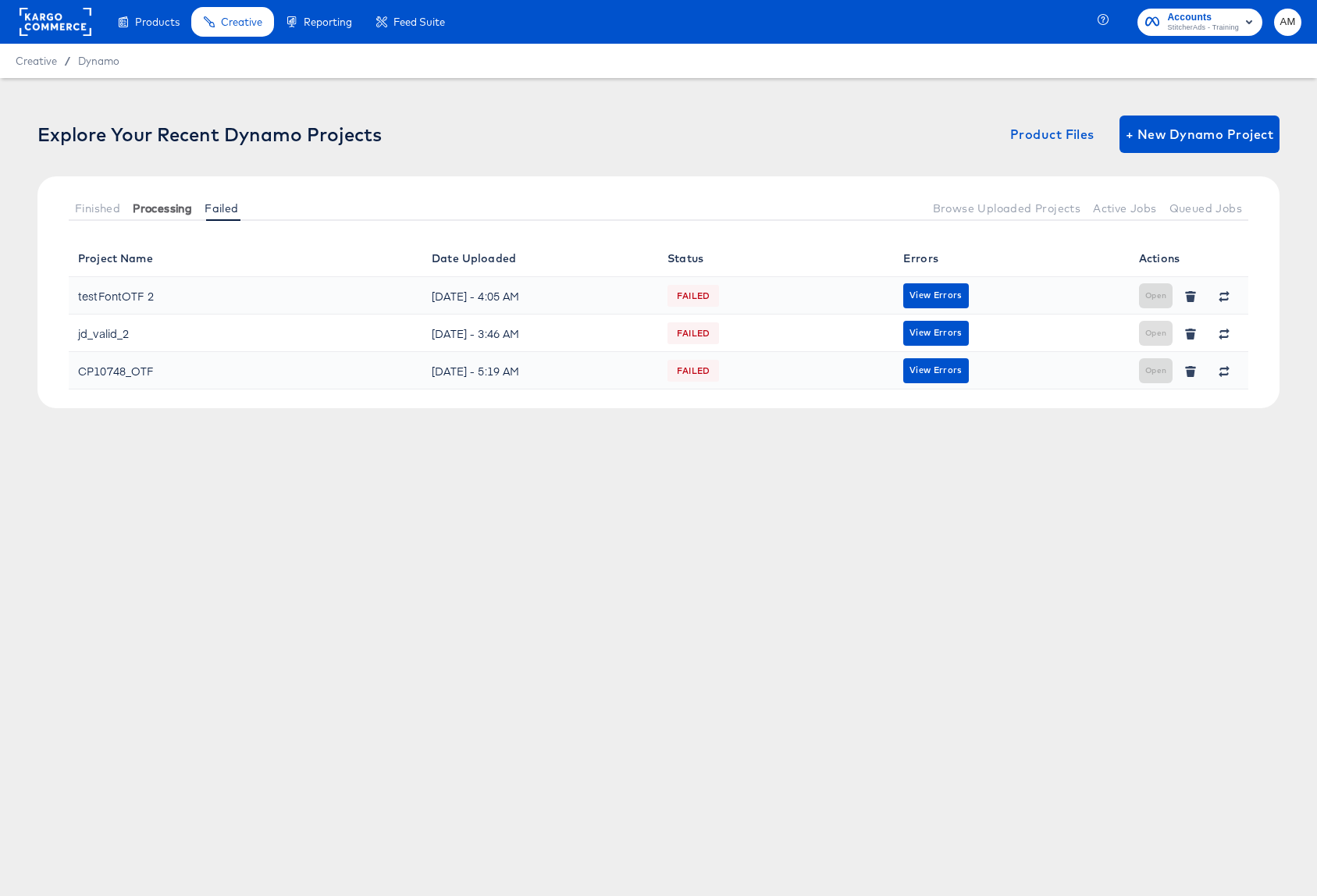
click at [149, 203] on span "Processing" at bounding box center [162, 208] width 59 height 13
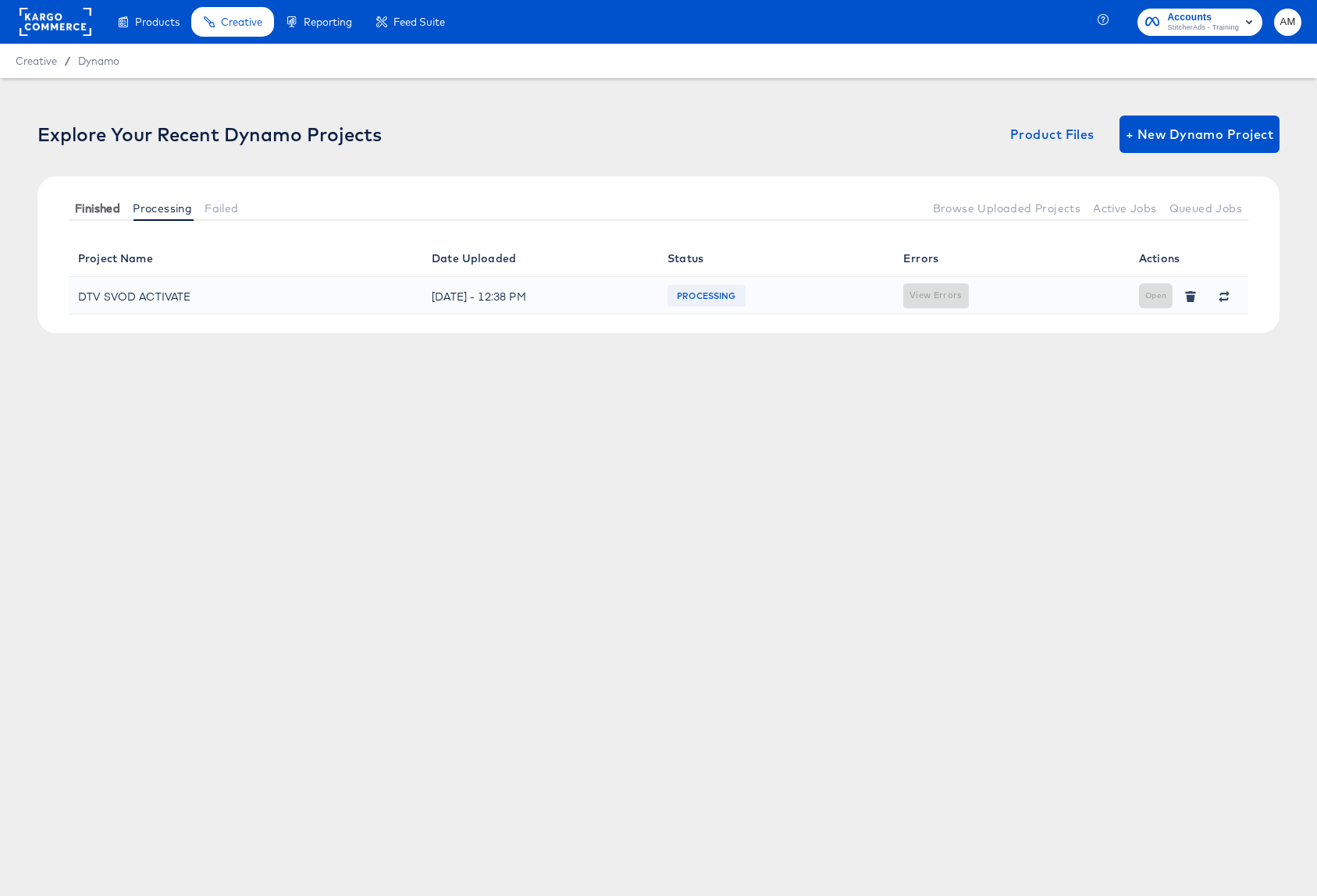
click at [92, 203] on span "Finished" at bounding box center [97, 208] width 46 height 13
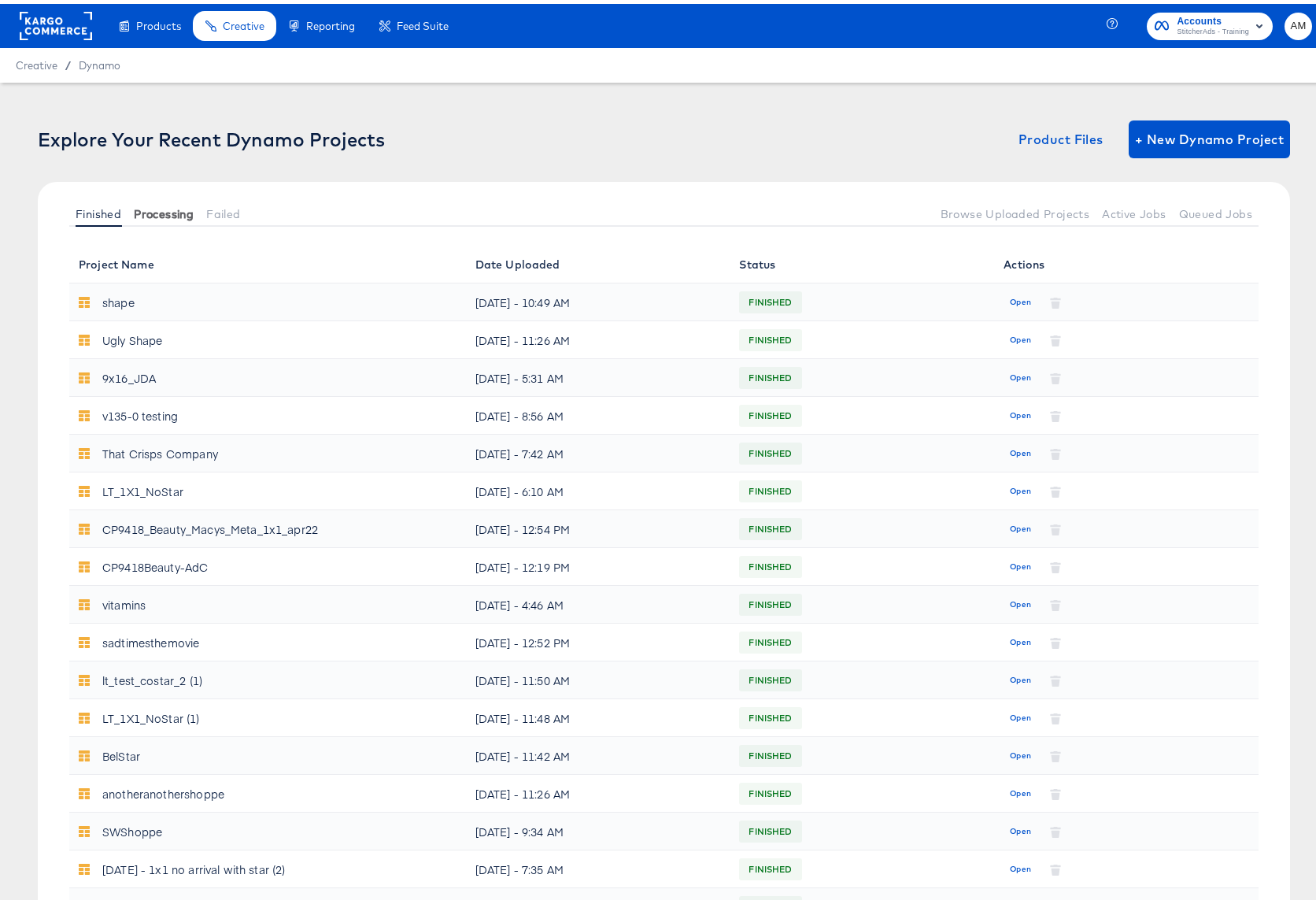
click at [170, 209] on span "Processing" at bounding box center [163, 210] width 59 height 13
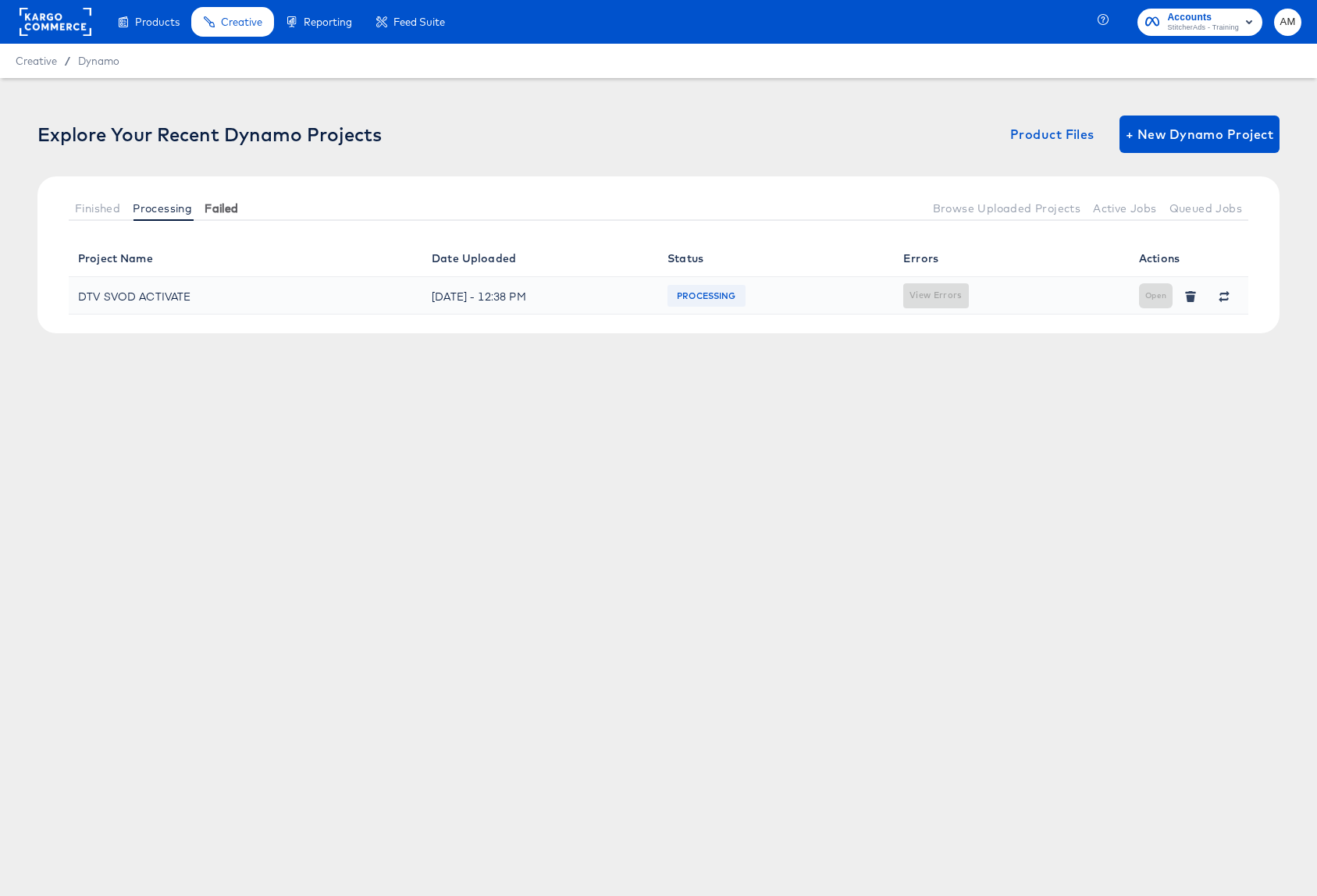
click at [234, 210] on span "Failed" at bounding box center [221, 208] width 34 height 13
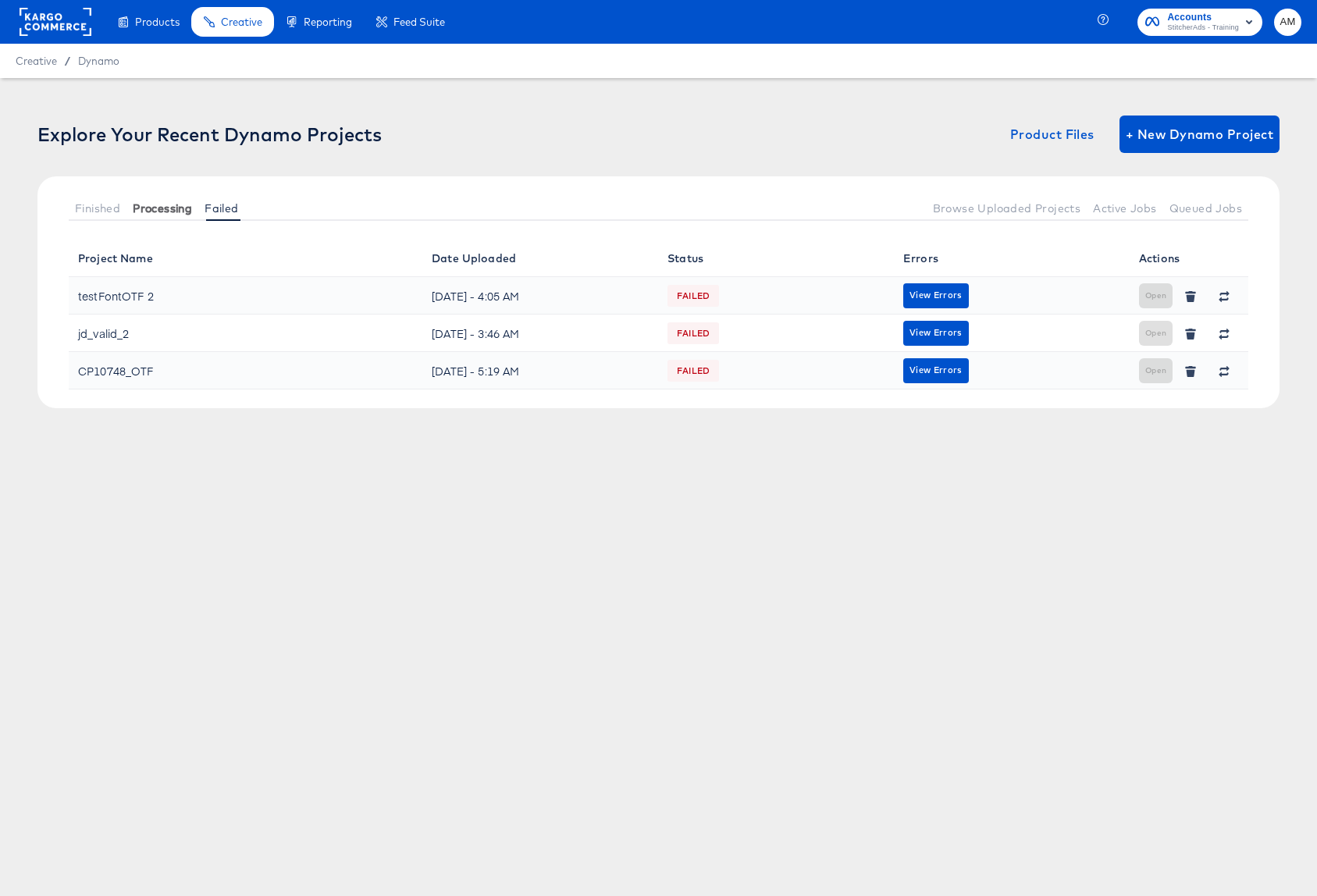
click at [165, 210] on span "Processing" at bounding box center [162, 208] width 59 height 13
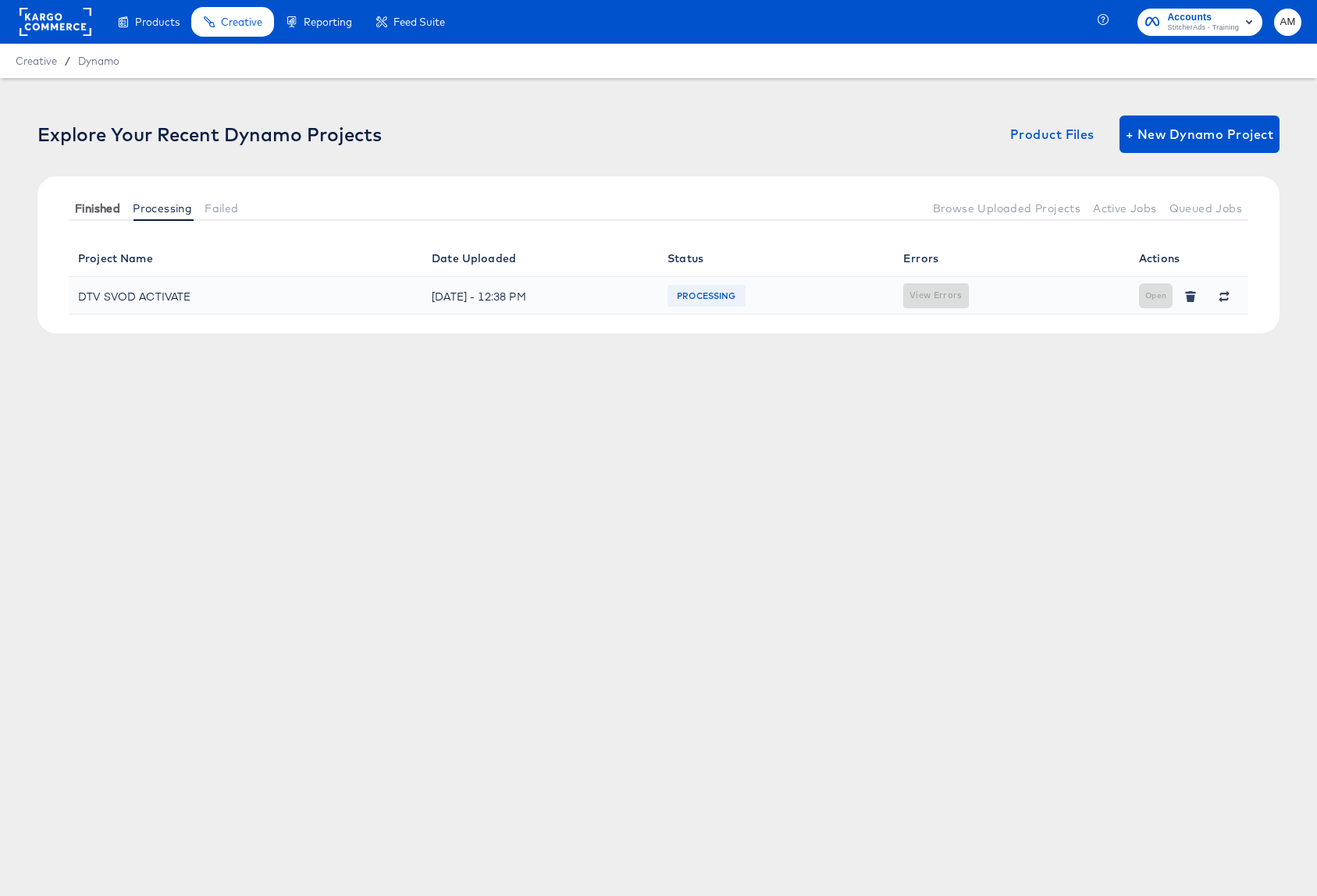
click at [90, 209] on span "Finished" at bounding box center [97, 208] width 46 height 13
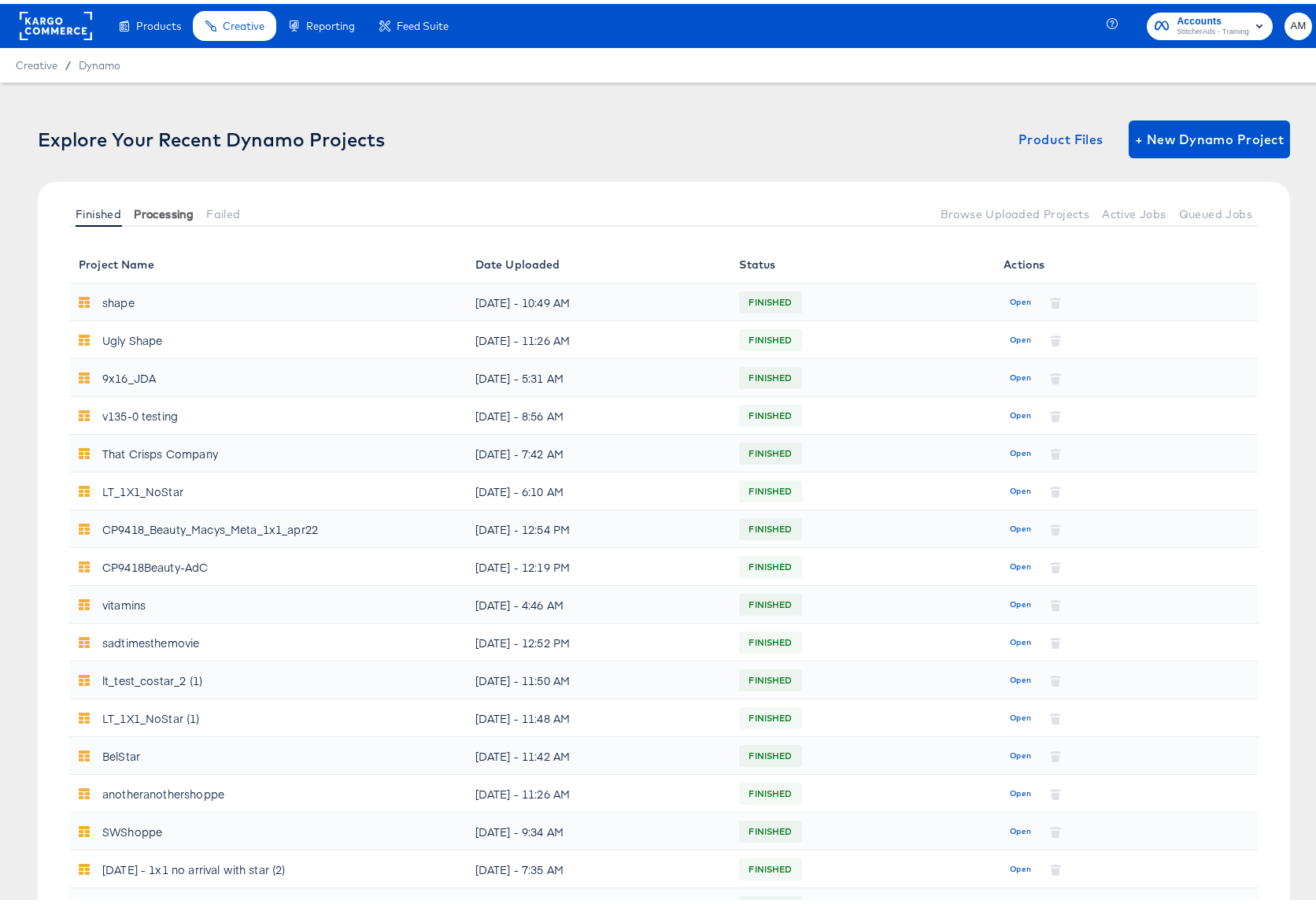
click at [164, 206] on span "Processing" at bounding box center [163, 210] width 59 height 13
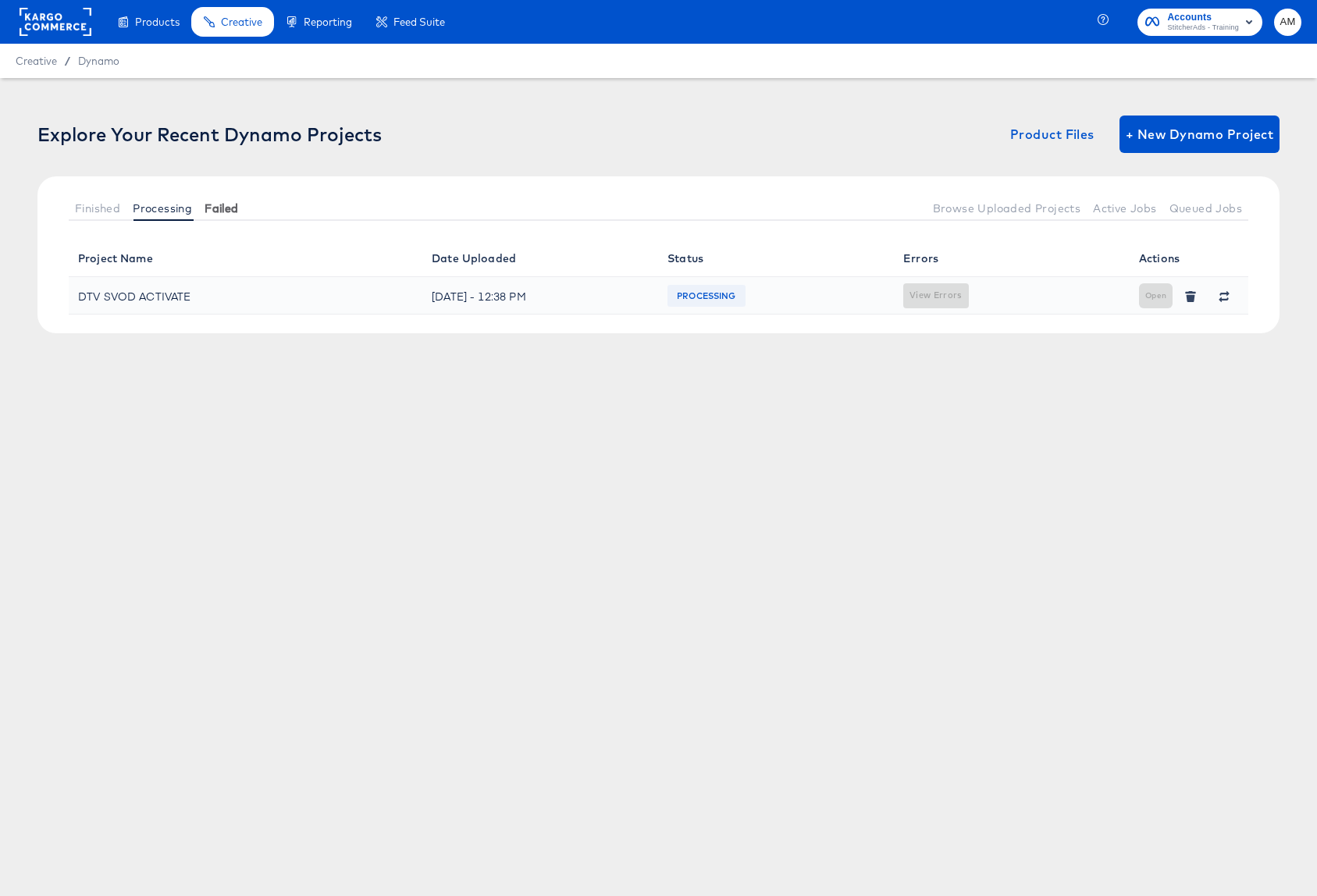
click at [231, 207] on span "Failed" at bounding box center [221, 208] width 34 height 13
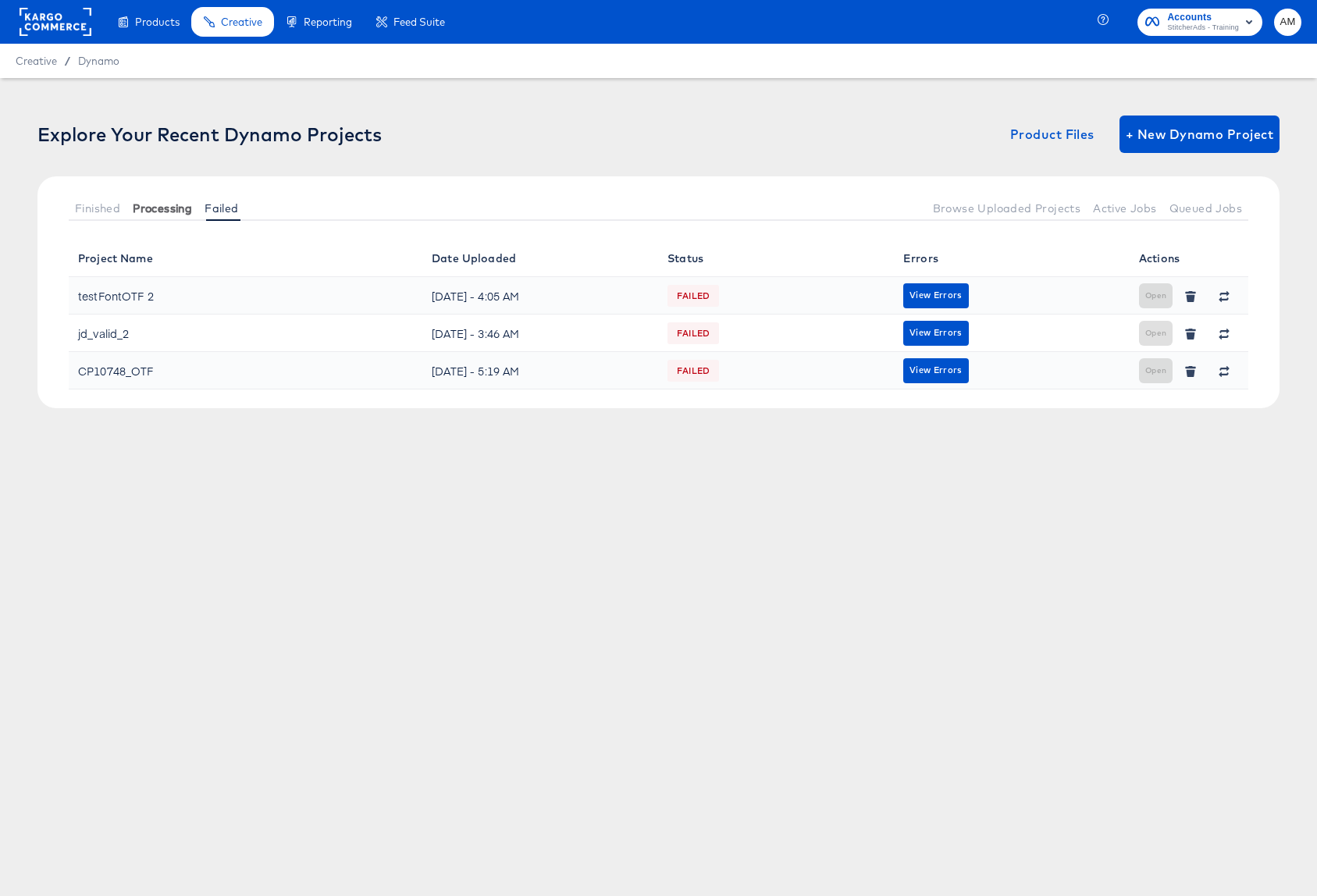
click at [169, 207] on span "Processing" at bounding box center [162, 208] width 59 height 13
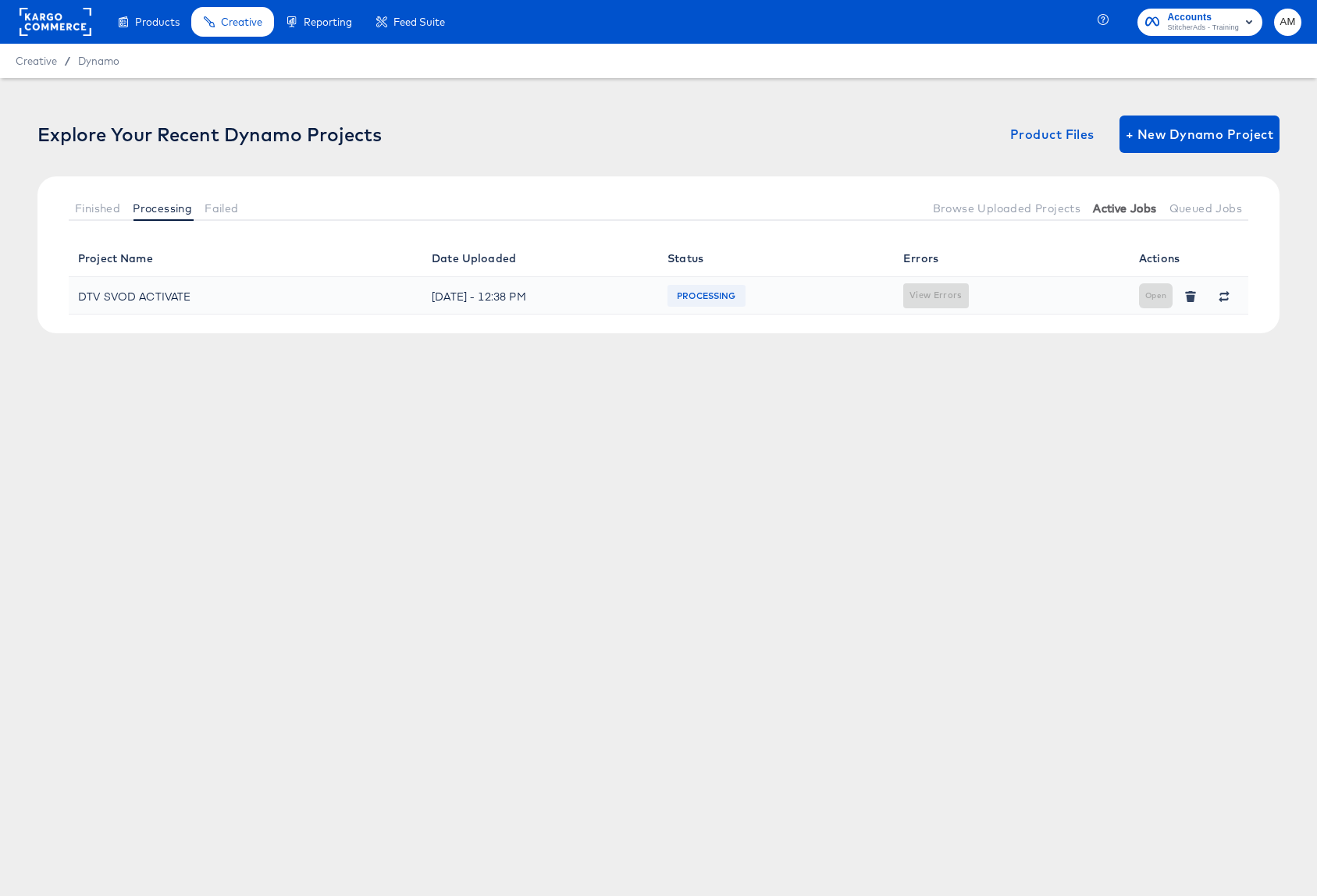
click at [1115, 208] on span "Active Jobs" at bounding box center [1124, 208] width 63 height 13
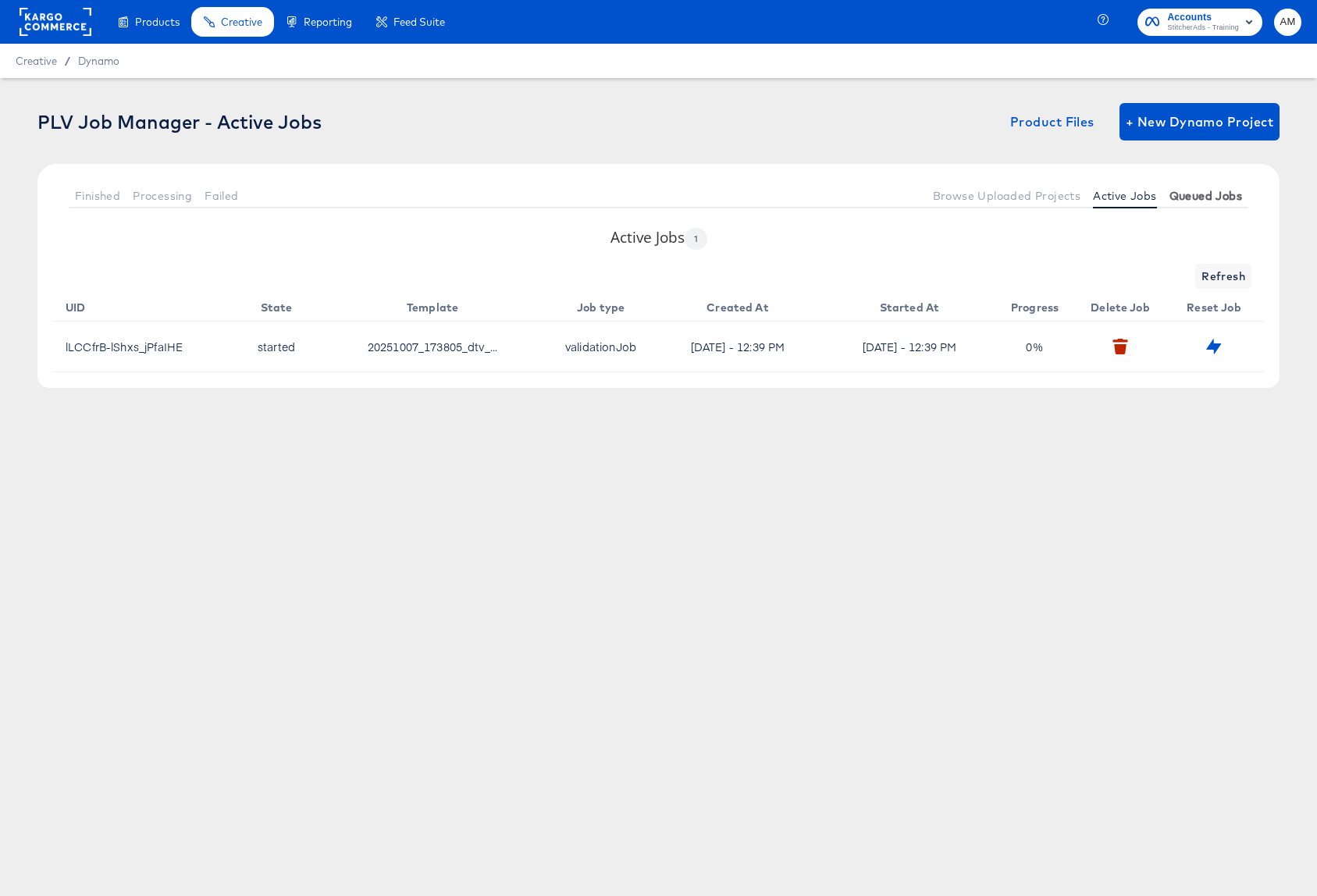
click at [1213, 200] on span "Queued Jobs" at bounding box center [1205, 196] width 72 height 13
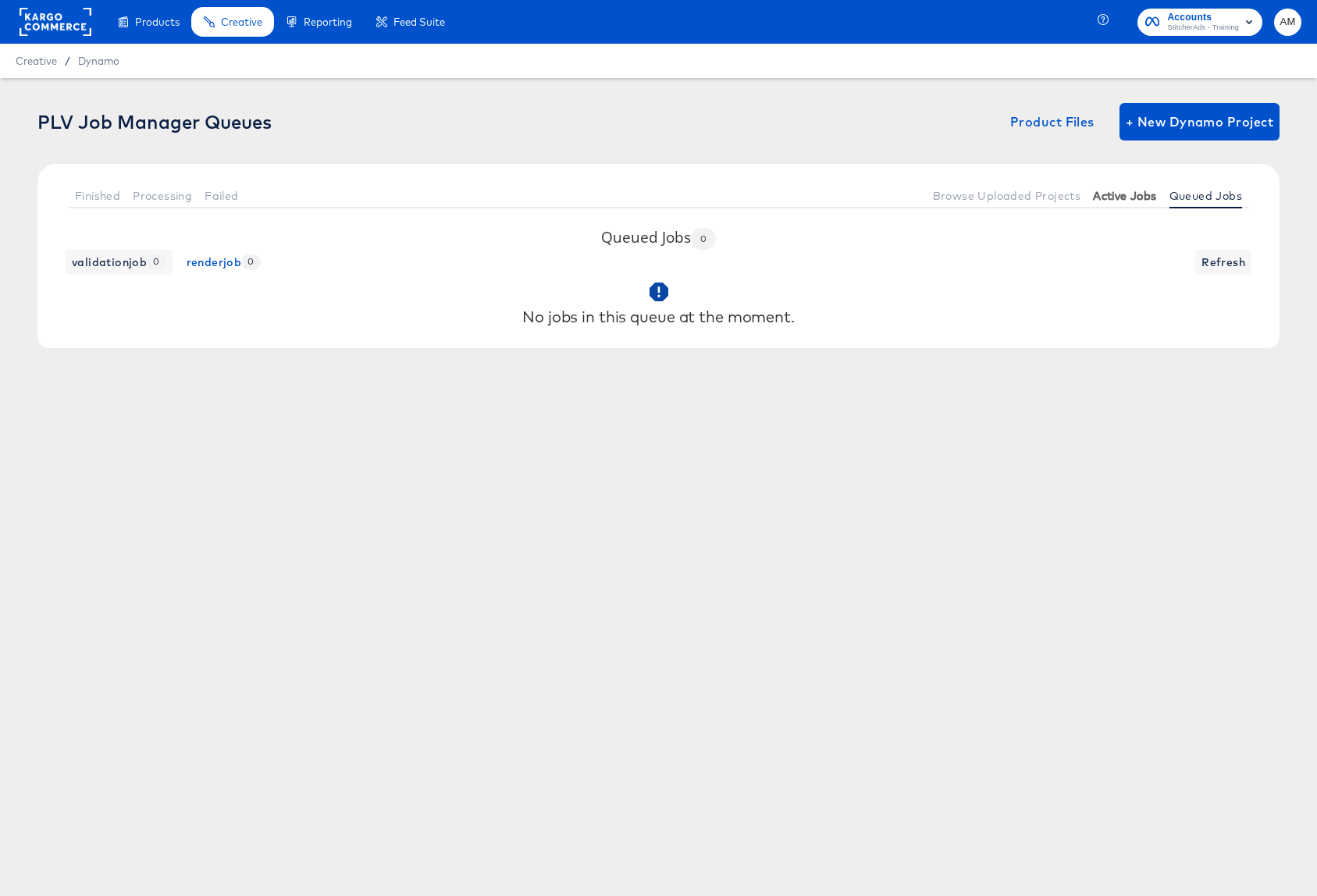
click at [1128, 198] on span "Active Jobs" at bounding box center [1124, 196] width 63 height 13
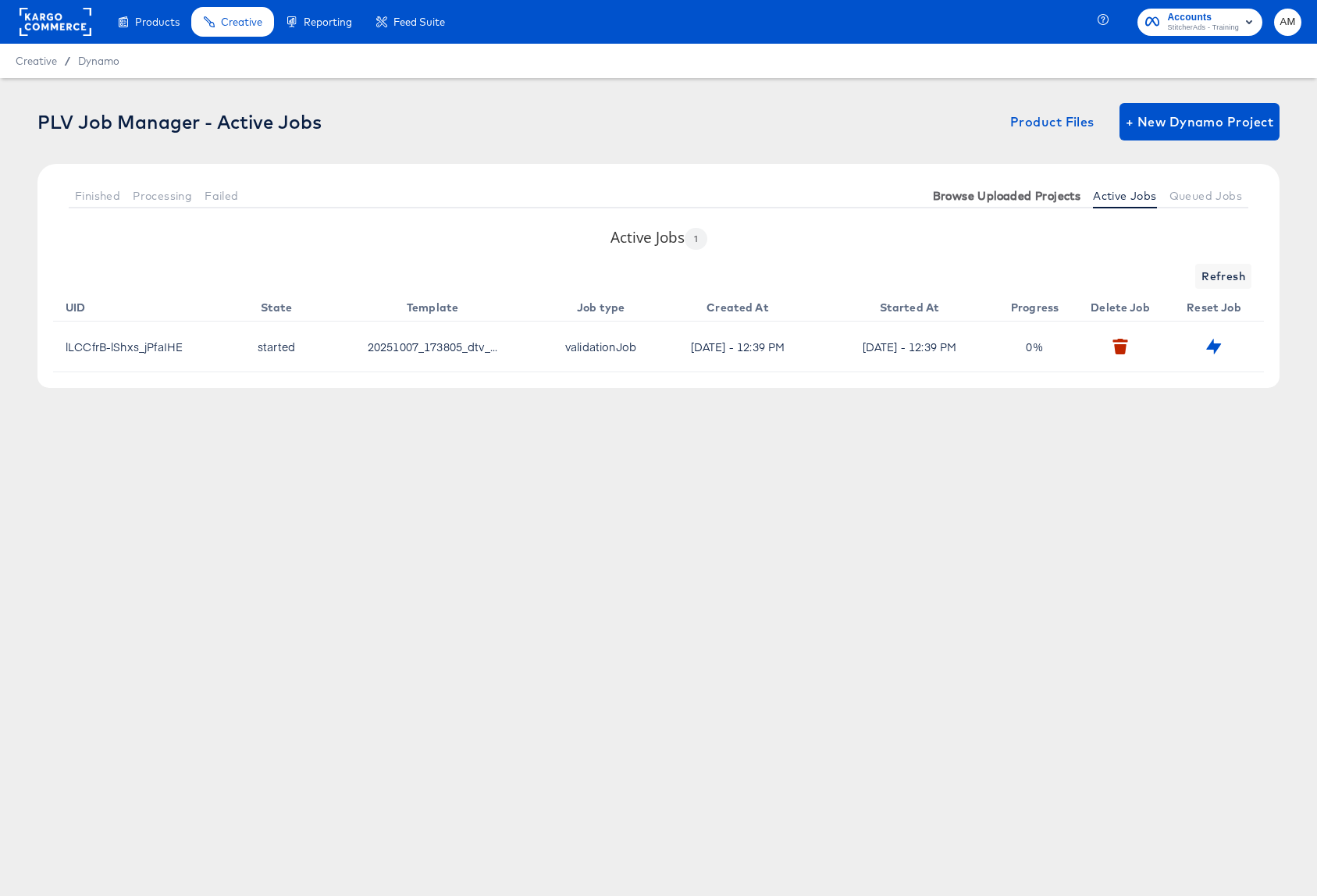
click at [1051, 195] on span "Browse Uploaded Projects" at bounding box center [1006, 196] width 149 height 13
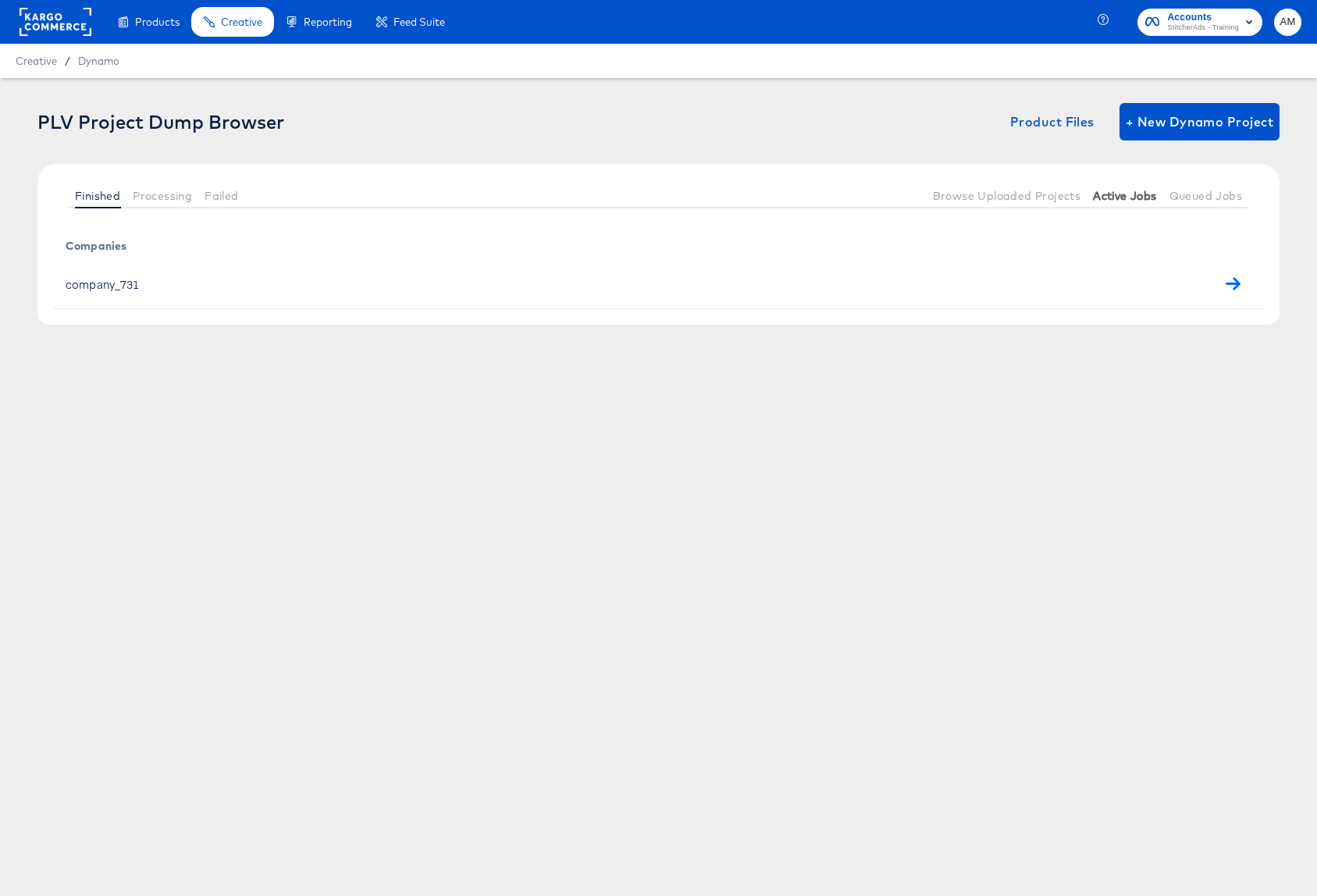
click at [1124, 196] on span "Active Jobs" at bounding box center [1124, 196] width 63 height 13
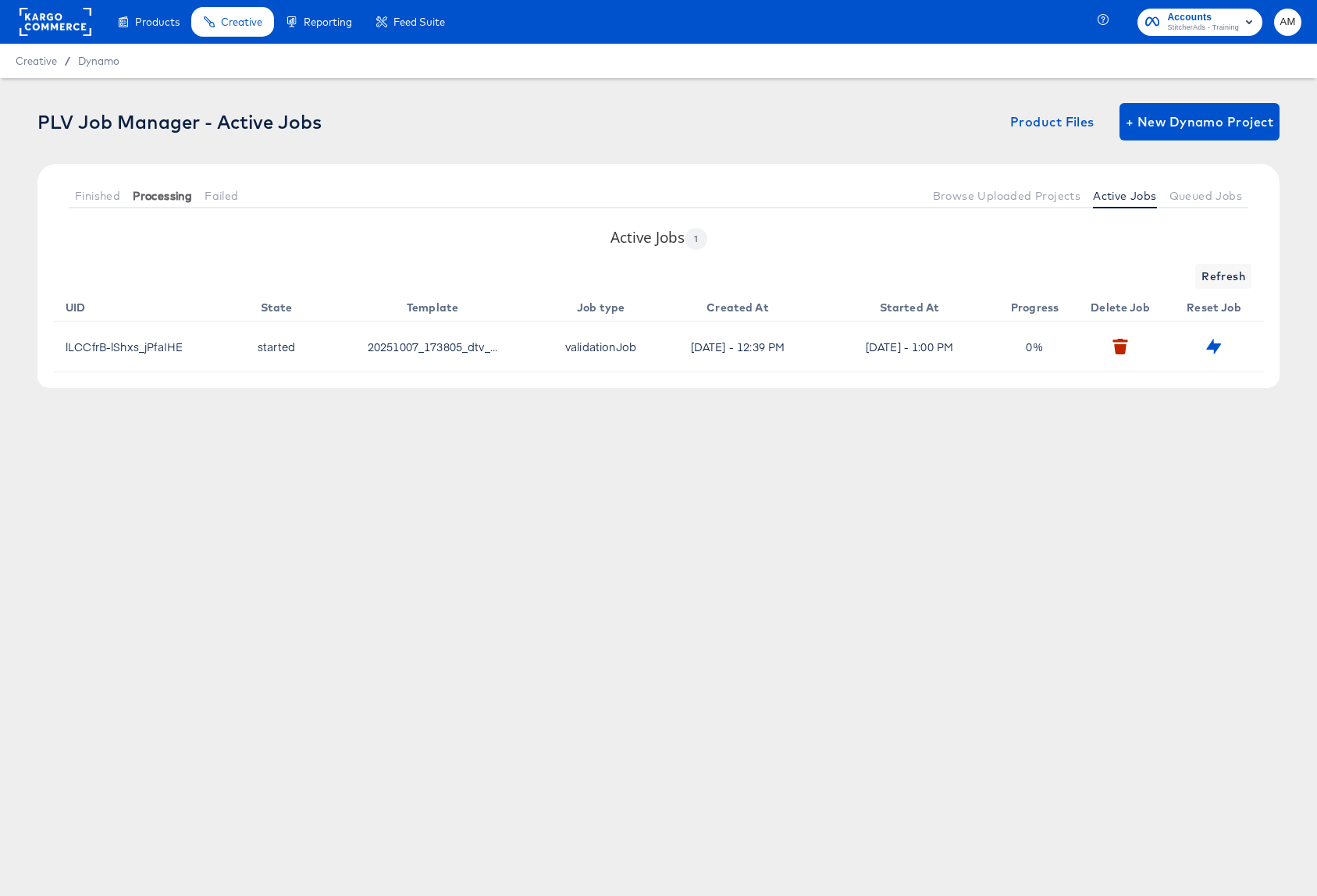
click at [165, 193] on span "Processing" at bounding box center [162, 196] width 59 height 13
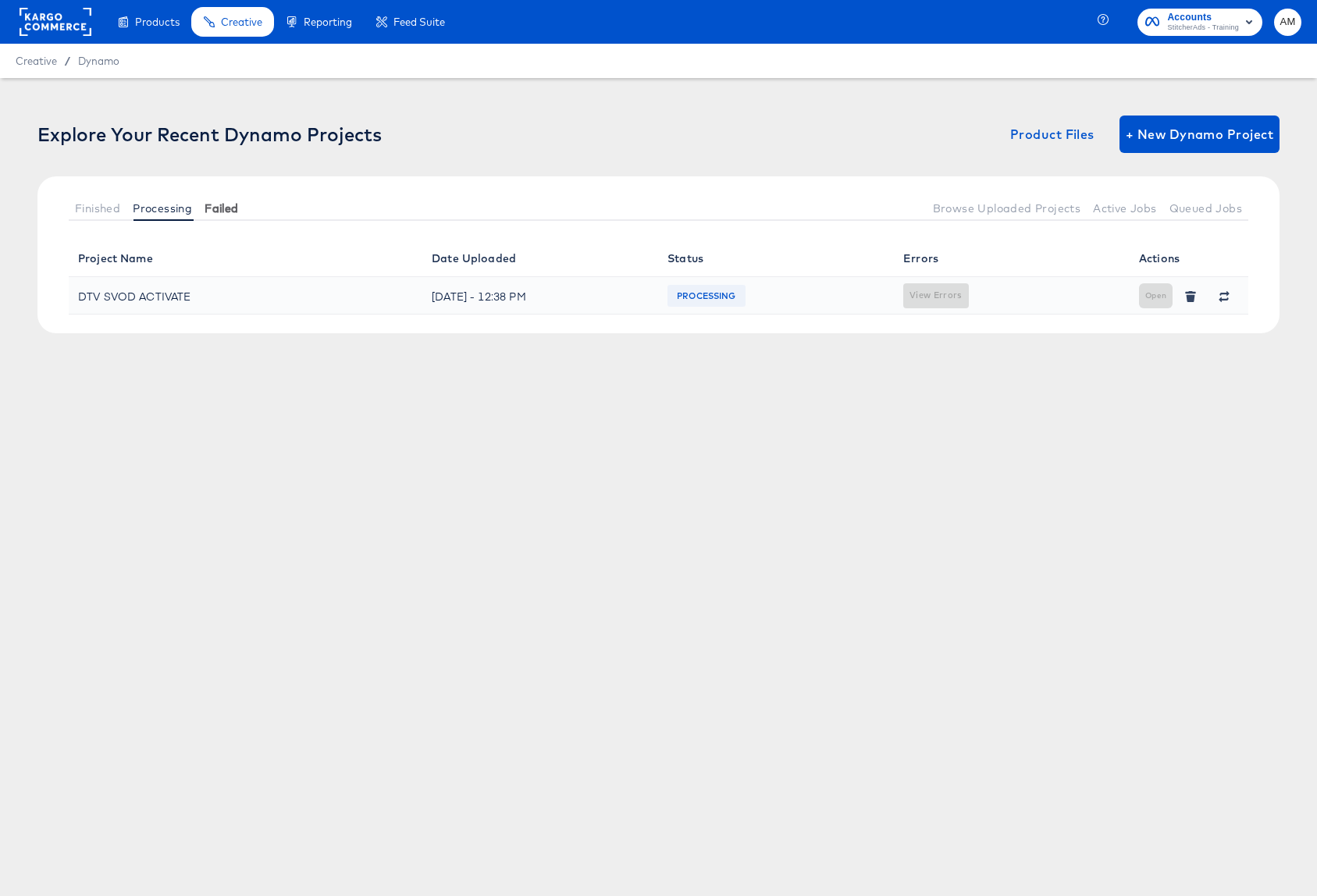
click at [219, 205] on span "Failed" at bounding box center [221, 208] width 34 height 13
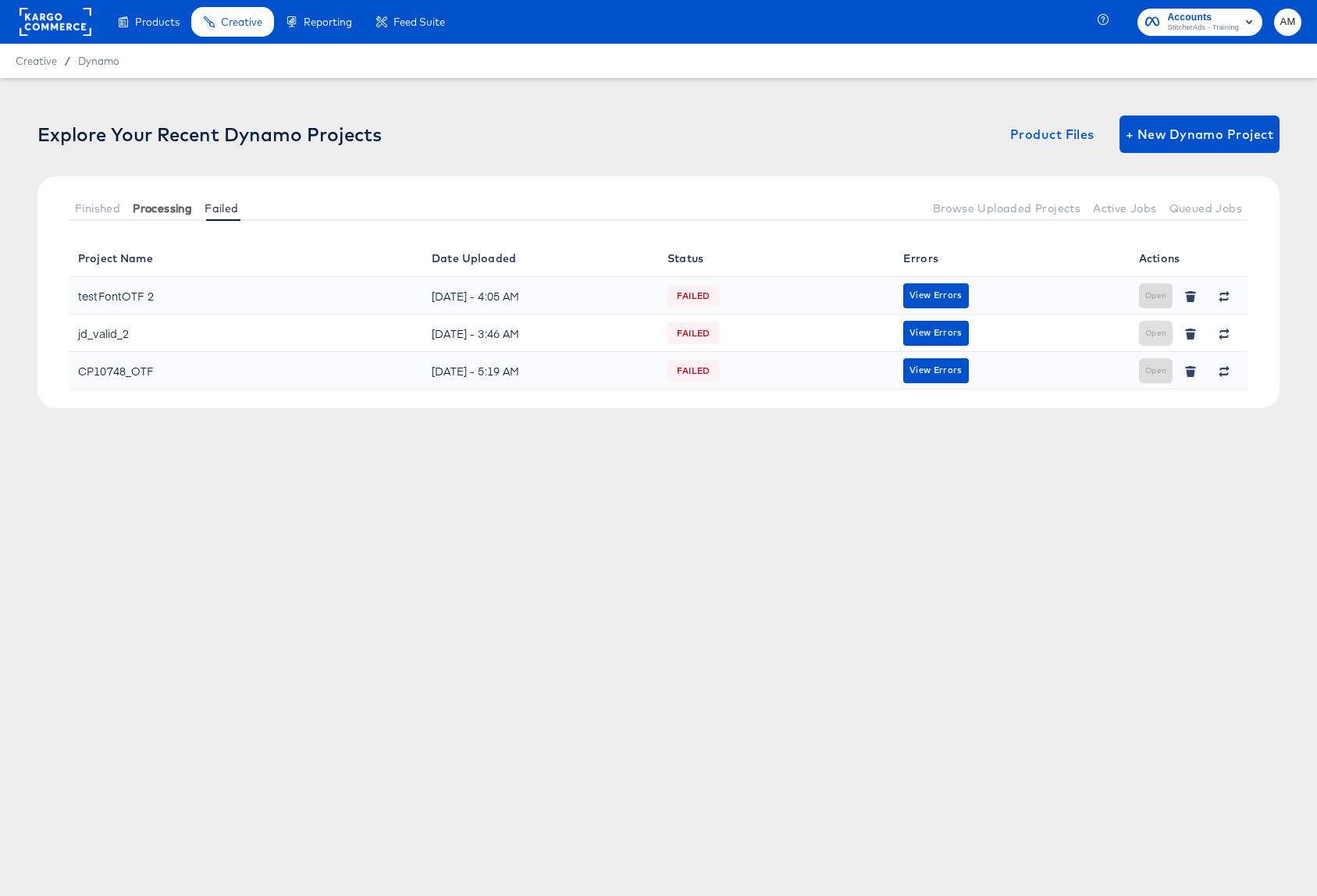
click at [152, 211] on span "Processing" at bounding box center [162, 208] width 59 height 13
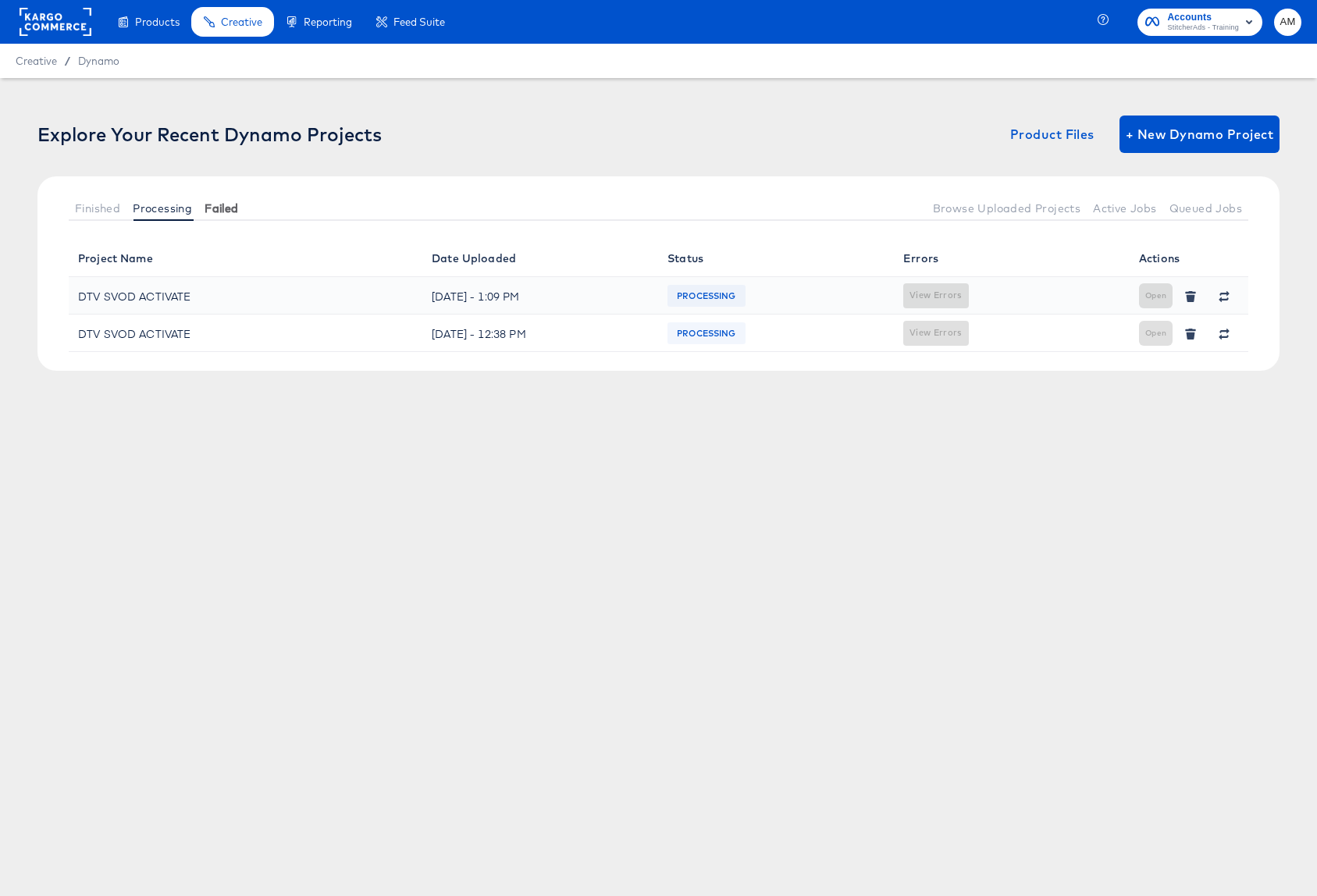
click at [226, 210] on span "Failed" at bounding box center [221, 208] width 34 height 13
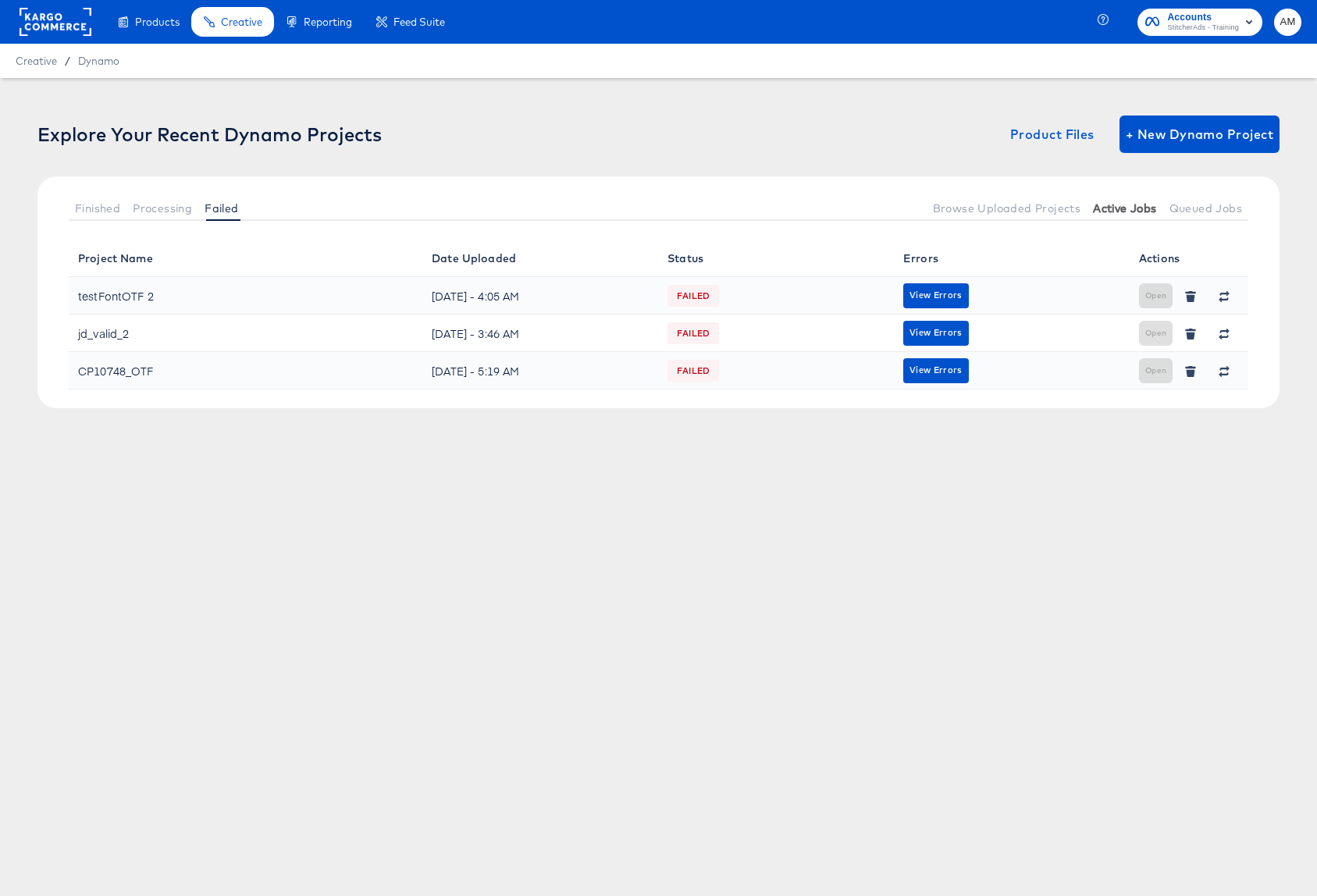
click at [1123, 209] on span "Active Jobs" at bounding box center [1124, 208] width 63 height 13
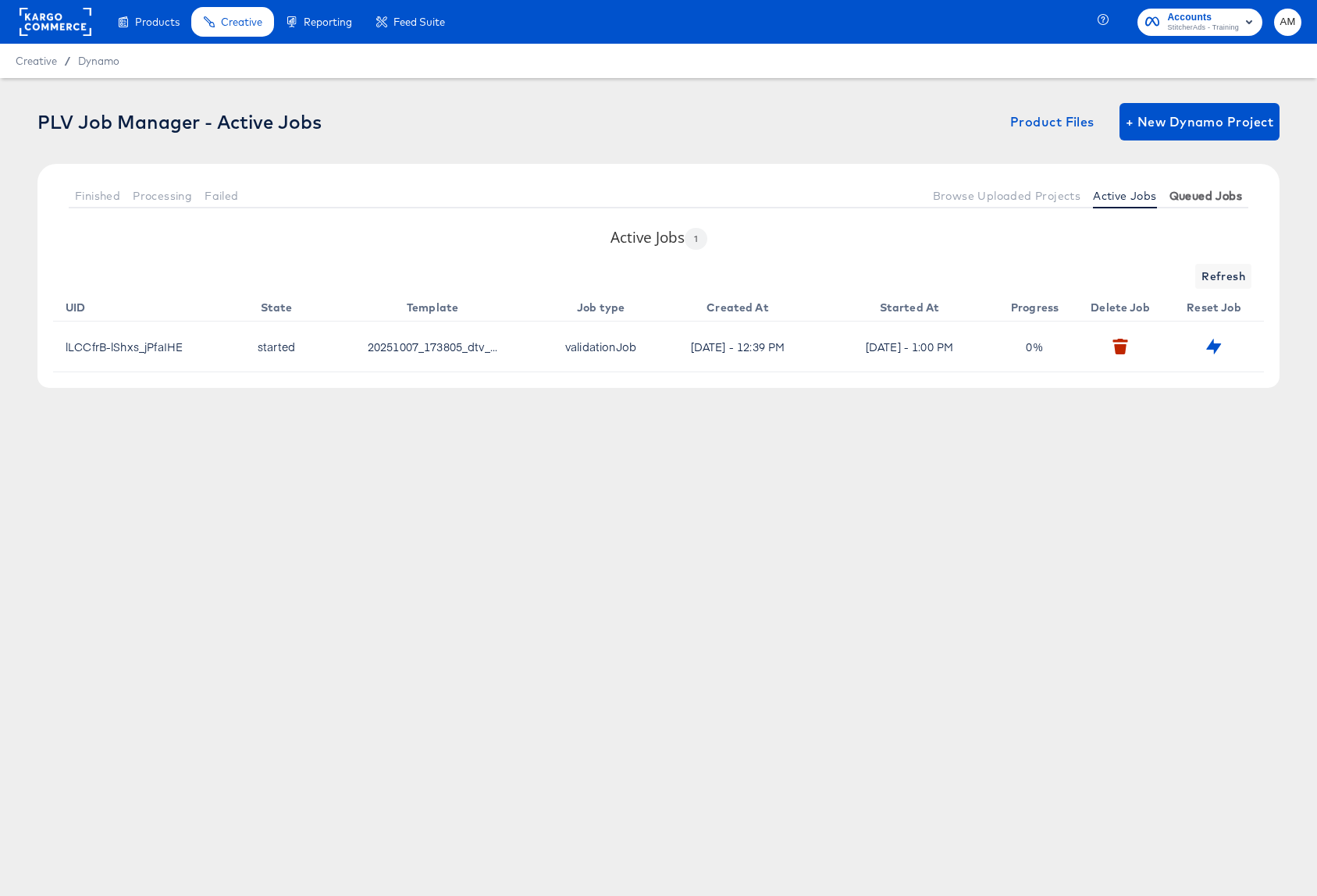
click at [1200, 195] on span "Queued Jobs" at bounding box center [1205, 196] width 72 height 13
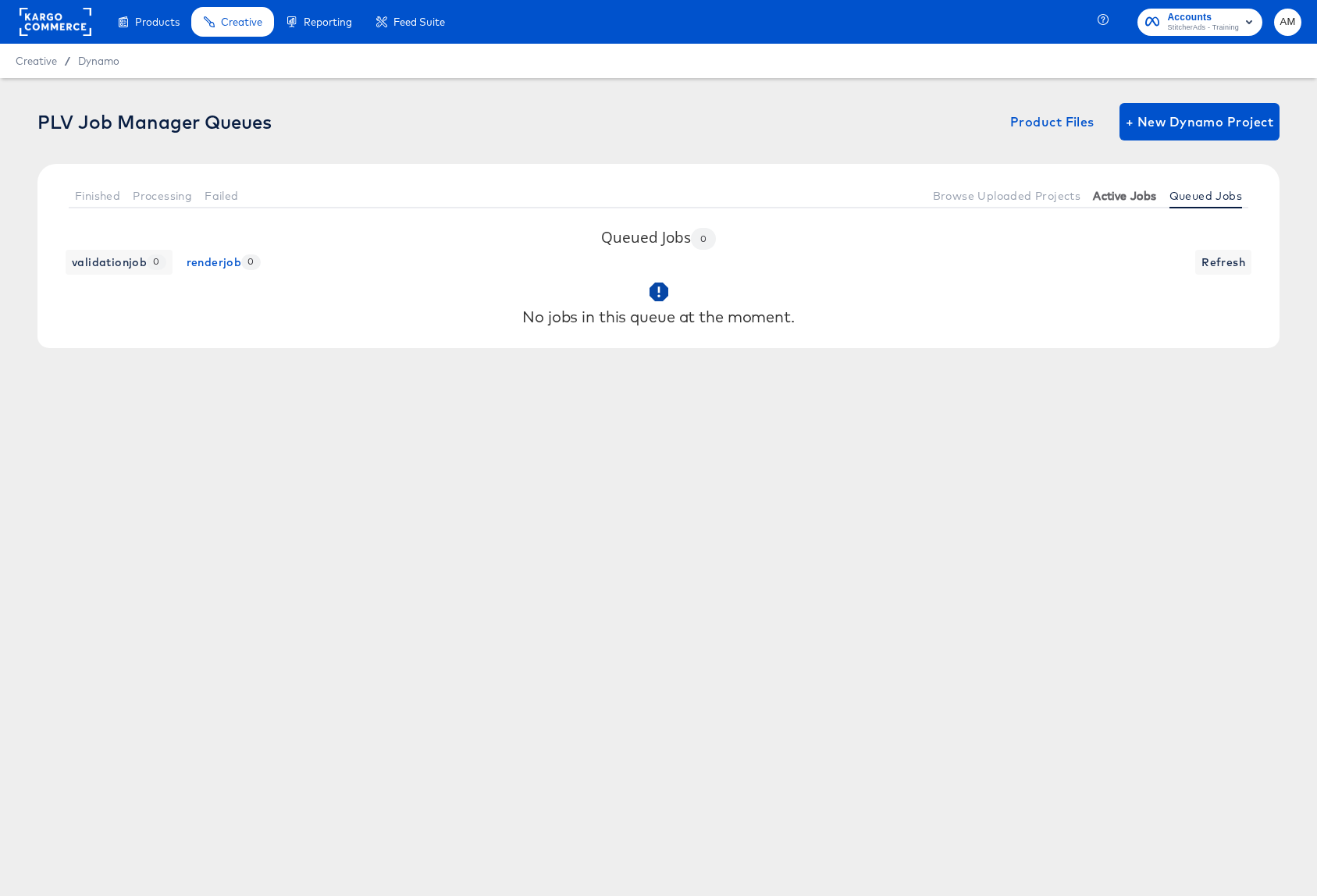
click at [1126, 193] on span "Active Jobs" at bounding box center [1124, 196] width 63 height 13
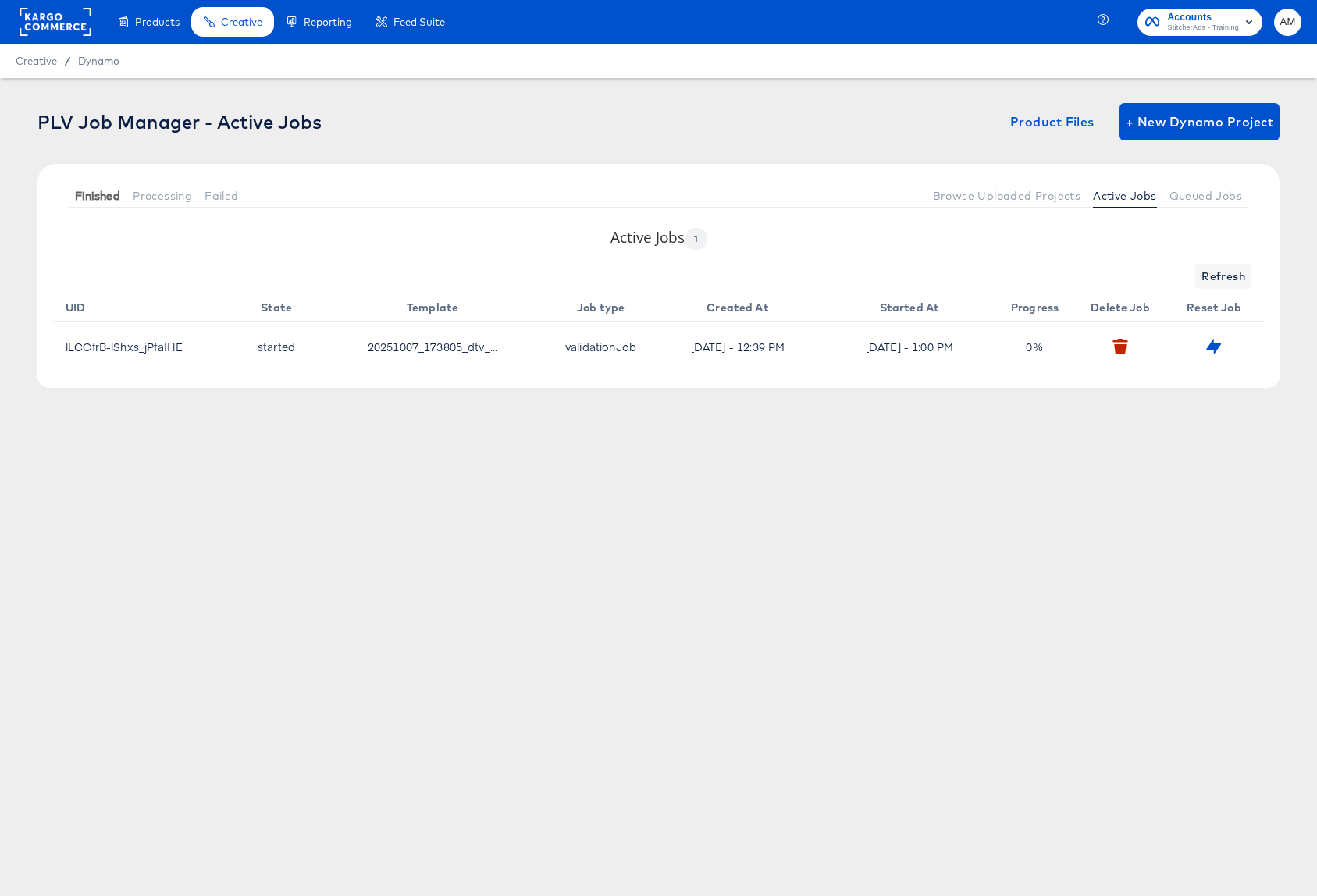
click at [94, 196] on span "Finished" at bounding box center [97, 196] width 46 height 13
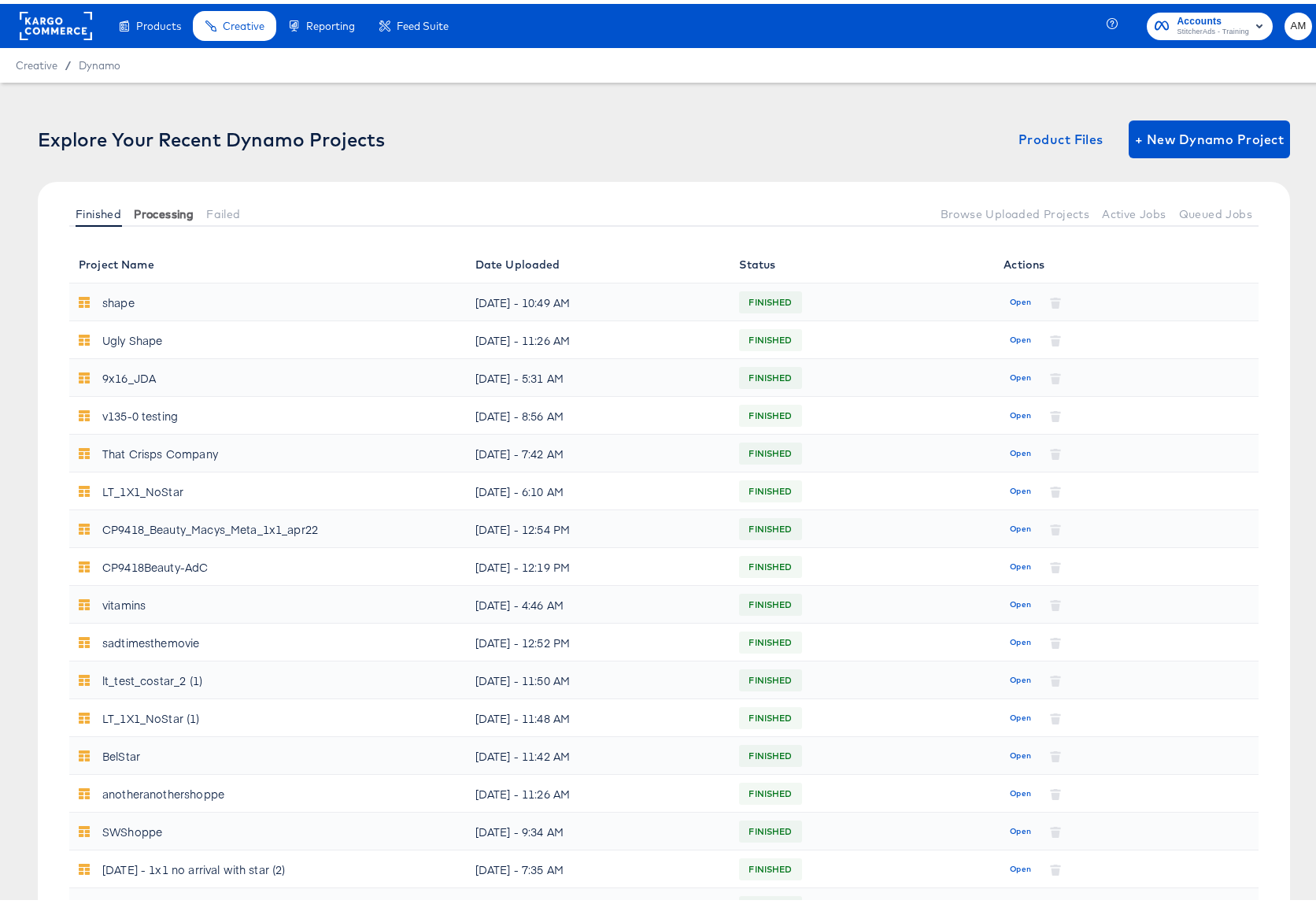
click at [168, 197] on button "Processing" at bounding box center [163, 209] width 72 height 26
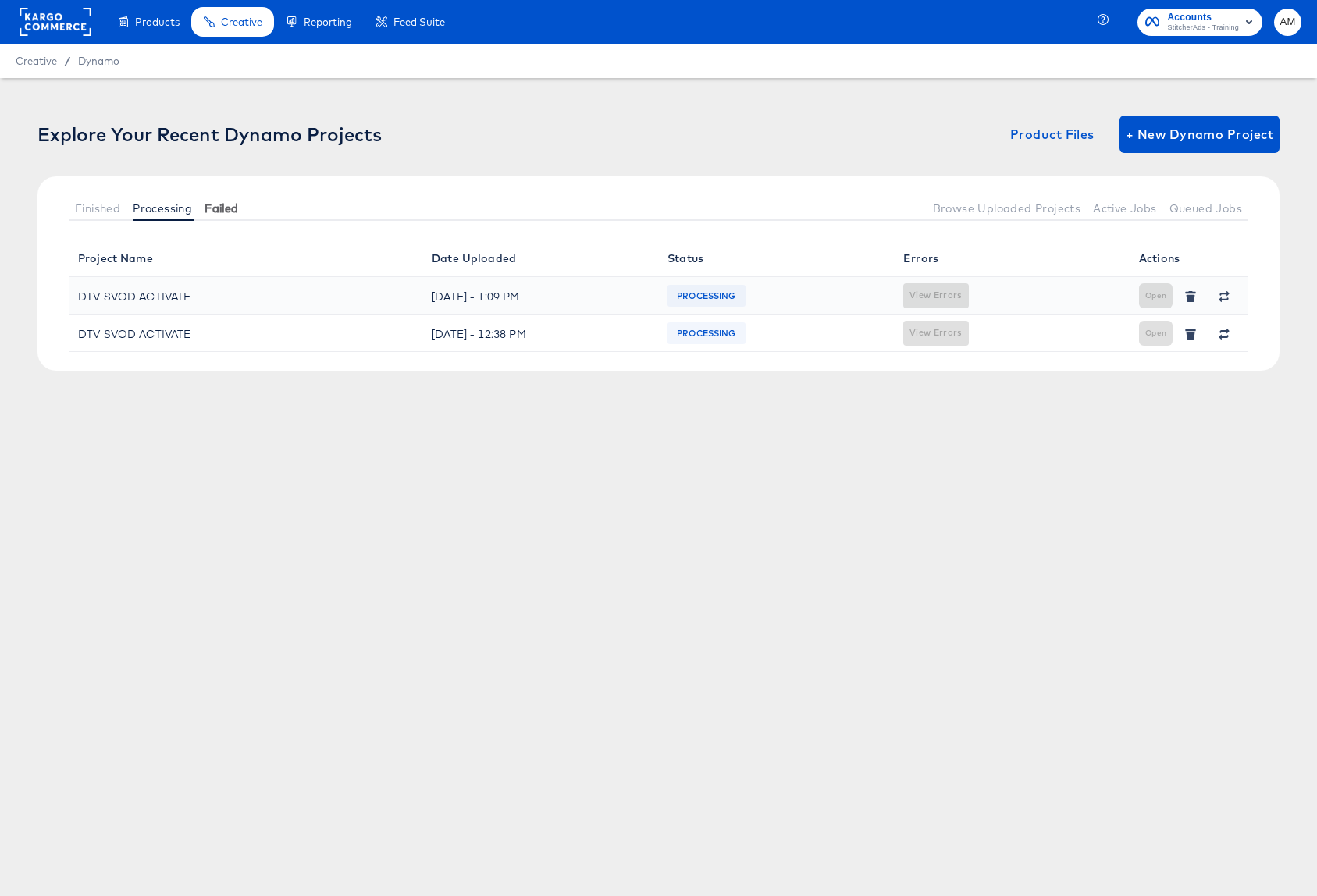
click at [226, 204] on span "Failed" at bounding box center [221, 208] width 34 height 13
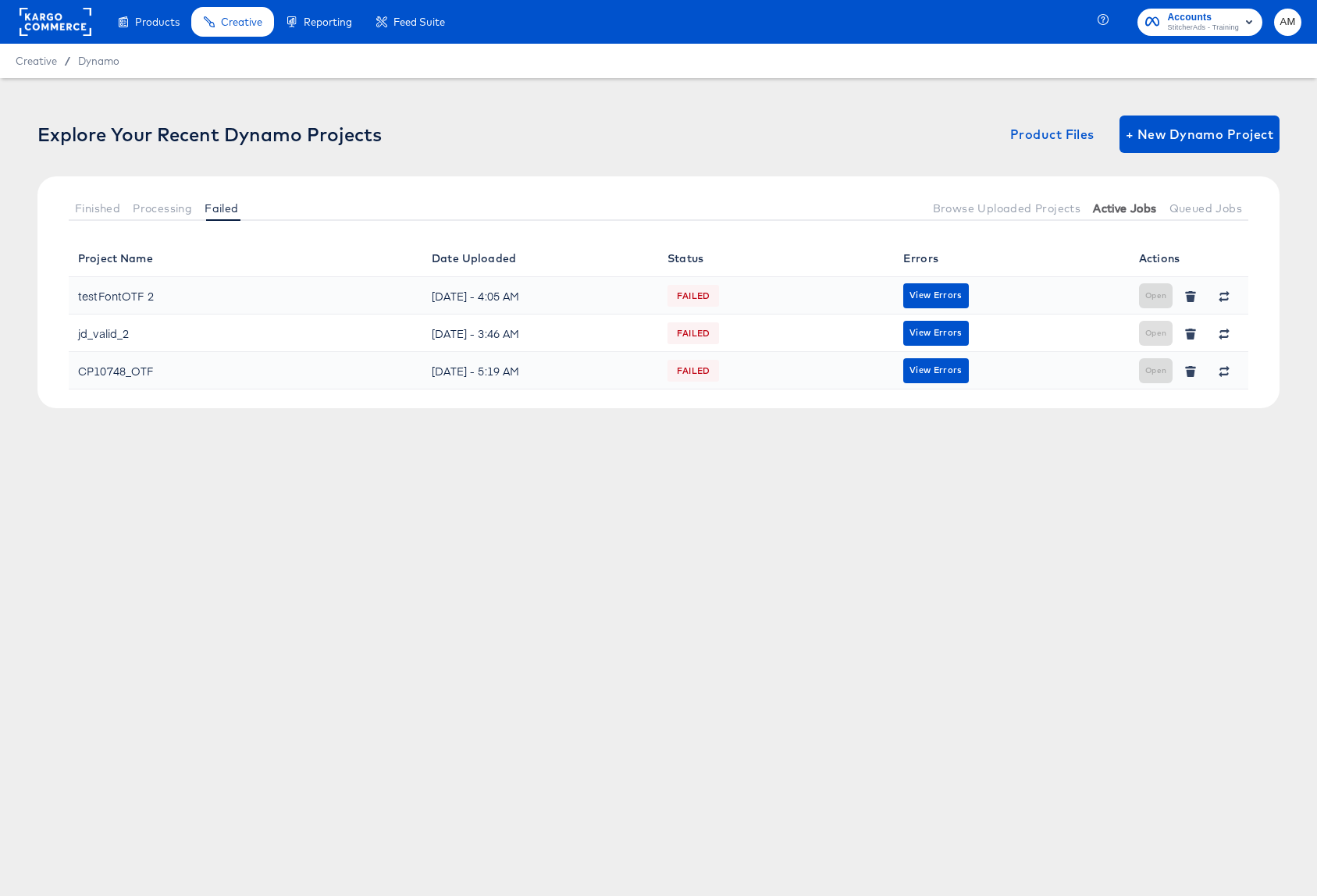
click at [1138, 213] on span "Active Jobs" at bounding box center [1124, 208] width 63 height 13
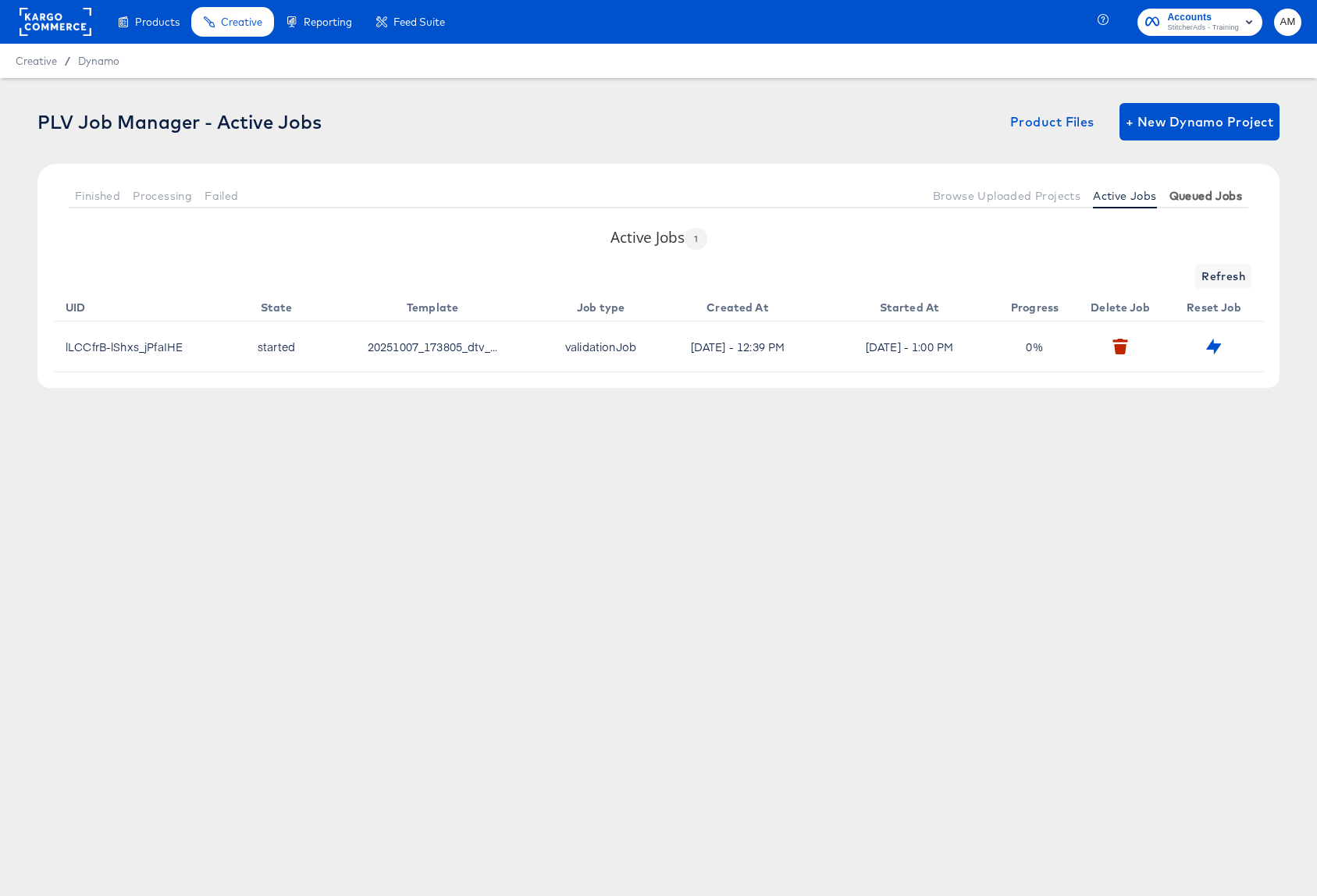
click at [1205, 198] on span "Queued Jobs" at bounding box center [1205, 196] width 72 height 13
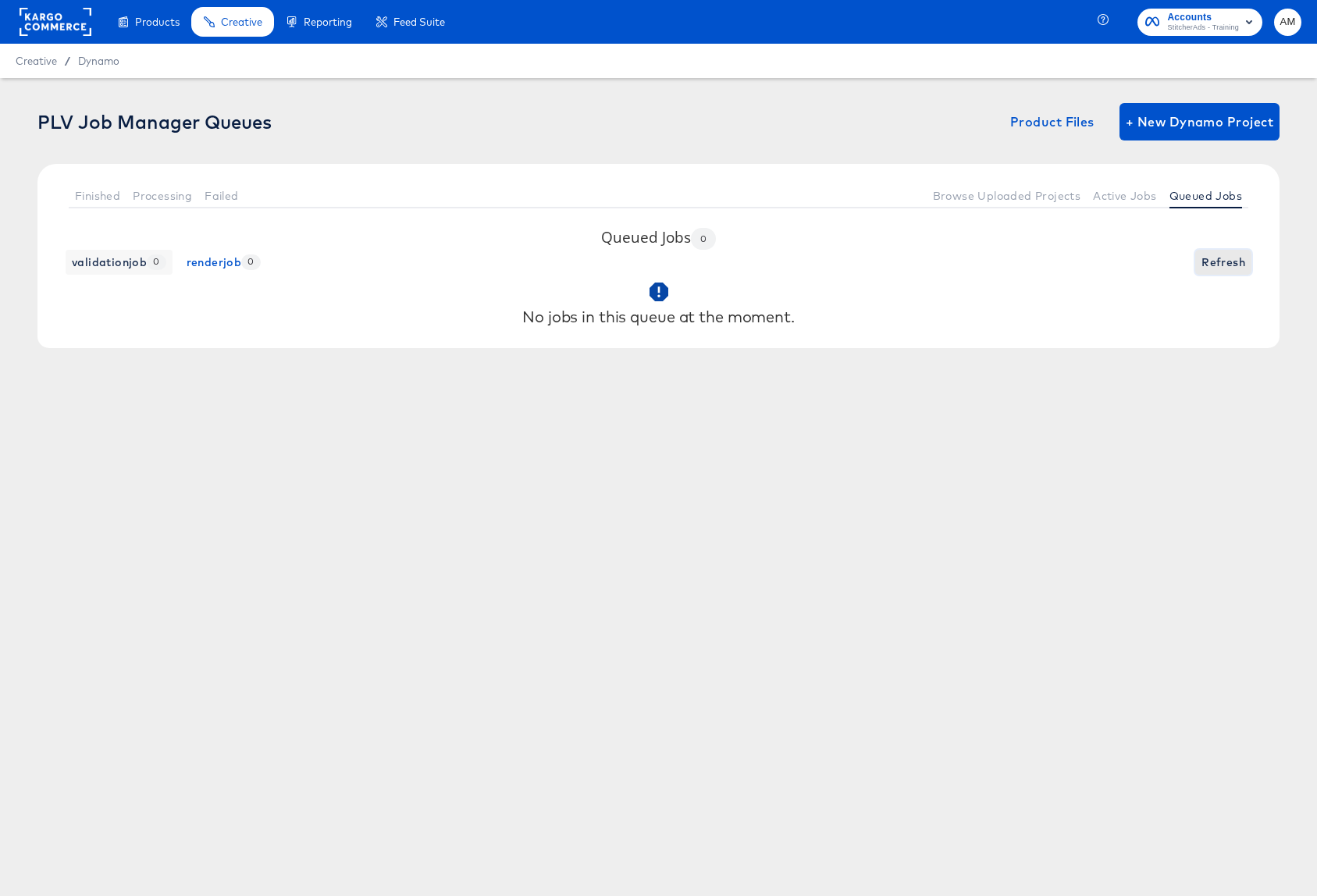
click at [1223, 263] on span "Refresh" at bounding box center [1223, 263] width 44 height 20
click at [1098, 196] on span "Active Jobs" at bounding box center [1124, 196] width 63 height 13
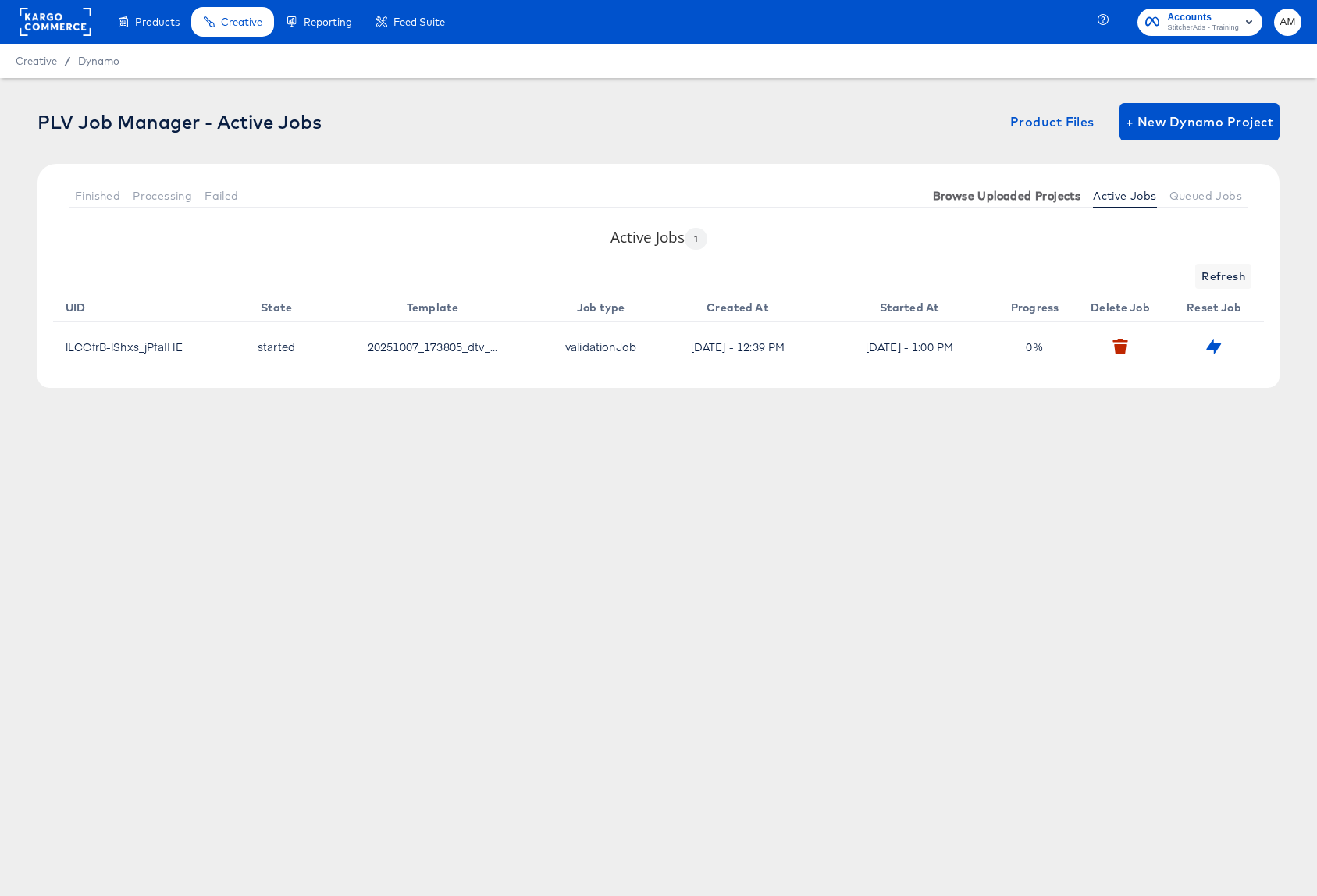
click at [1047, 193] on span "Browse Uploaded Projects" at bounding box center [1006, 196] width 149 height 13
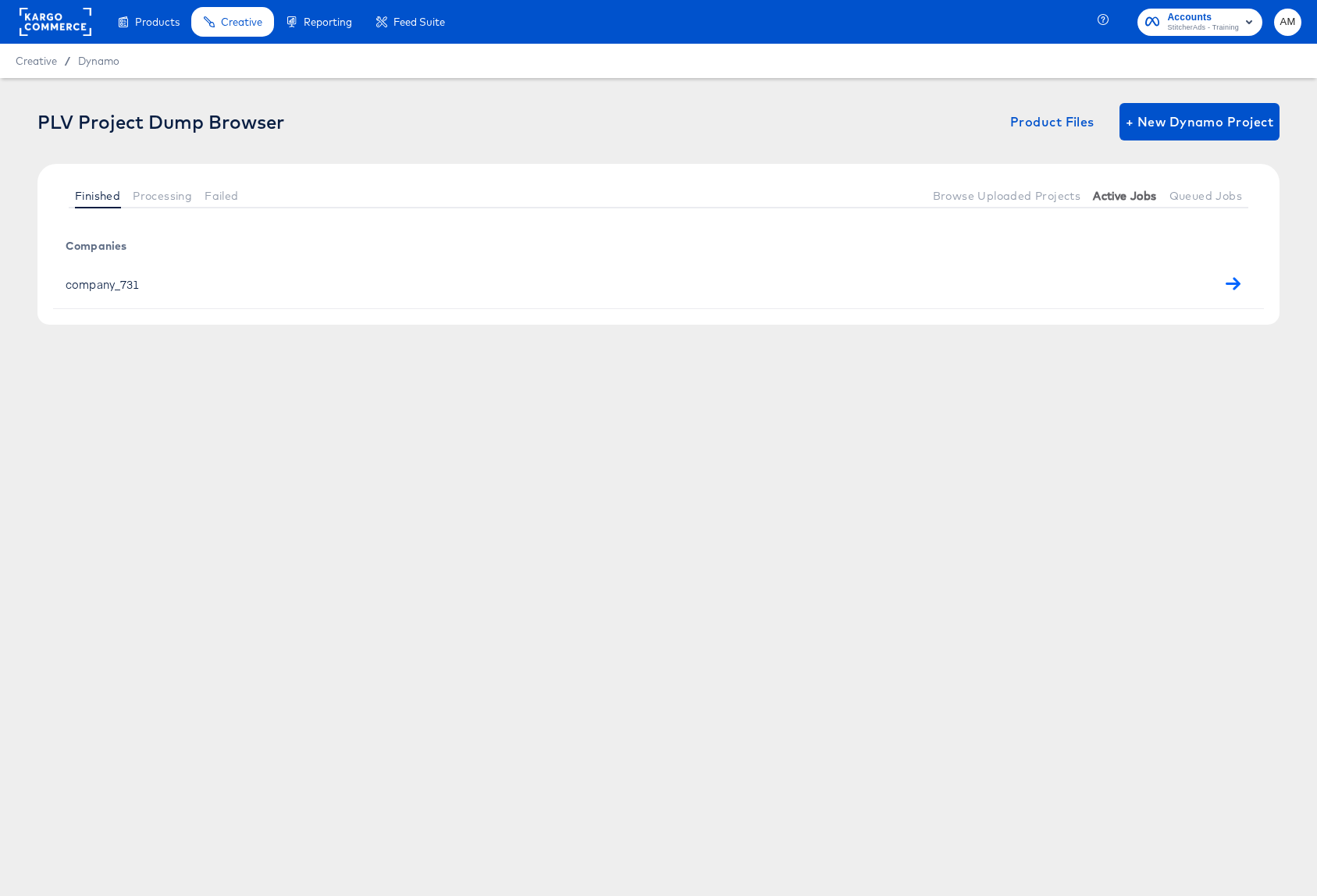
click at [1131, 193] on span "Active Jobs" at bounding box center [1124, 196] width 63 height 13
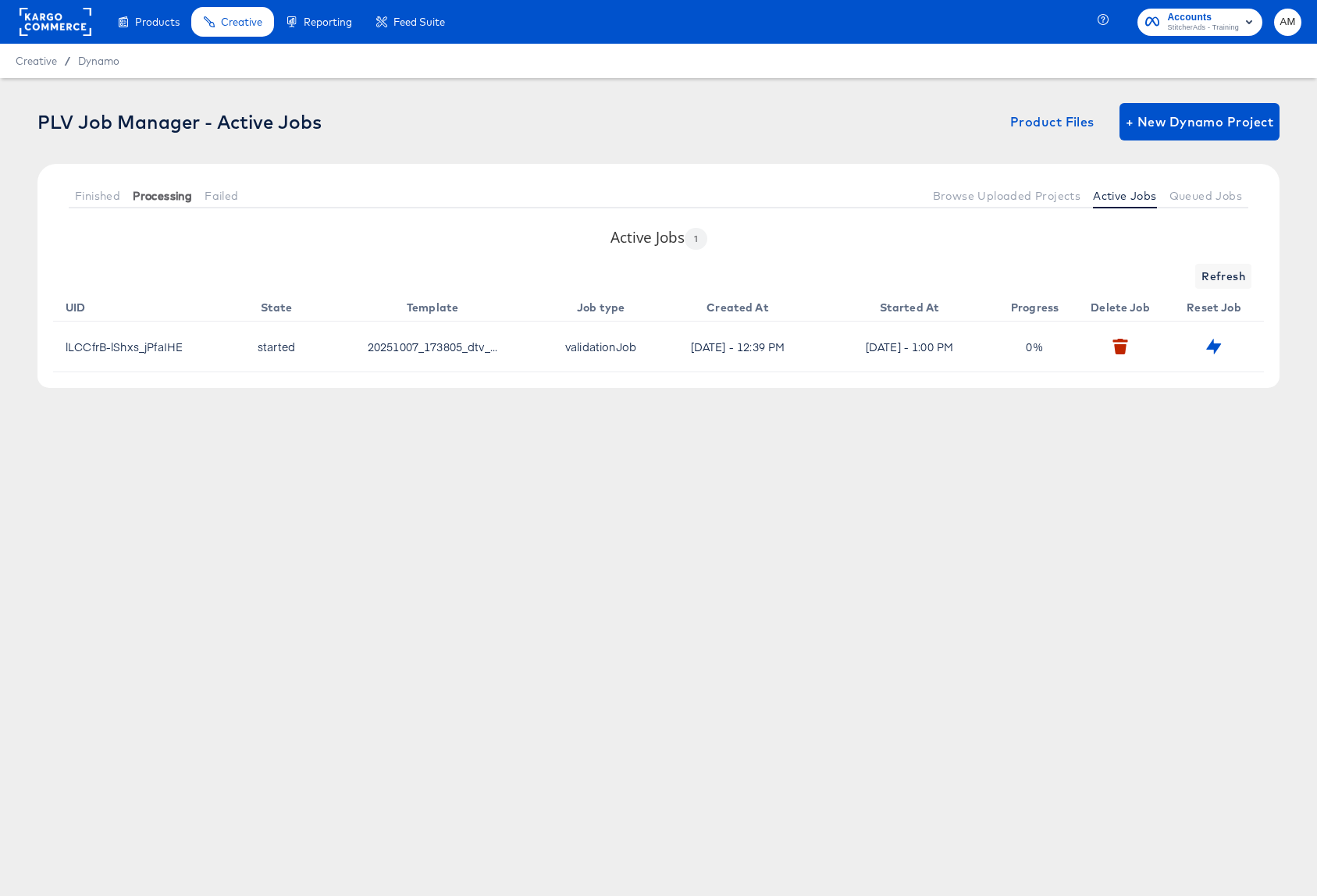
click at [146, 196] on span "Processing" at bounding box center [162, 196] width 59 height 13
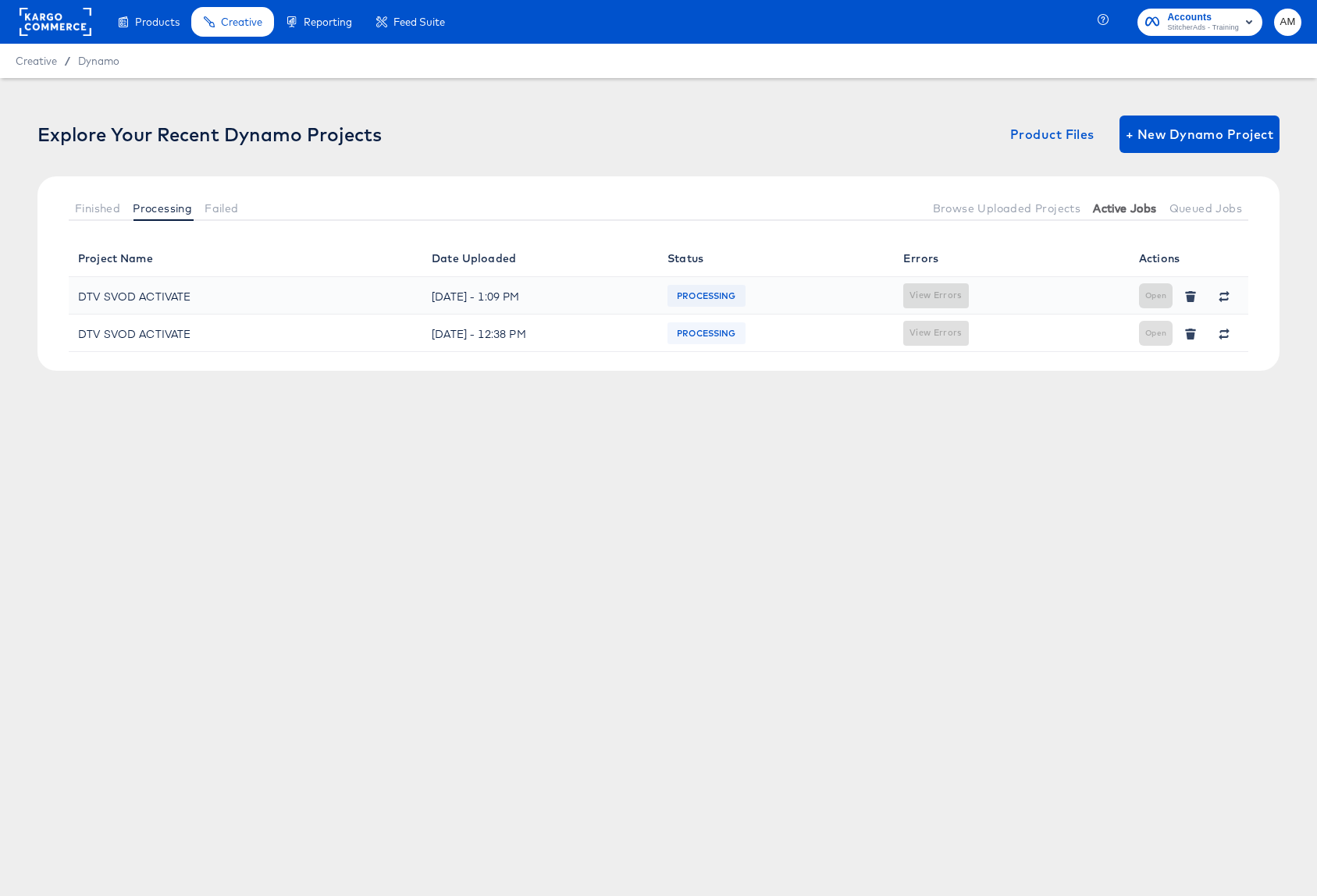
click at [1126, 212] on span "Active Jobs" at bounding box center [1124, 208] width 63 height 13
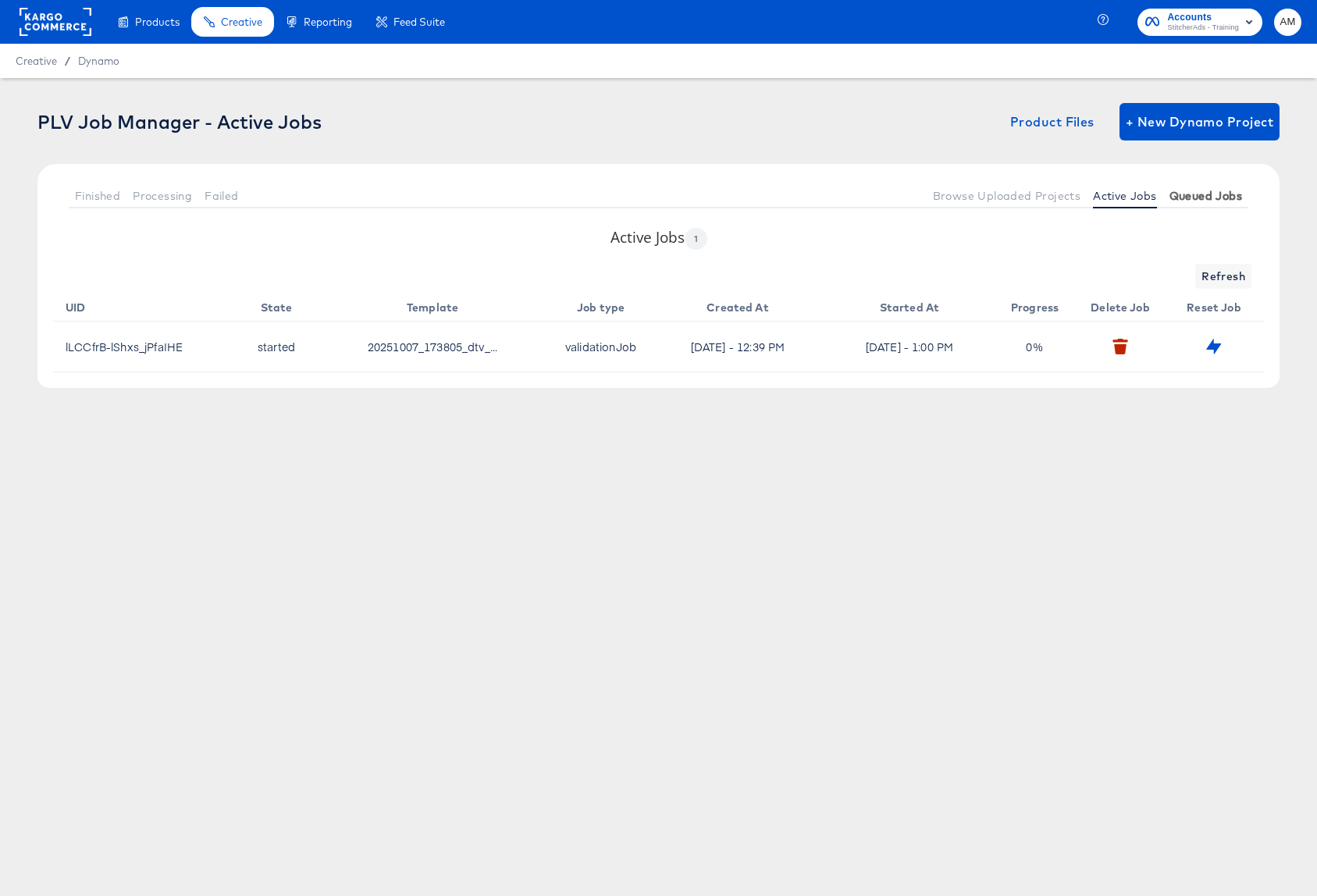
click at [1183, 202] on button "Queued Jobs" at bounding box center [1205, 195] width 85 height 26
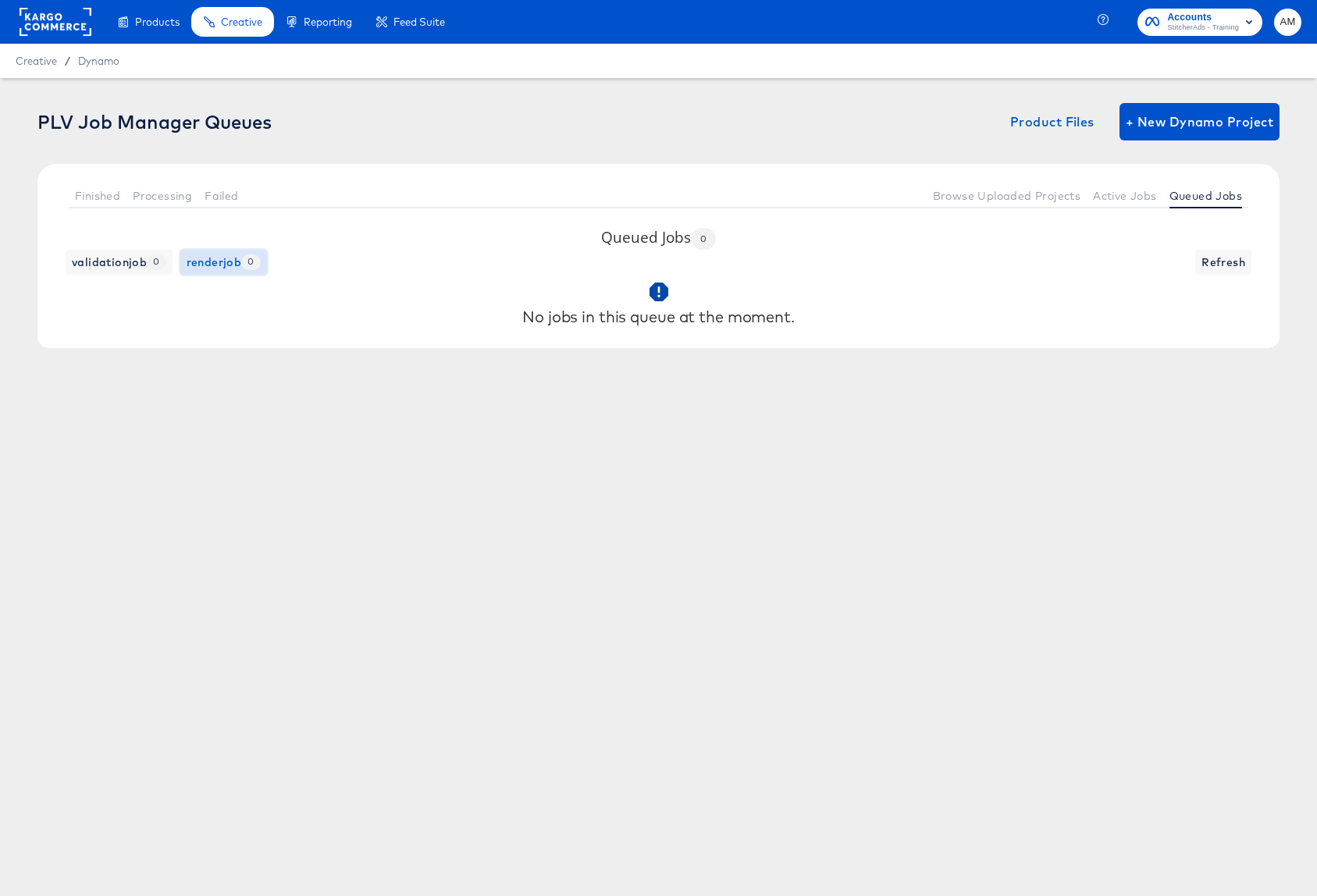
click at [233, 263] on span "renderjob 0" at bounding box center [223, 263] width 74 height 20
click at [131, 266] on span "validationjob 0" at bounding box center [119, 263] width 94 height 20
click at [1124, 204] on button "Active Jobs" at bounding box center [1124, 195] width 75 height 26
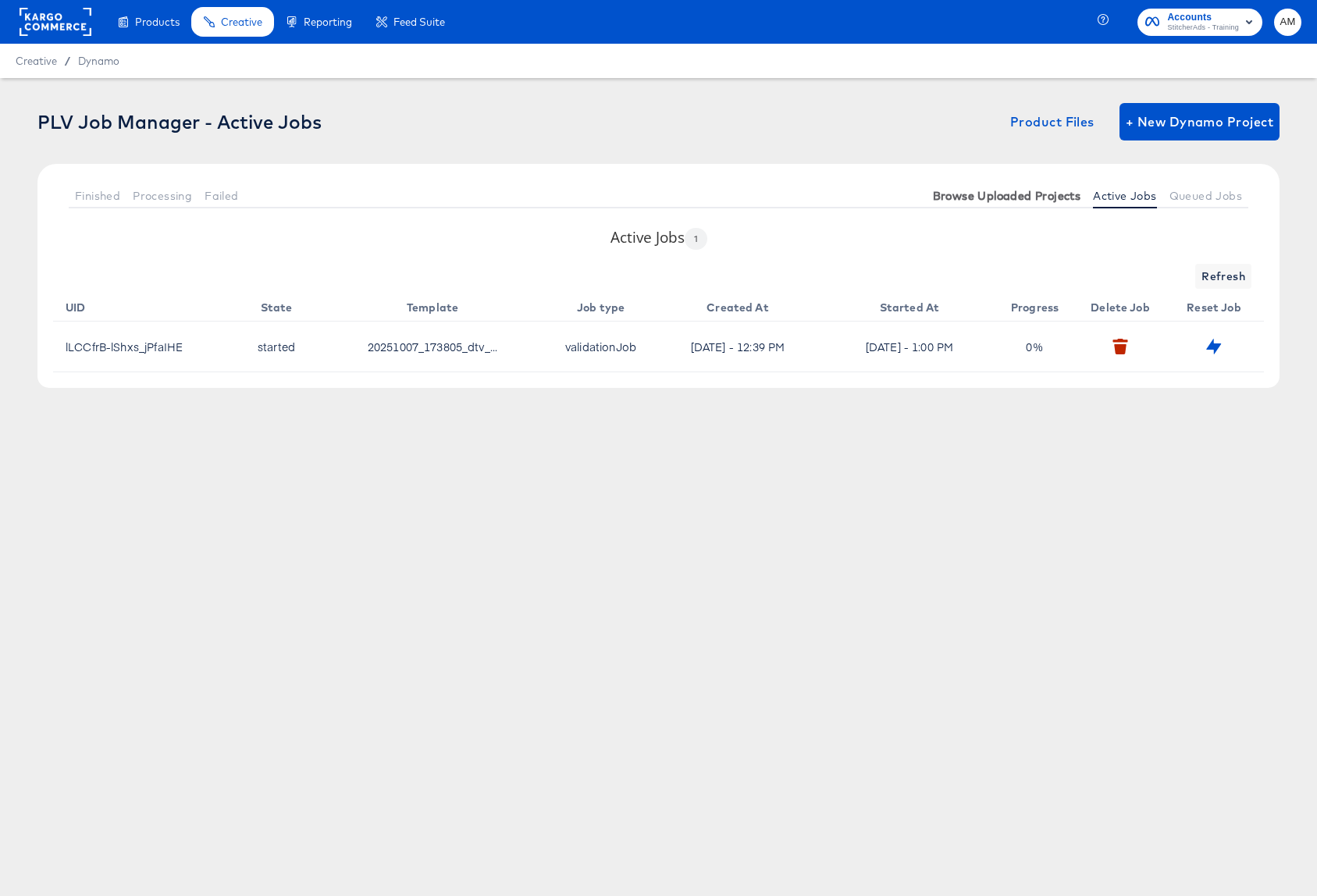
click at [1017, 204] on button "Browse Uploaded Projects" at bounding box center [1006, 195] width 160 height 26
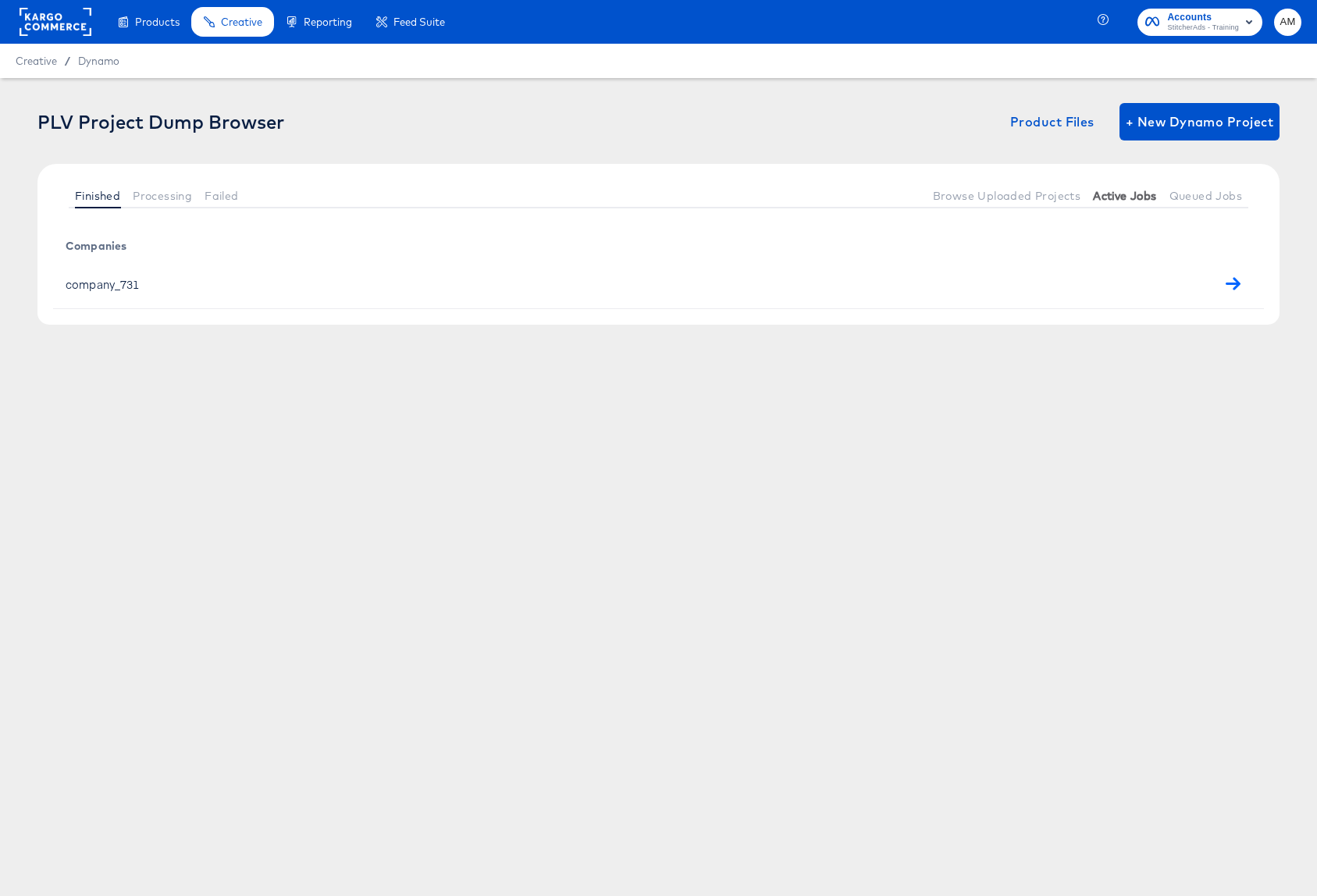
click at [1120, 198] on span "Active Jobs" at bounding box center [1124, 196] width 63 height 13
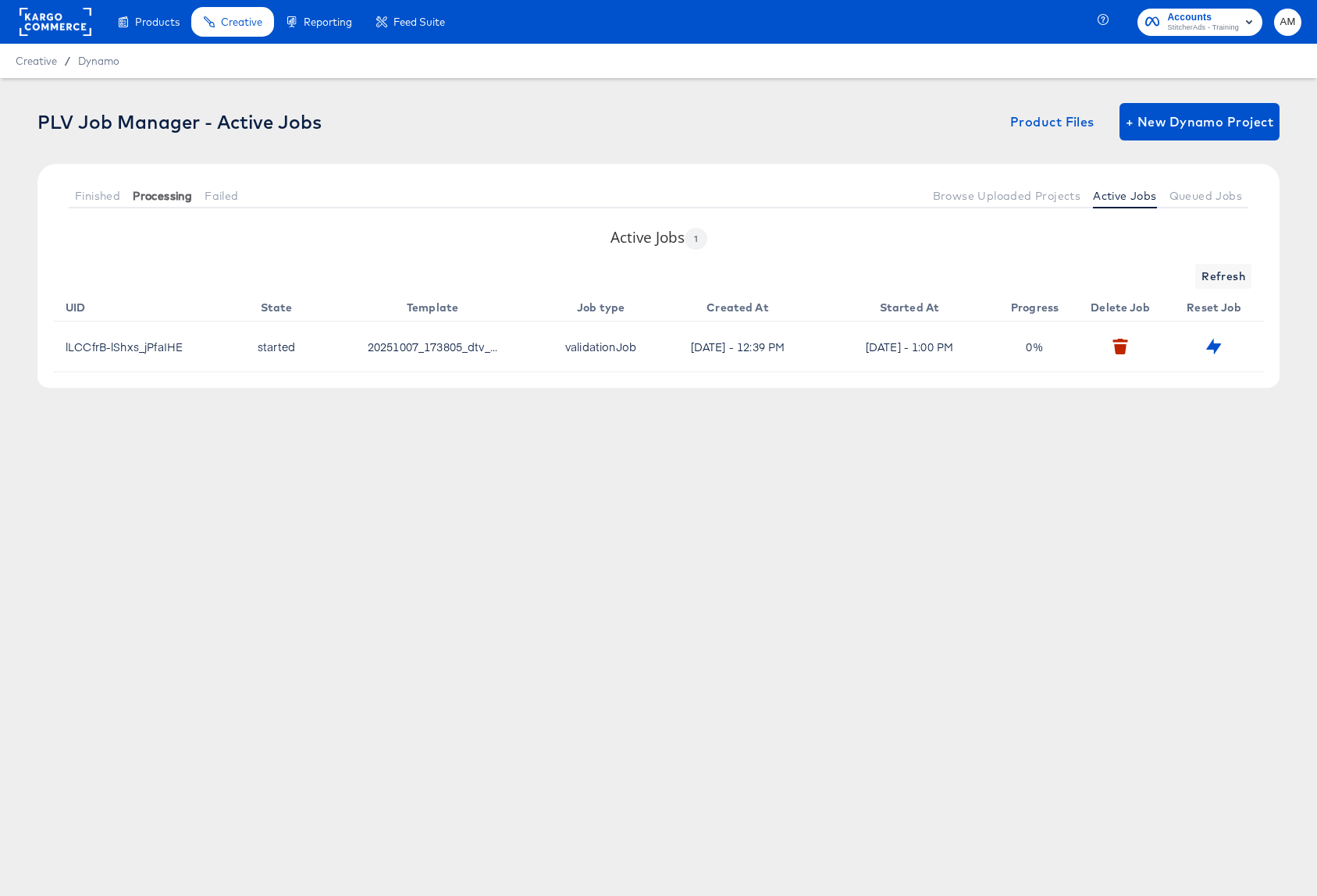
click at [151, 199] on span "Processing" at bounding box center [162, 196] width 59 height 13
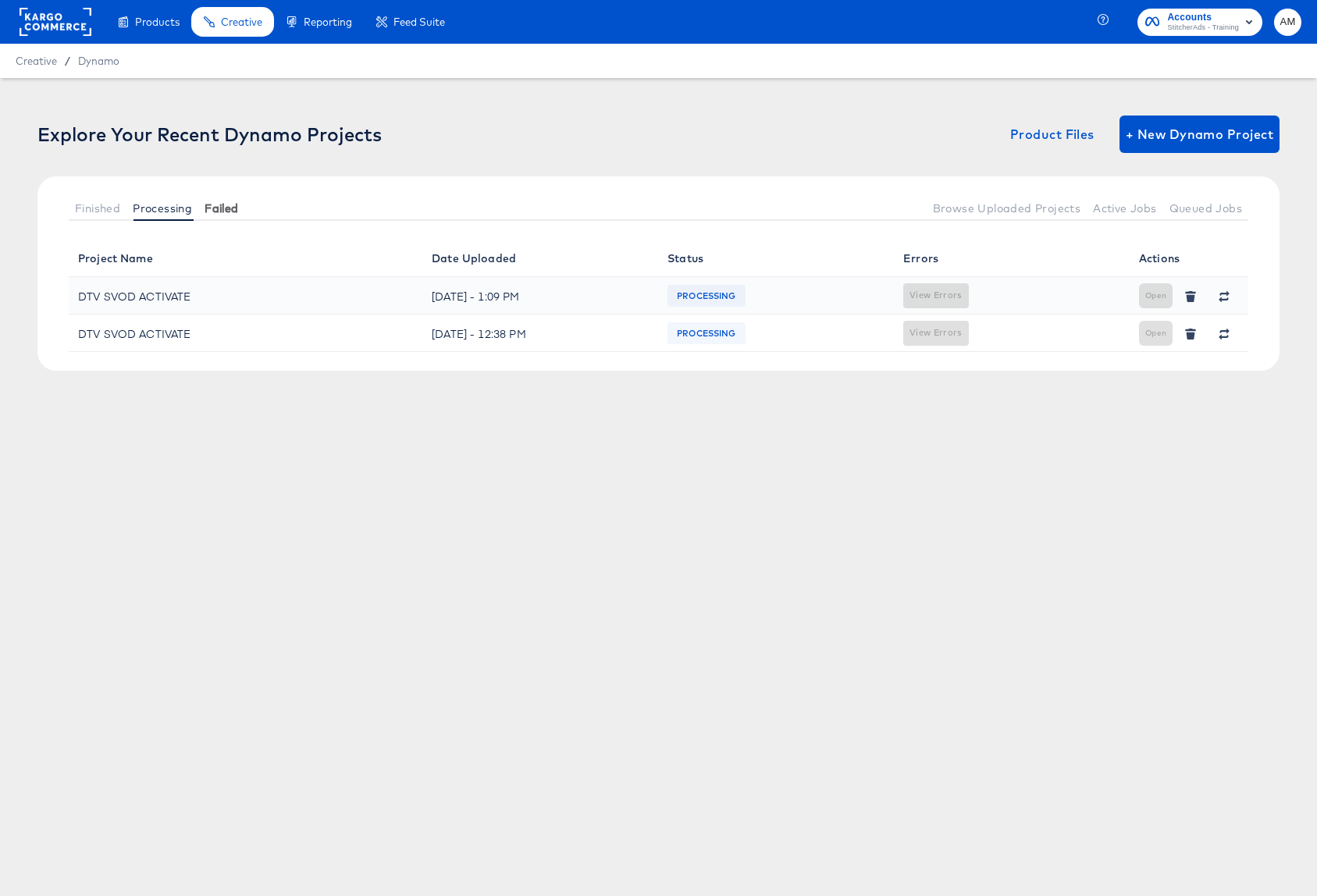
click at [218, 207] on span "Failed" at bounding box center [221, 208] width 34 height 13
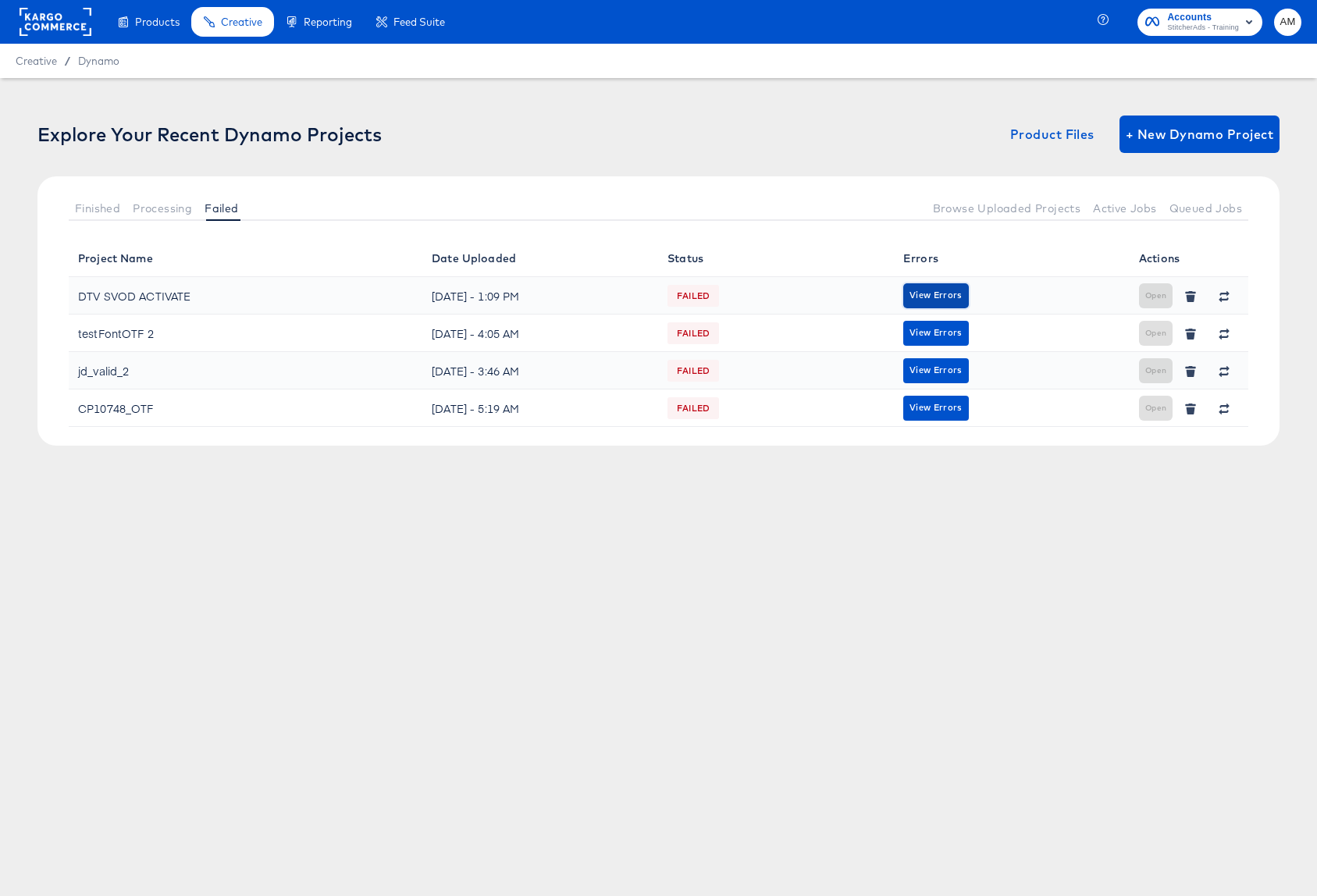
click at [936, 294] on span "View Errors" at bounding box center [935, 295] width 53 height 15
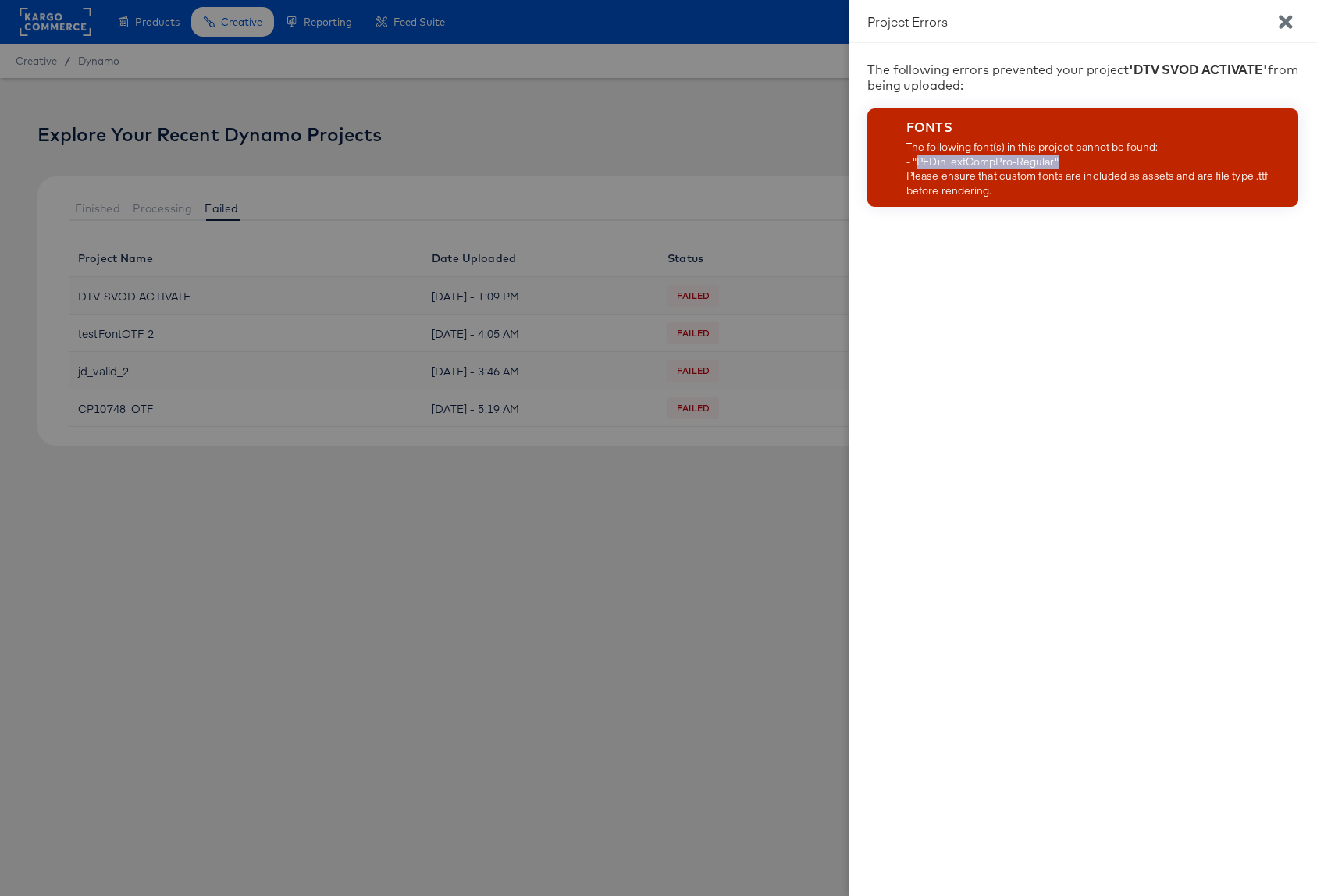
drag, startPoint x: 1056, startPoint y: 163, endPoint x: 918, endPoint y: 164, distance: 138.0
click at [918, 164] on div "The following font(s) in this project cannot be found: - "PFDinTextCompPro-Regu…" at bounding box center [1098, 168] width 385 height 57
copy div "PFDinTextCompPro-Regular""
click at [1286, 22] on icon "Close" at bounding box center [1285, 21] width 13 height 13
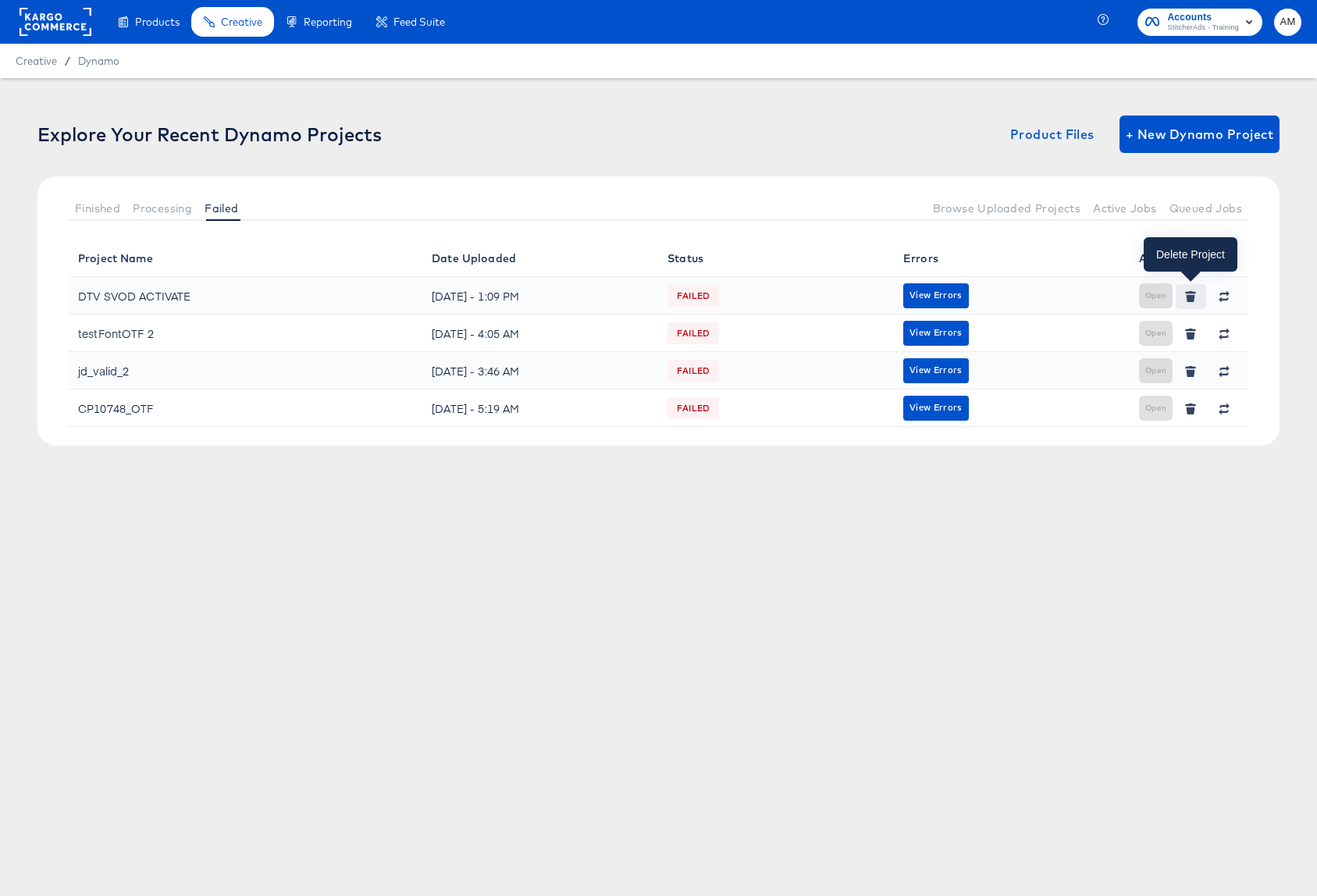
click at [1190, 292] on icon "button" at bounding box center [1191, 292] width 11 height 2
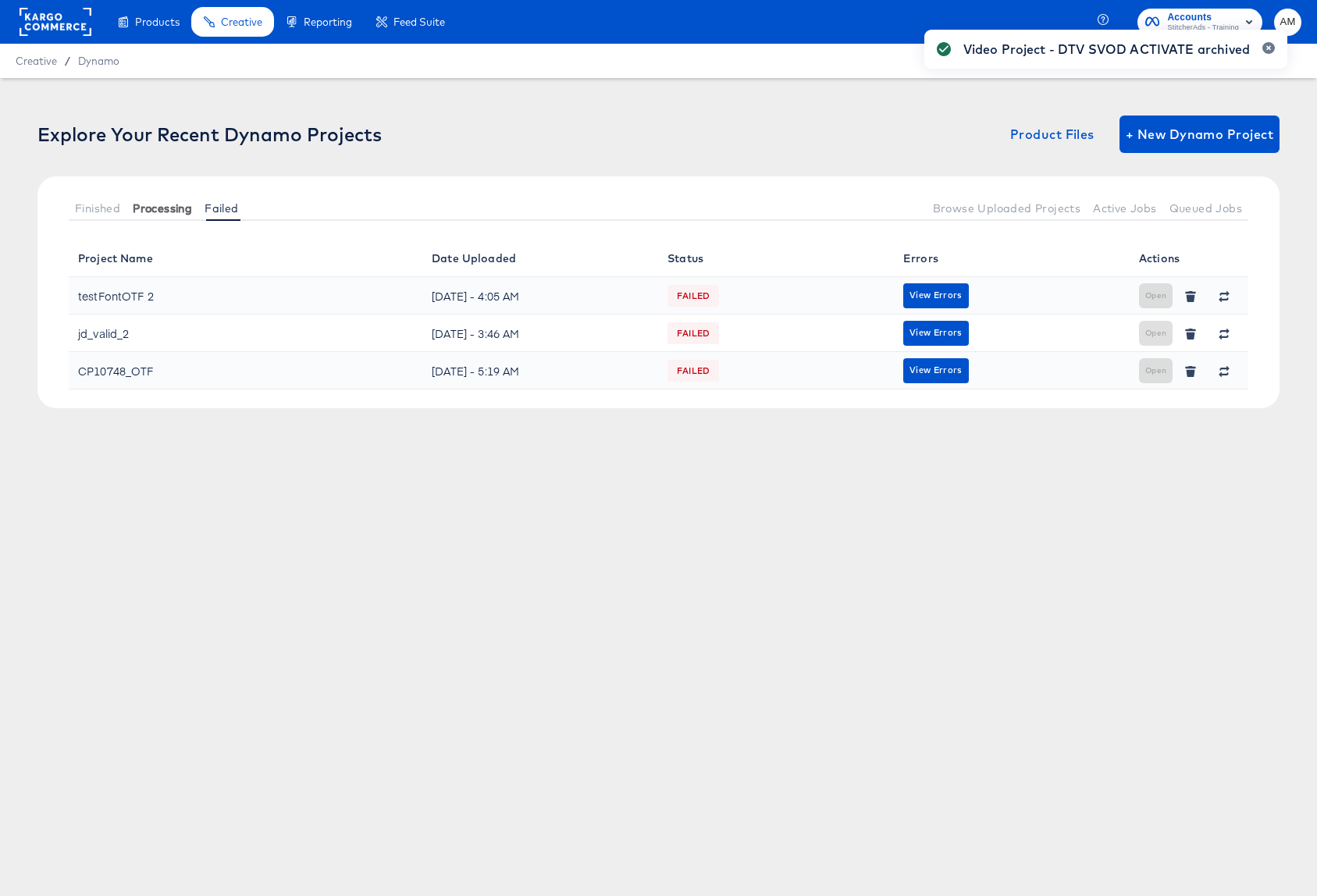
click at [161, 208] on span "Processing" at bounding box center [162, 208] width 59 height 13
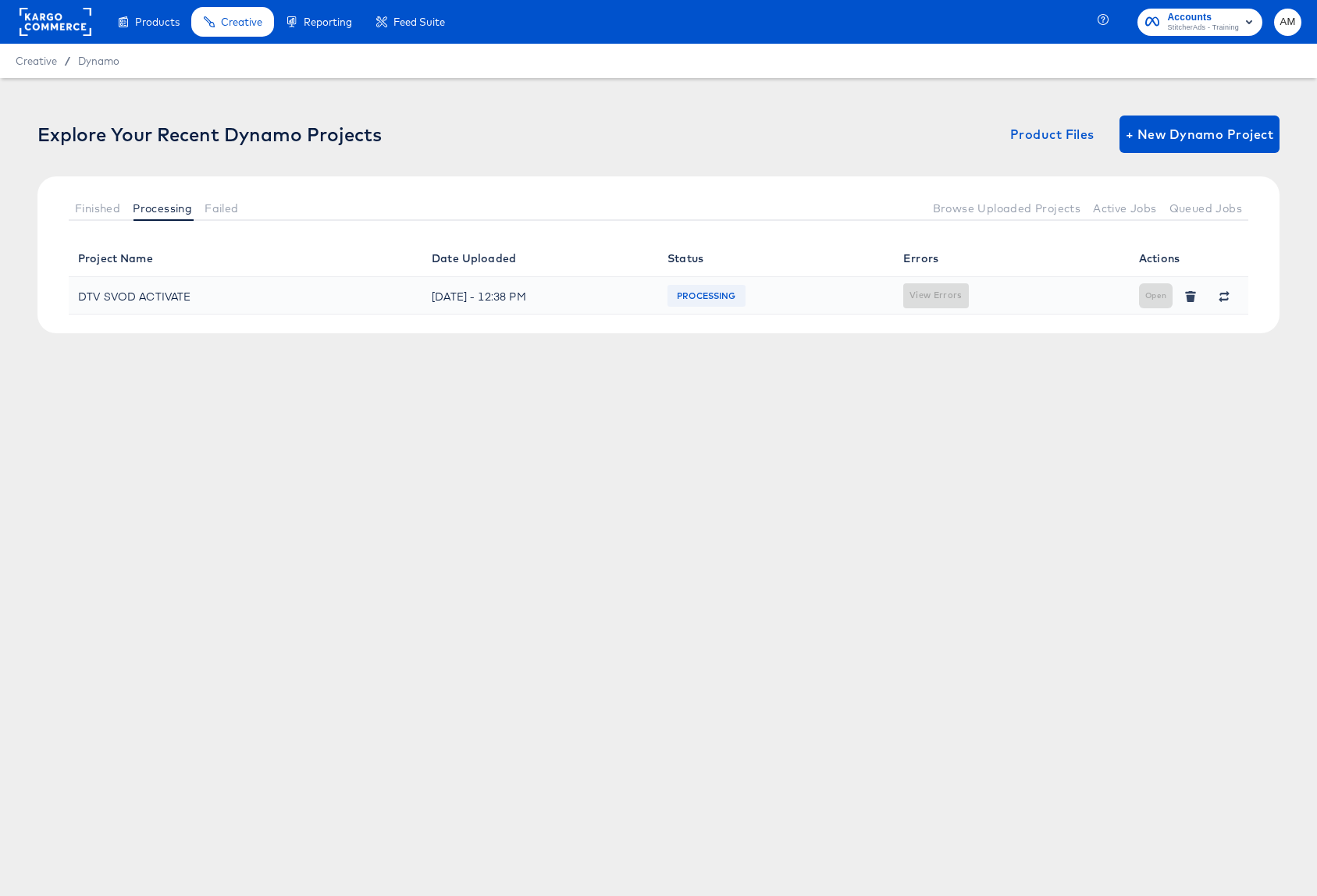
drag, startPoint x: 1087, startPoint y: 305, endPoint x: 1151, endPoint y: 298, distance: 64.4
click at [1087, 305] on div "View Errors" at bounding box center [1011, 296] width 217 height 25
click at [1190, 299] on icon "button" at bounding box center [1190, 297] width 9 height 7
click at [1222, 296] on icon "button" at bounding box center [1224, 296] width 11 height 11
click at [1168, 129] on span "+ New Dynamo Project" at bounding box center [1199, 134] width 148 height 22
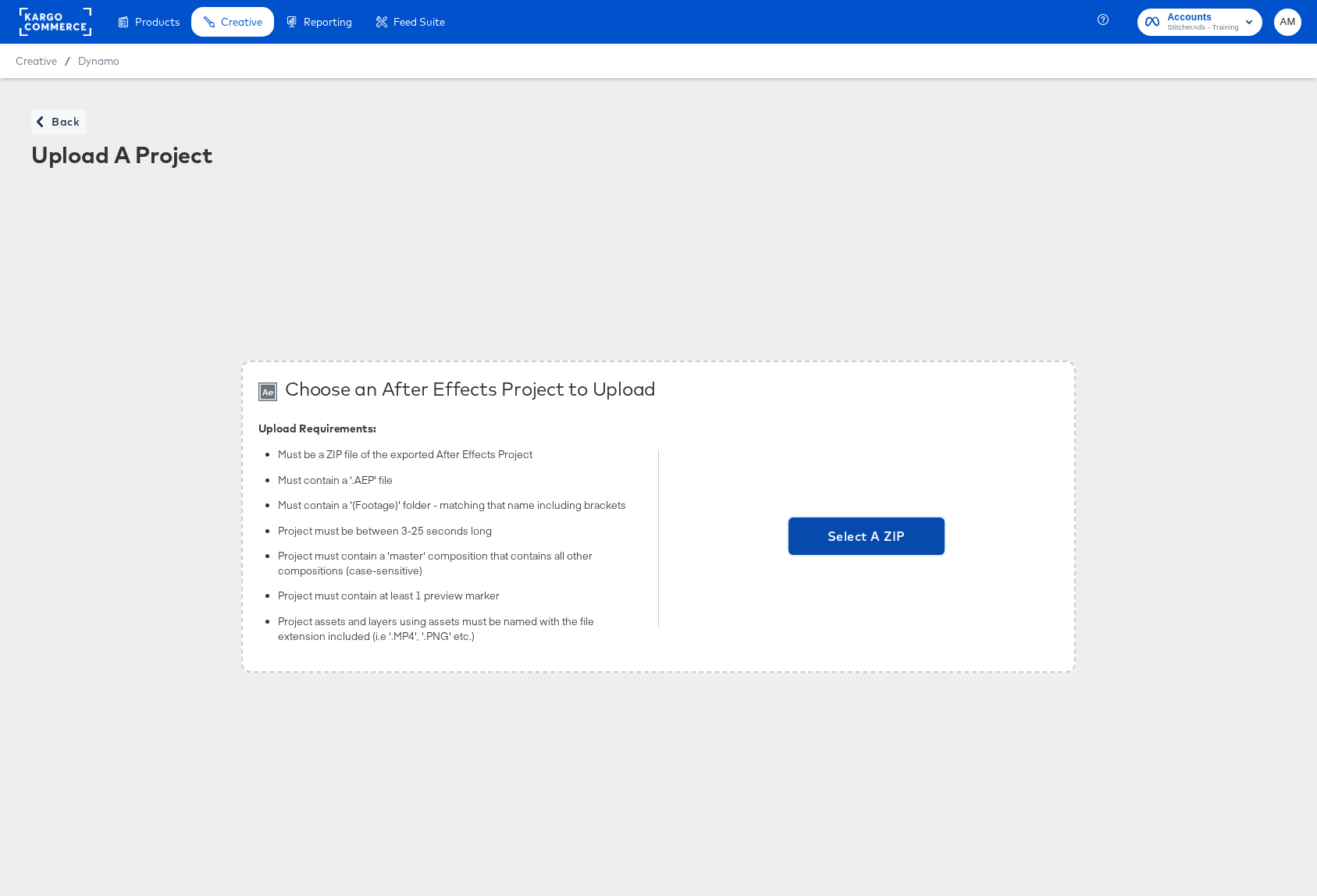
click at [857, 534] on span "Select A ZIP" at bounding box center [866, 536] width 144 height 22
click at [866, 538] on input "Select A ZIP" at bounding box center [866, 538] width 0 height 0
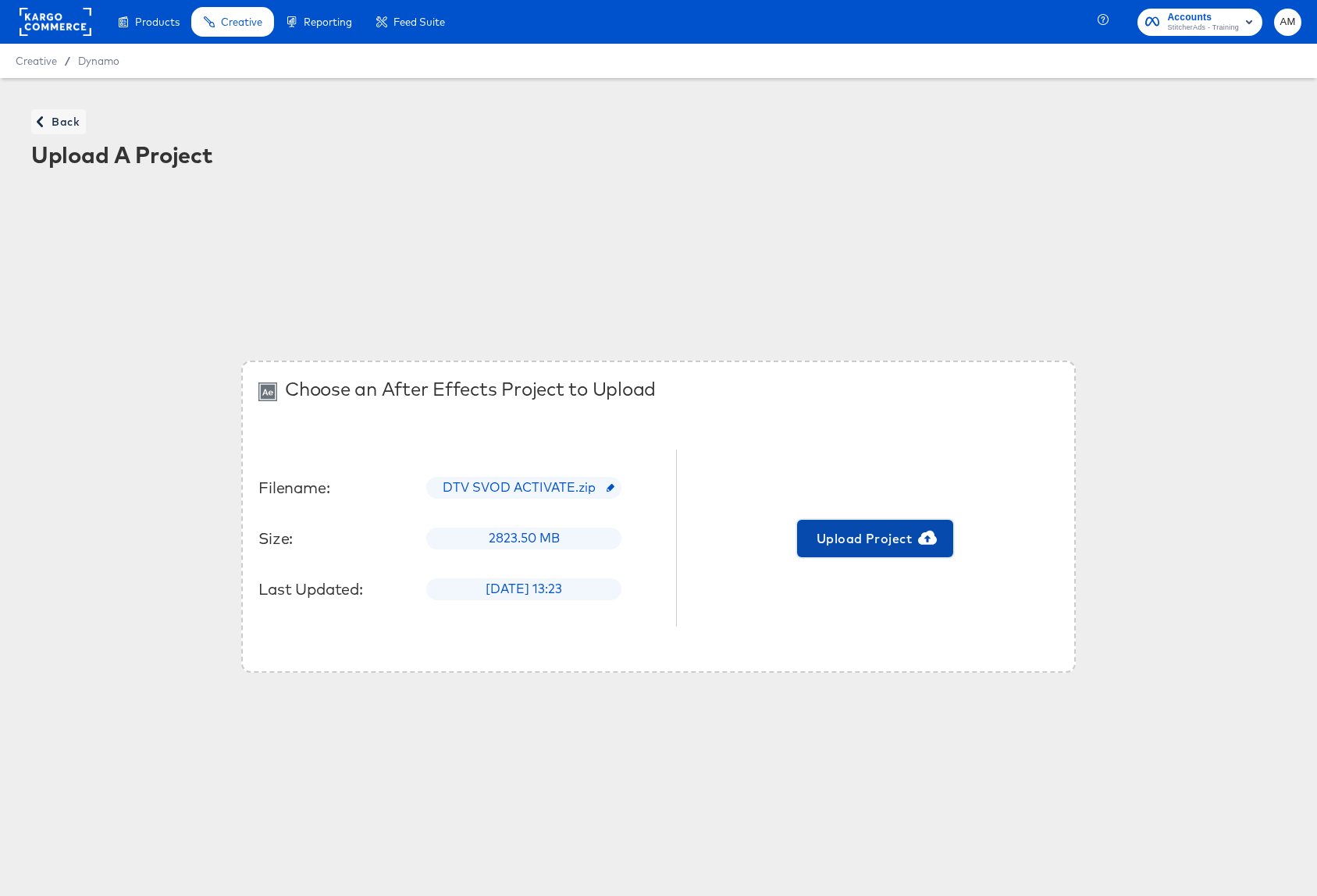
click at [844, 534] on span "Upload Project" at bounding box center [874, 538] width 144 height 22
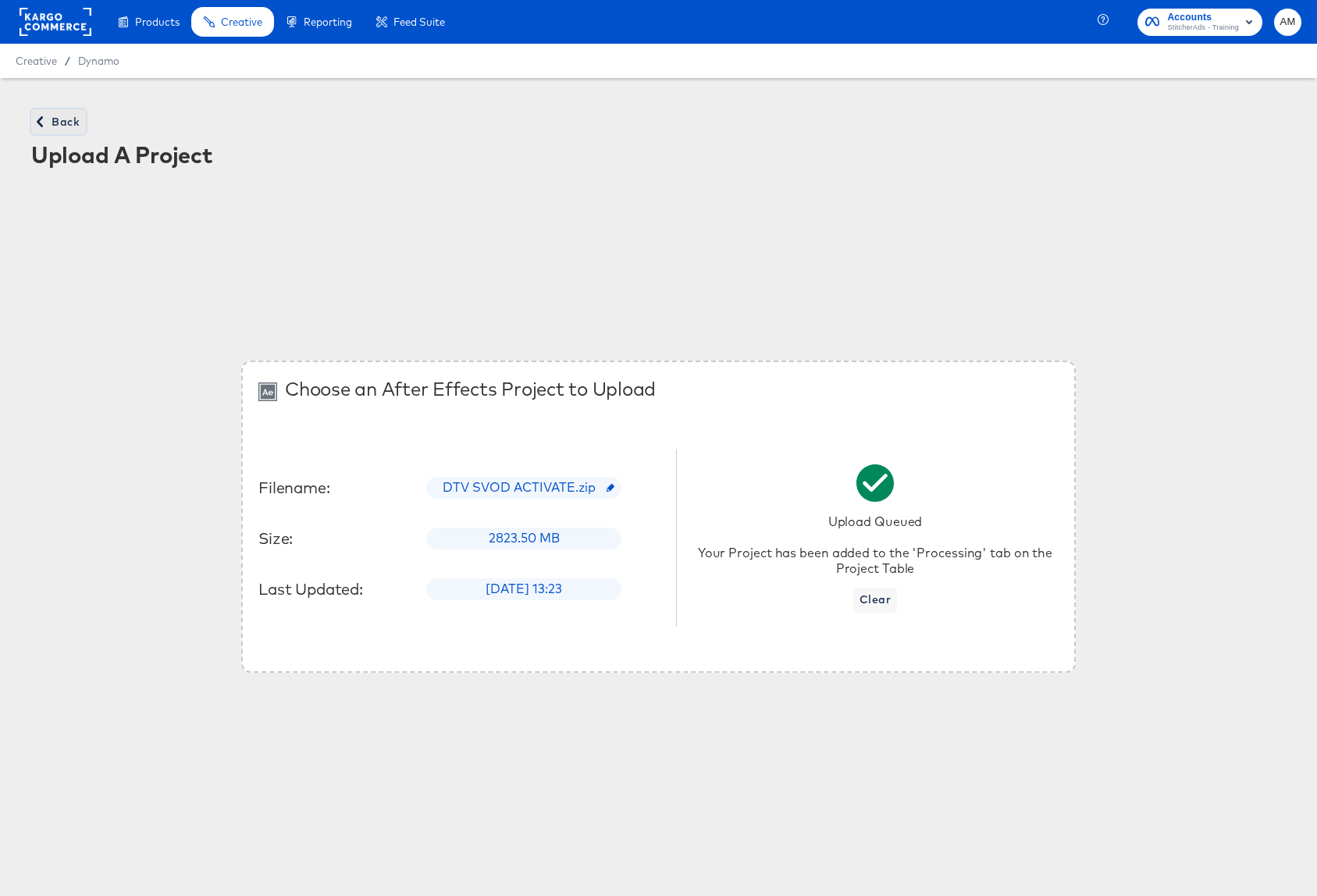
click at [56, 120] on span "Back" at bounding box center [59, 122] width 42 height 20
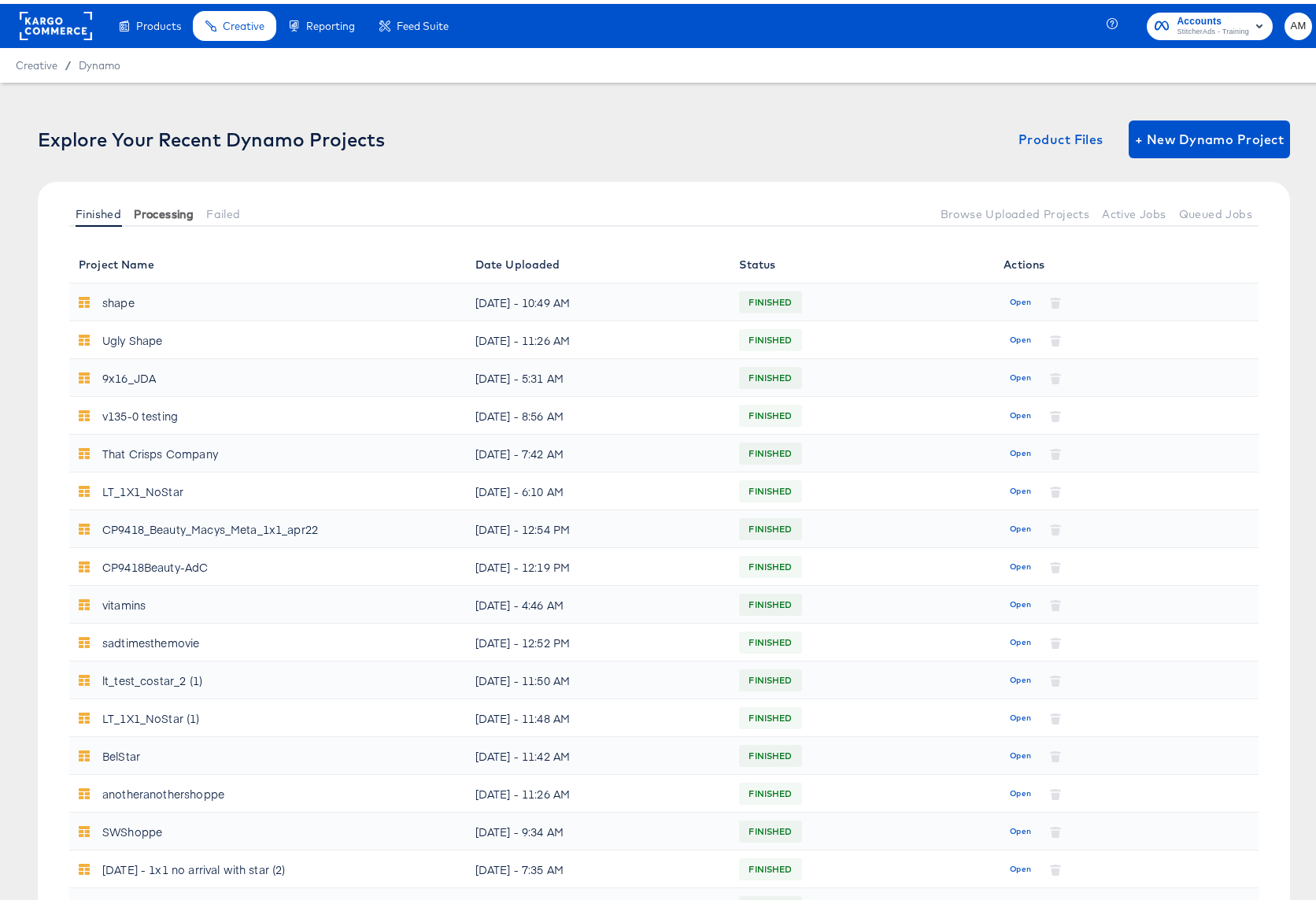
click at [154, 214] on span "Processing" at bounding box center [163, 210] width 59 height 13
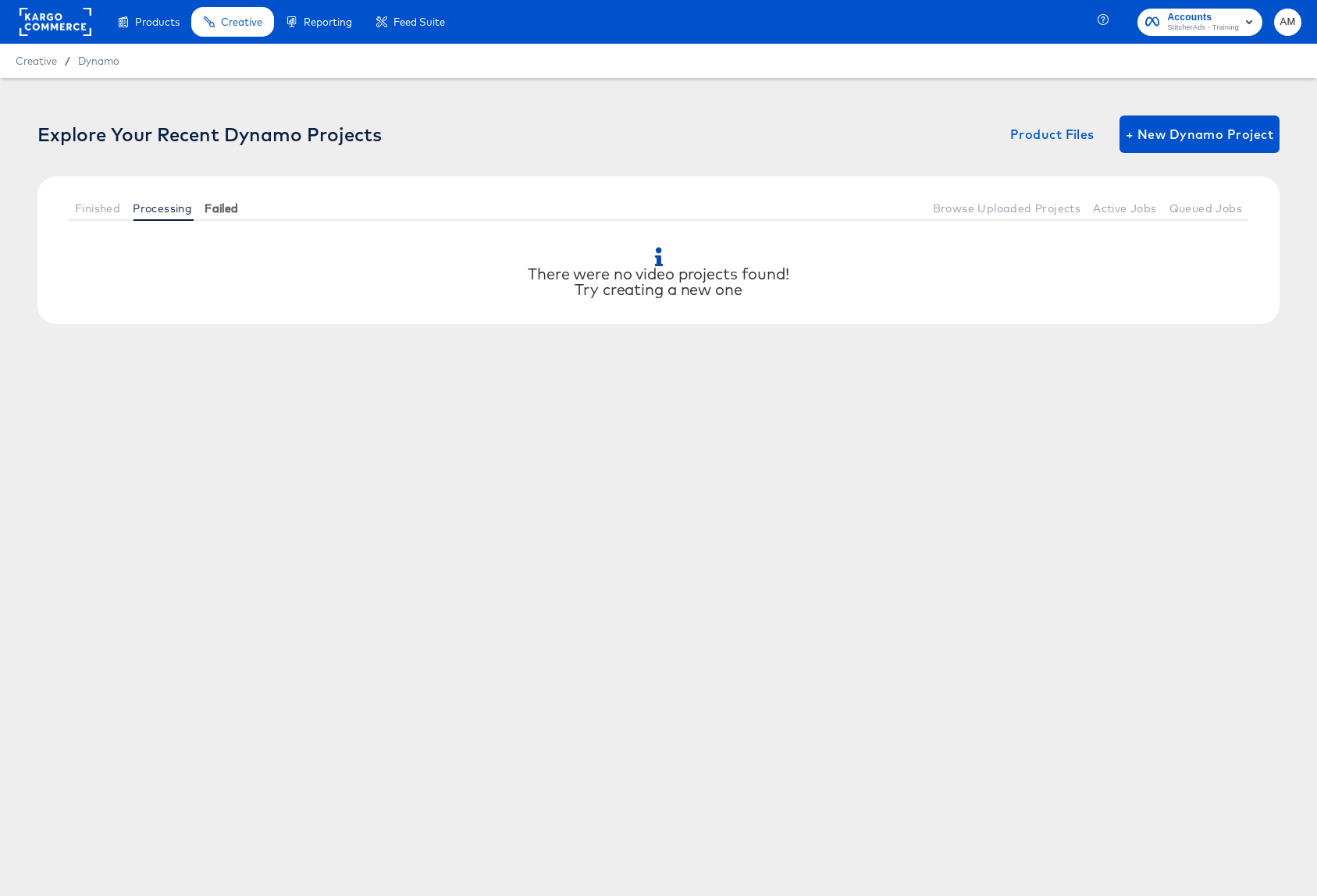
click at [238, 208] on span "Failed" at bounding box center [221, 208] width 34 height 13
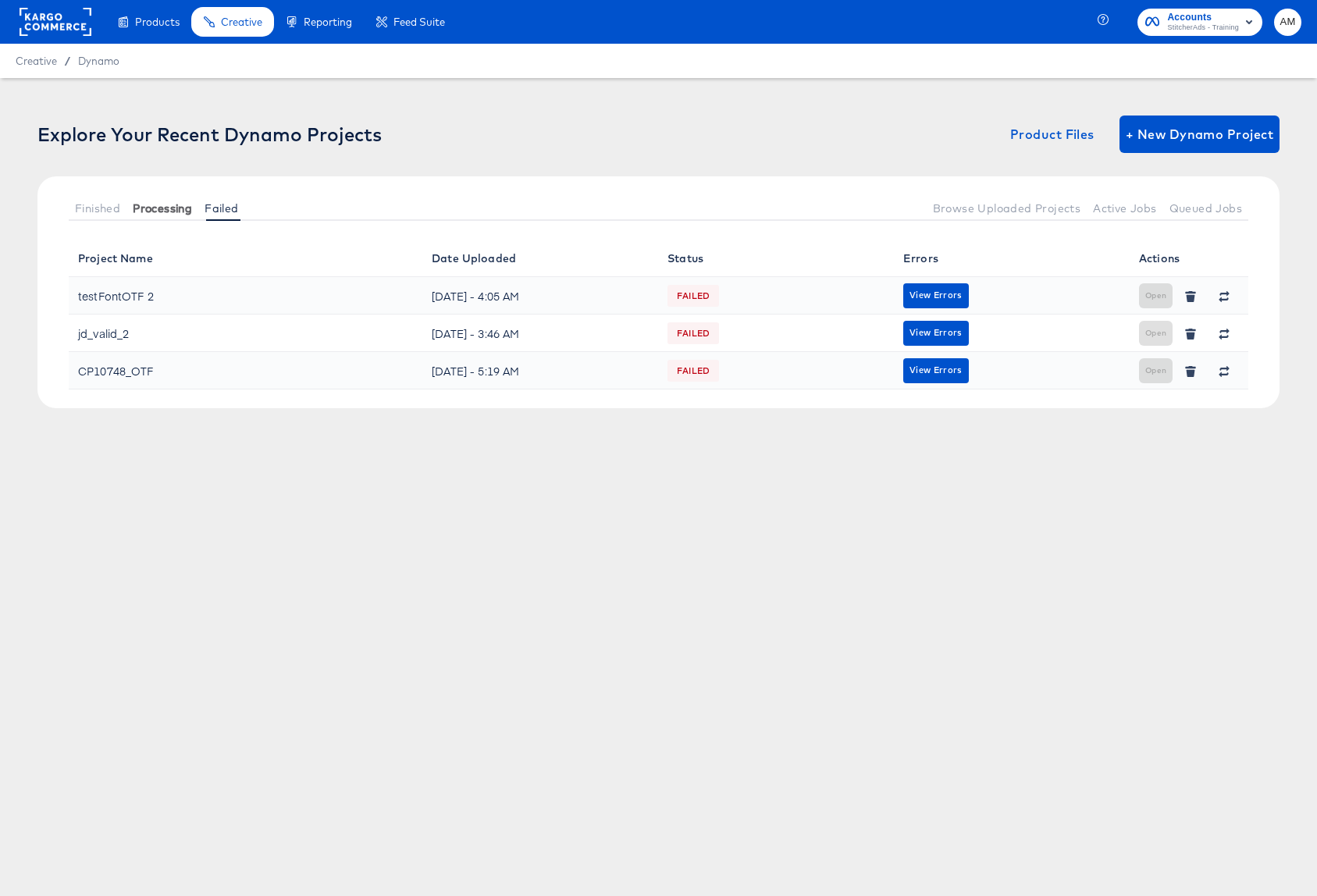
click at [156, 210] on span "Processing" at bounding box center [162, 208] width 59 height 13
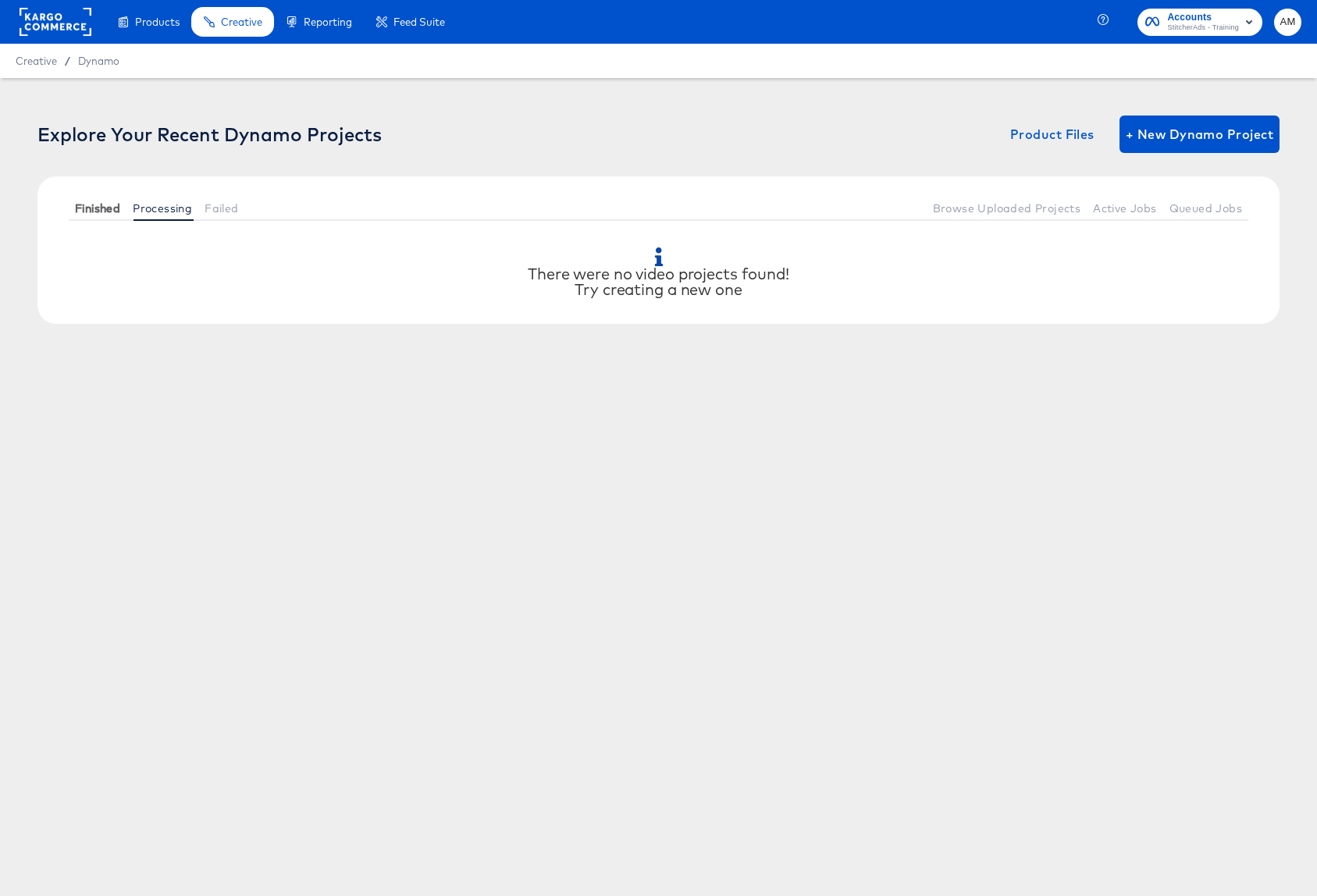
click at [94, 207] on span "Finished" at bounding box center [97, 208] width 46 height 13
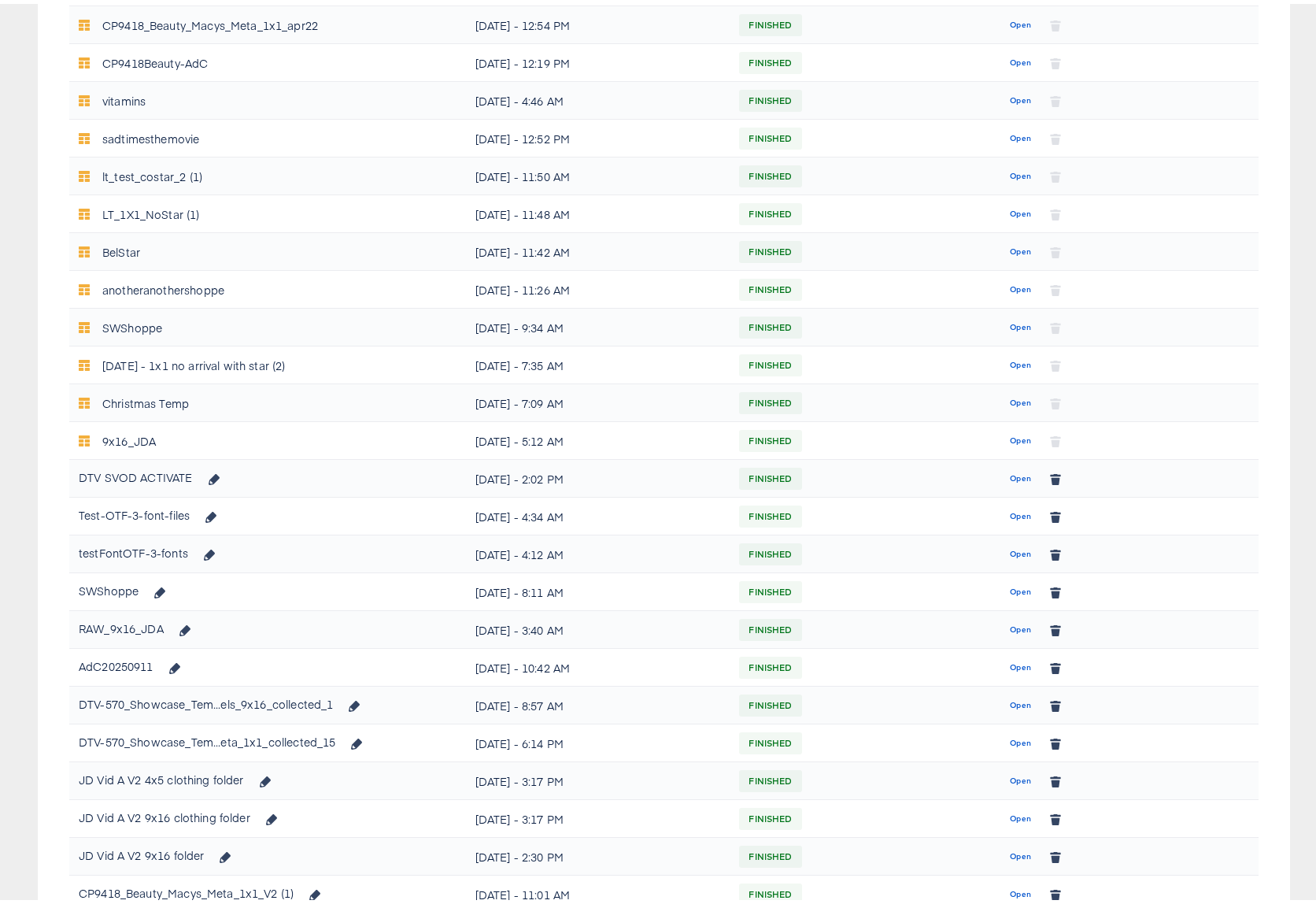
scroll to position [504, 0]
click at [1010, 473] on span "Open" at bounding box center [1020, 475] width 21 height 14
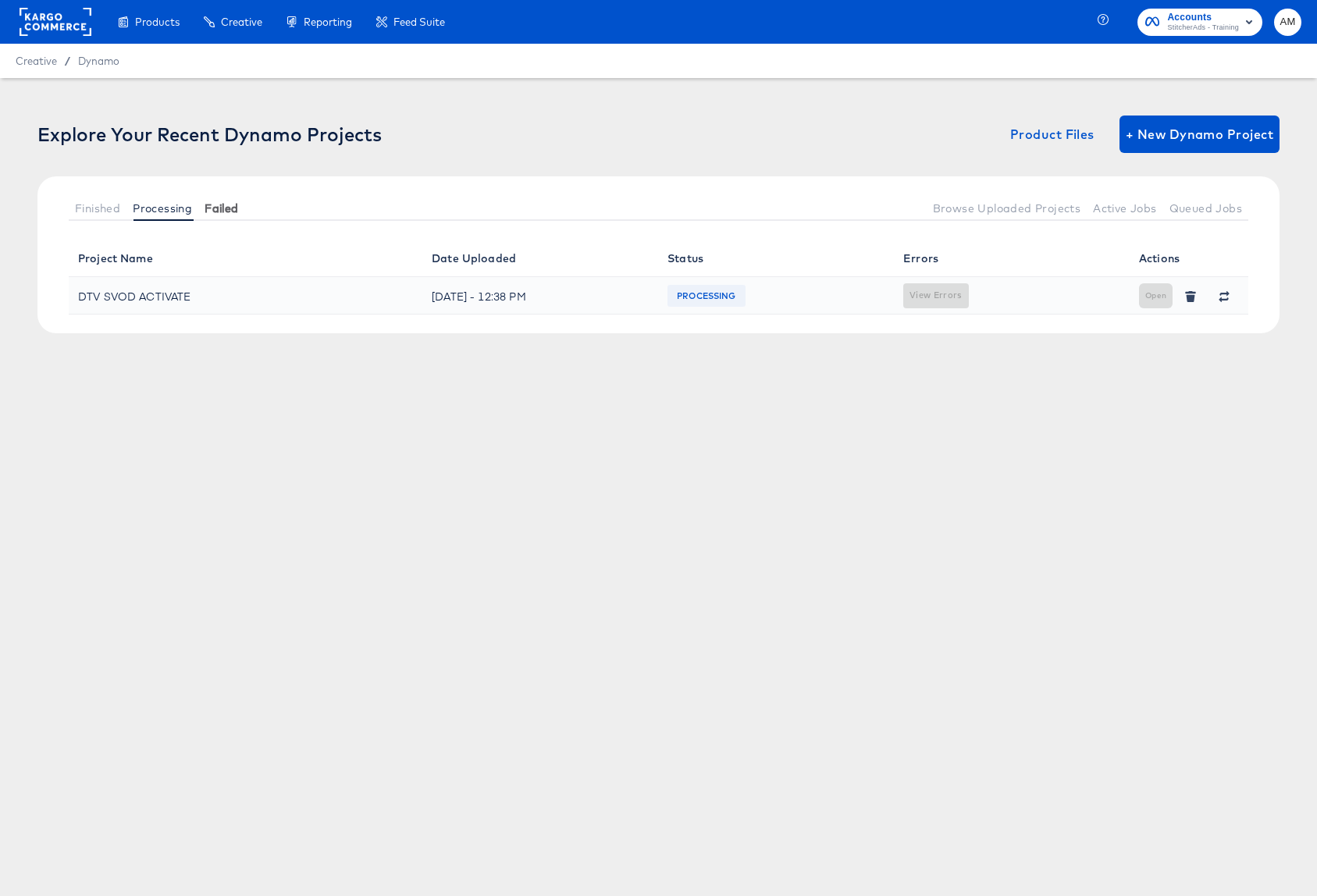
click at [221, 202] on span "Failed" at bounding box center [221, 208] width 34 height 13
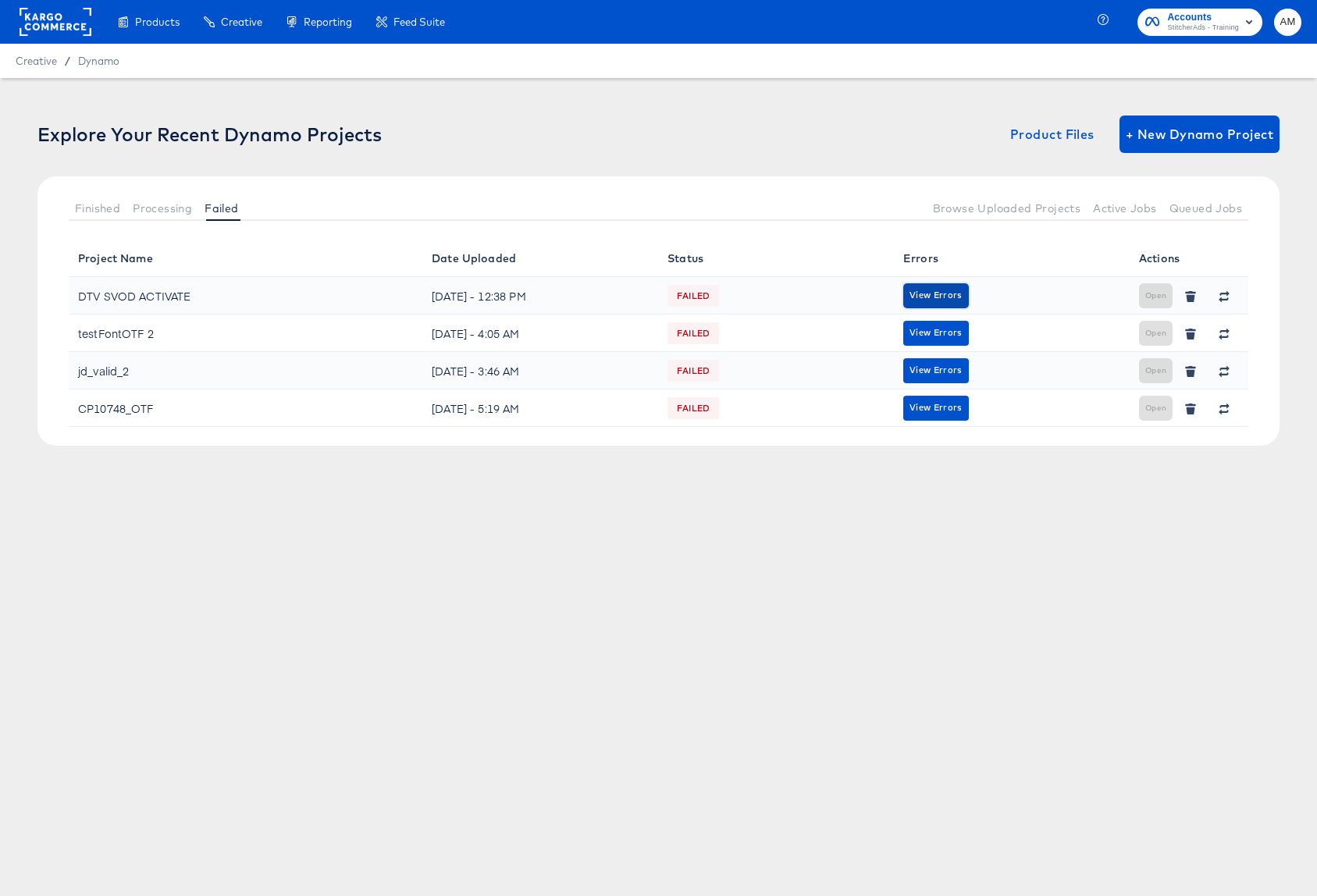
click at [932, 292] on span "View Errors" at bounding box center [935, 295] width 53 height 15
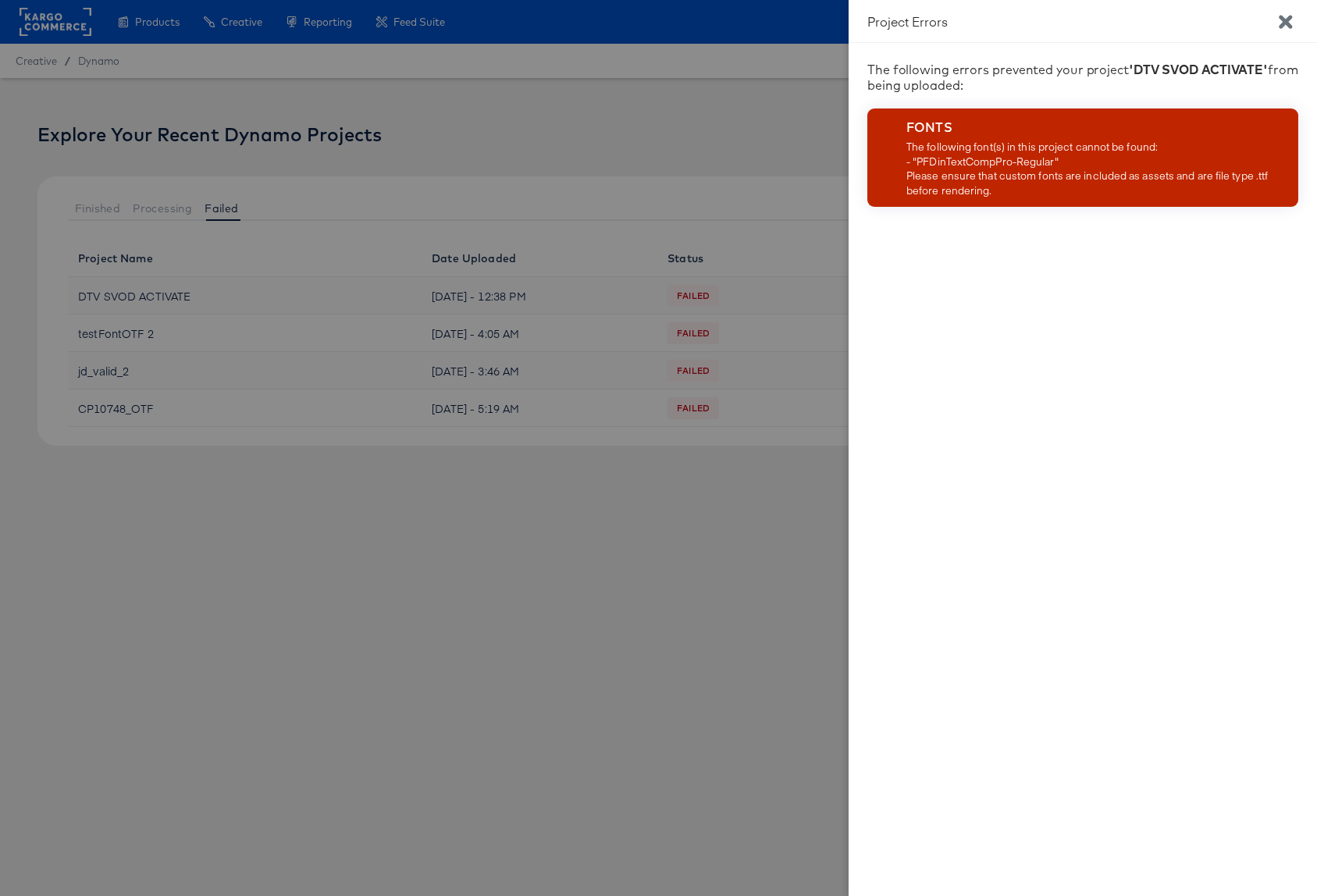
click at [797, 261] on div at bounding box center [658, 448] width 1317 height 896
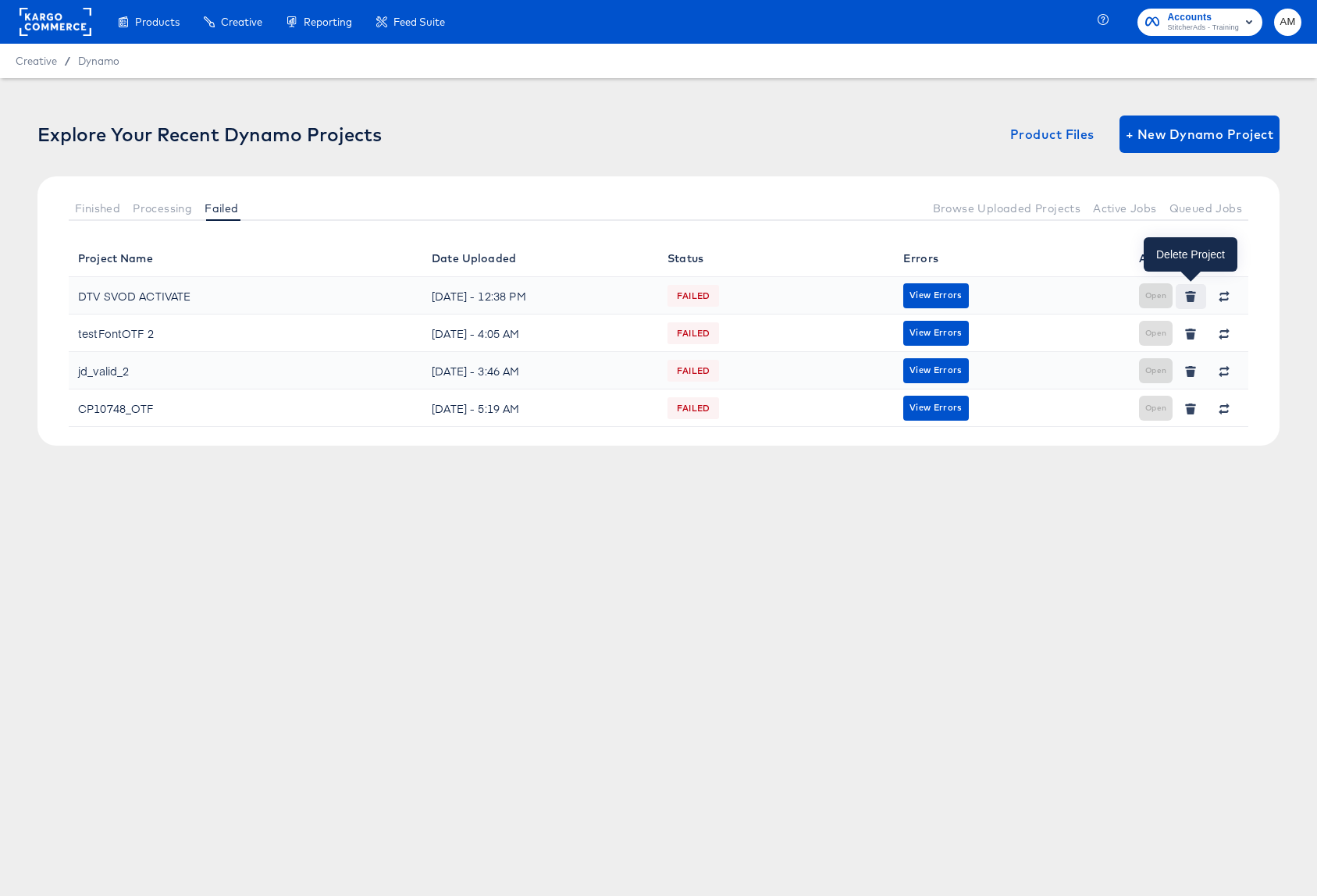
click at [1192, 296] on icon "button" at bounding box center [1190, 297] width 9 height 7
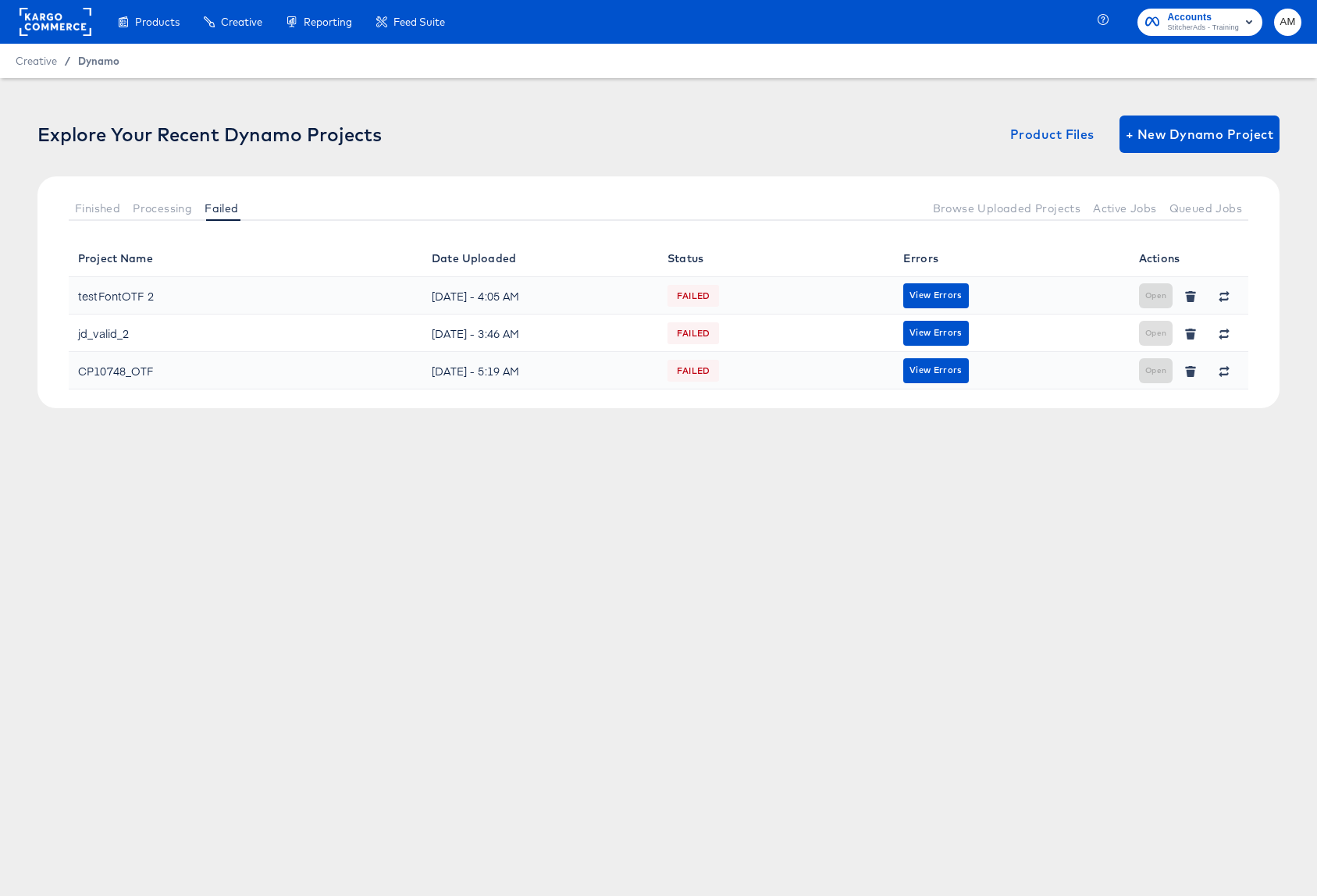
click at [92, 63] on span "Dynamo" at bounding box center [98, 61] width 42 height 13
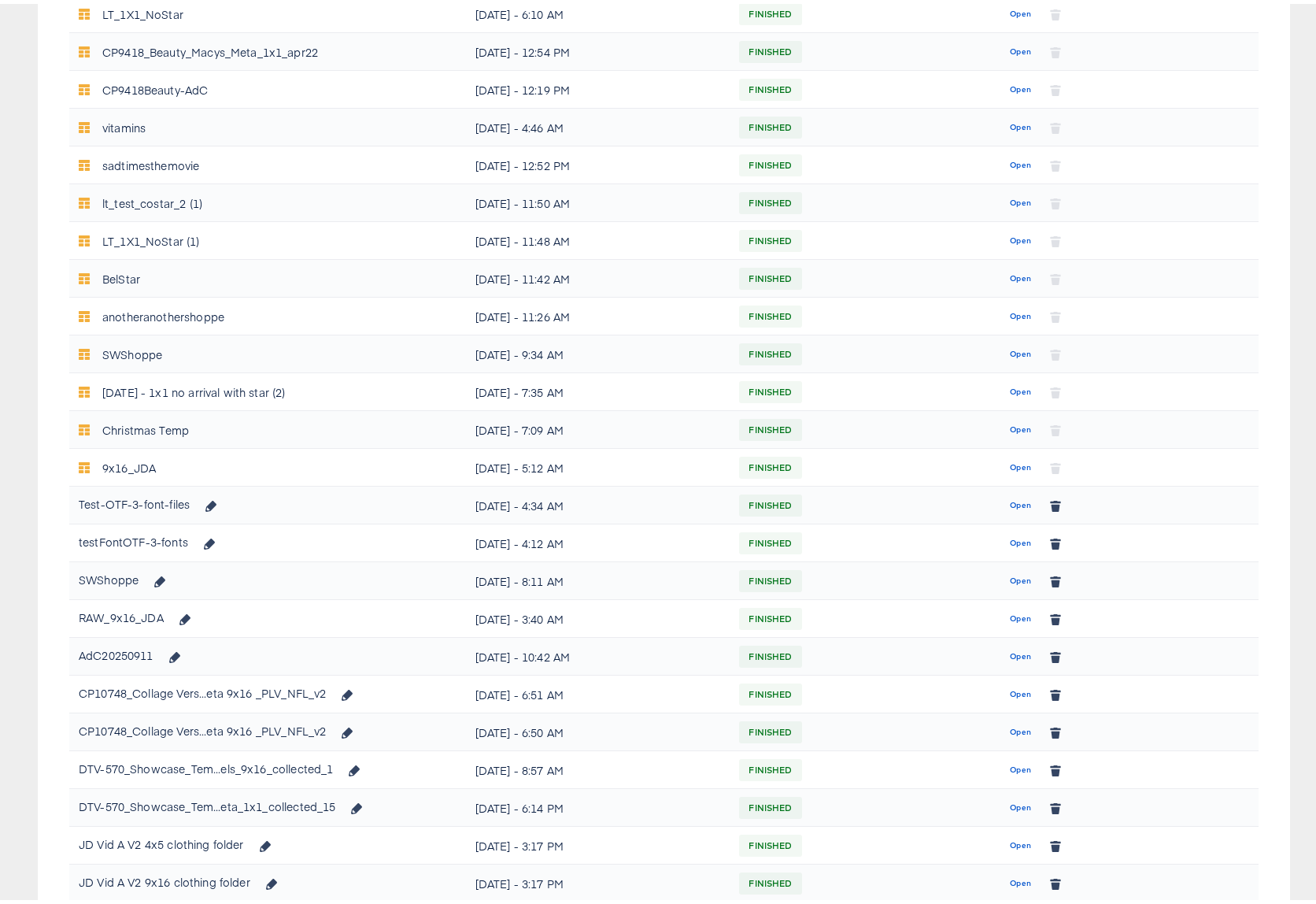
scroll to position [618, 0]
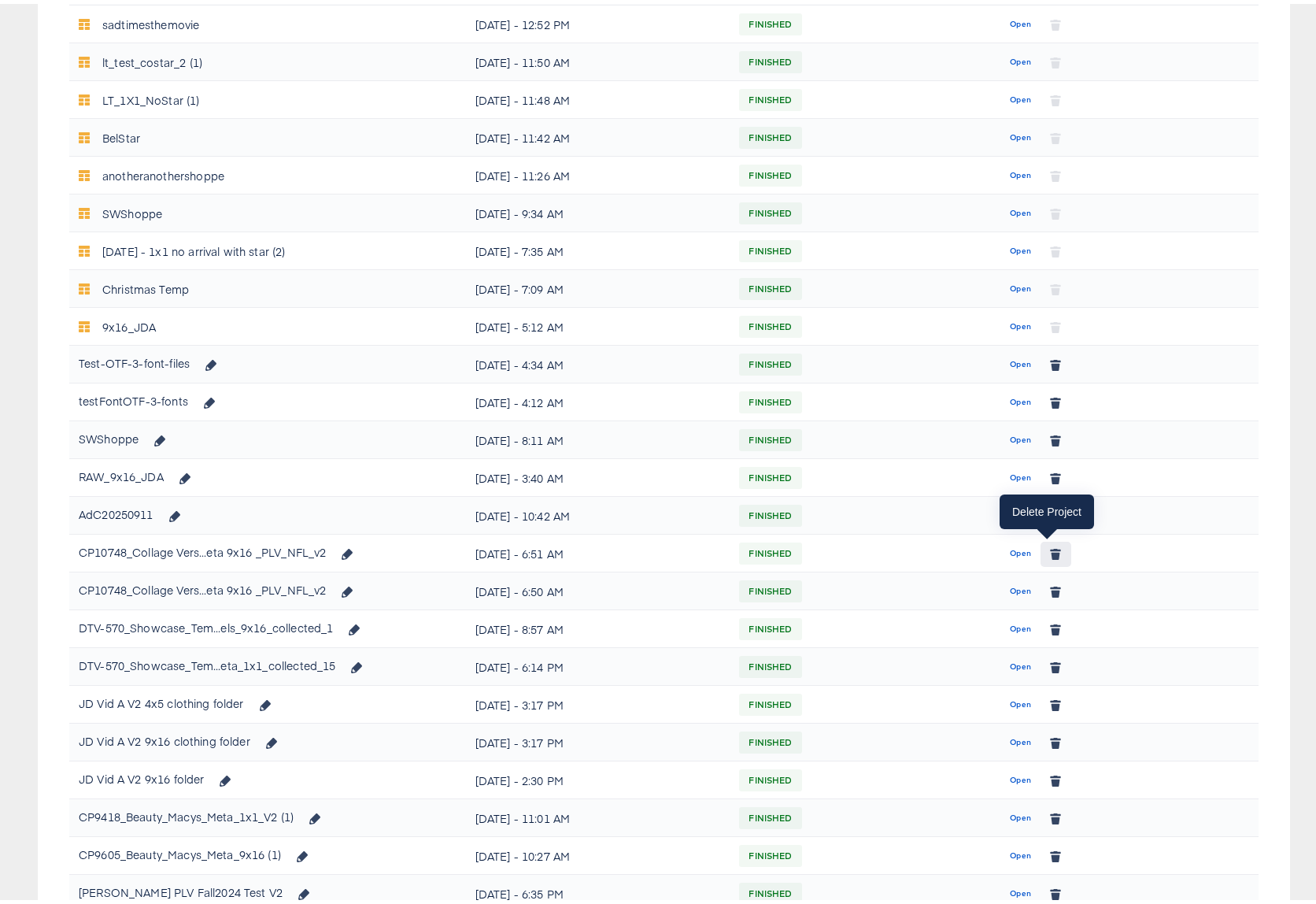
click at [1051, 551] on icon "button" at bounding box center [1055, 551] width 9 height 7
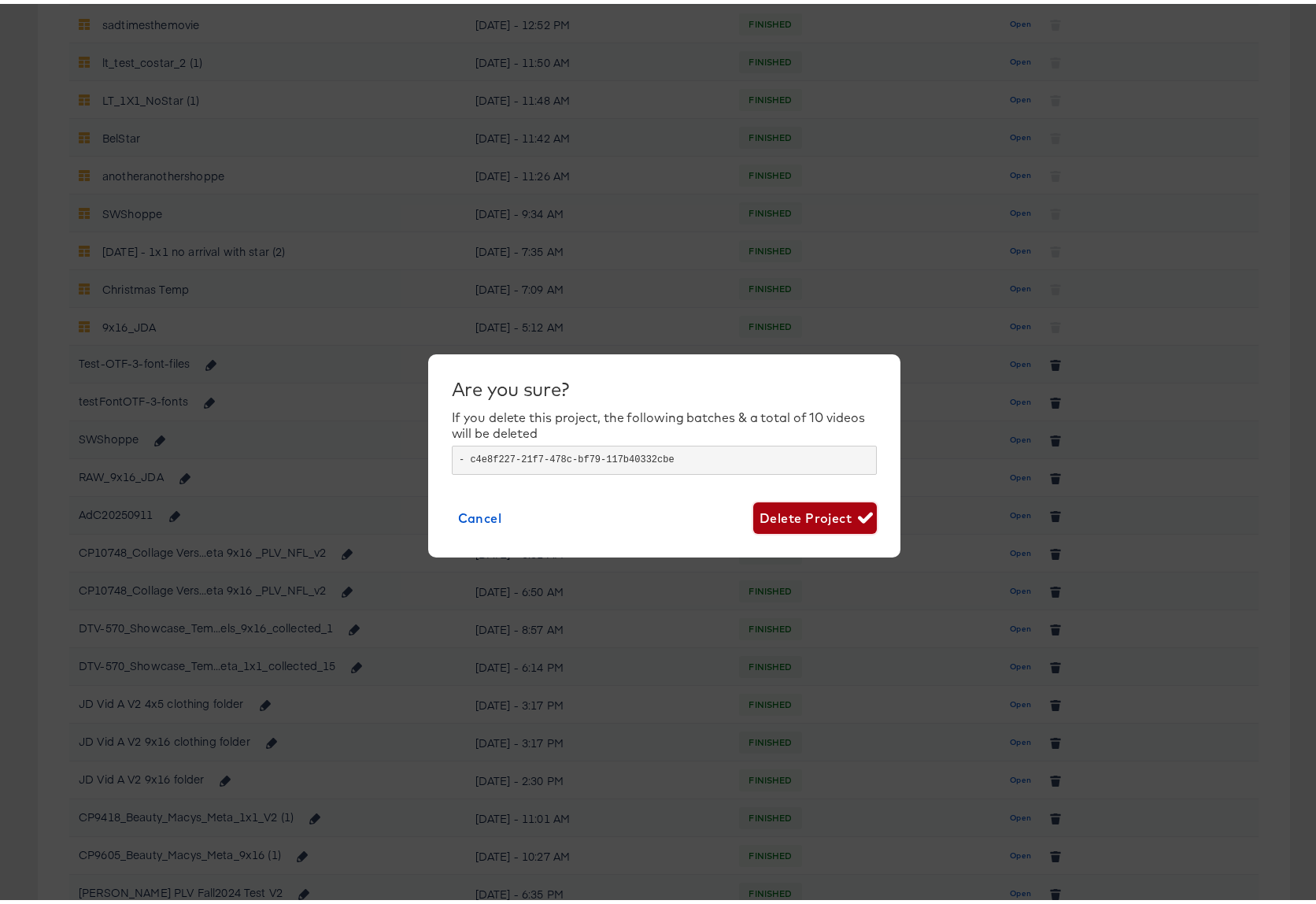
click at [811, 517] on span "Delete Project" at bounding box center [815, 514] width 111 height 22
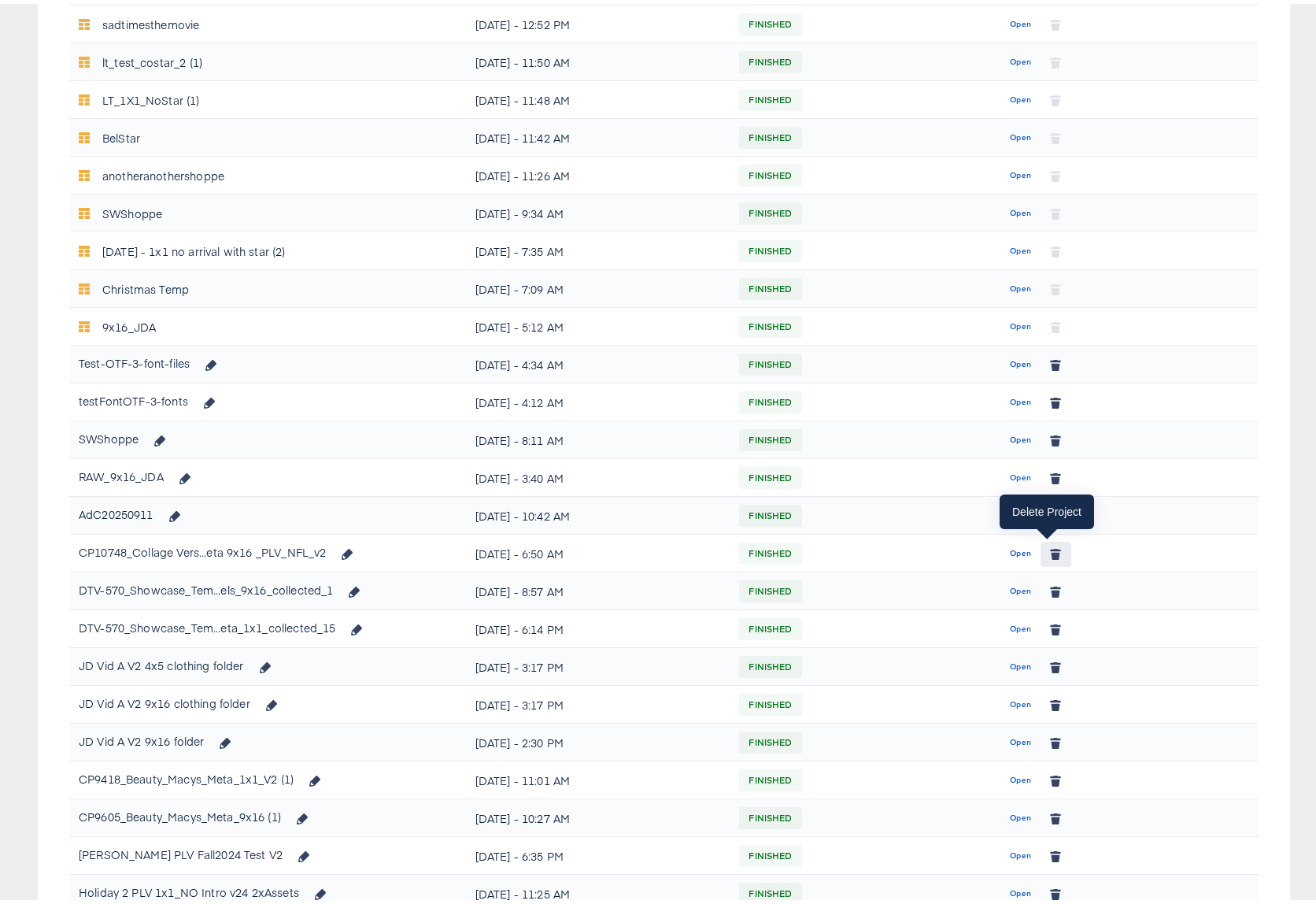
click at [1051, 548] on icon "button" at bounding box center [1055, 551] width 9 height 7
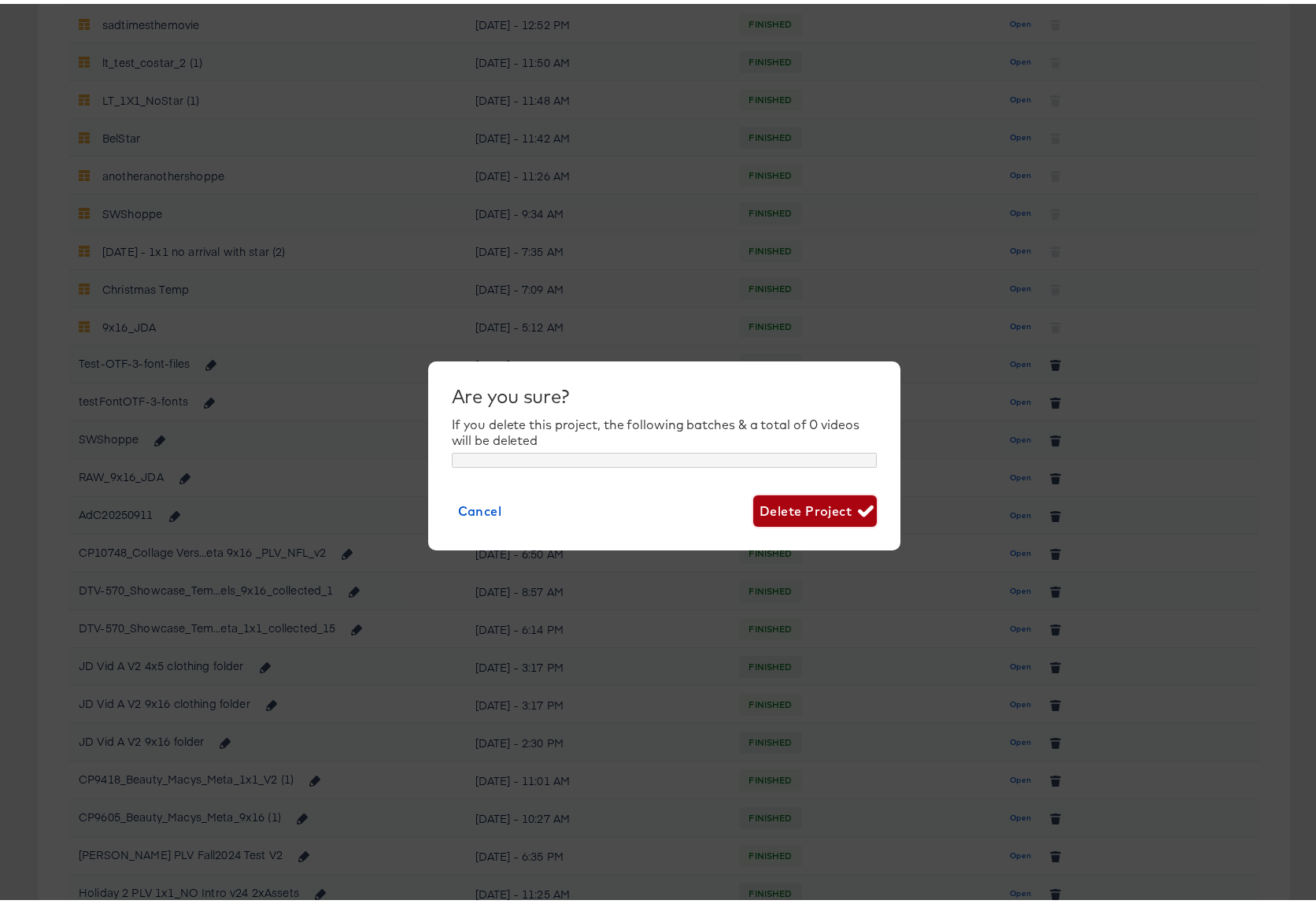
click at [777, 507] on span "Delete Project" at bounding box center [815, 507] width 111 height 22
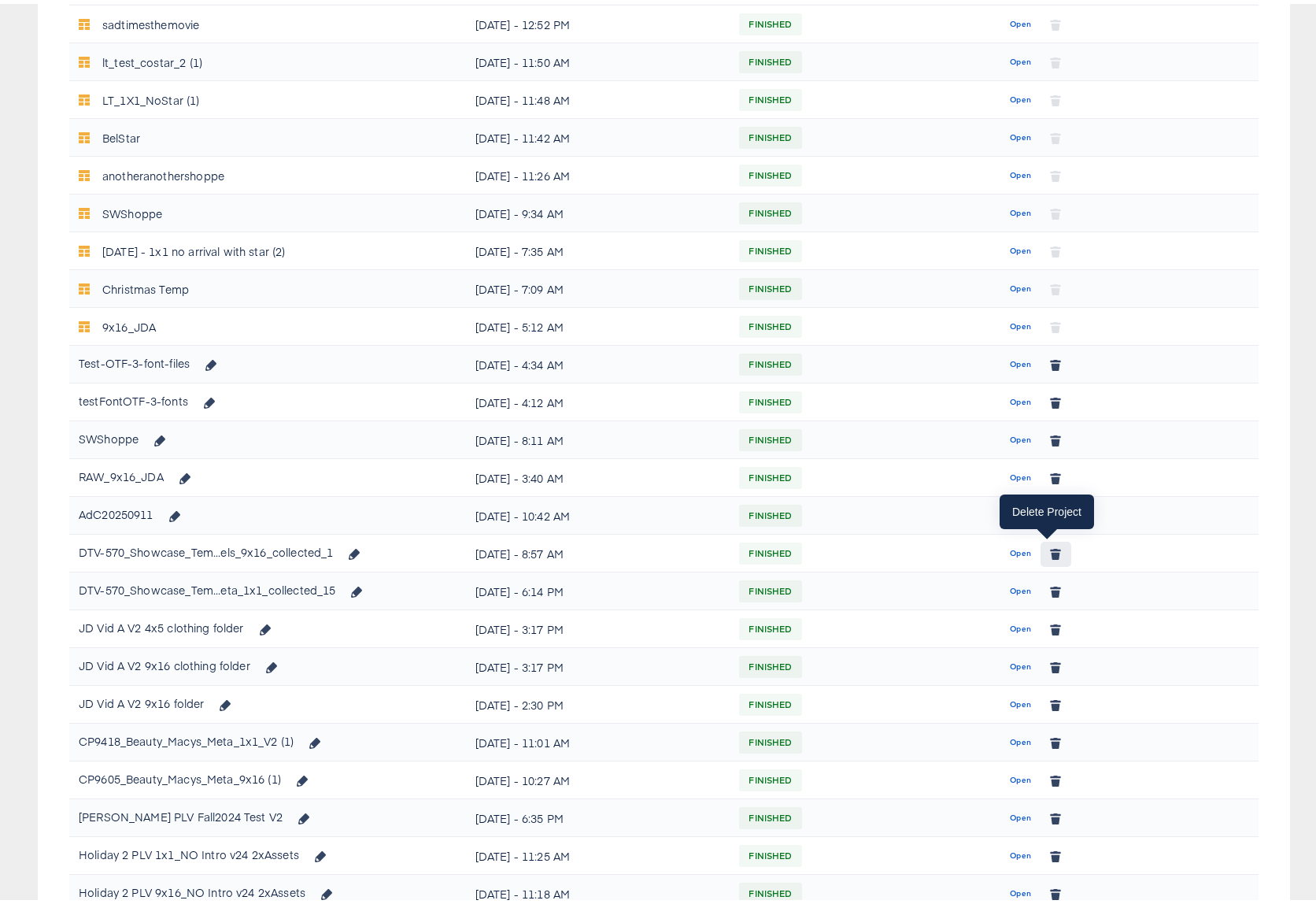
click at [1051, 549] on icon "button" at bounding box center [1055, 551] width 9 height 7
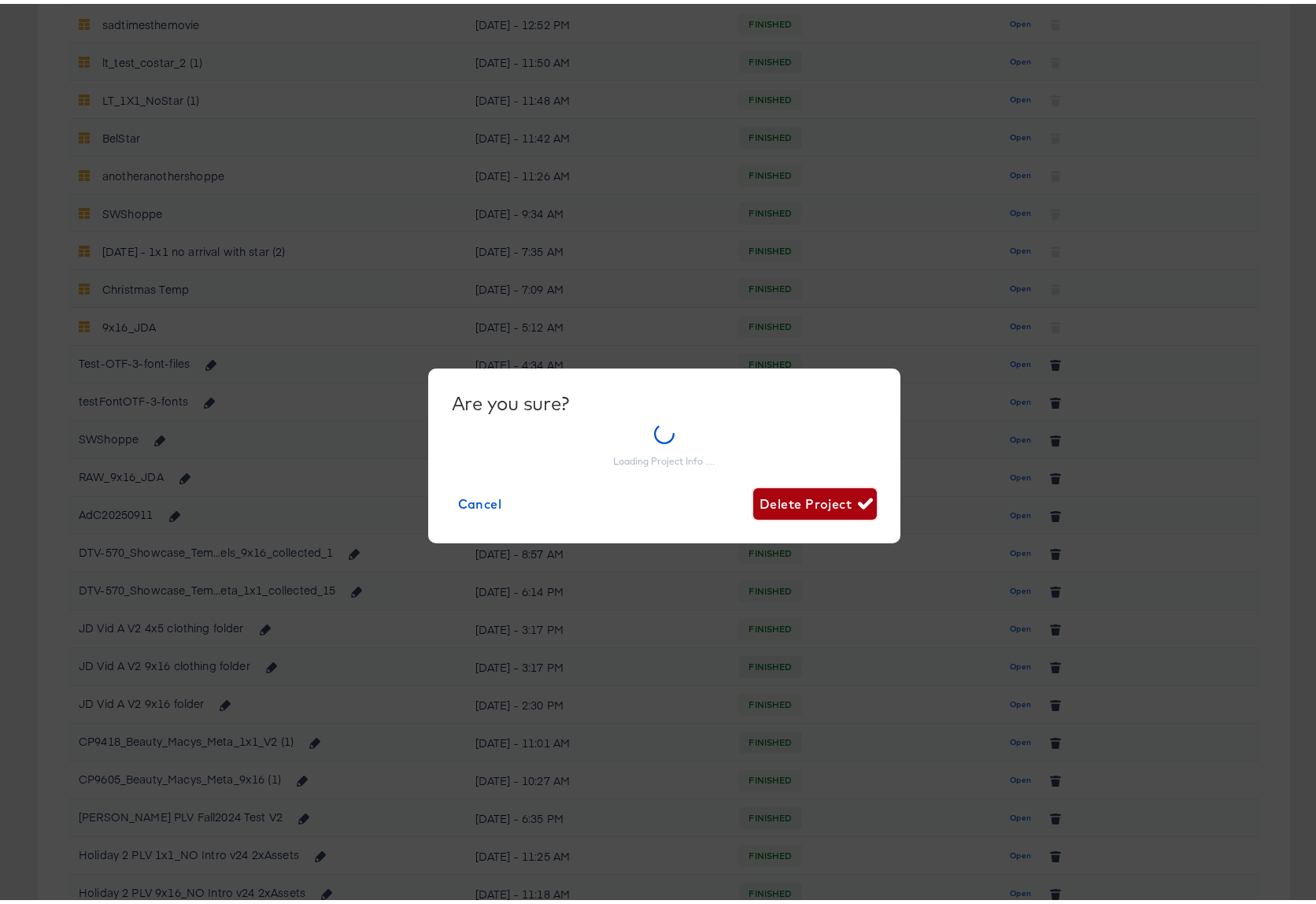
click at [851, 508] on div "Are you sure? Loading Project Info .... Cancel Delete Project" at bounding box center [664, 451] width 425 height 128
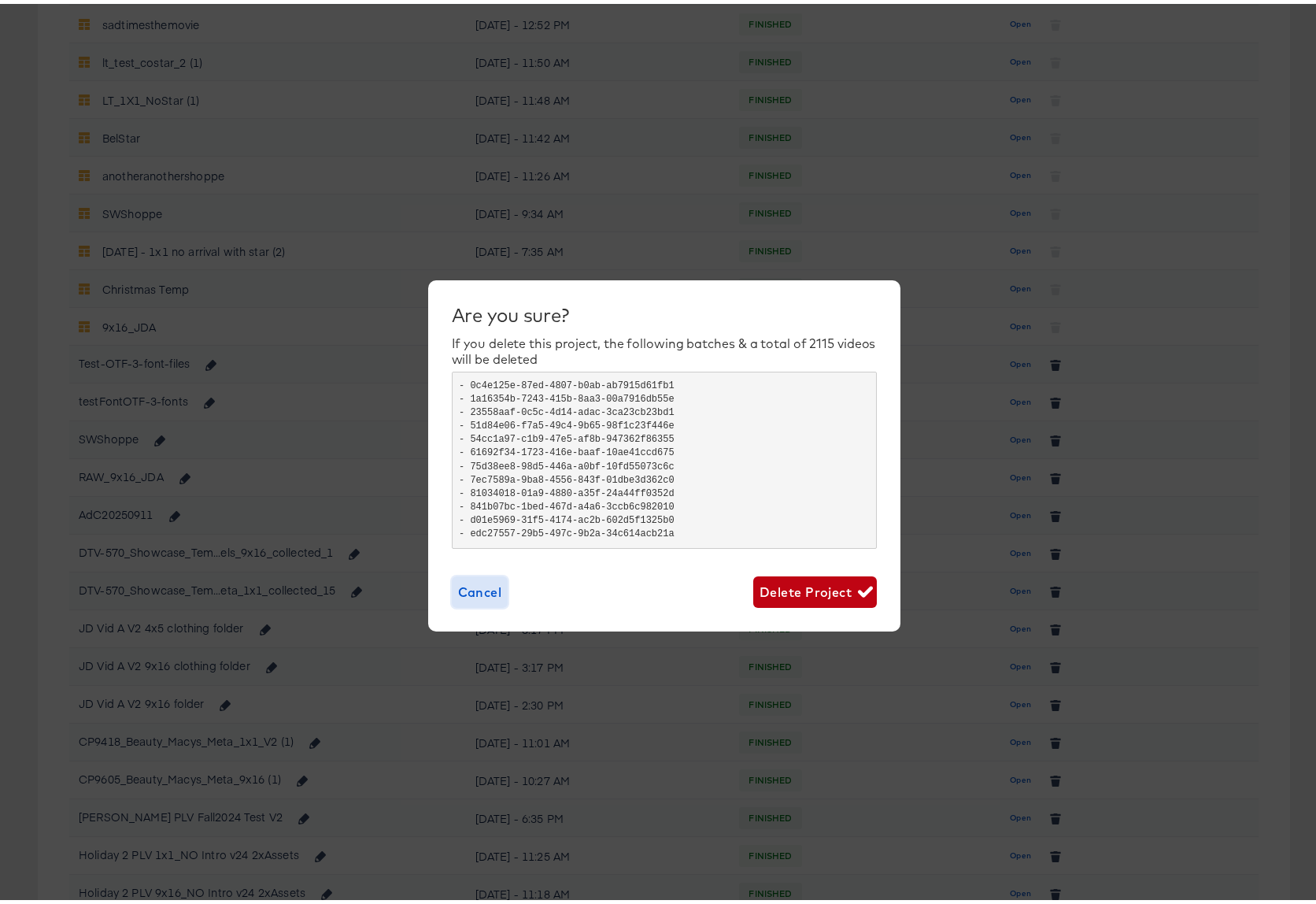
click at [472, 586] on span "Cancel" at bounding box center [480, 588] width 44 height 22
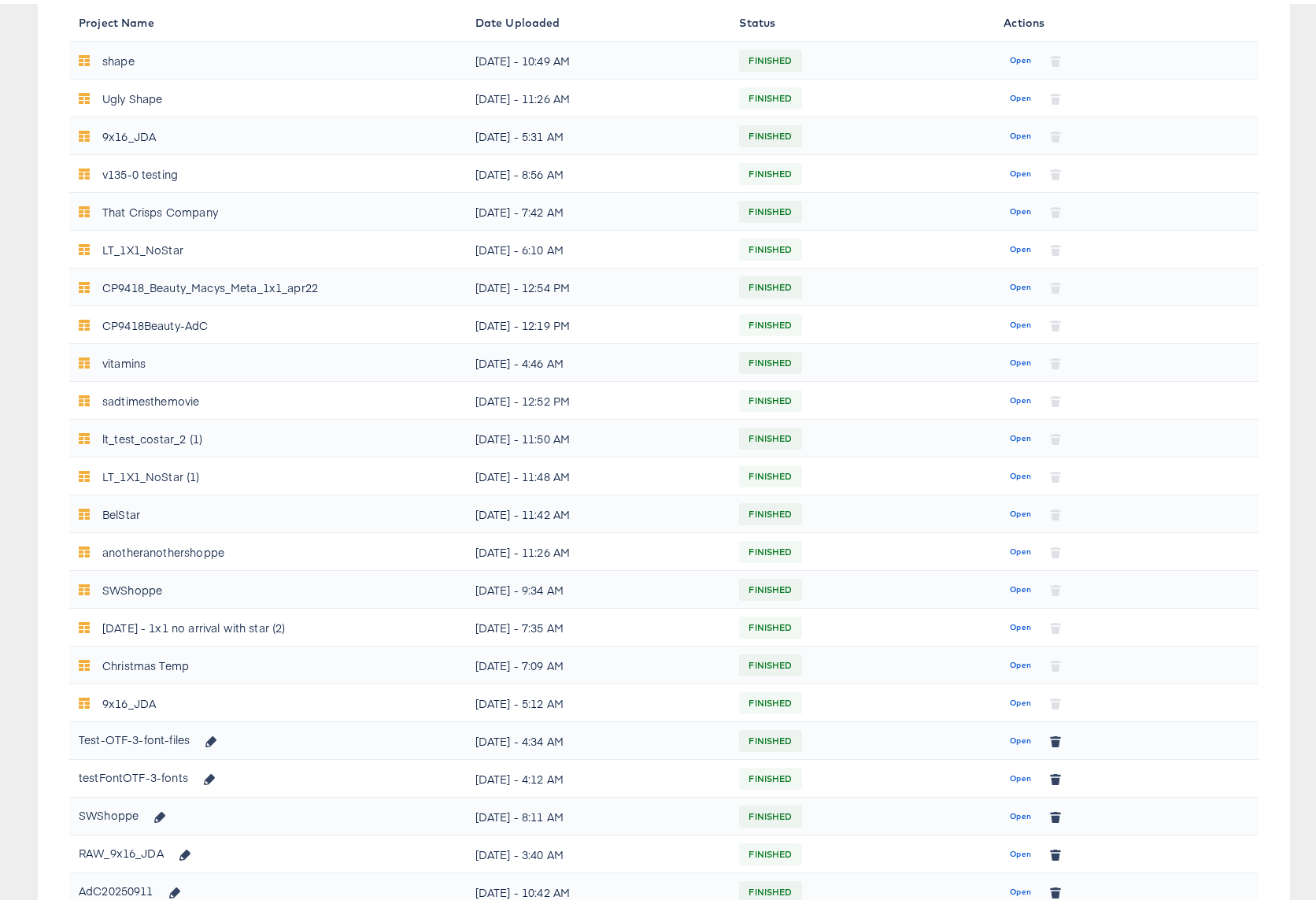
scroll to position [57, 0]
